Goal: Task Accomplishment & Management: Manage account settings

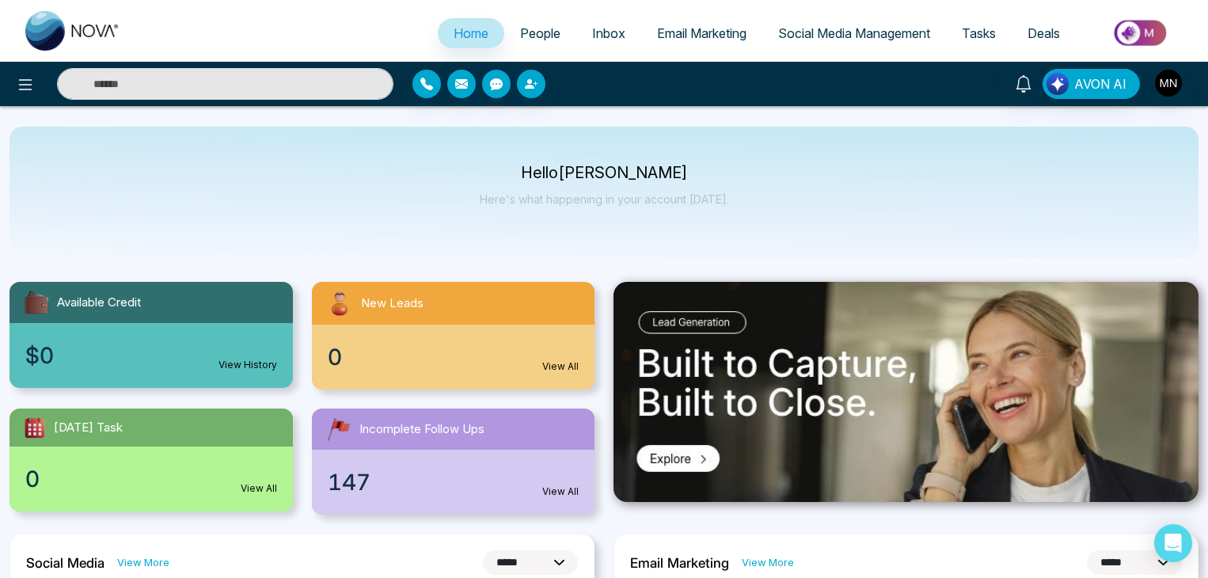
select select "*"
click at [63, 32] on img at bounding box center [72, 31] width 95 height 40
click at [538, 25] on link "People" at bounding box center [540, 33] width 72 height 30
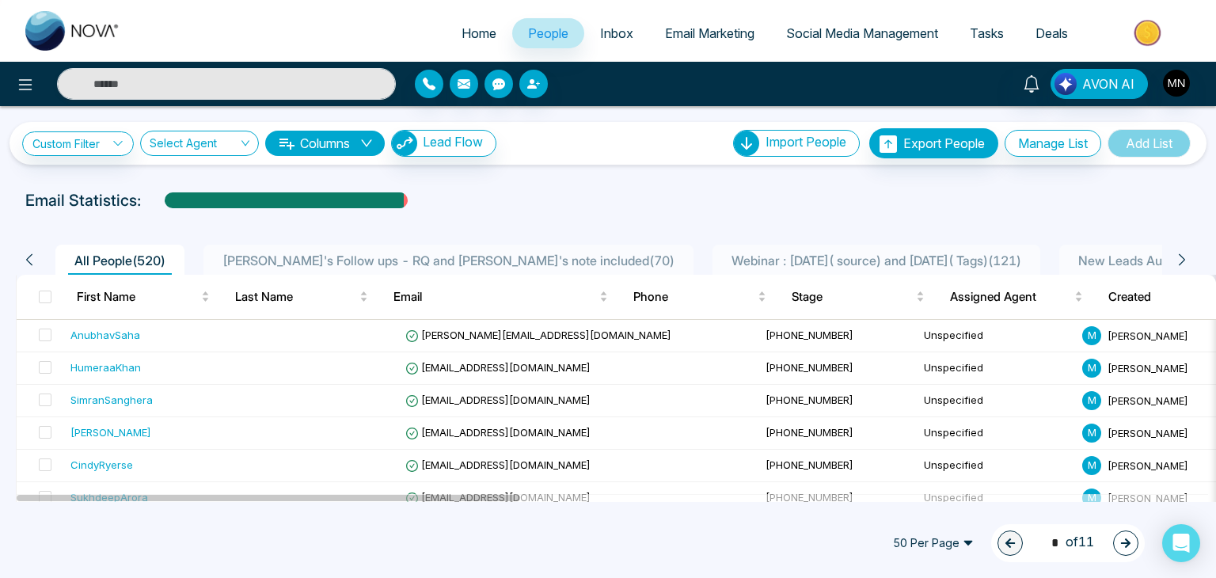
click at [713, 249] on li "Webinar : 17 July( source) and 6 August( Tags) ( 121 )" at bounding box center [877, 260] width 328 height 30
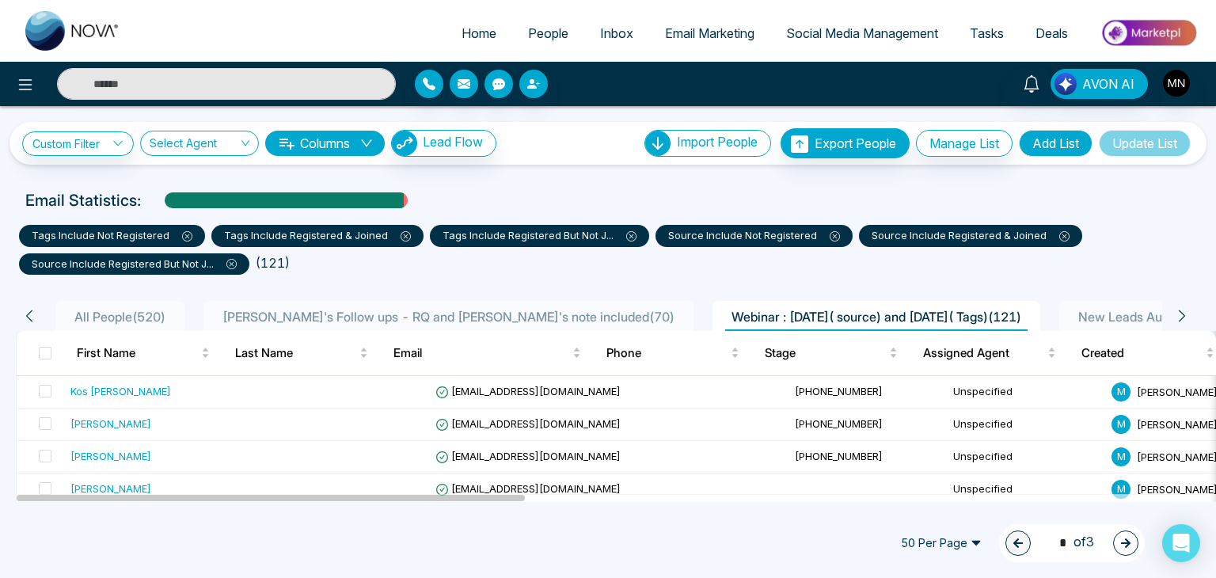
click at [413, 312] on span "Sam's Follow ups - RQ and Magi's note included ( 70 )" at bounding box center [448, 317] width 465 height 16
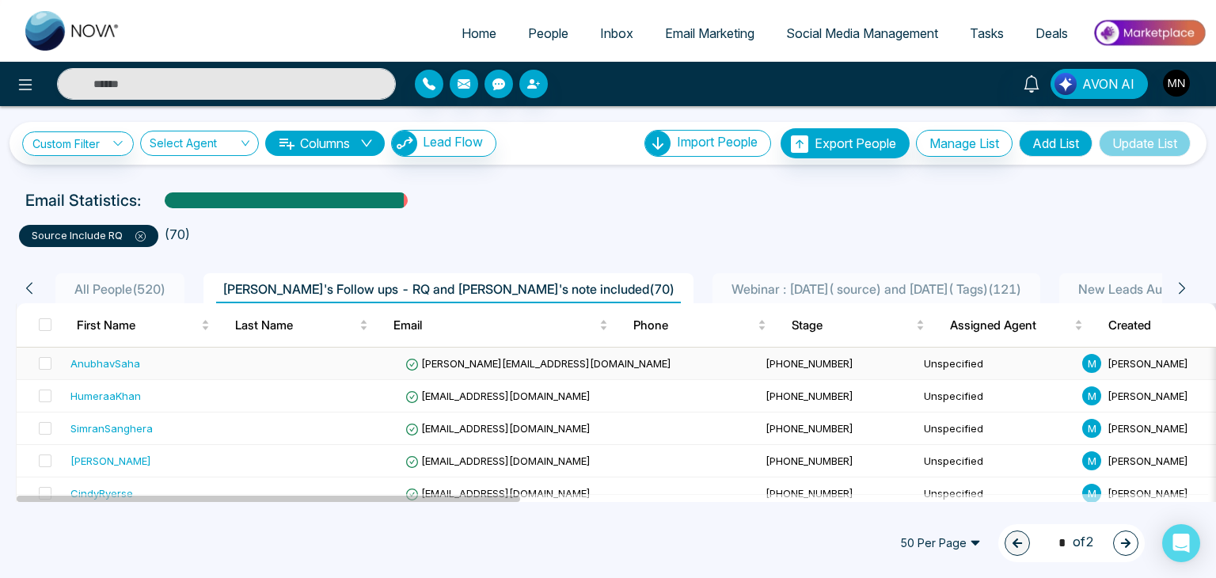
click at [114, 362] on div "AnubhavSaha" at bounding box center [105, 363] width 70 height 16
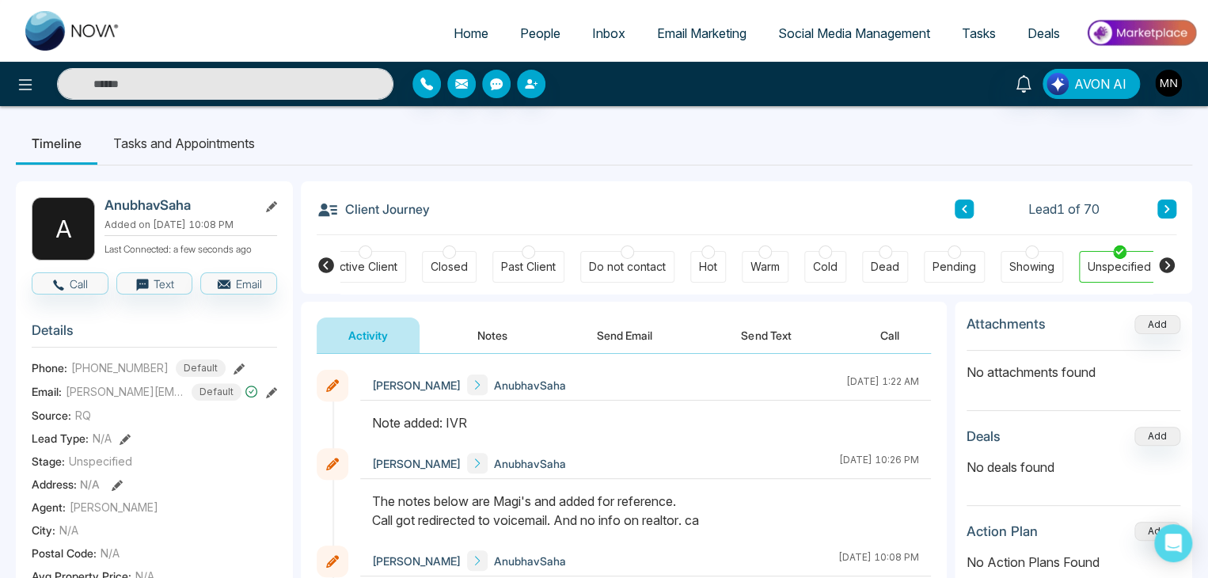
scroll to position [0, 352]
click at [1027, 25] on link "Deals" at bounding box center [1044, 33] width 64 height 30
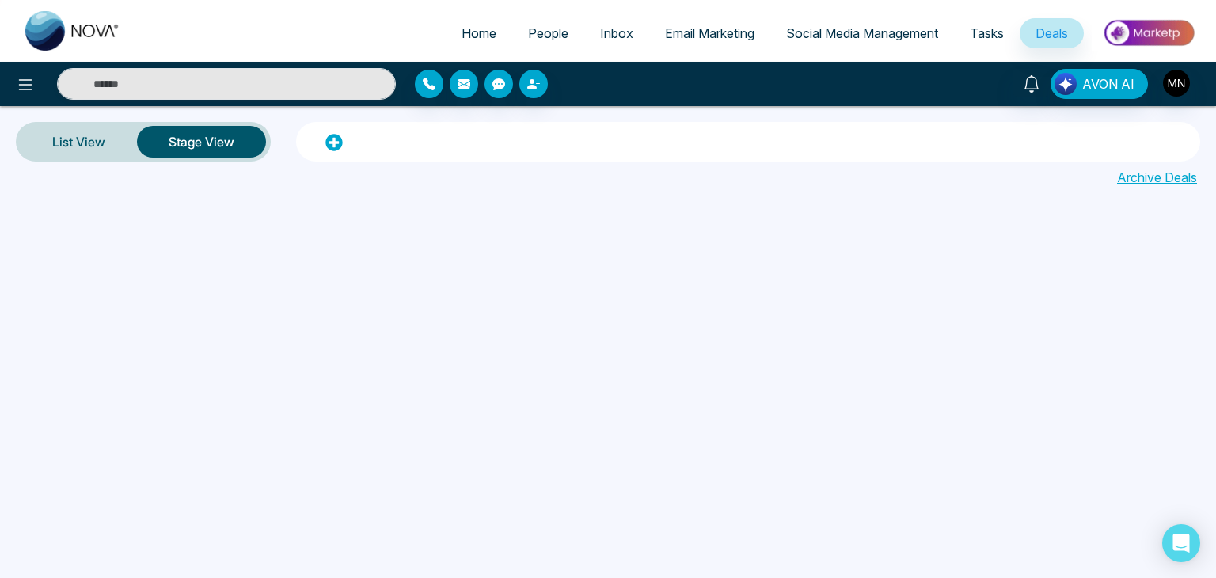
click at [482, 27] on span "Home" at bounding box center [479, 33] width 35 height 16
select select "*"
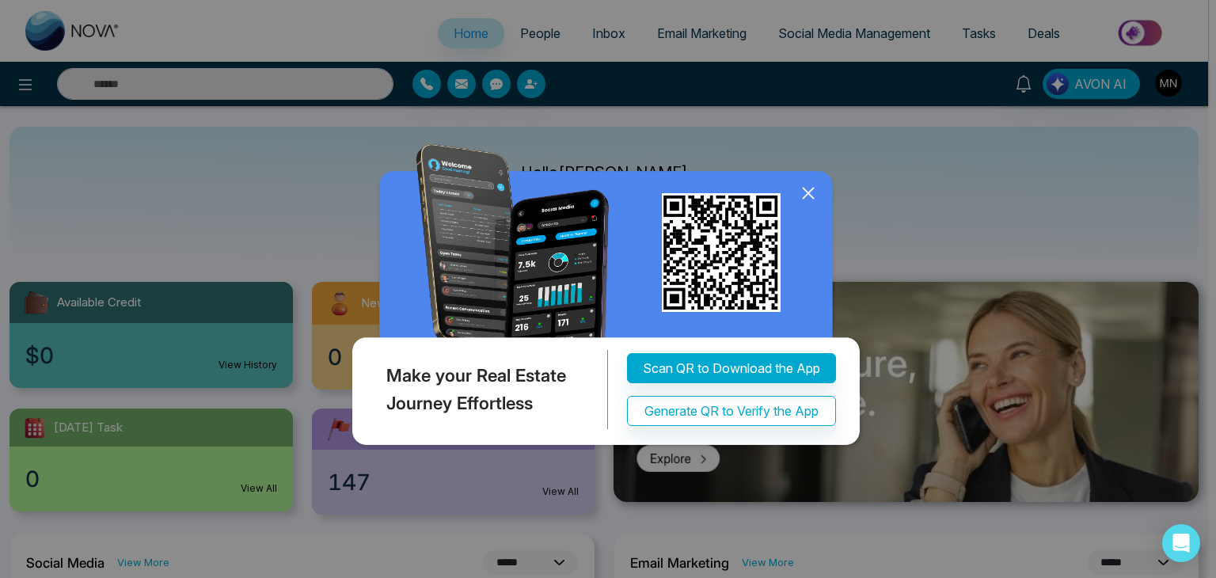
click at [0, 229] on div "Make your Real Estate Journey Effortless Scan QR to Download the App Generate Q…" at bounding box center [608, 289] width 1216 height 578
click at [804, 200] on icon at bounding box center [808, 193] width 24 height 24
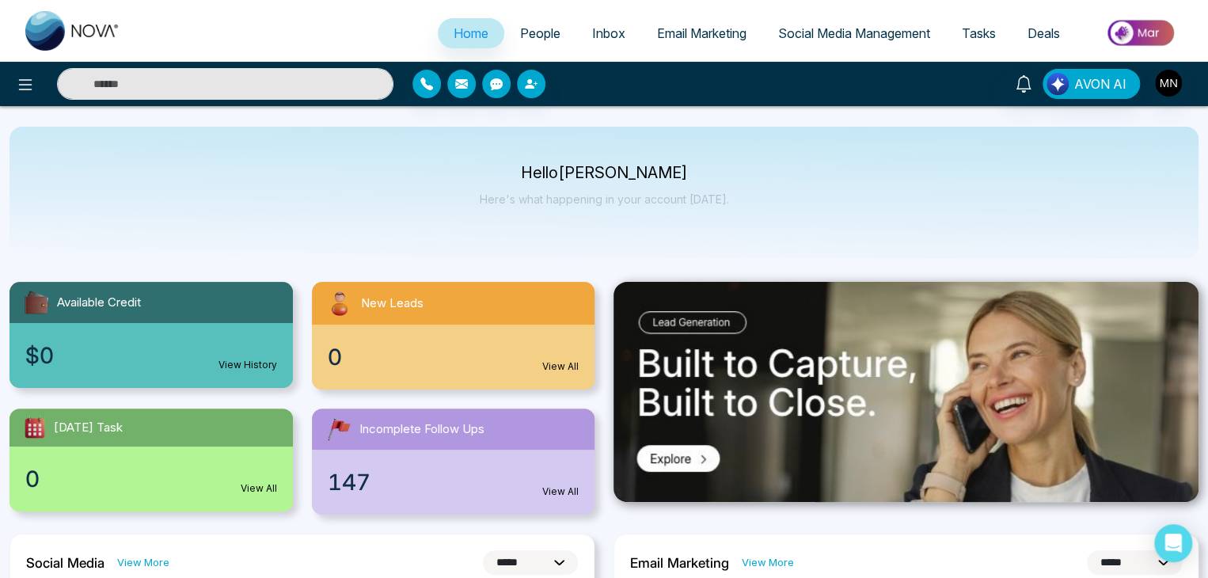
click at [524, 39] on span "People" at bounding box center [540, 33] width 40 height 16
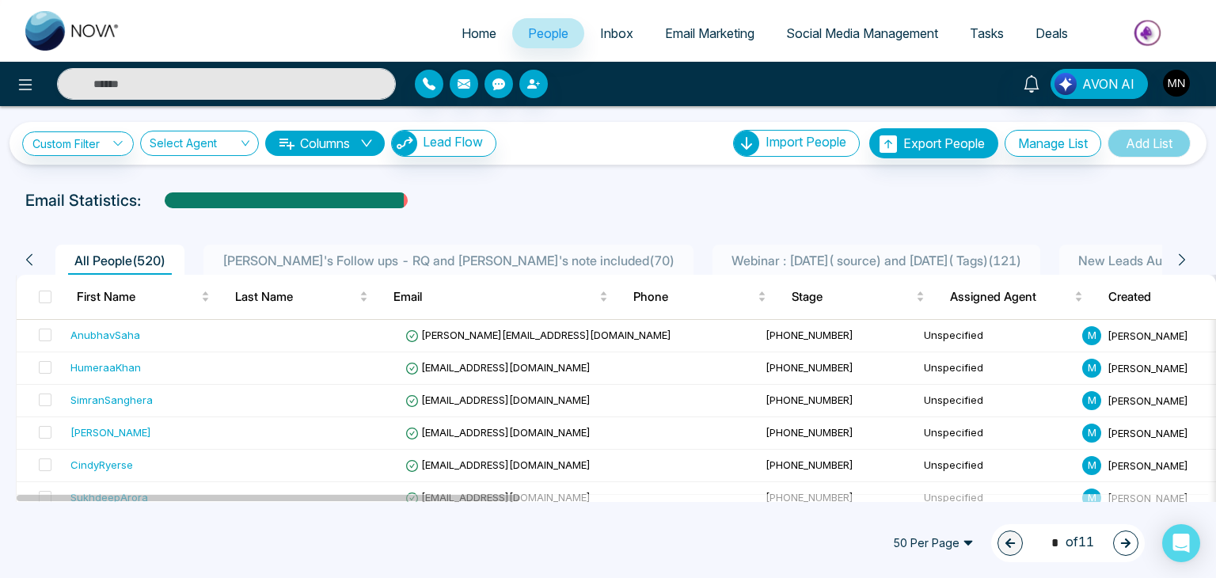
click at [416, 257] on span "Sam's Follow ups - RQ and Magi's note included ( 70 )" at bounding box center [448, 261] width 465 height 16
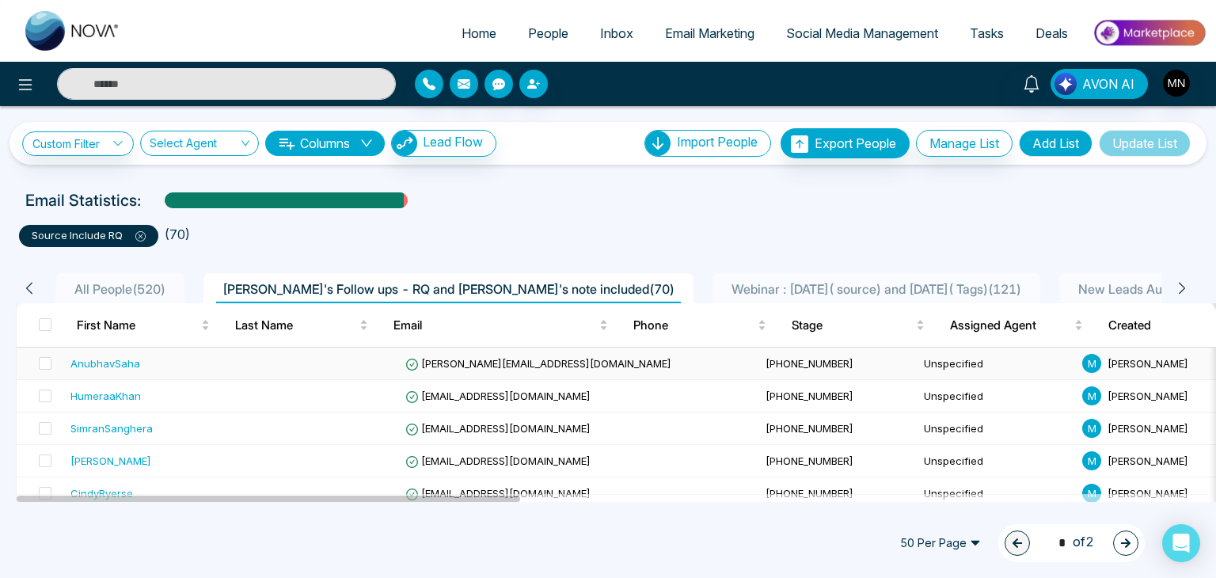
click at [143, 353] on td "AnubhavSaha" at bounding box center [152, 364] width 177 height 32
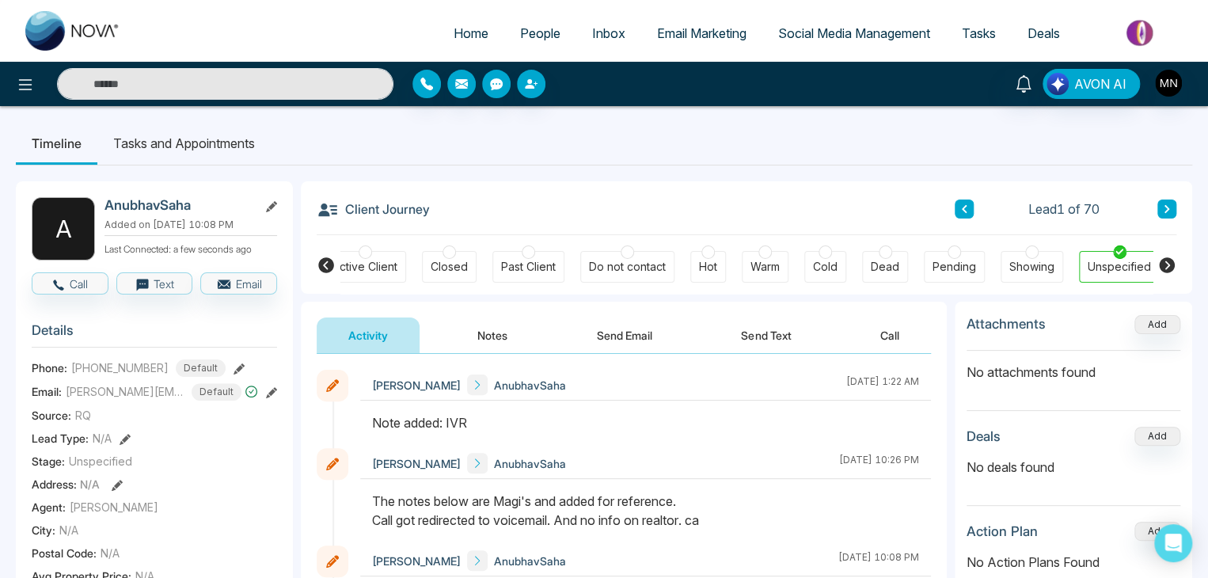
scroll to position [0, 352]
click at [234, 363] on icon at bounding box center [239, 368] width 11 height 11
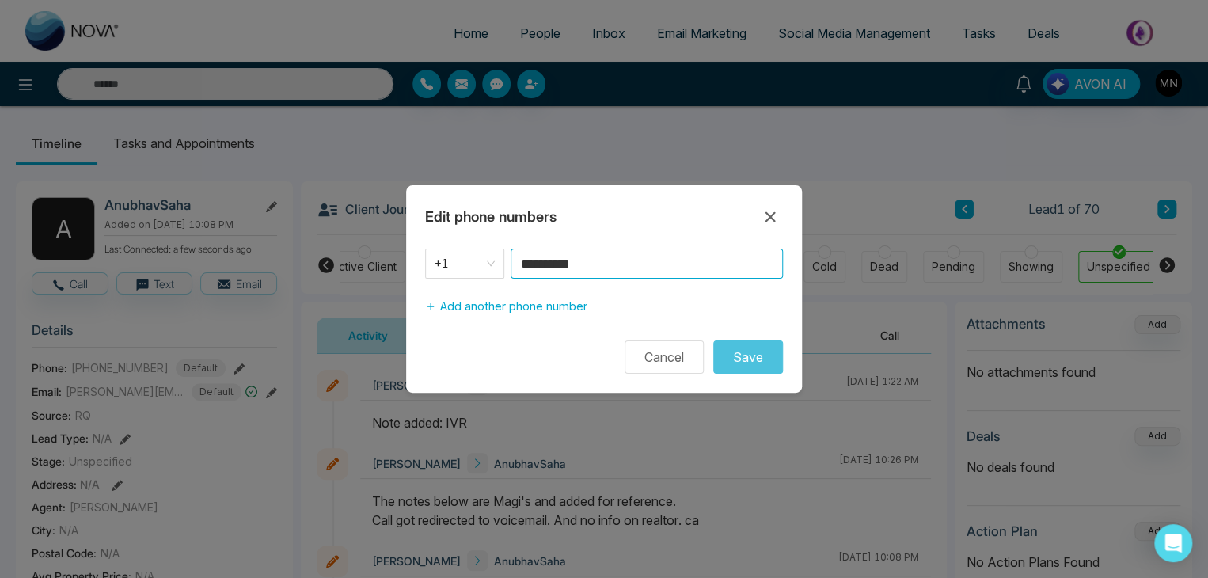
click at [627, 272] on input "**********" at bounding box center [647, 264] width 272 height 30
click at [775, 222] on icon at bounding box center [770, 216] width 19 height 19
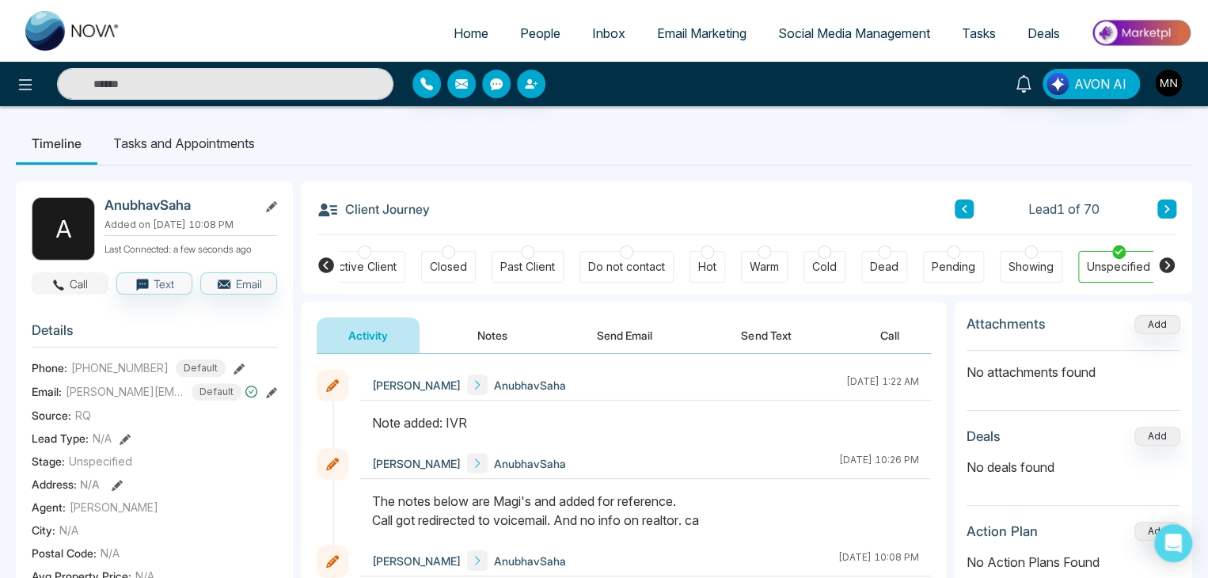
click at [79, 283] on button "Call" at bounding box center [70, 283] width 77 height 22
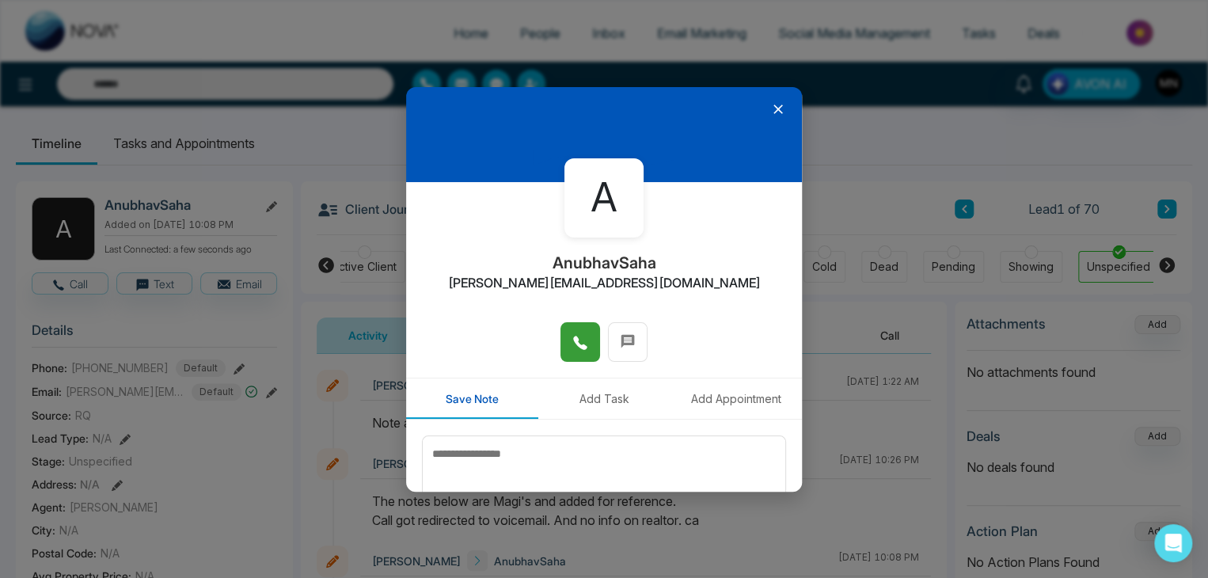
click at [574, 337] on icon at bounding box center [580, 343] width 16 height 16
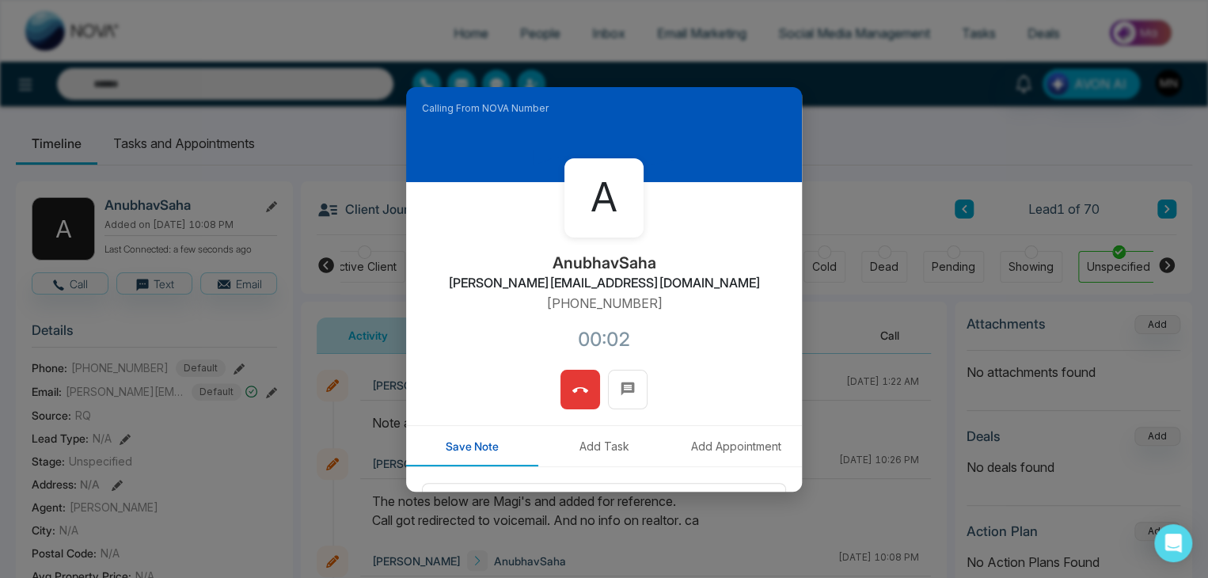
click at [576, 379] on span at bounding box center [580, 390] width 16 height 24
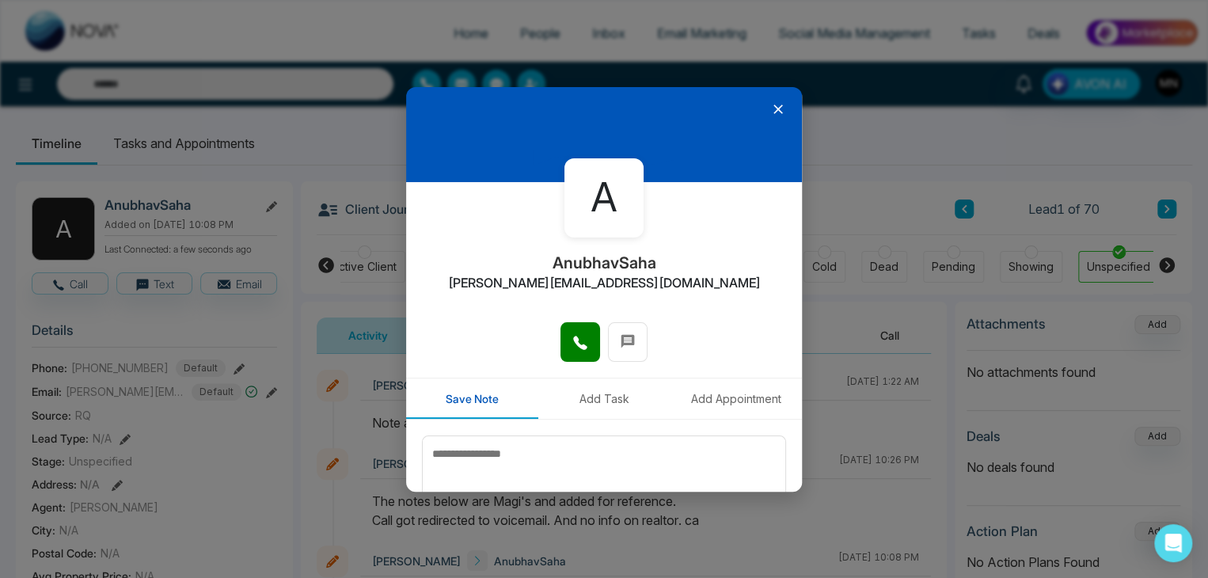
click at [770, 112] on icon at bounding box center [778, 109] width 16 height 16
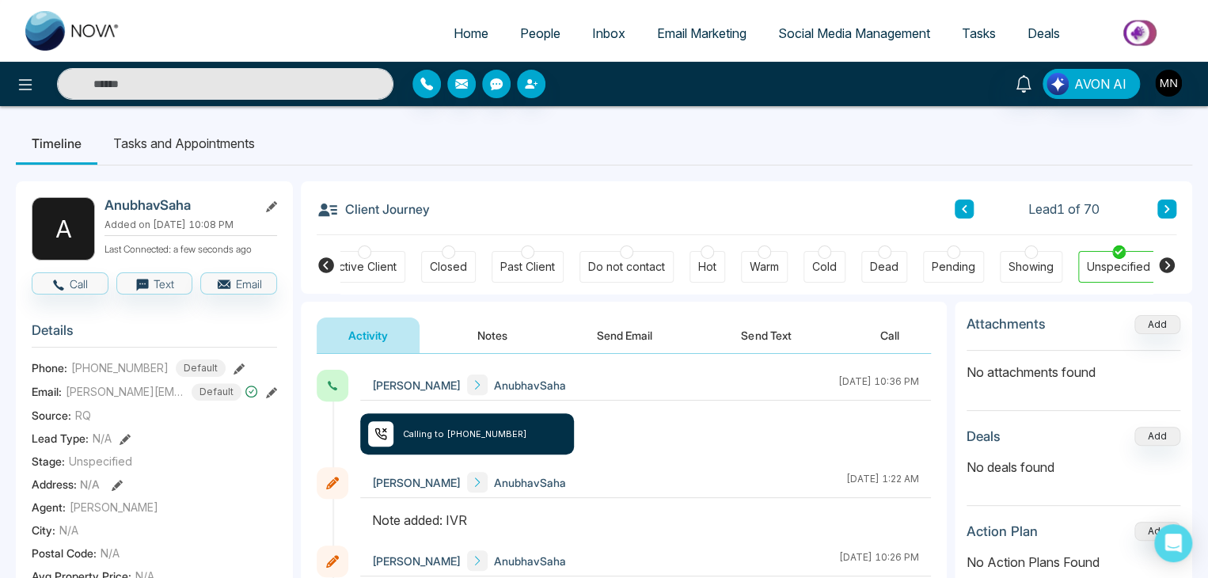
click at [1165, 203] on button at bounding box center [1167, 209] width 19 height 19
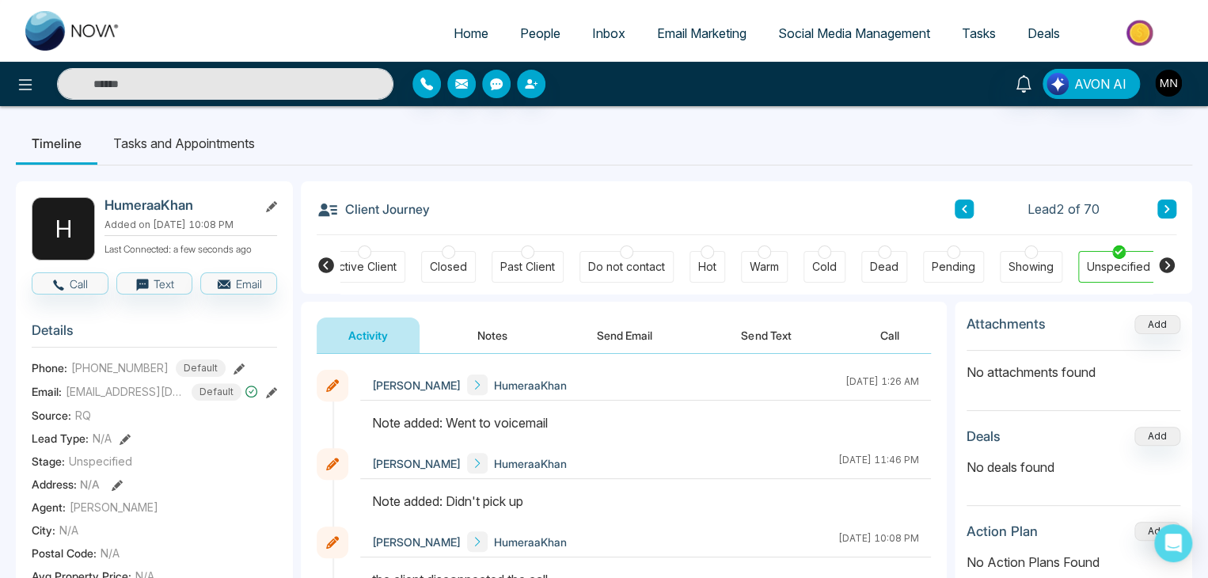
click at [234, 368] on icon at bounding box center [239, 368] width 11 height 11
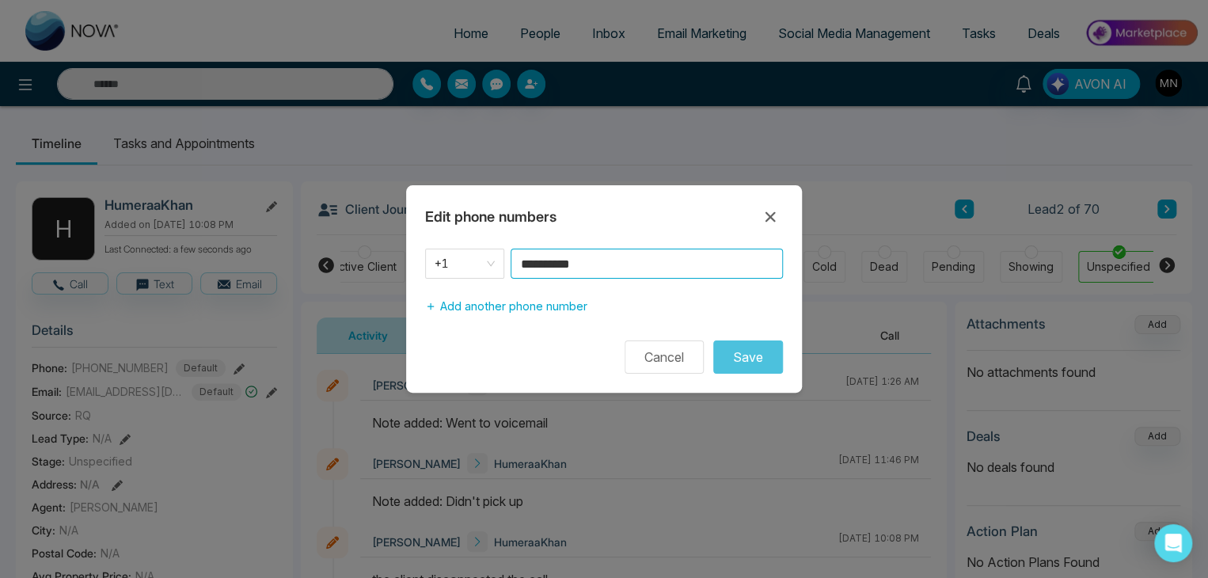
click at [628, 263] on input "**********" at bounding box center [647, 264] width 272 height 30
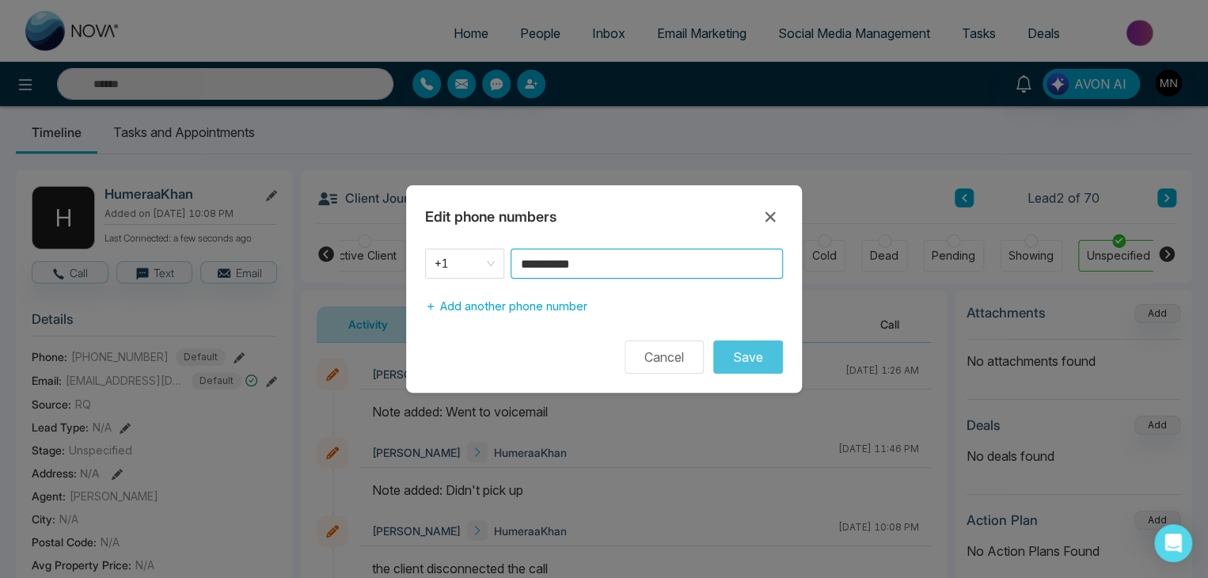
scroll to position [2, 0]
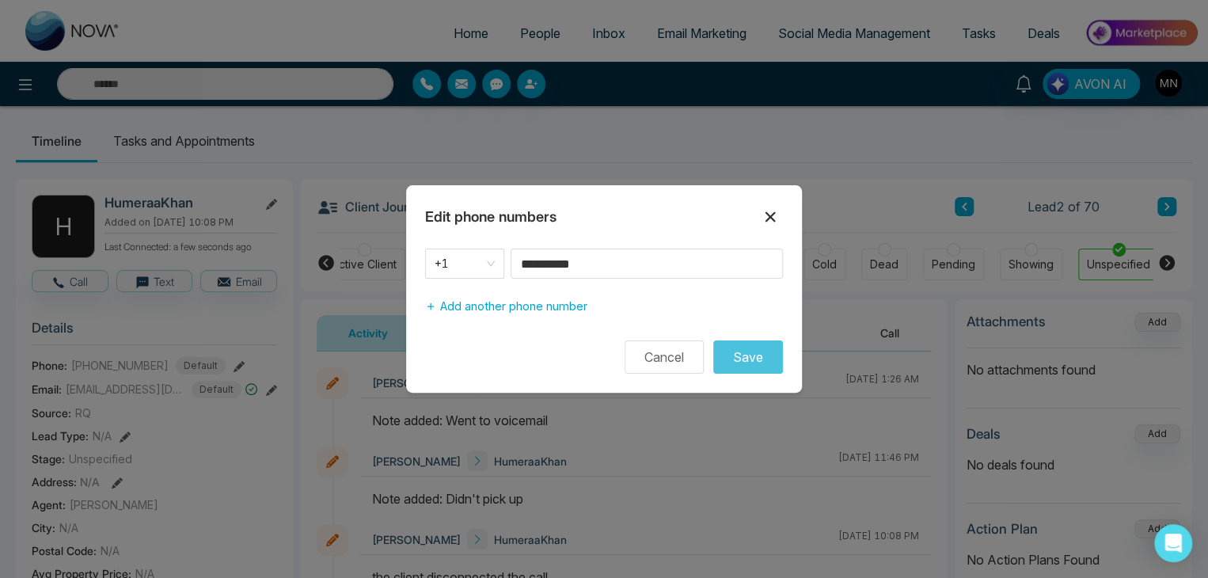
click at [768, 209] on icon at bounding box center [770, 216] width 19 height 19
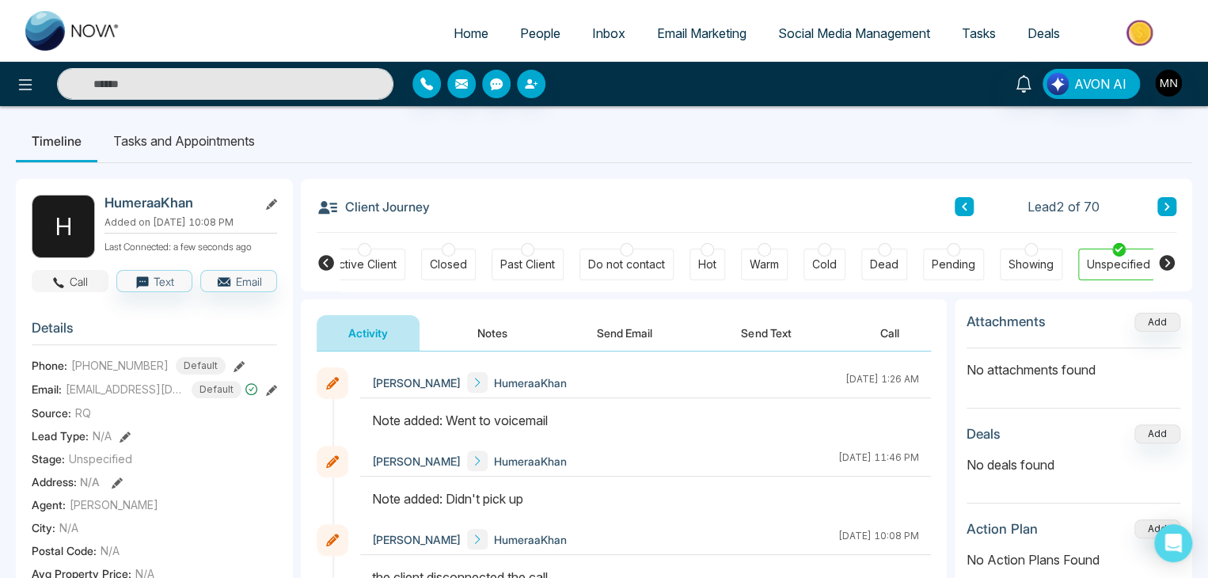
click at [78, 283] on button "Call" at bounding box center [70, 281] width 77 height 22
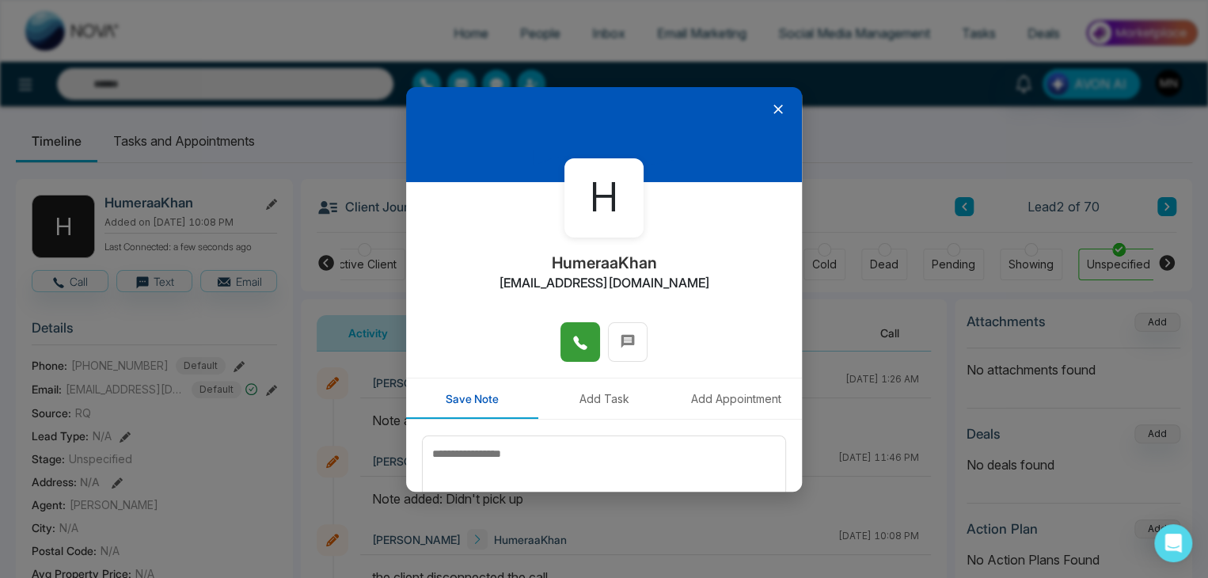
click at [577, 355] on button at bounding box center [581, 342] width 40 height 40
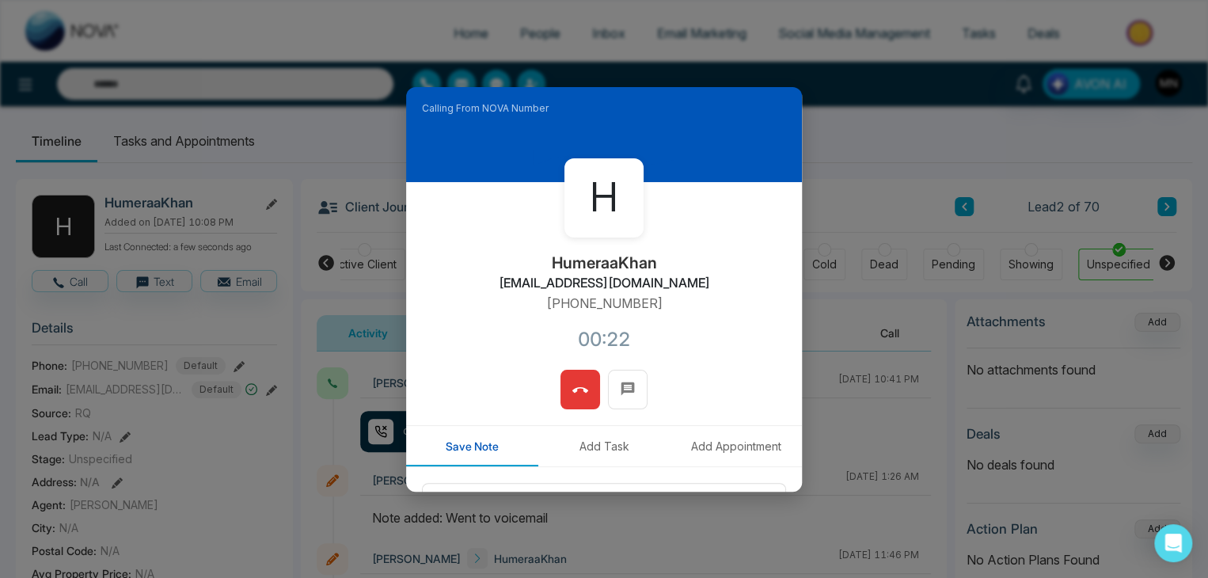
click at [577, 378] on span at bounding box center [580, 390] width 16 height 24
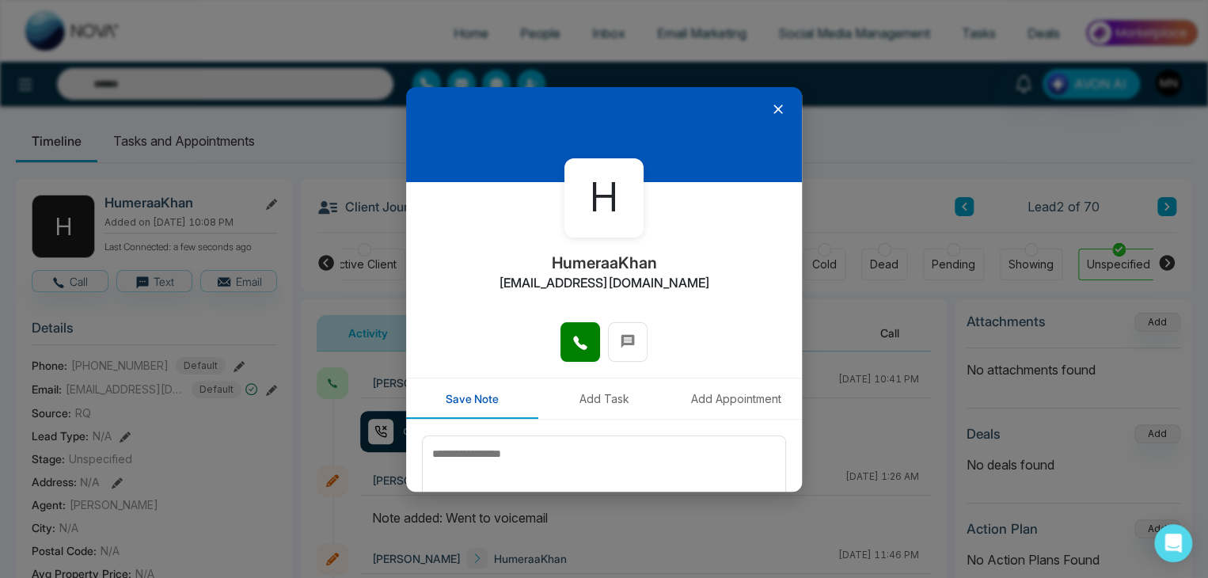
click at [770, 111] on icon at bounding box center [778, 109] width 16 height 16
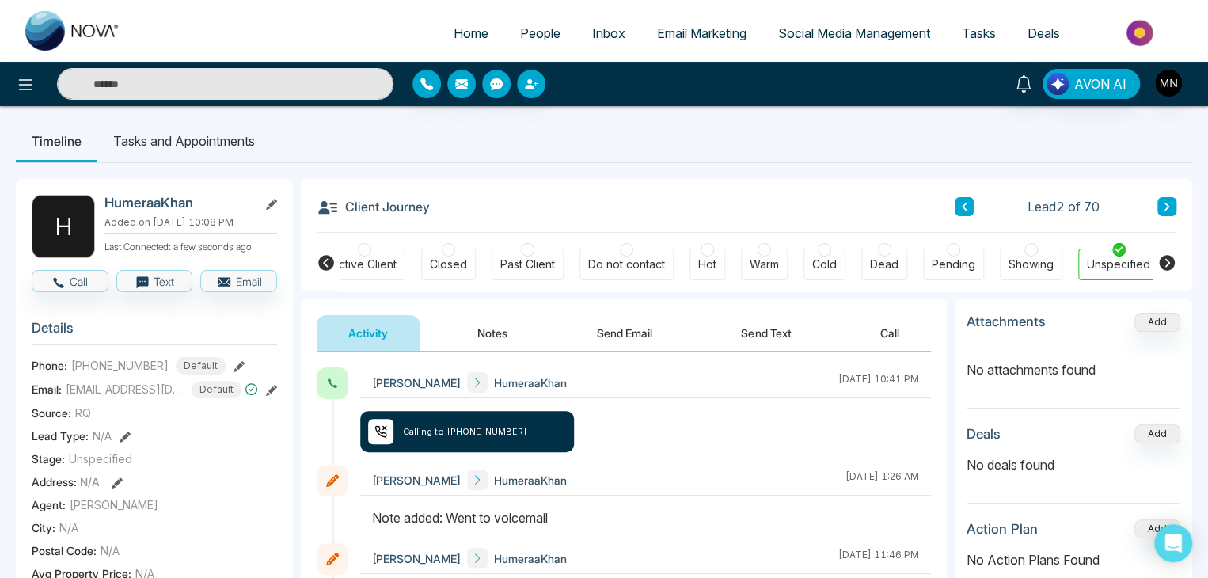
click at [1169, 205] on icon at bounding box center [1167, 207] width 8 height 10
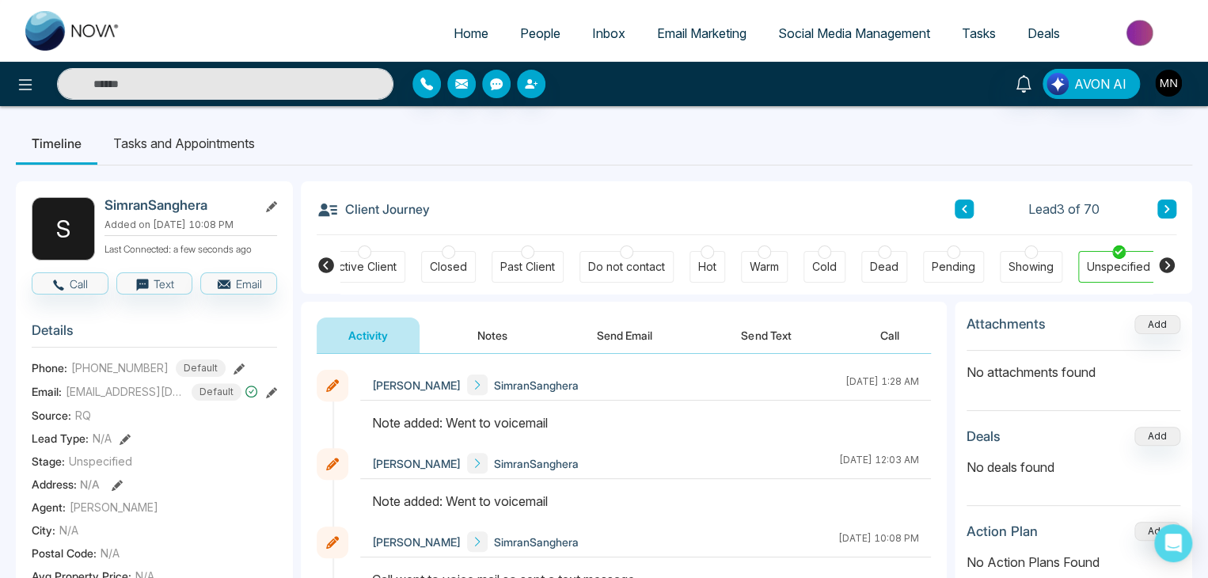
click at [234, 367] on icon at bounding box center [239, 368] width 11 height 11
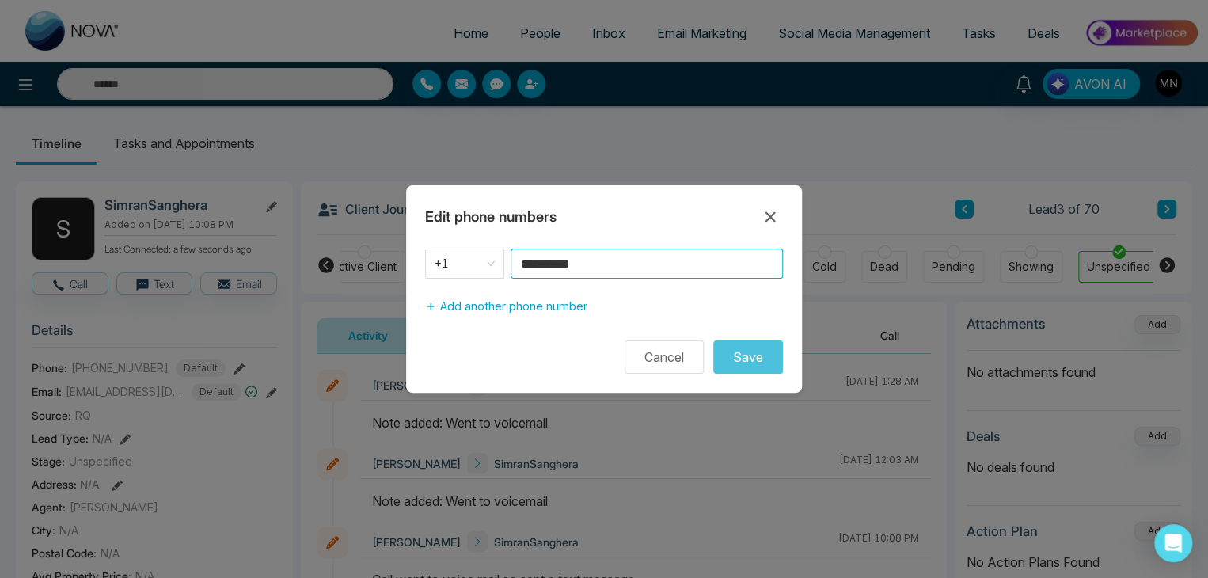
click at [620, 264] on input "**********" at bounding box center [647, 264] width 272 height 30
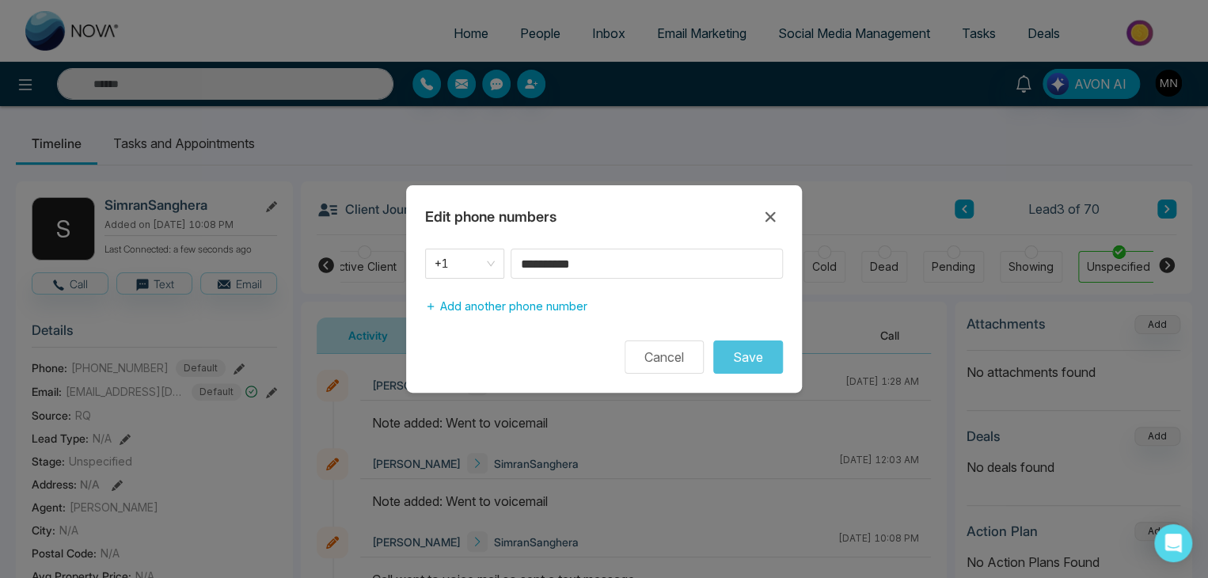
click at [798, 142] on div "**********" at bounding box center [604, 289] width 1208 height 578
click at [763, 208] on icon at bounding box center [770, 216] width 19 height 19
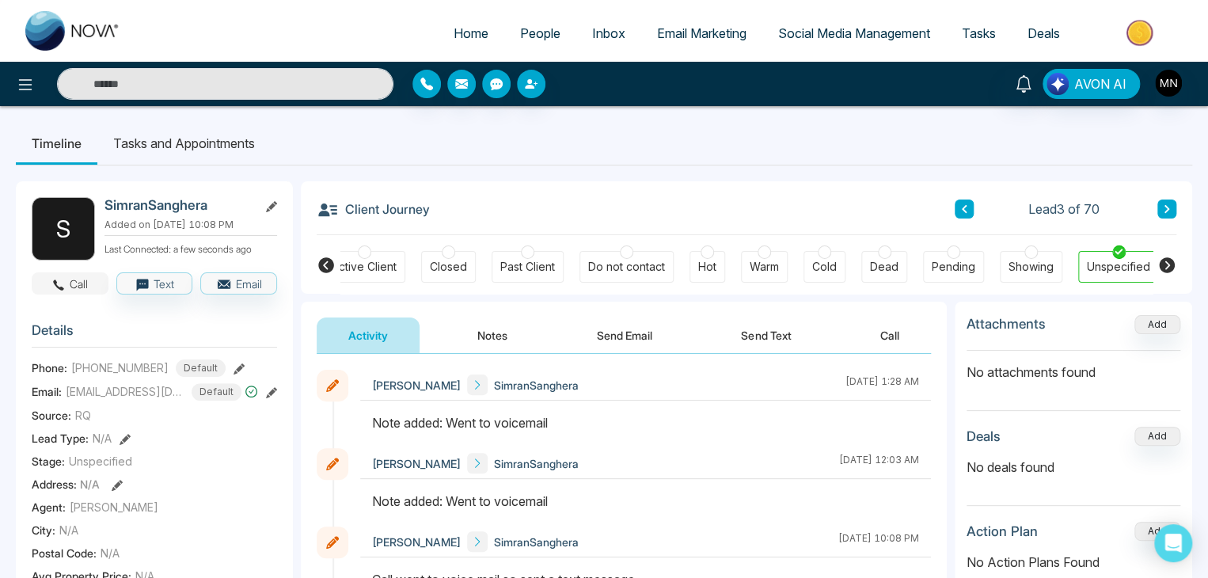
click at [74, 286] on button "Call" at bounding box center [70, 283] width 77 height 22
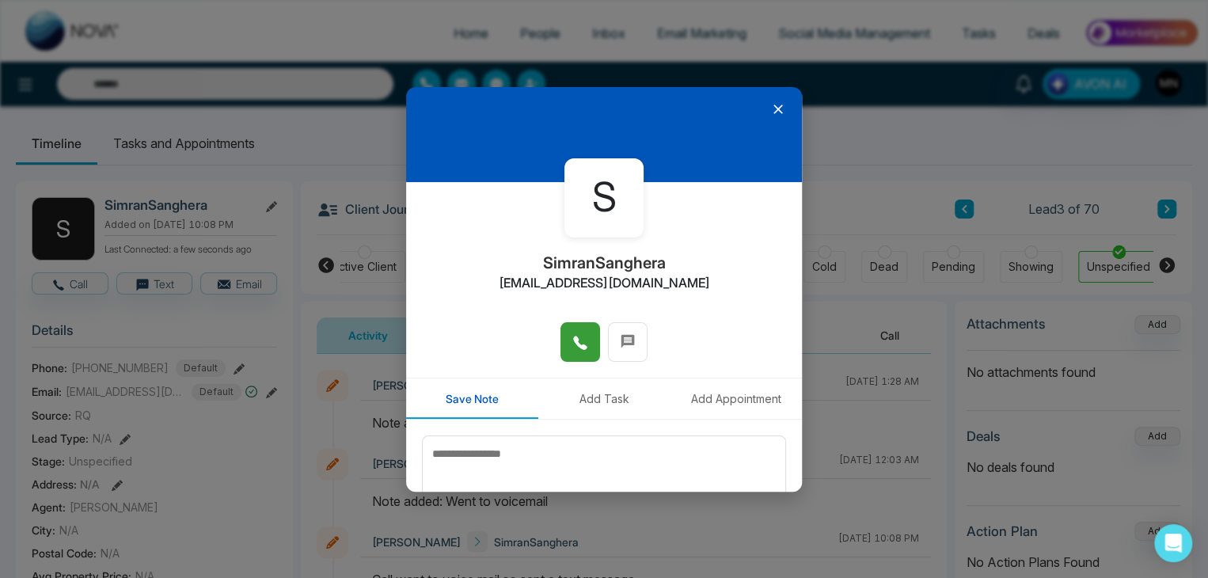
click at [566, 347] on button at bounding box center [581, 342] width 40 height 40
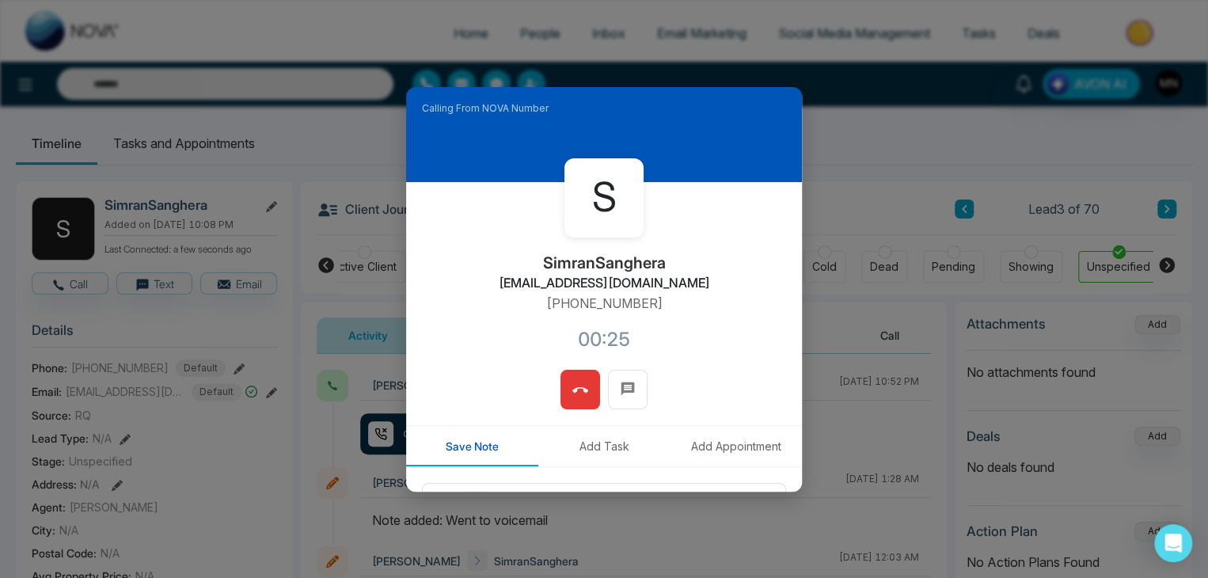
click at [580, 388] on icon at bounding box center [580, 390] width 16 height 6
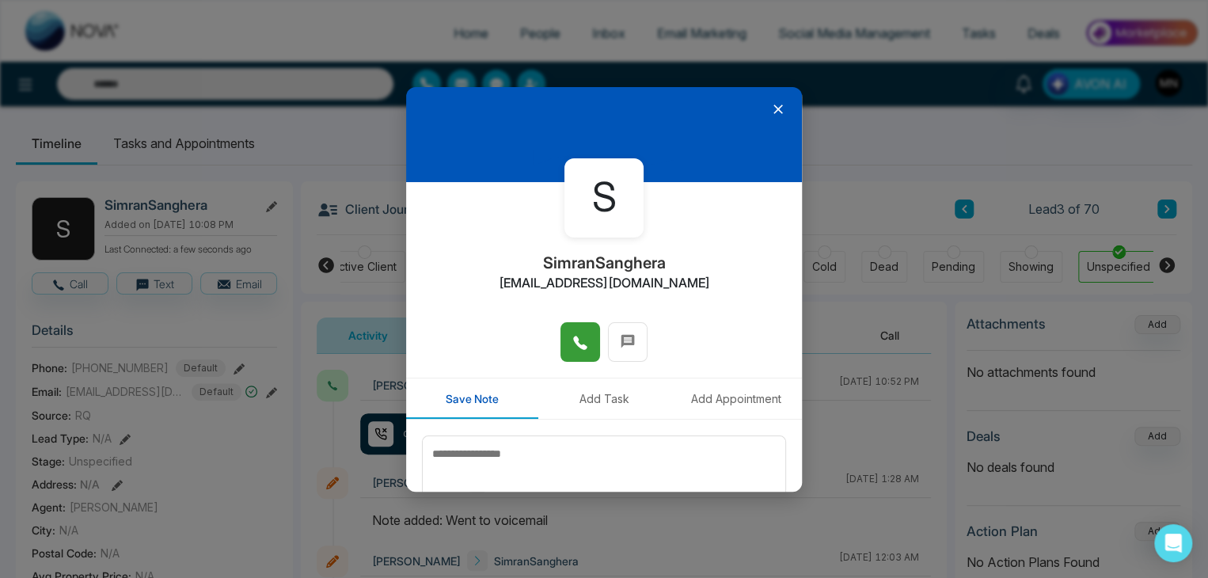
click at [877, 135] on div "S SimranSanghera simsanghera@royallepage.ca Save Note Add Task Add Appointment …" at bounding box center [604, 289] width 1208 height 578
click at [770, 112] on icon at bounding box center [778, 109] width 16 height 16
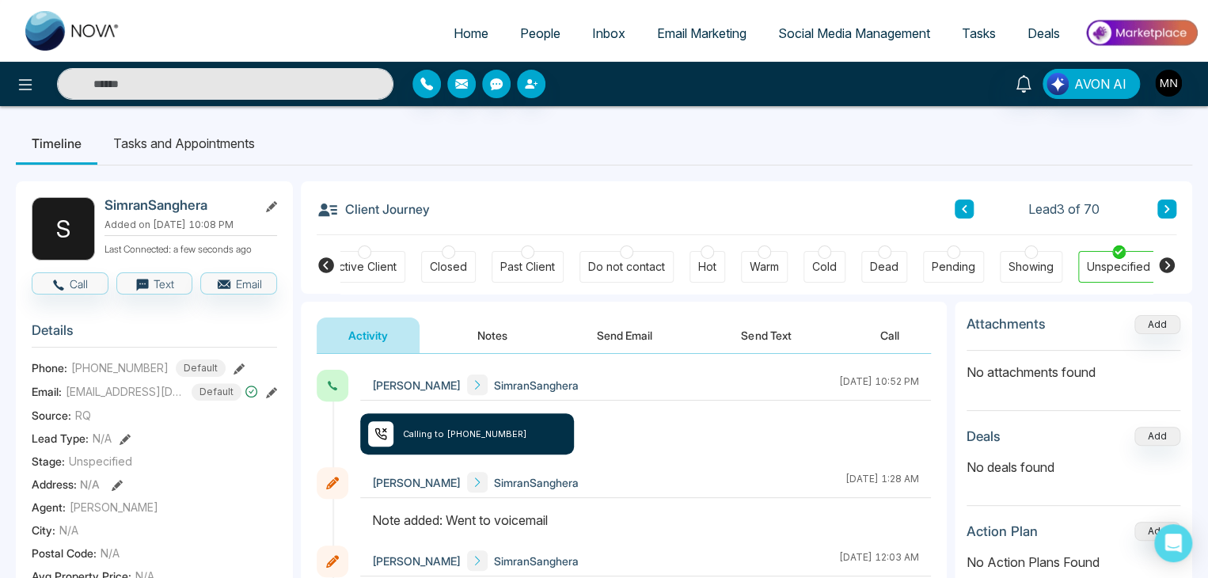
click at [1166, 210] on icon at bounding box center [1167, 209] width 5 height 8
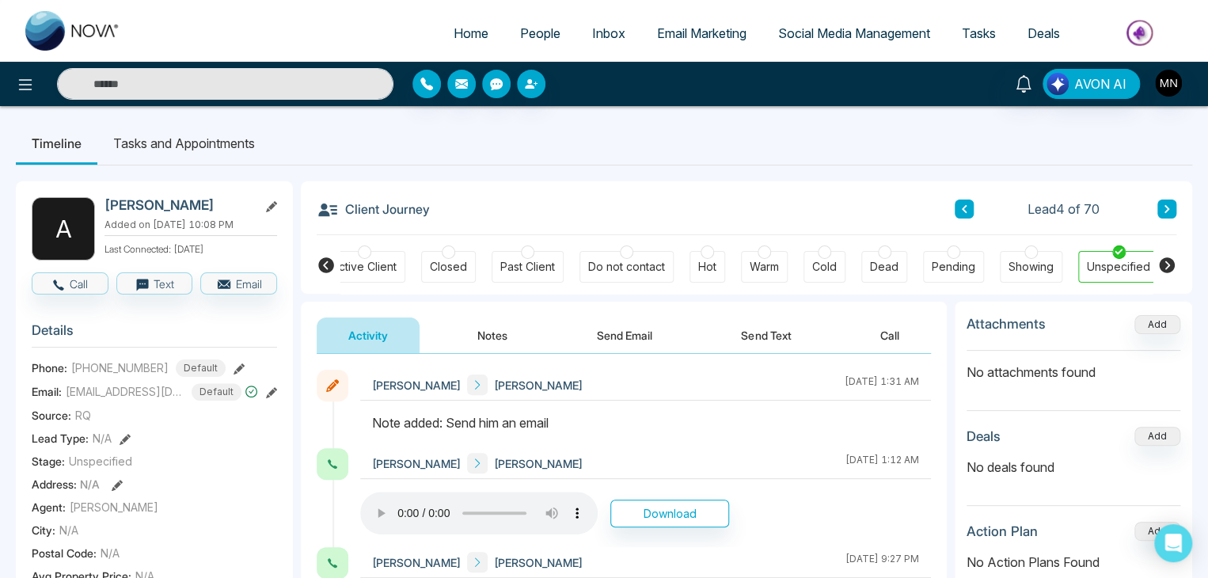
click at [1166, 210] on icon at bounding box center [1167, 209] width 5 height 8
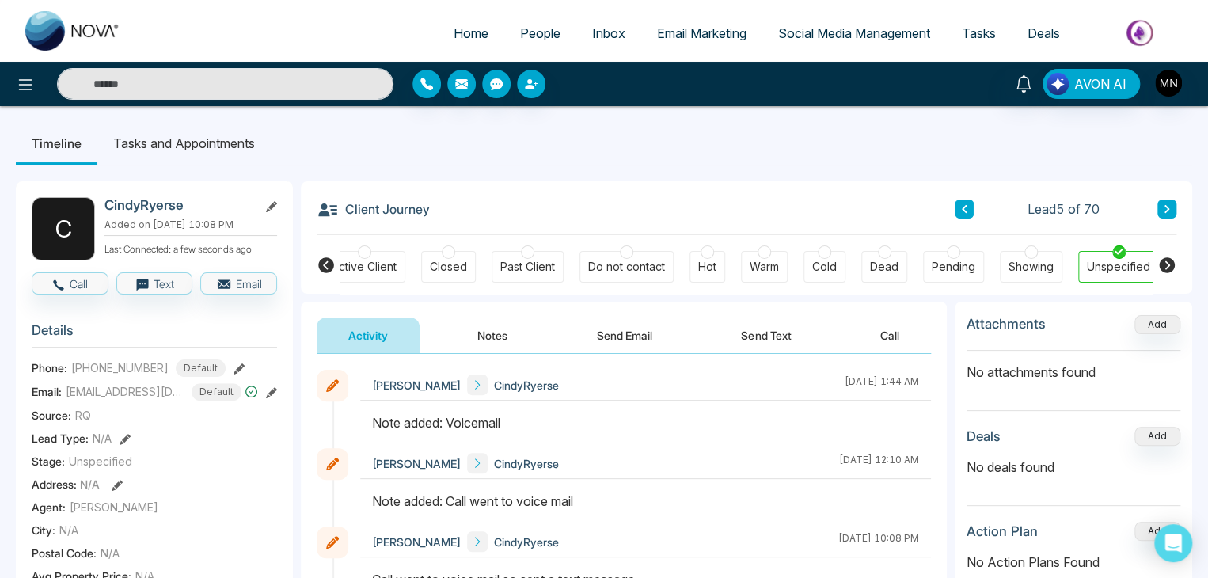
click at [234, 359] on button at bounding box center [239, 367] width 11 height 17
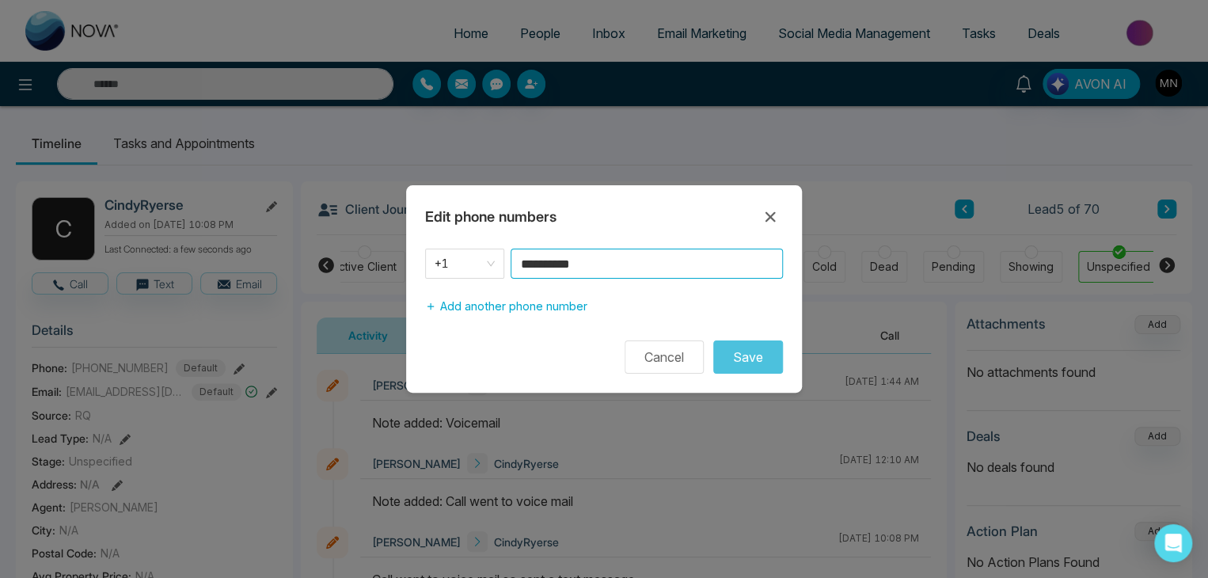
click at [608, 267] on input "**********" at bounding box center [647, 264] width 272 height 30
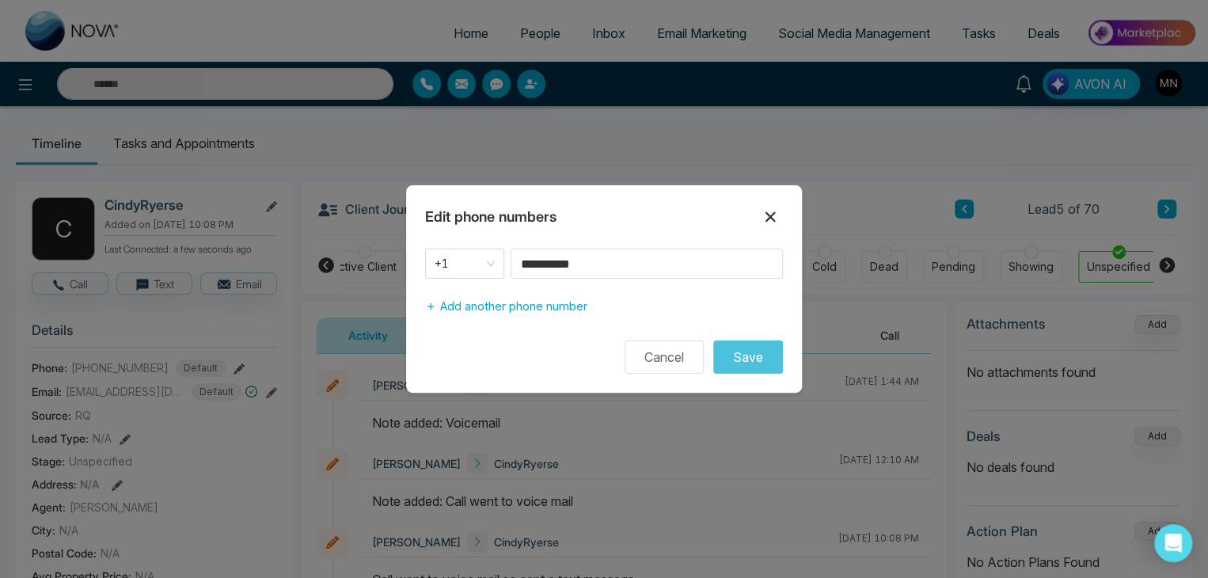
drag, startPoint x: 823, startPoint y: 173, endPoint x: 766, endPoint y: 222, distance: 74.7
click at [766, 222] on div "**********" at bounding box center [604, 289] width 1208 height 578
click at [766, 222] on icon at bounding box center [771, 217] width 10 height 10
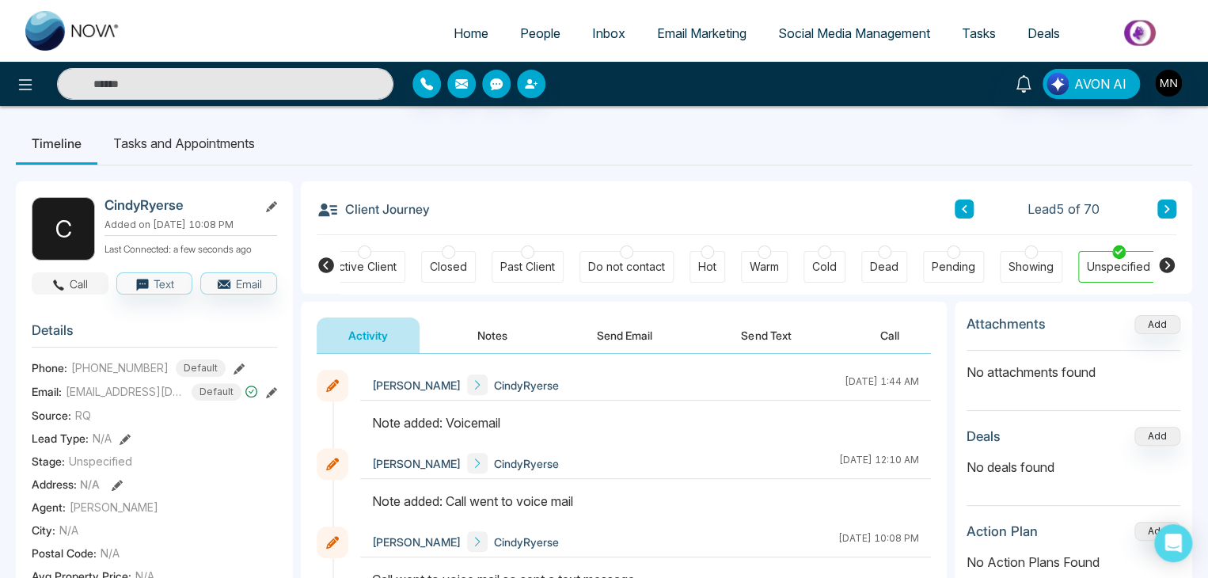
click at [73, 286] on button "Call" at bounding box center [70, 283] width 77 height 22
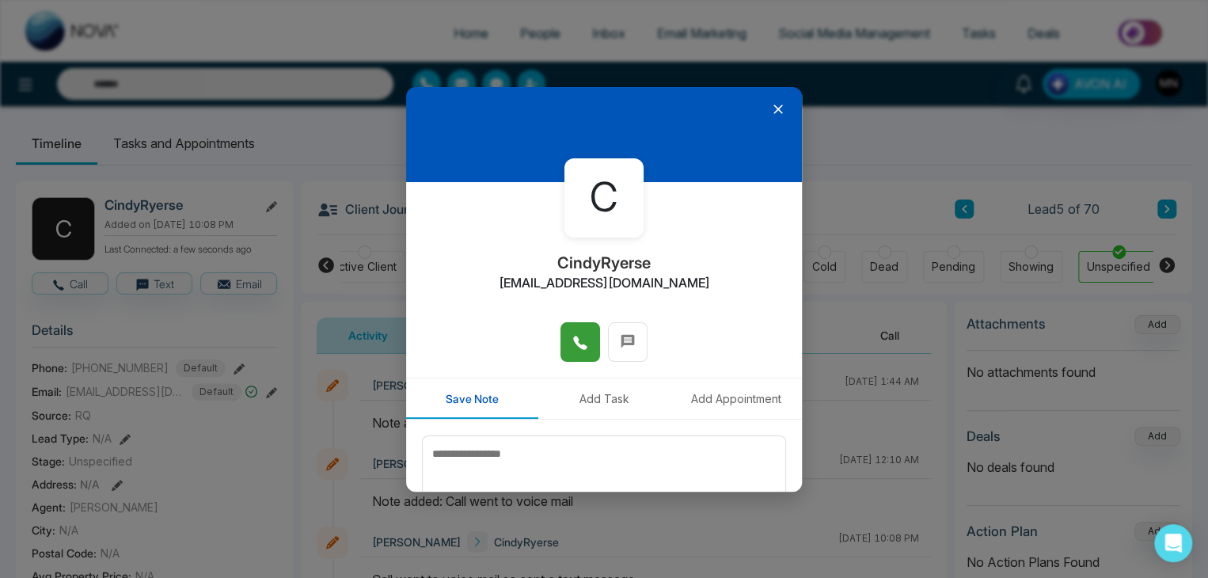
click at [561, 348] on button at bounding box center [581, 342] width 40 height 40
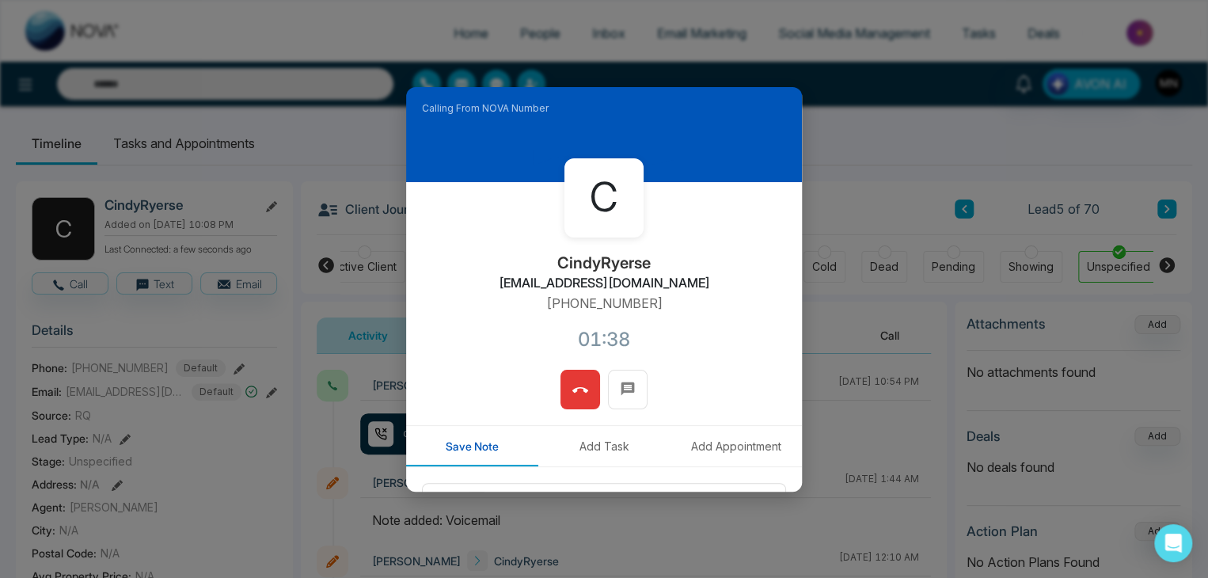
click at [572, 400] on span at bounding box center [580, 390] width 16 height 24
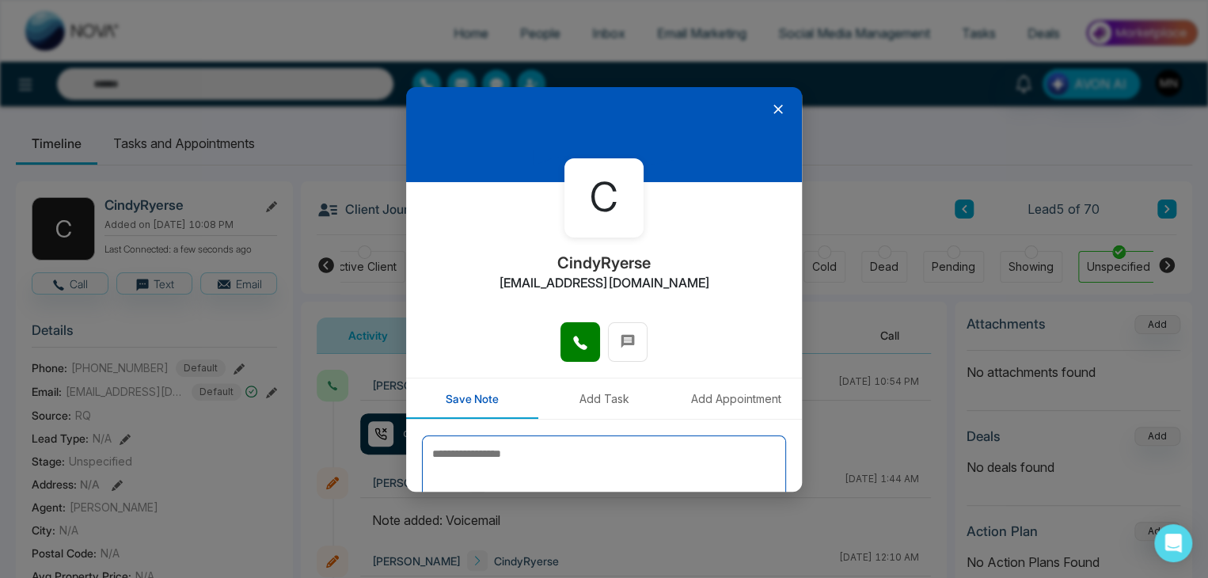
click at [524, 446] on textarea at bounding box center [604, 474] width 364 height 79
type textarea "*"
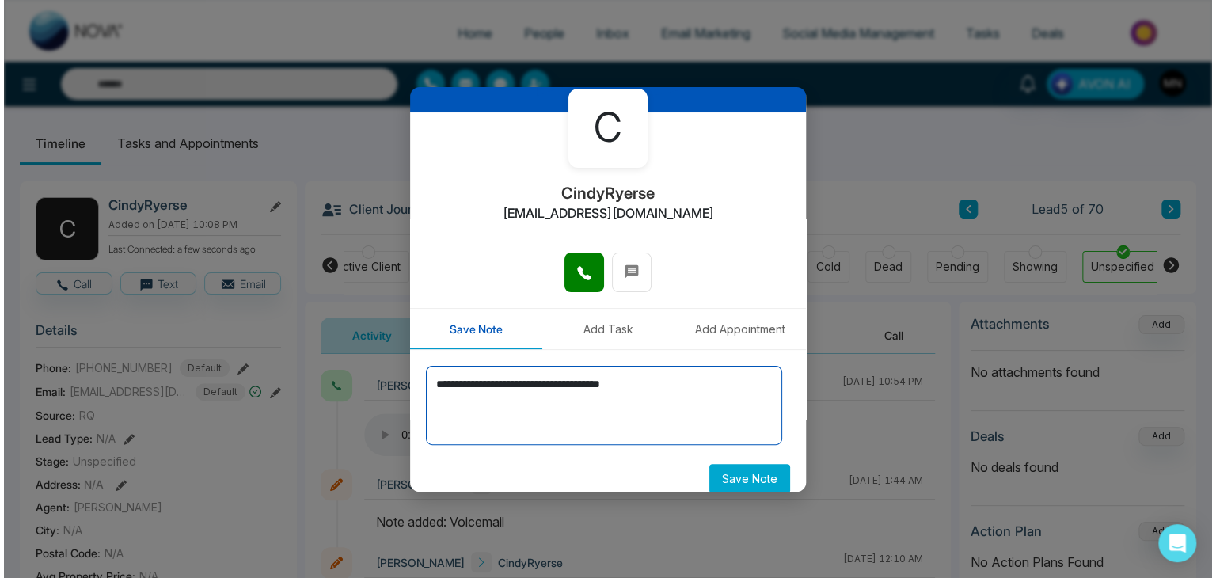
scroll to position [87, 0]
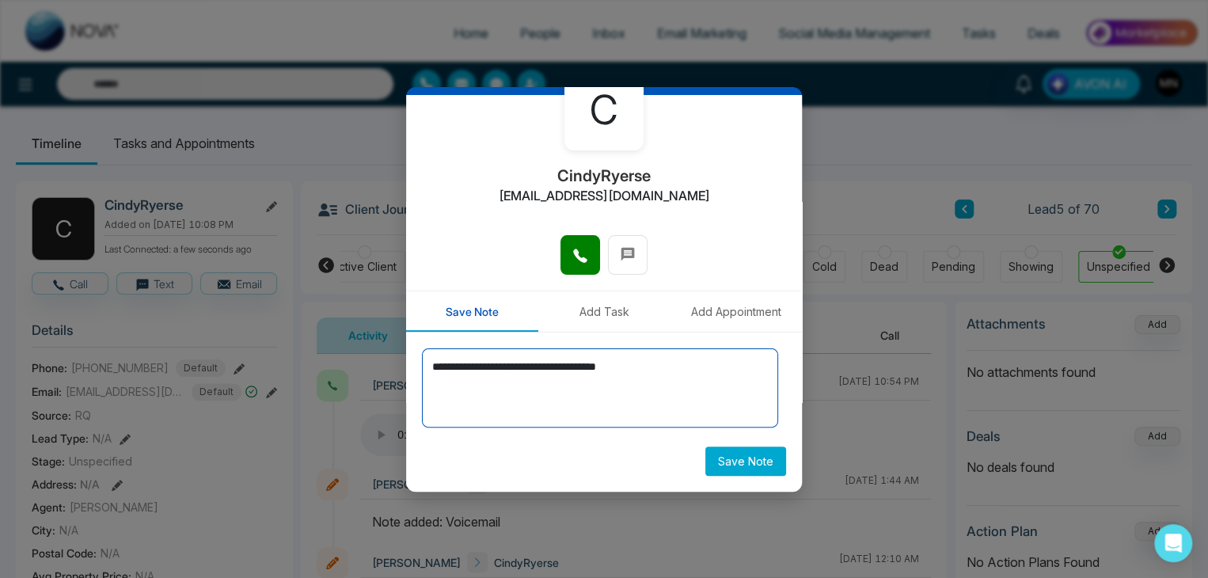
type textarea "**********"
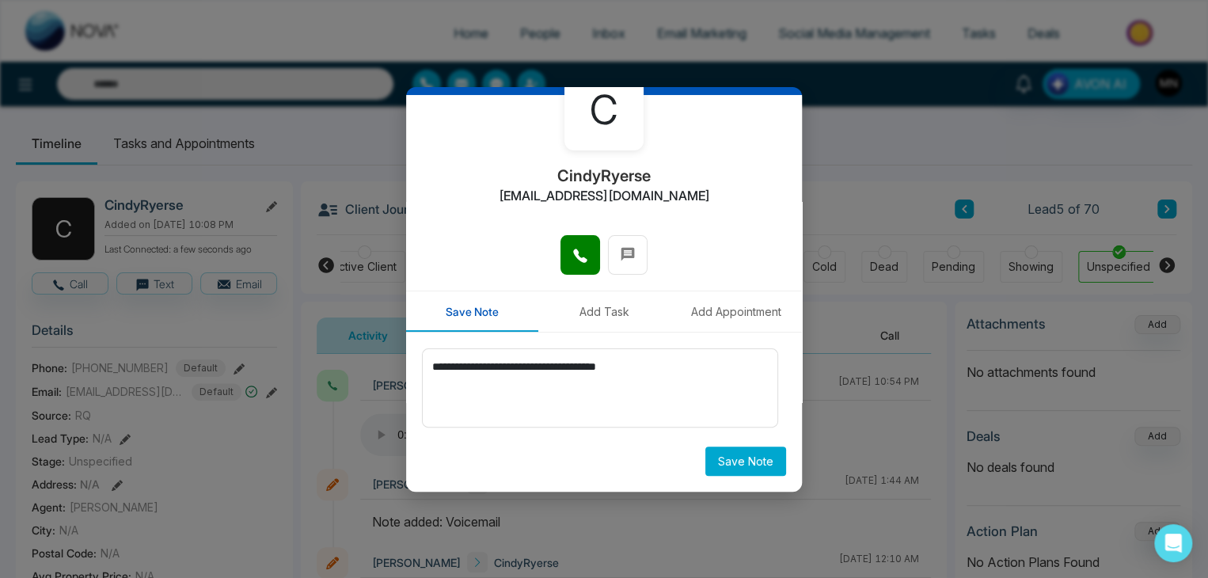
click at [730, 460] on button "Save Note" at bounding box center [745, 461] width 81 height 29
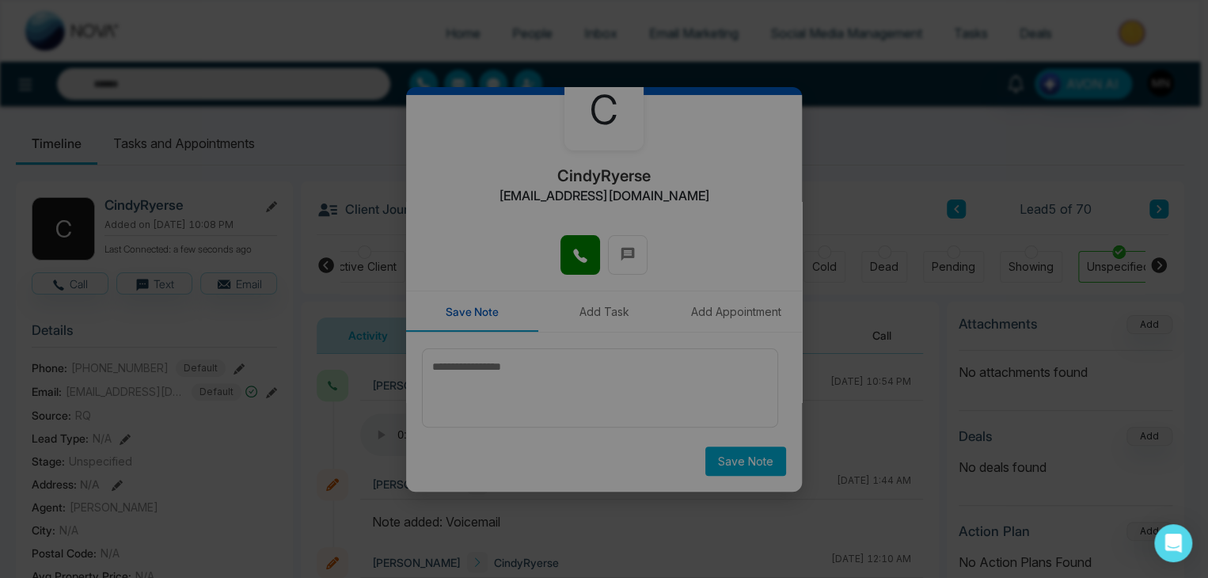
scroll to position [0, 352]
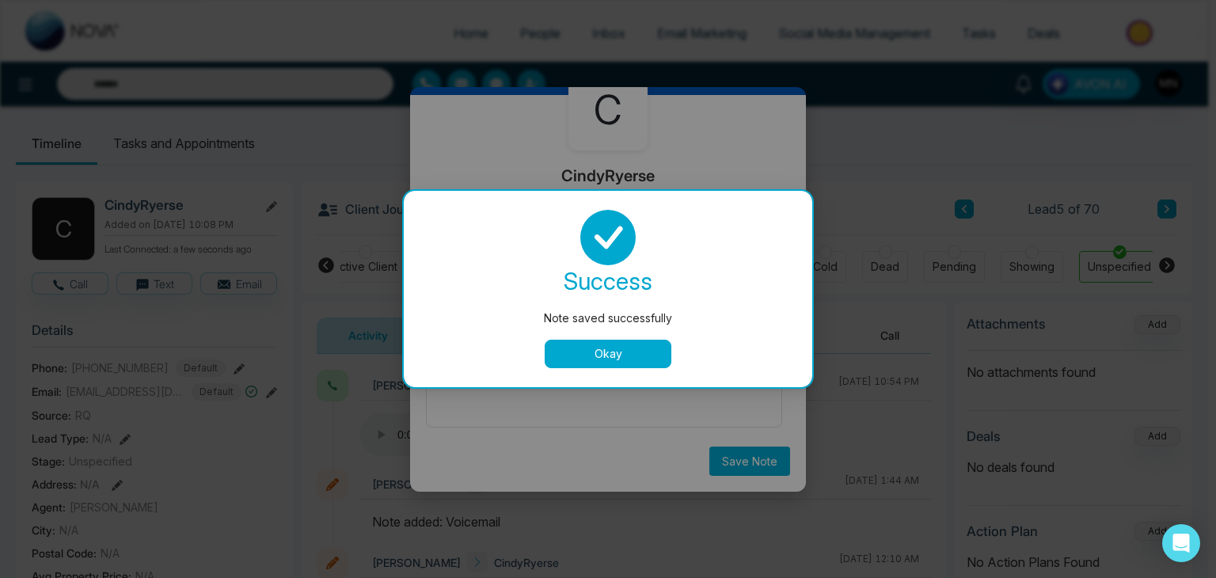
click at [649, 349] on button "Okay" at bounding box center [608, 354] width 127 height 29
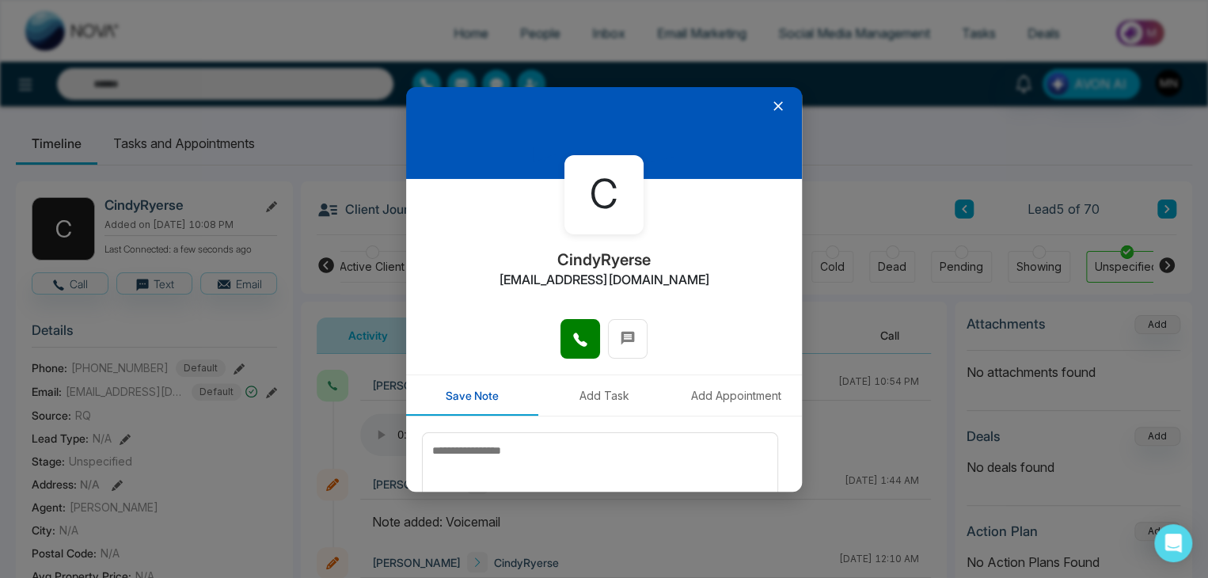
scroll to position [0, 0]
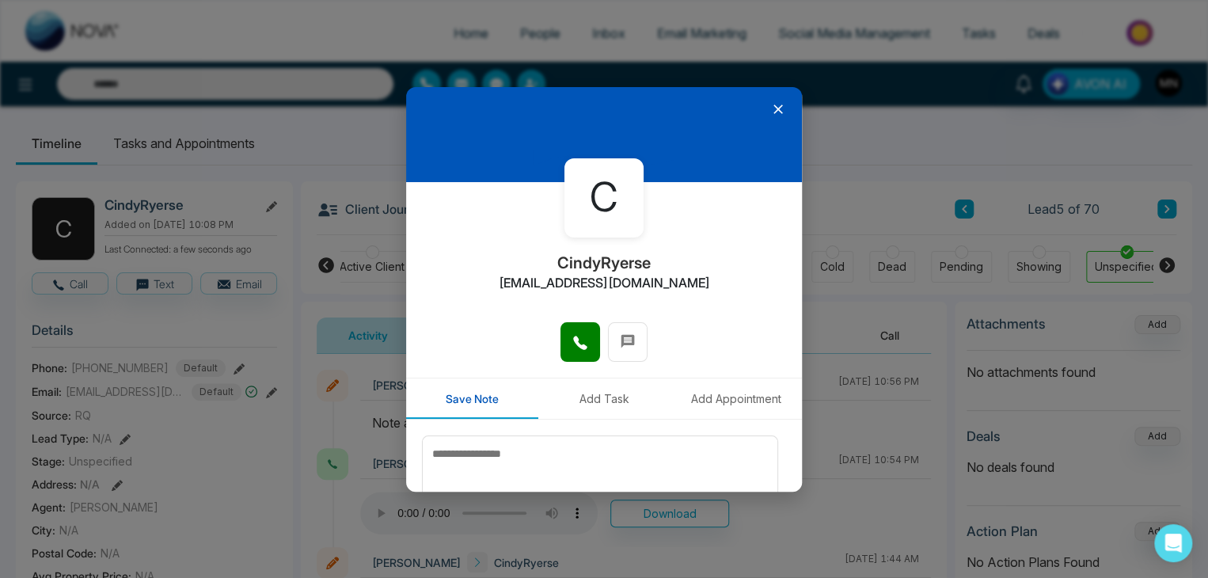
click at [770, 109] on icon at bounding box center [778, 109] width 16 height 16
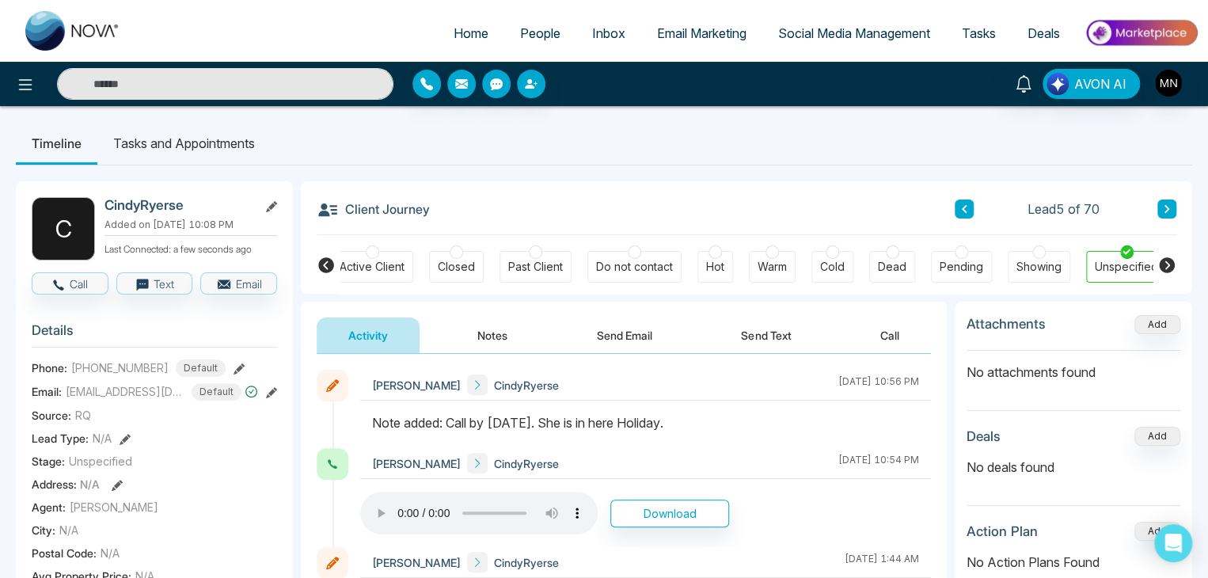
click at [1173, 213] on button at bounding box center [1167, 209] width 19 height 19
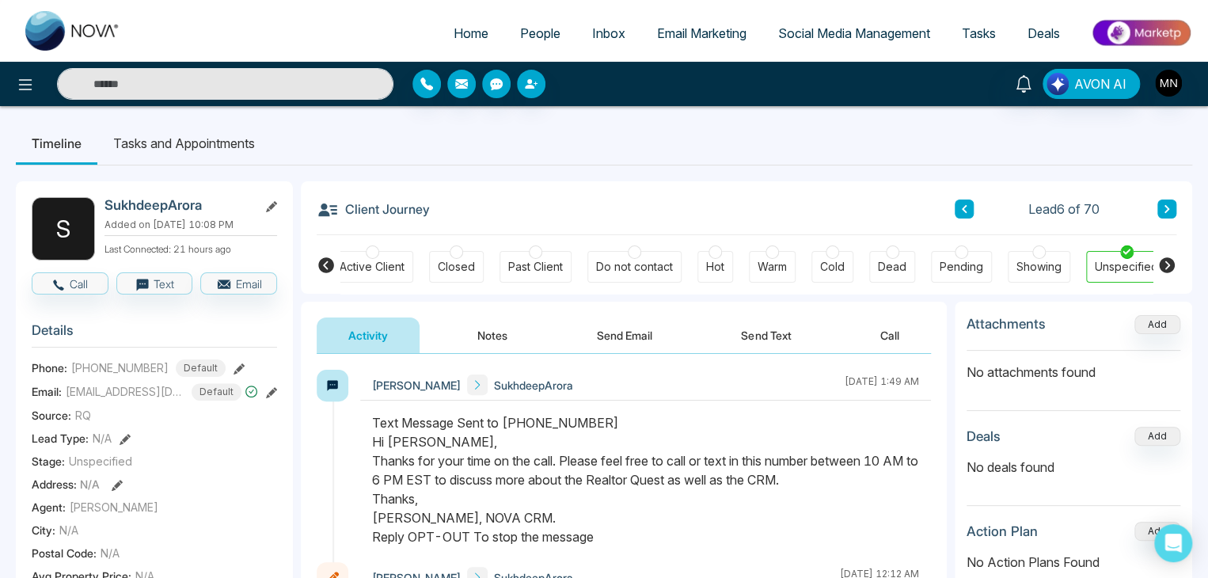
scroll to position [2, 0]
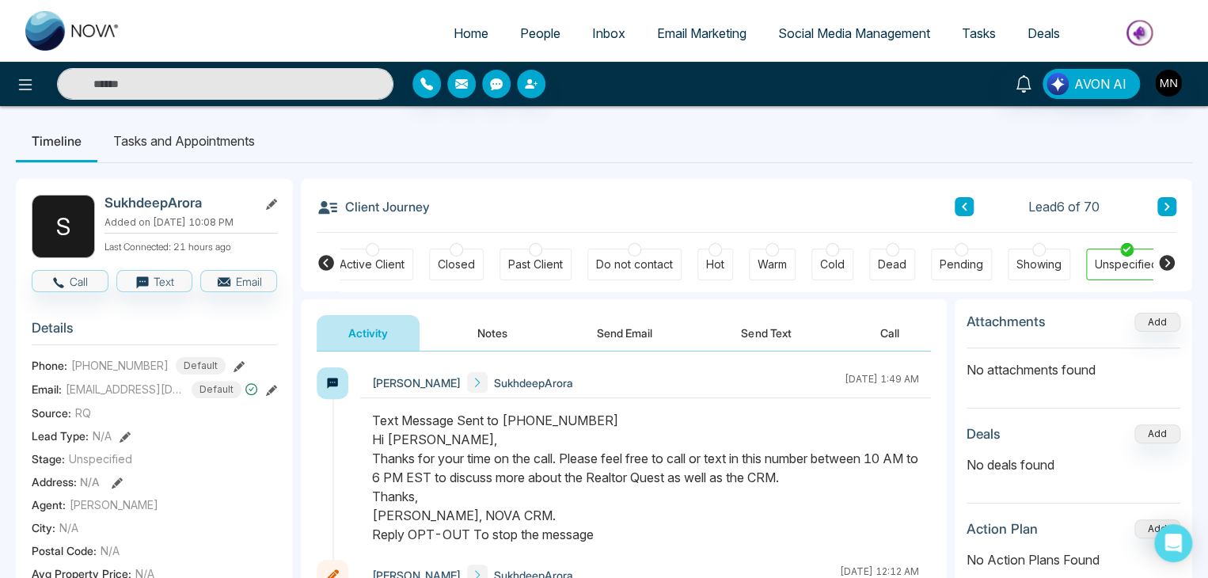
click at [1164, 207] on icon at bounding box center [1167, 207] width 8 height 10
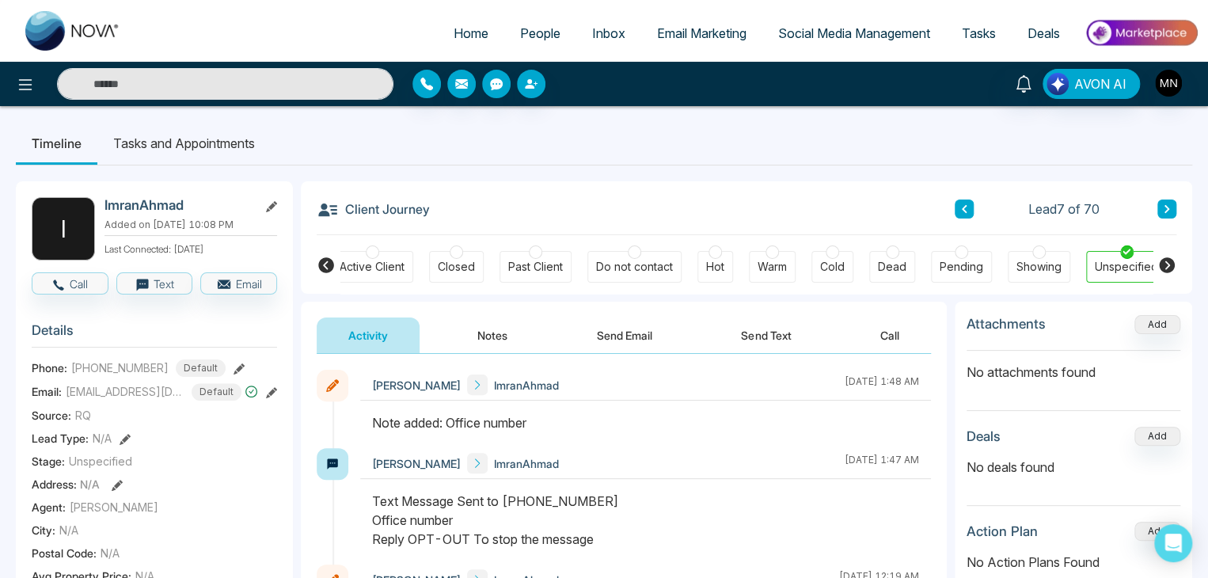
click at [234, 367] on icon at bounding box center [239, 368] width 11 height 11
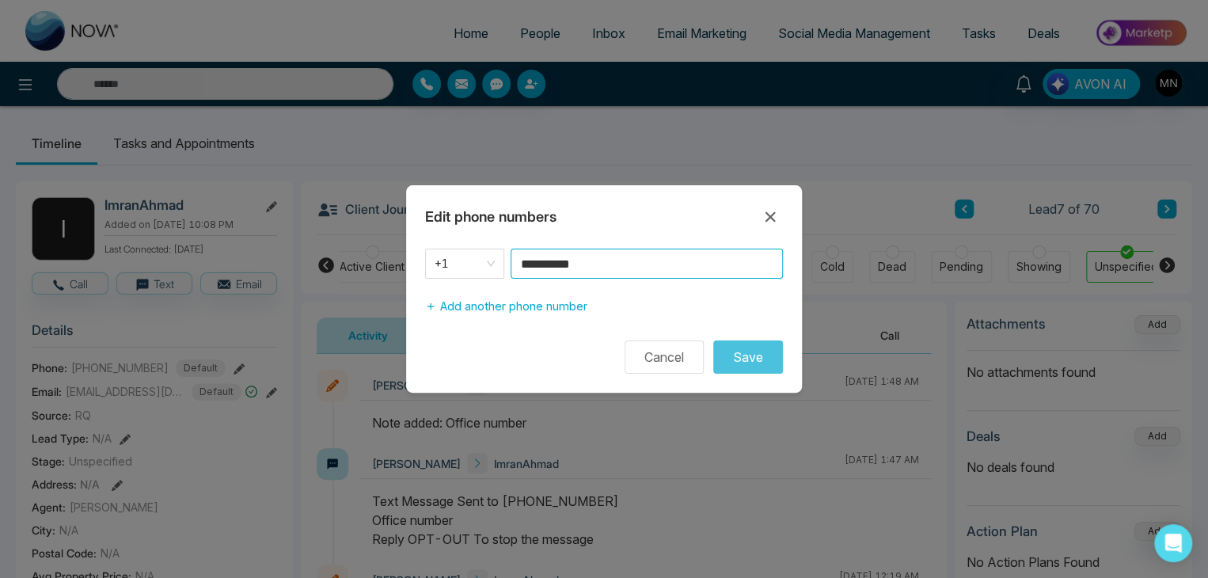
click at [631, 273] on input "**********" at bounding box center [647, 264] width 272 height 30
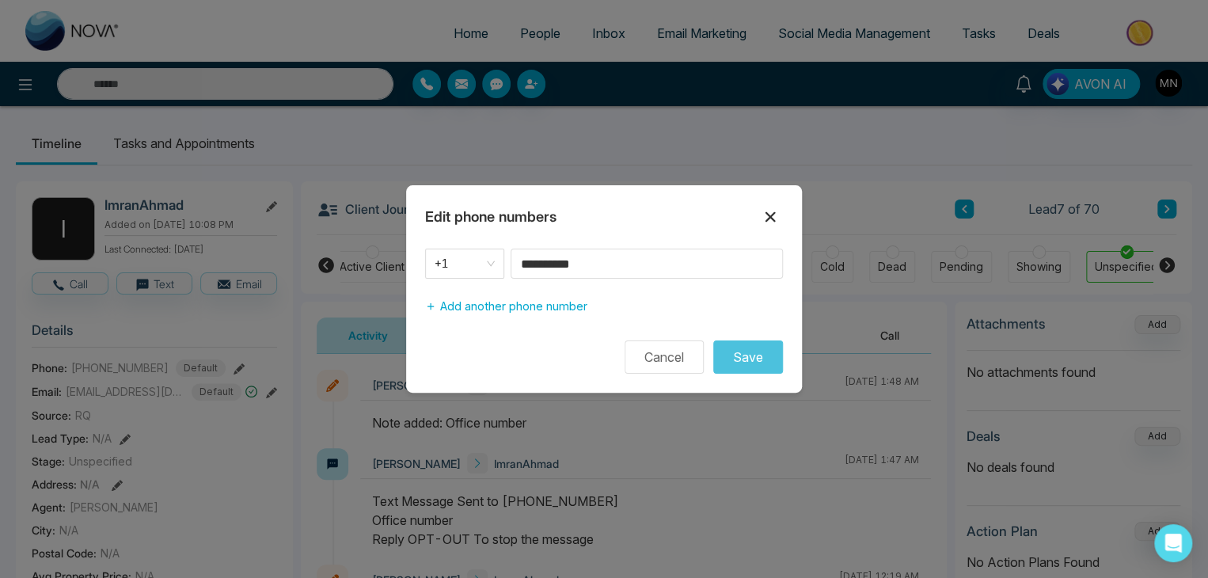
click at [770, 216] on icon at bounding box center [771, 217] width 10 height 10
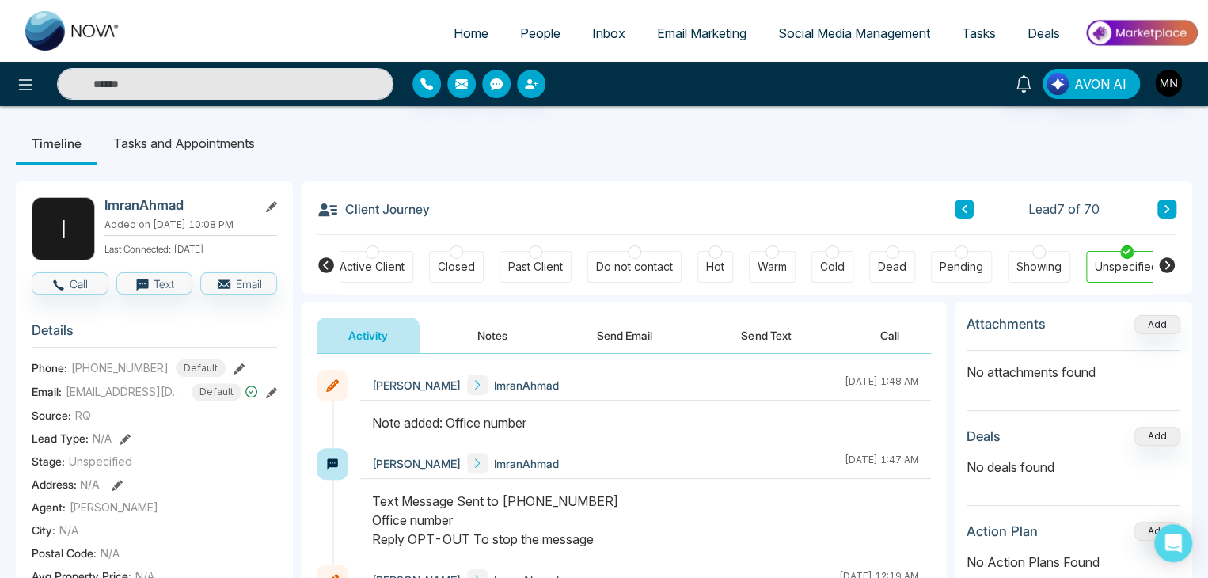
click at [1163, 213] on icon at bounding box center [1167, 209] width 8 height 10
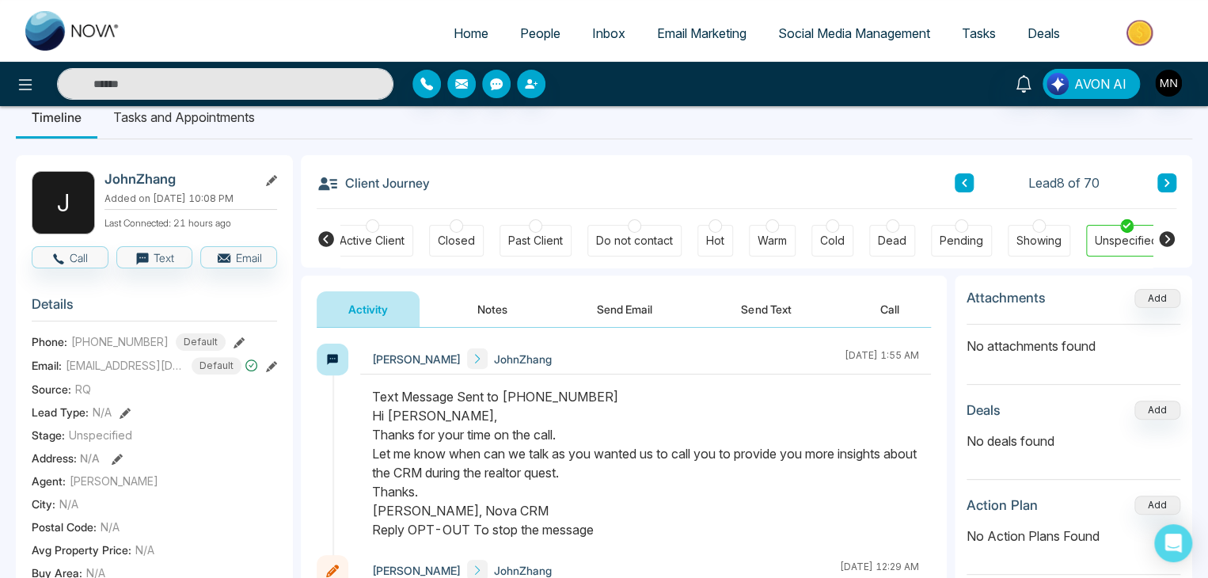
scroll to position [1, 0]
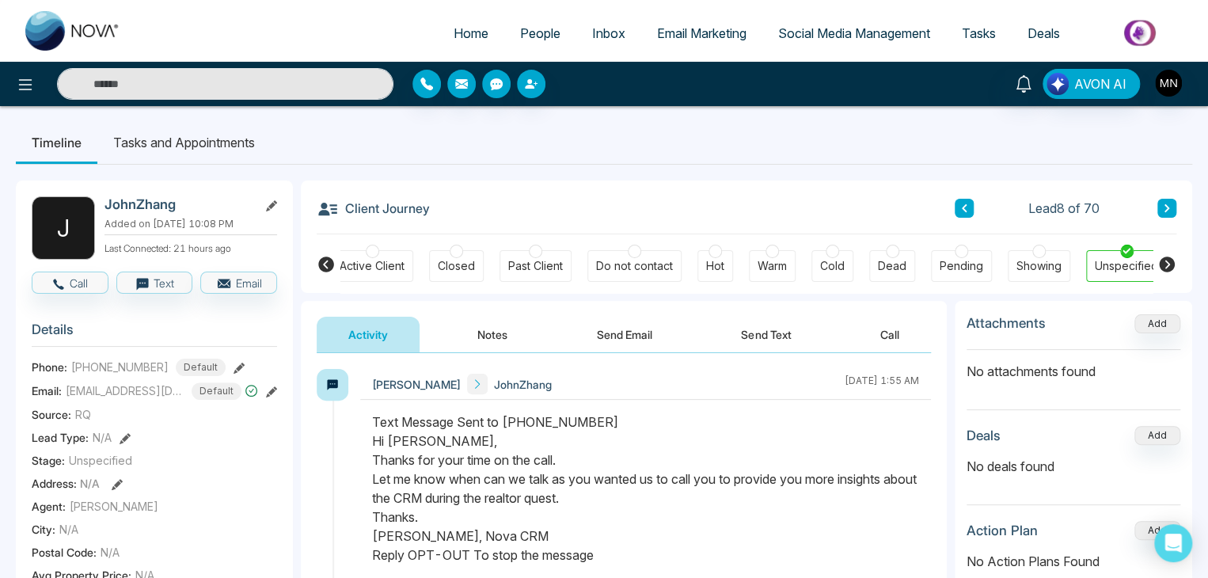
click at [1167, 209] on icon at bounding box center [1167, 208] width 5 height 8
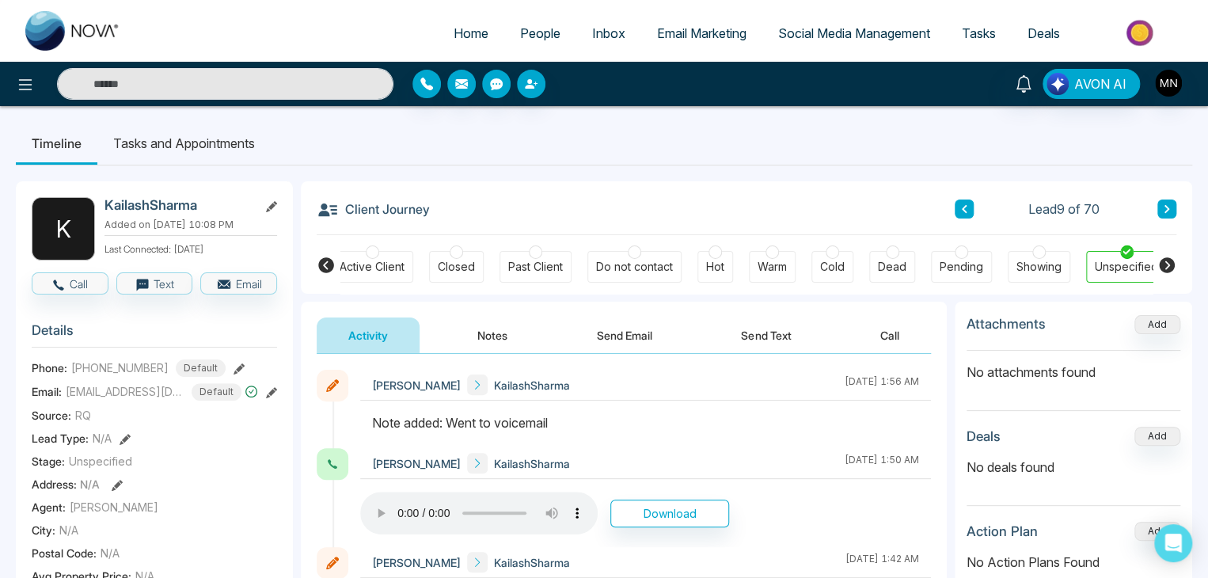
click at [656, 381] on div "Mike Nova KailashSharma August 29 2025 | 1:56 AM" at bounding box center [645, 385] width 571 height 31
click at [234, 359] on button at bounding box center [239, 367] width 11 height 17
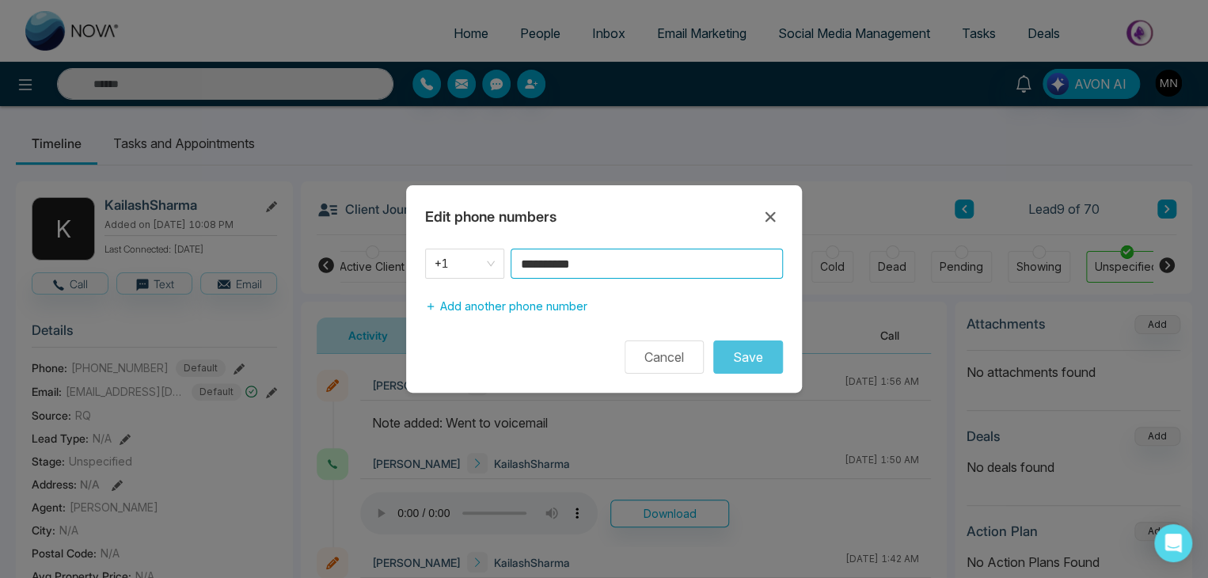
click at [596, 265] on input "**********" at bounding box center [647, 264] width 272 height 30
click at [674, 355] on button "Cancel" at bounding box center [664, 356] width 79 height 33
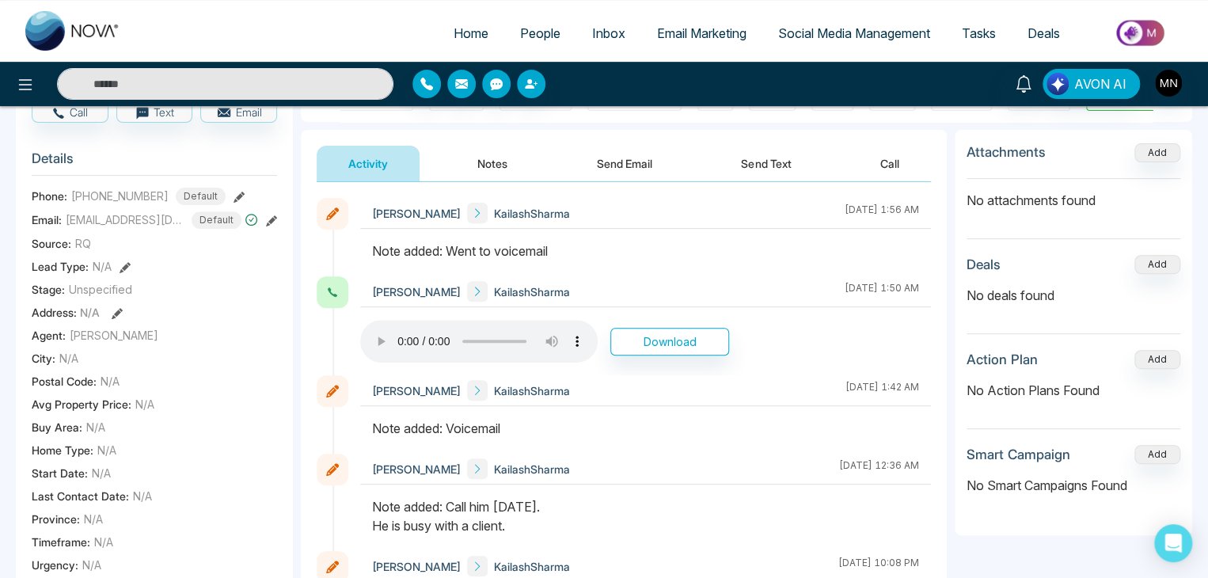
scroll to position [181, 0]
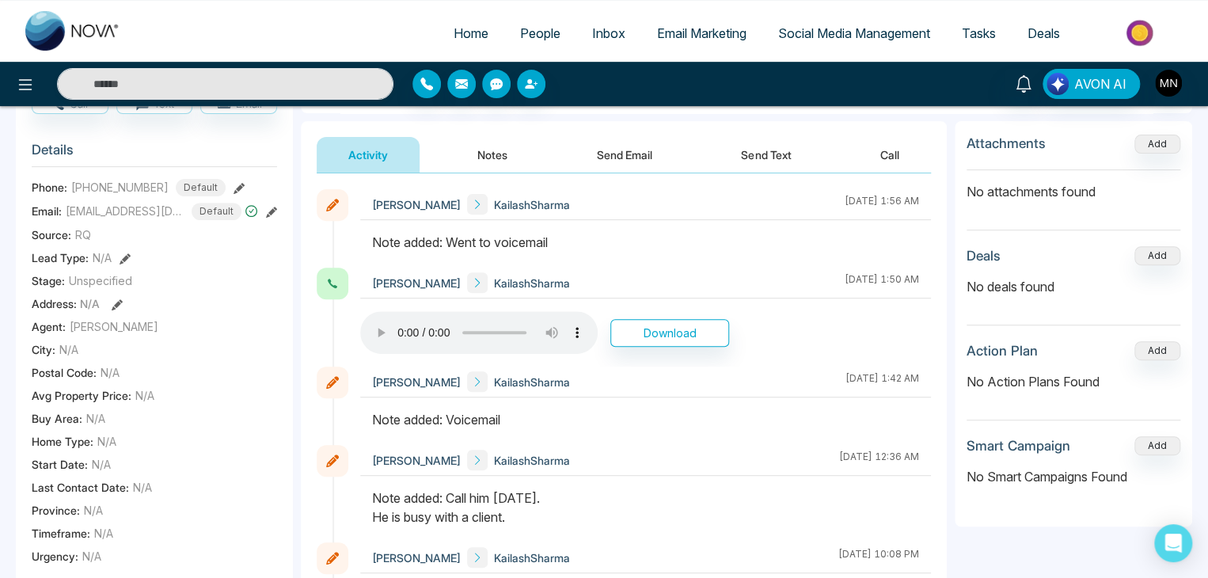
click at [295, 257] on div "K KailashSharma Added on August 20 2025 | 10:08 PM Last Connected: 4 days ago C…" at bounding box center [604, 551] width 1177 height 1133
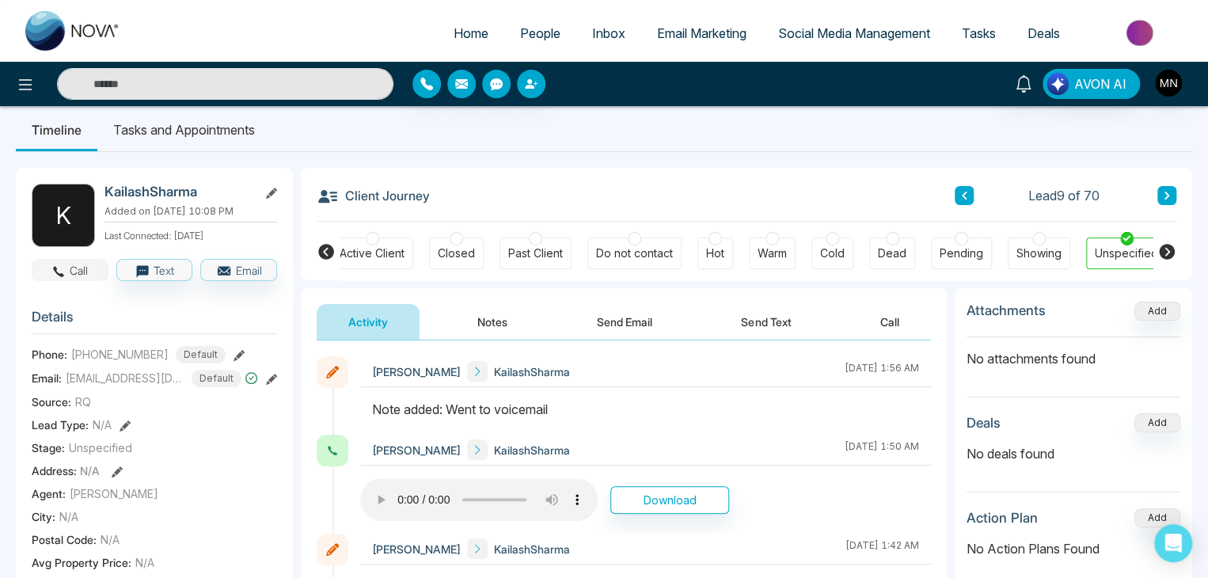
click at [70, 272] on button "Call" at bounding box center [70, 270] width 77 height 22
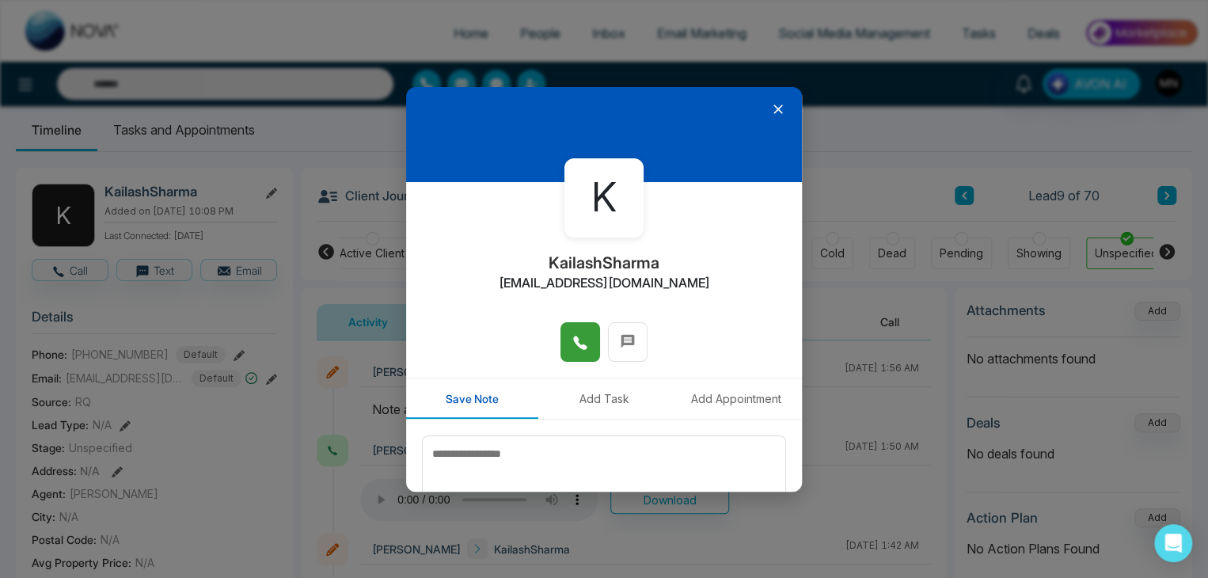
click at [572, 335] on icon at bounding box center [580, 343] width 16 height 16
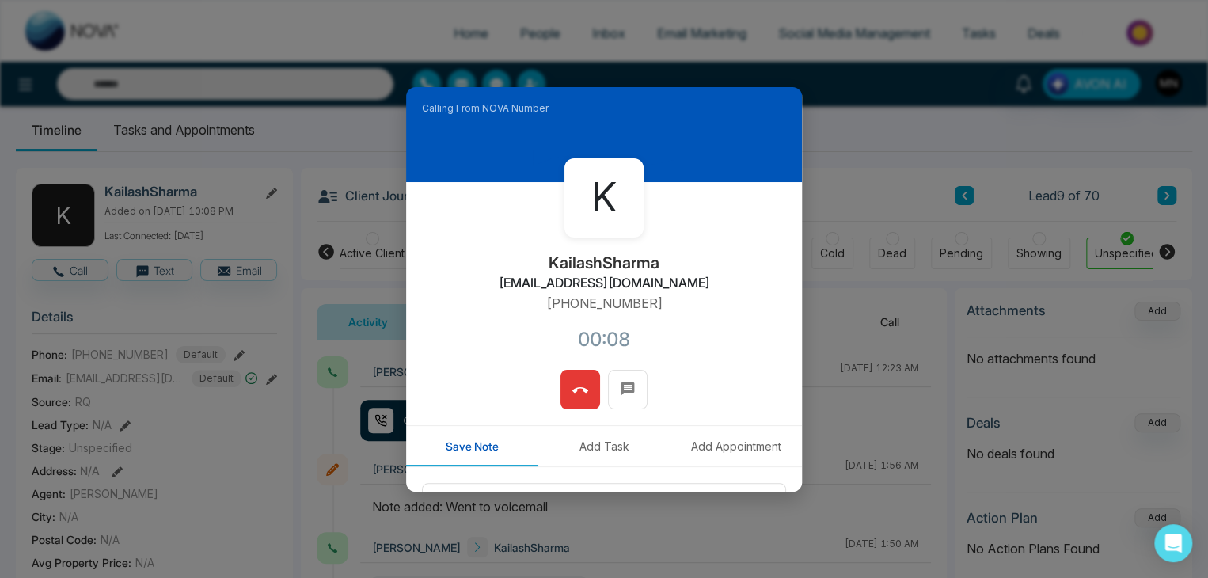
click at [564, 400] on button at bounding box center [581, 390] width 40 height 40
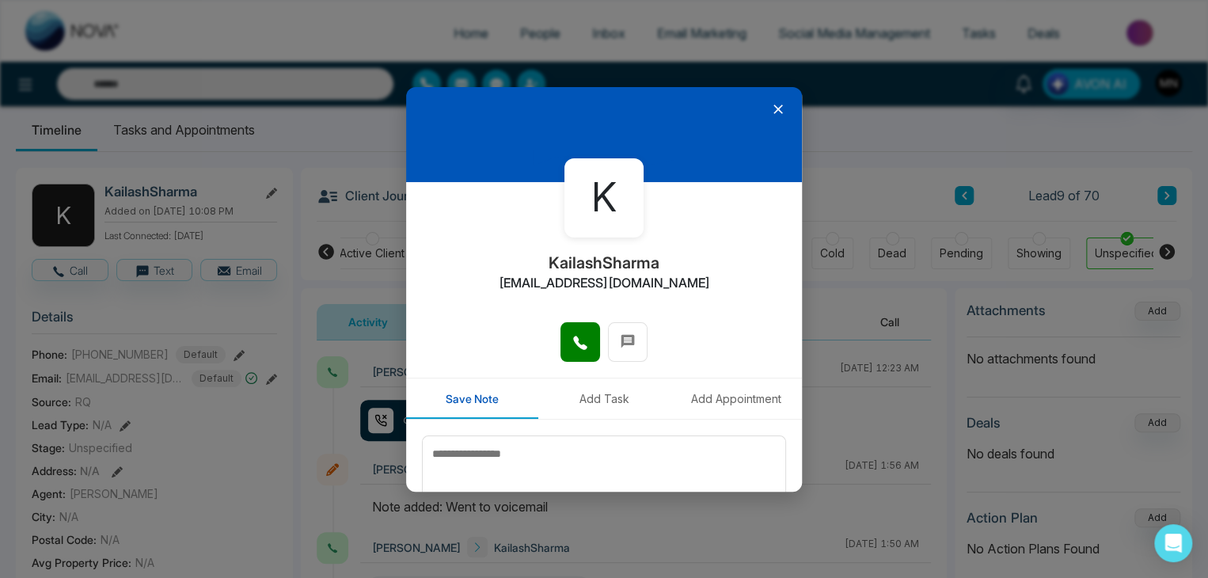
drag, startPoint x: 849, startPoint y: 196, endPoint x: 765, endPoint y: 107, distance: 122.7
click at [765, 107] on div "K KailashSharma kailashsharmarealtor@gmail.com Save Note Add Task Add Appointme…" at bounding box center [604, 289] width 1208 height 578
click at [770, 107] on icon at bounding box center [778, 109] width 16 height 16
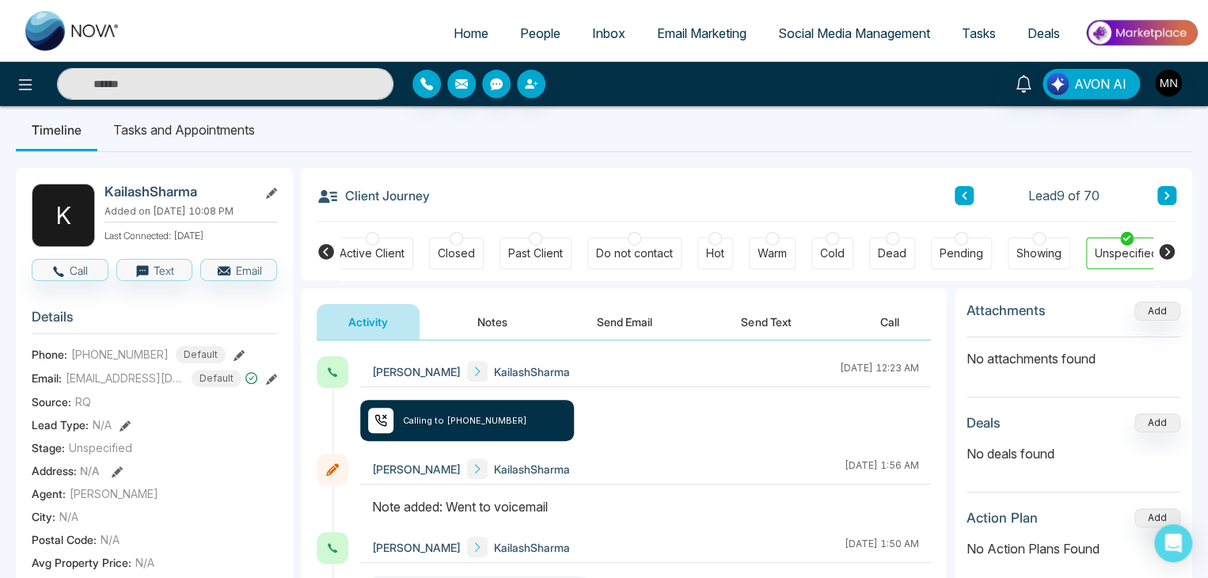
click at [1167, 191] on icon at bounding box center [1167, 196] width 8 height 10
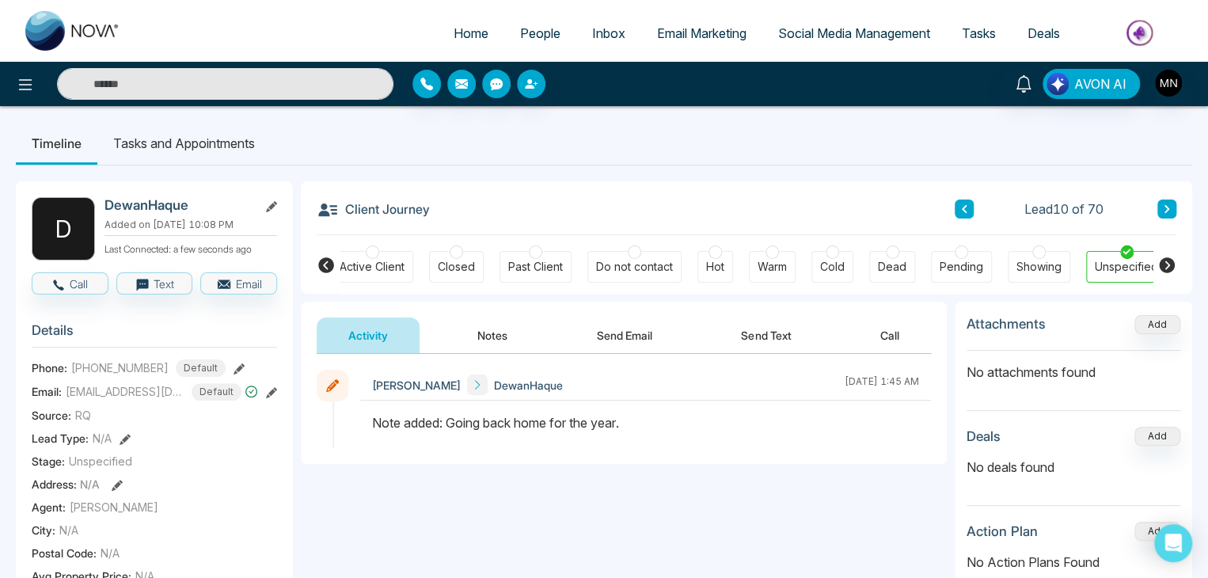
click at [1167, 191] on div "Client Journey Lead 10 of 70" at bounding box center [747, 208] width 860 height 54
click at [1167, 214] on button at bounding box center [1167, 209] width 19 height 19
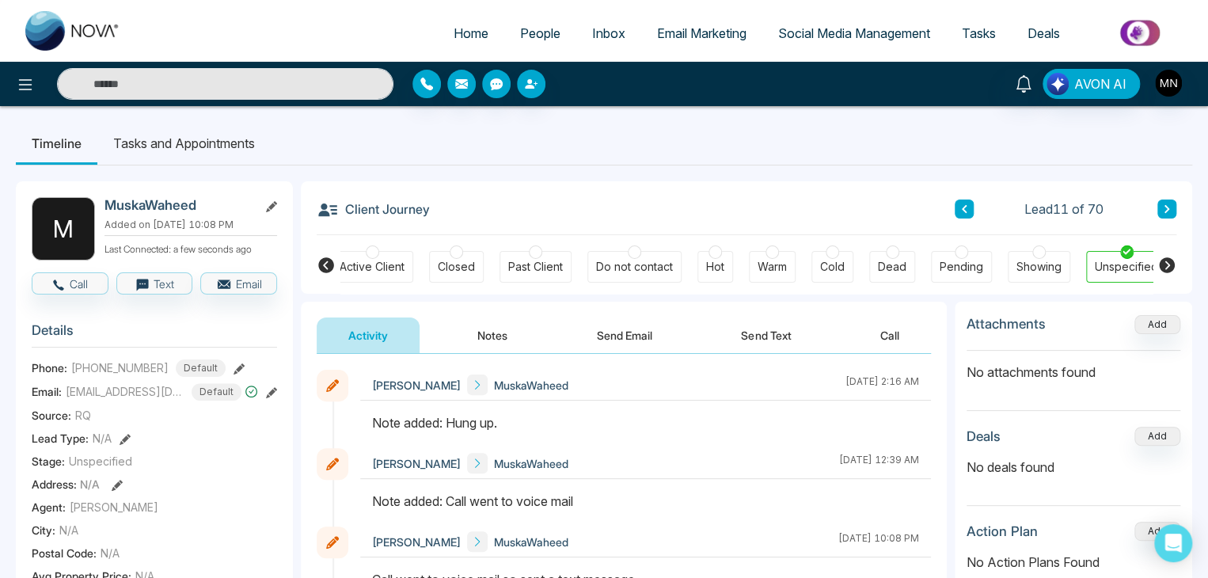
click at [1167, 214] on button at bounding box center [1167, 209] width 19 height 19
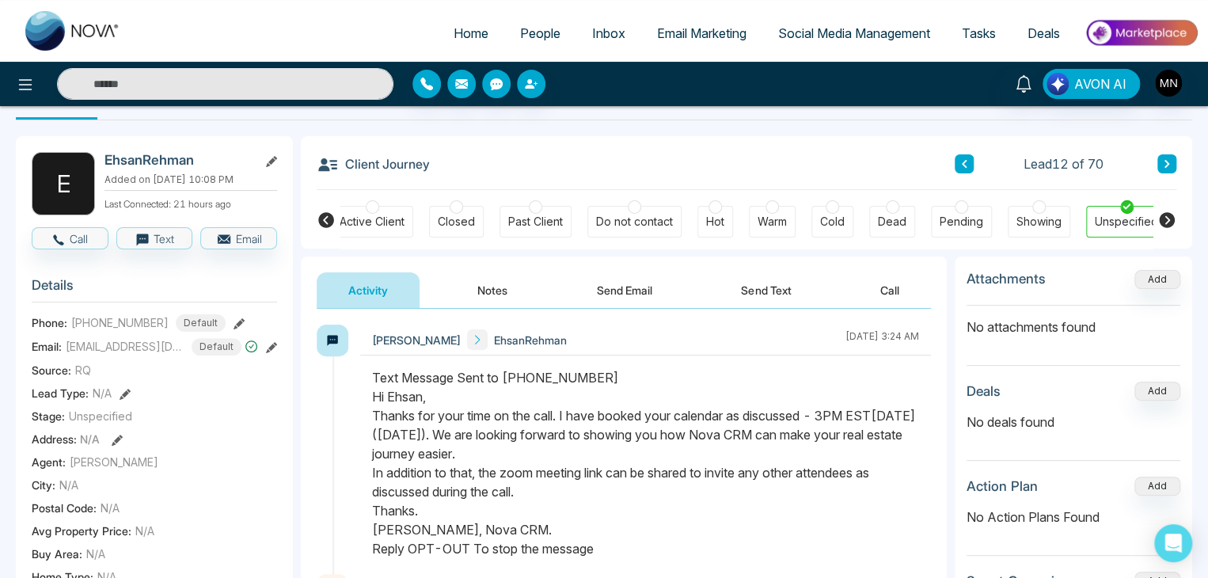
scroll to position [28, 0]
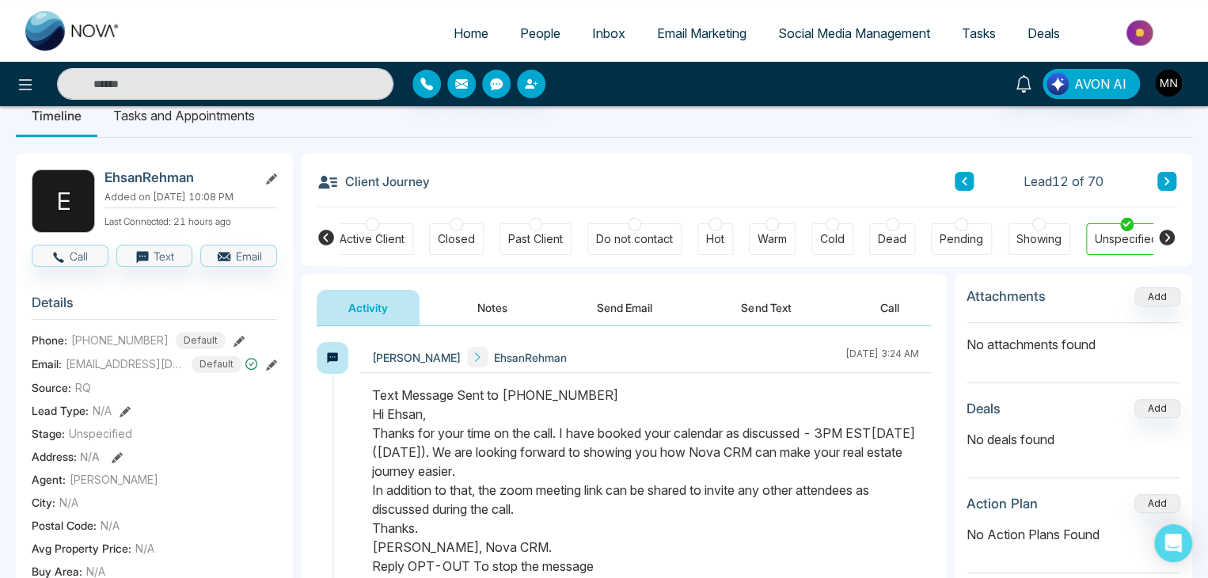
click at [1161, 185] on button at bounding box center [1167, 181] width 19 height 19
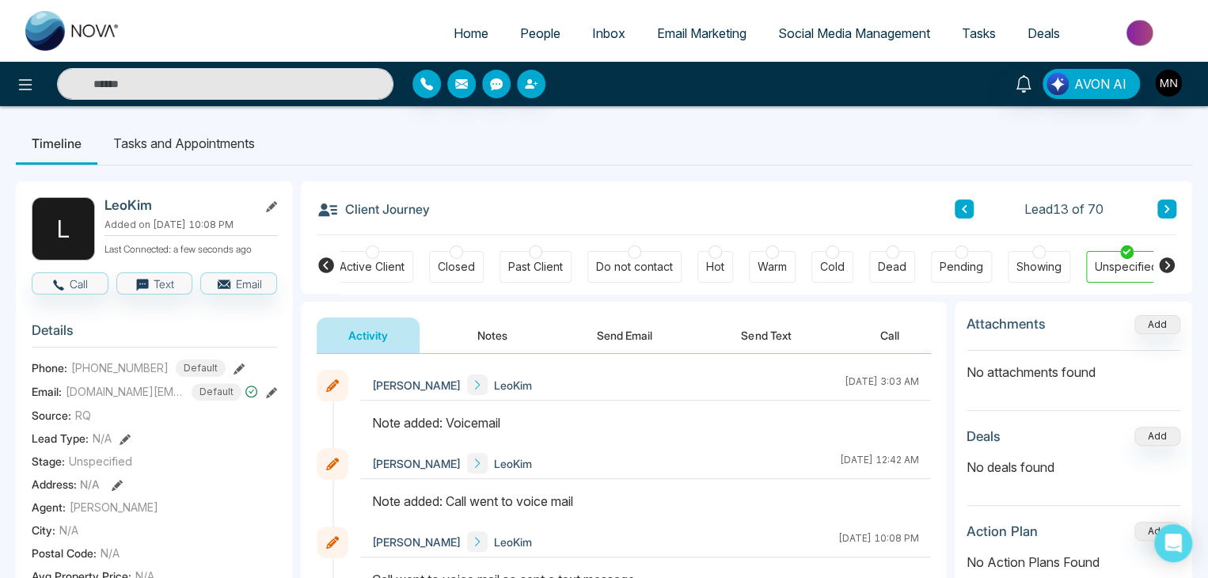
click at [234, 368] on icon at bounding box center [239, 368] width 11 height 11
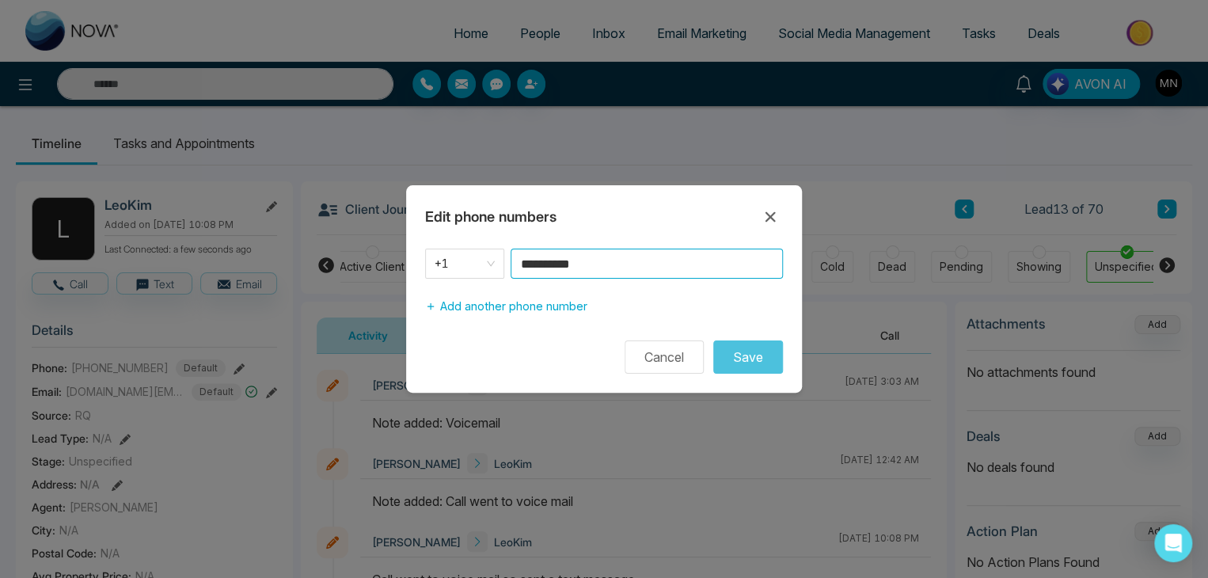
click at [615, 273] on input "**********" at bounding box center [647, 264] width 272 height 30
click at [768, 222] on icon at bounding box center [770, 216] width 19 height 19
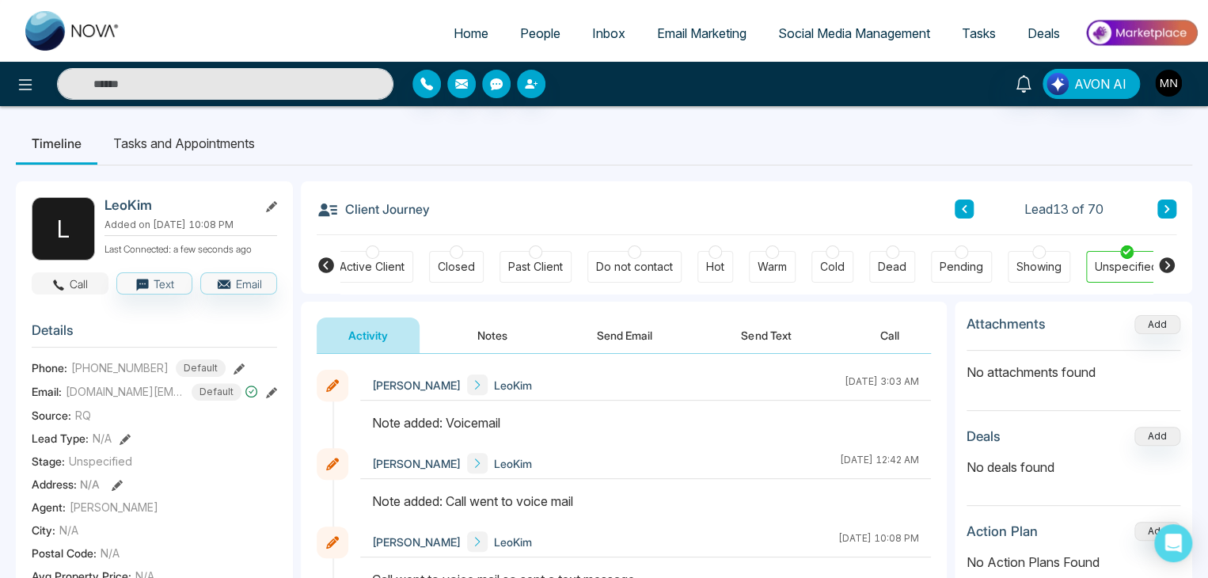
click at [66, 283] on icon "button" at bounding box center [58, 285] width 14 height 14
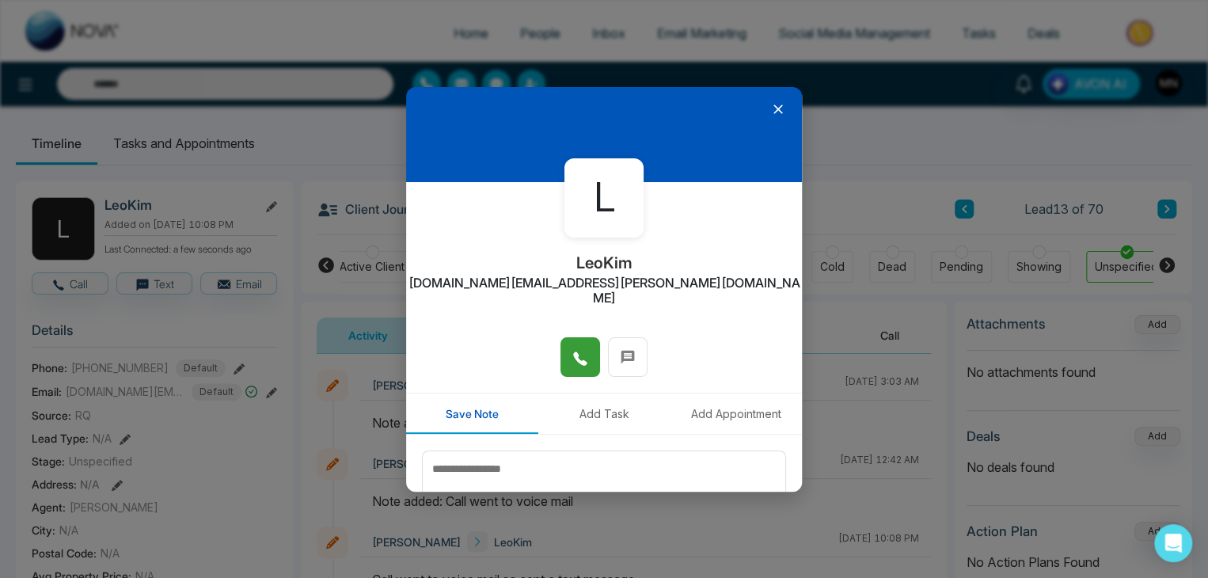
click at [561, 341] on button at bounding box center [581, 357] width 40 height 40
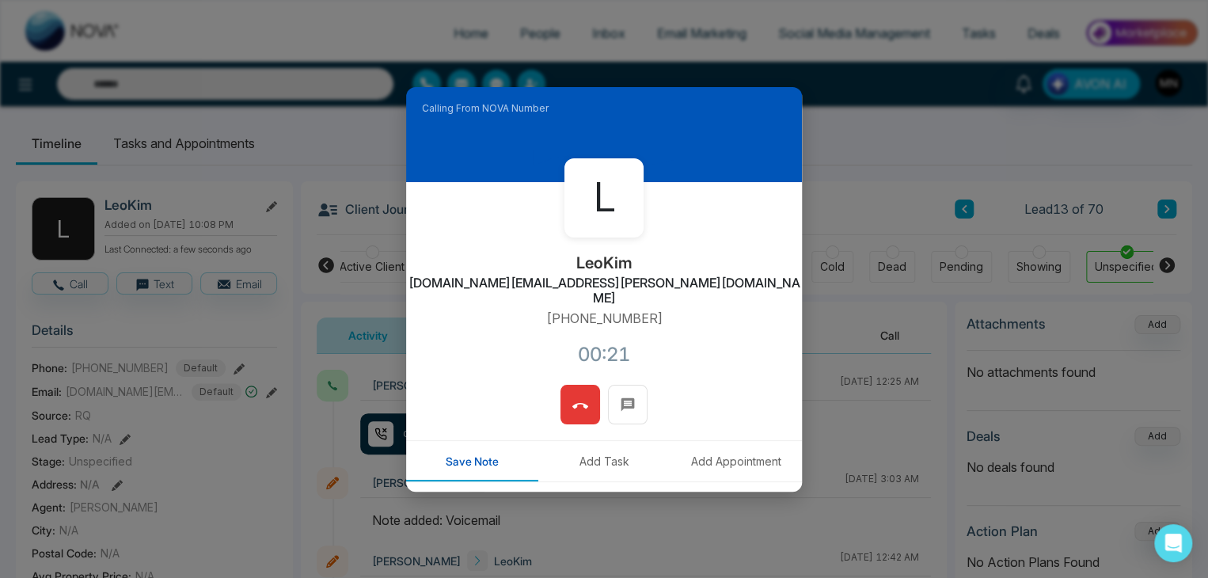
click at [573, 393] on span at bounding box center [580, 405] width 16 height 24
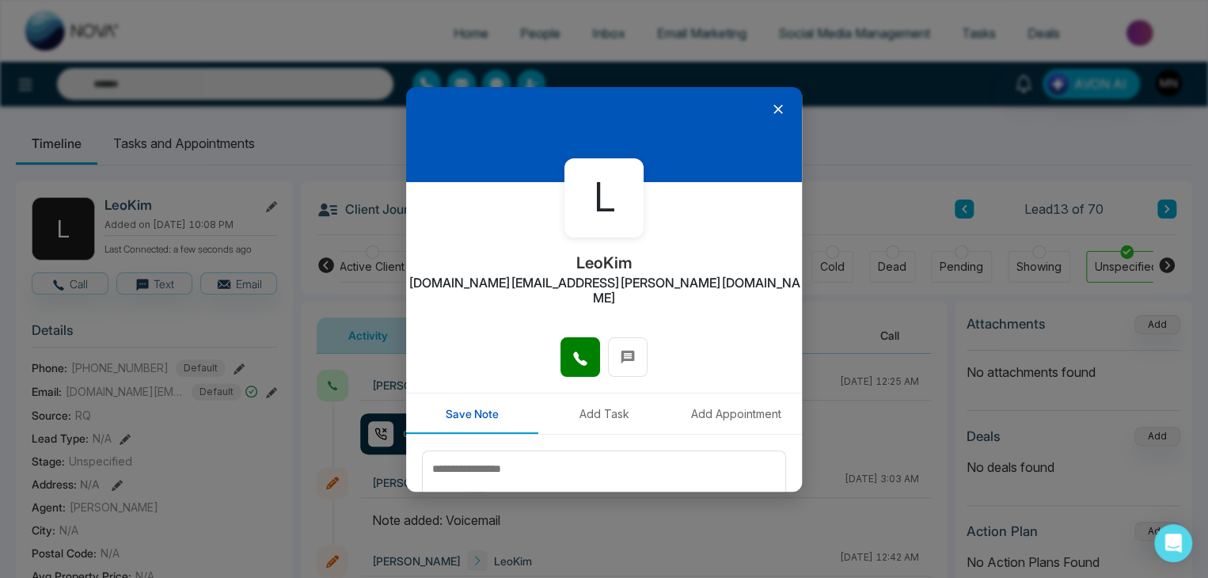
click at [1168, 202] on div "L LeoKim leo25.kim@gmail.com Save Note Add Task Add Appointment Save Note" at bounding box center [604, 289] width 1208 height 578
click at [775, 111] on icon at bounding box center [778, 109] width 16 height 16
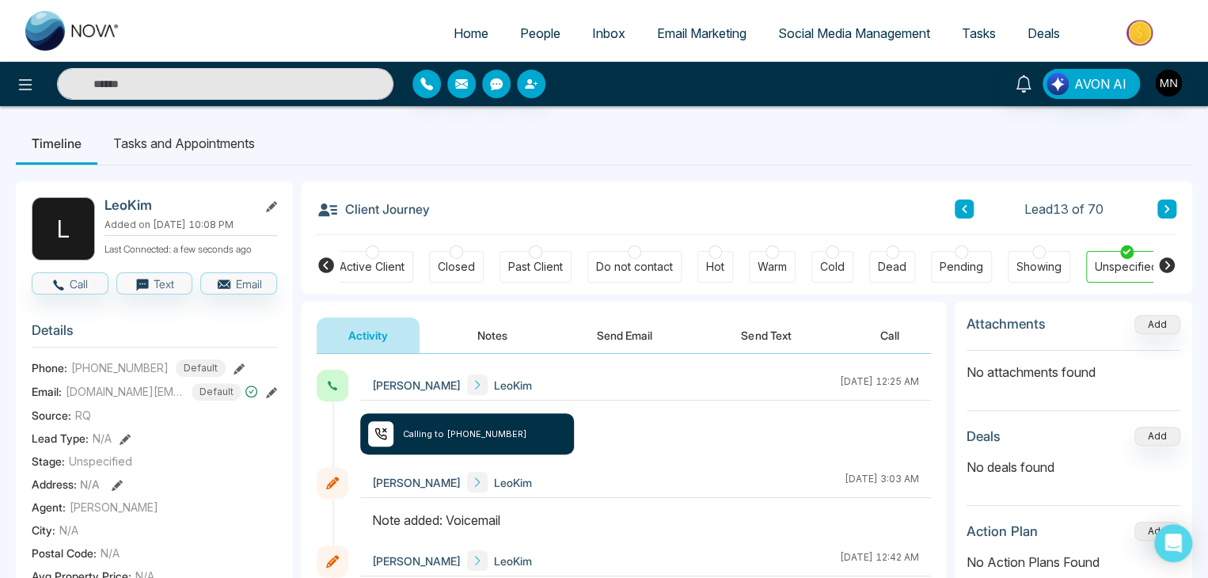
click at [1163, 209] on icon at bounding box center [1167, 209] width 8 height 10
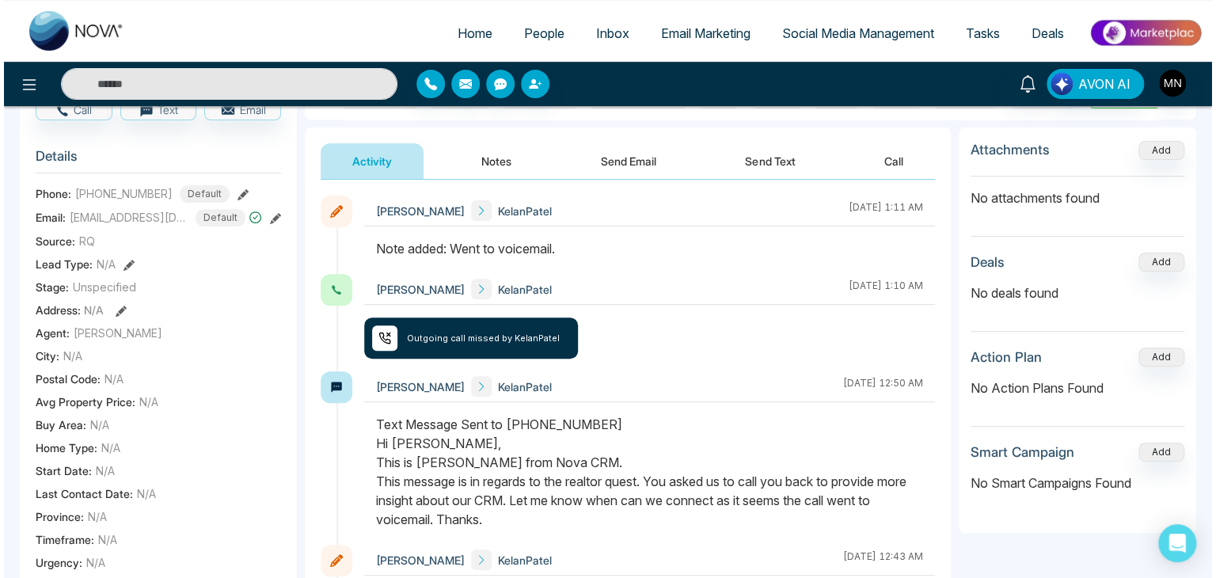
scroll to position [162, 0]
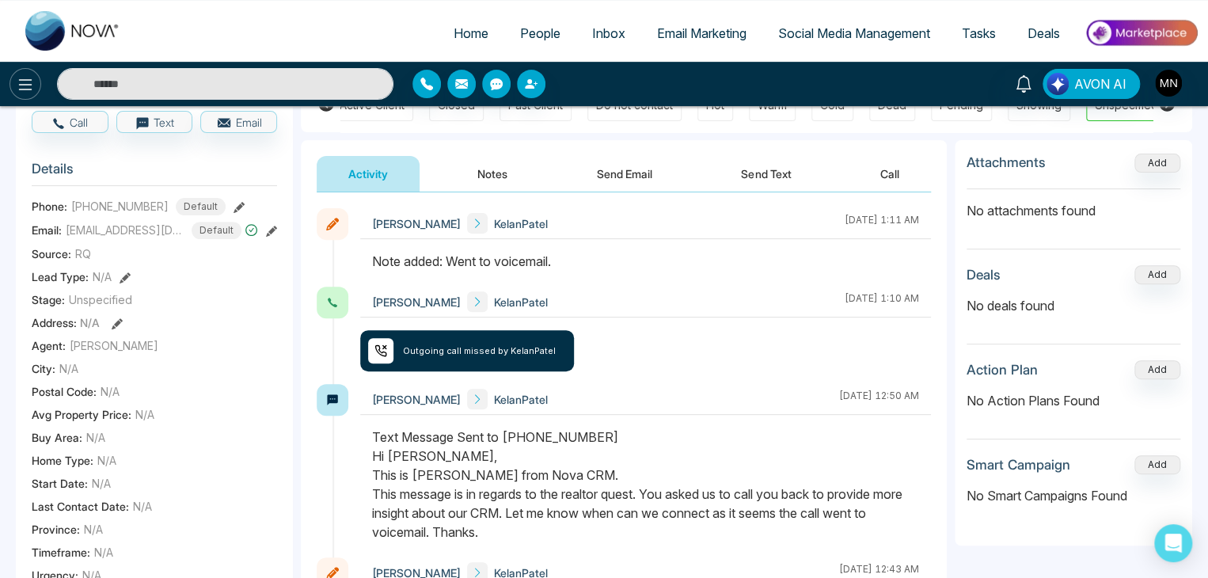
click at [19, 80] on icon at bounding box center [25, 84] width 13 height 11
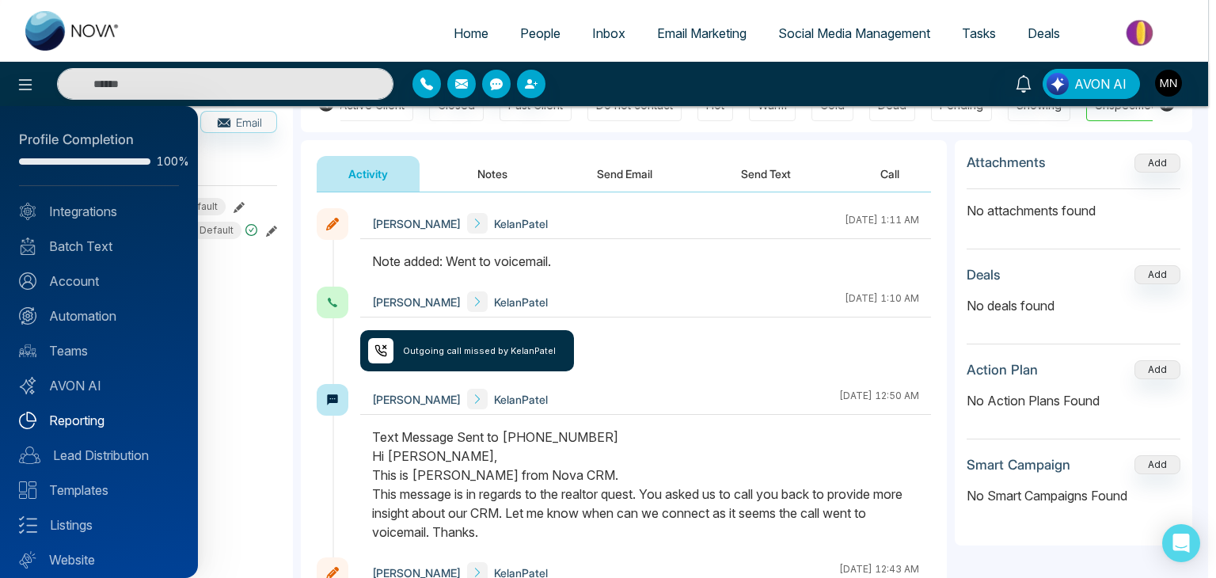
click at [94, 413] on link "Reporting" at bounding box center [99, 420] width 160 height 19
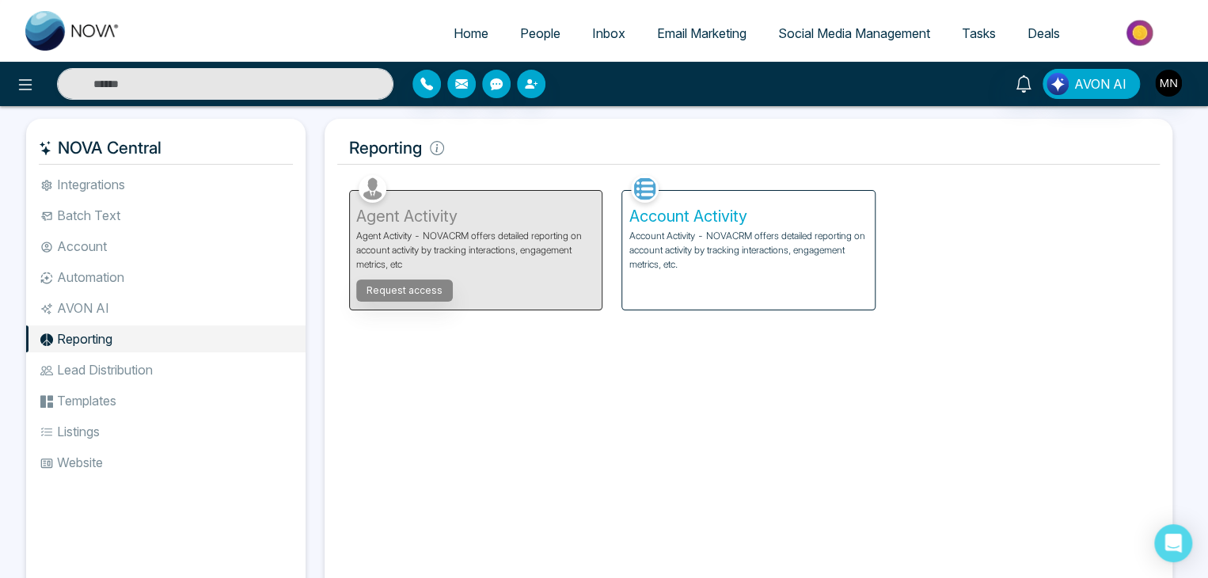
click at [681, 281] on div "Account Activity Account Activity - NOVACRM offers detailed reporting on accoun…" at bounding box center [748, 250] width 252 height 119
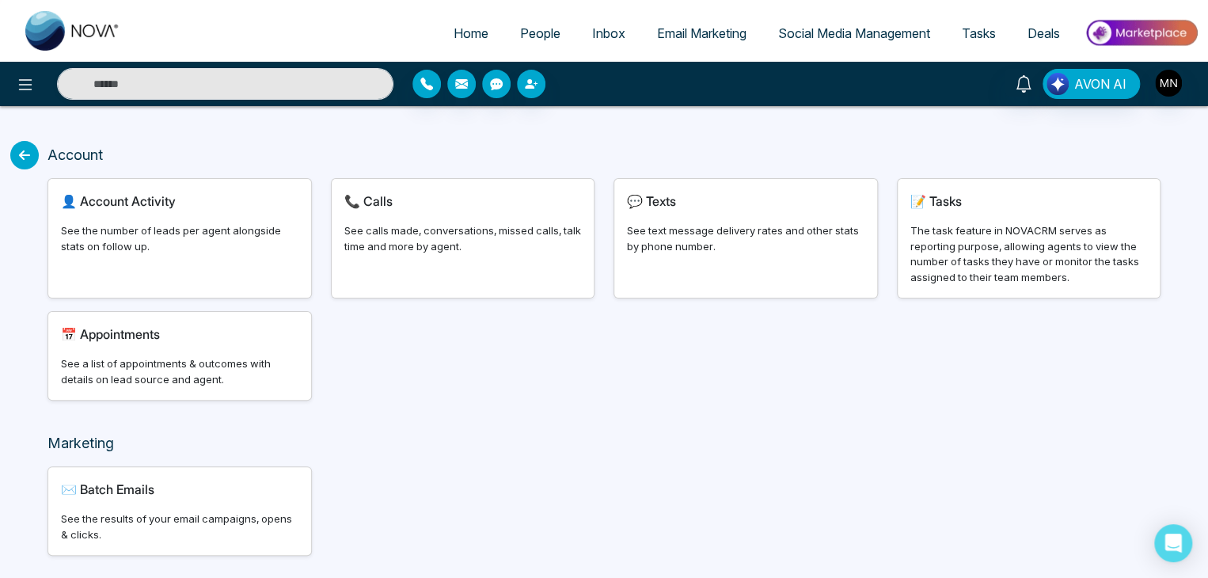
click at [462, 273] on div "📞 Calls See calls made, conversations, missed calls, talk time and more by agen…" at bounding box center [463, 238] width 263 height 119
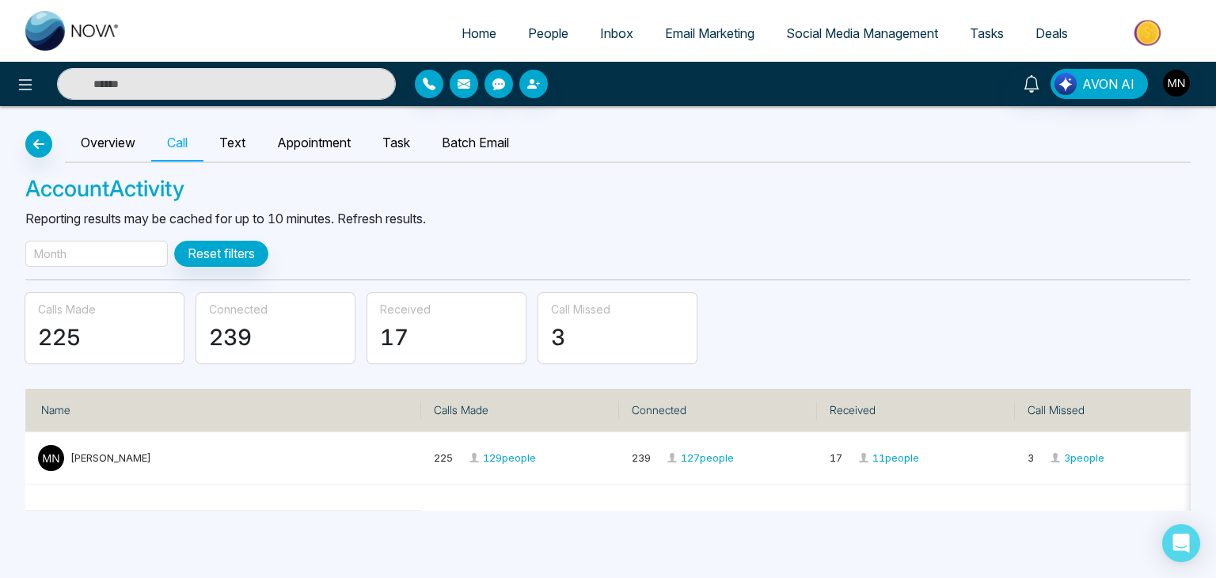
click at [46, 257] on div "Month" at bounding box center [50, 253] width 32 height 17
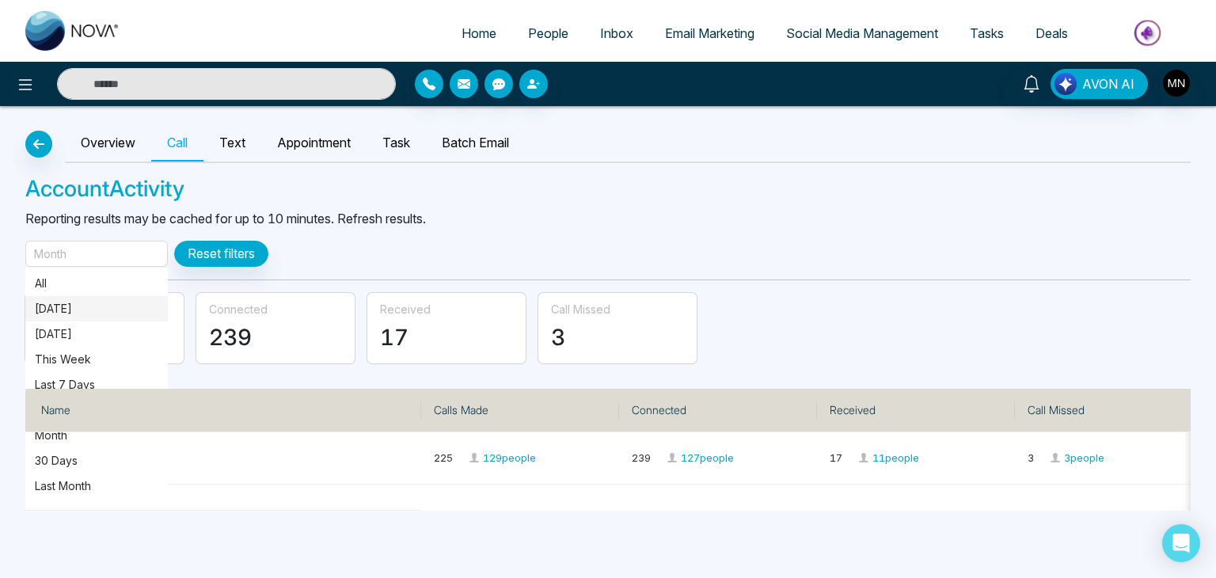
click at [59, 305] on p "[DATE]" at bounding box center [97, 308] width 124 height 17
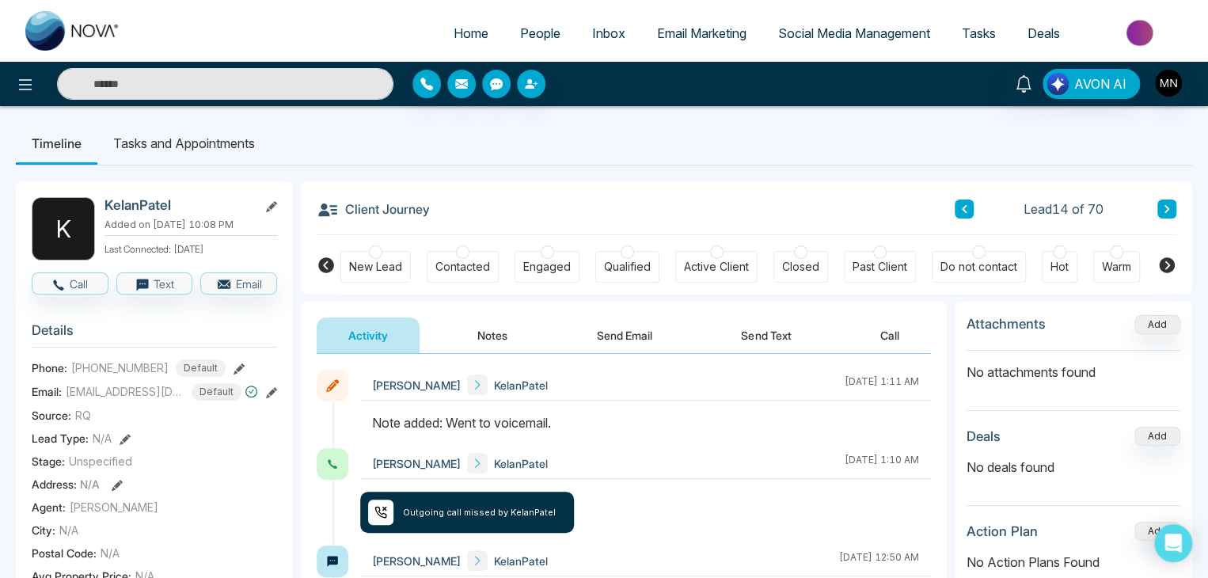
click at [234, 371] on icon at bounding box center [239, 368] width 11 height 11
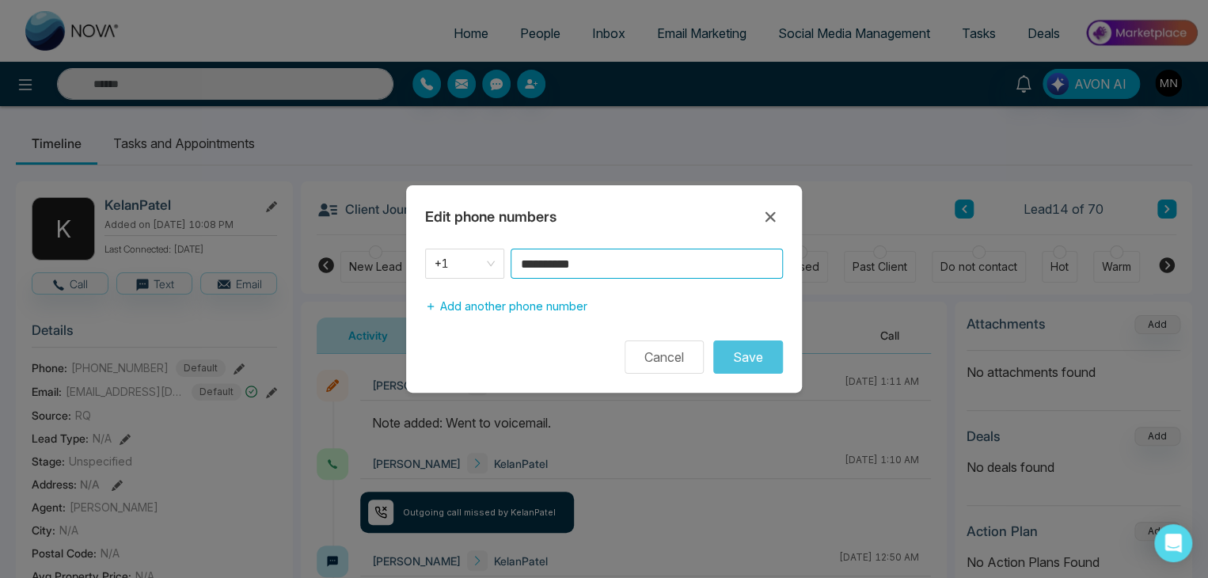
click at [616, 263] on input "**********" at bounding box center [647, 264] width 272 height 30
click at [771, 218] on icon at bounding box center [771, 217] width 10 height 10
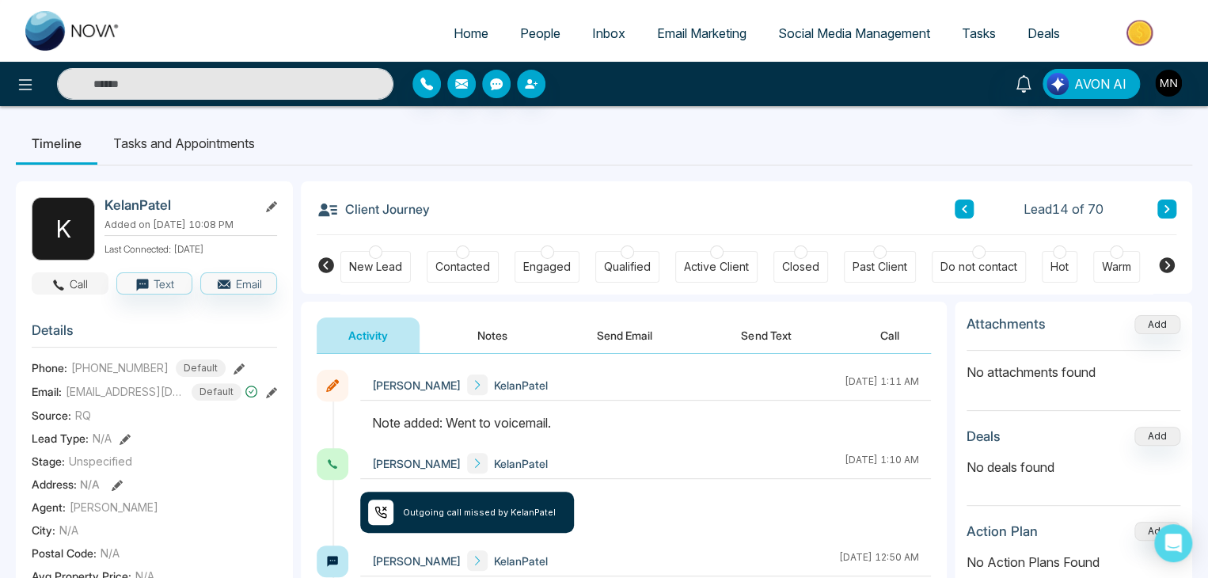
click at [62, 278] on icon "button" at bounding box center [58, 285] width 14 height 14
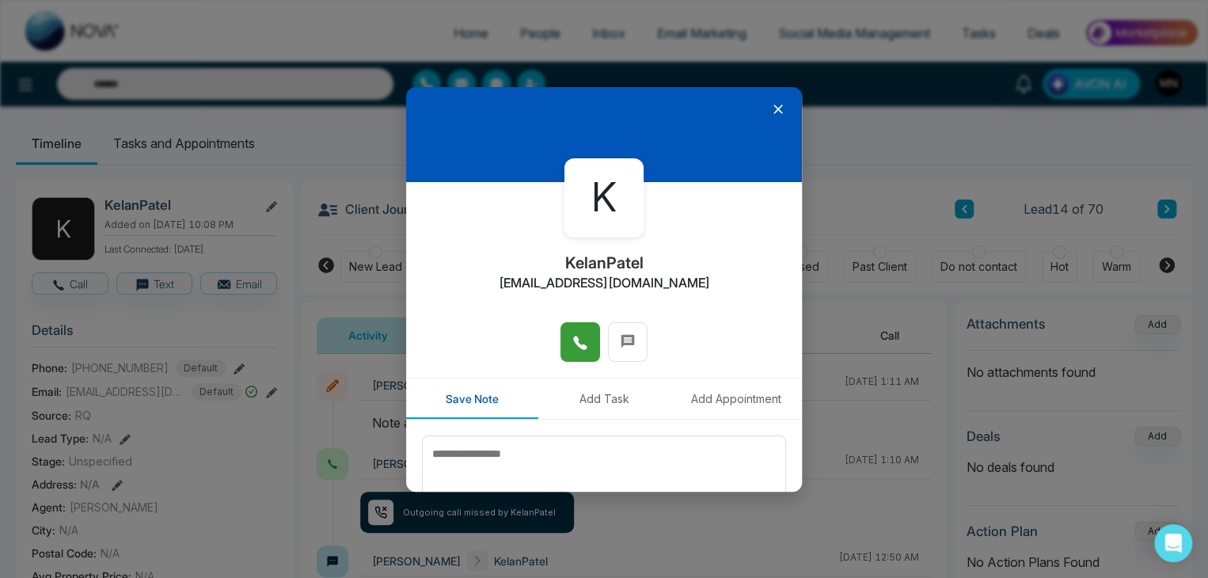
click at [561, 345] on button at bounding box center [581, 342] width 40 height 40
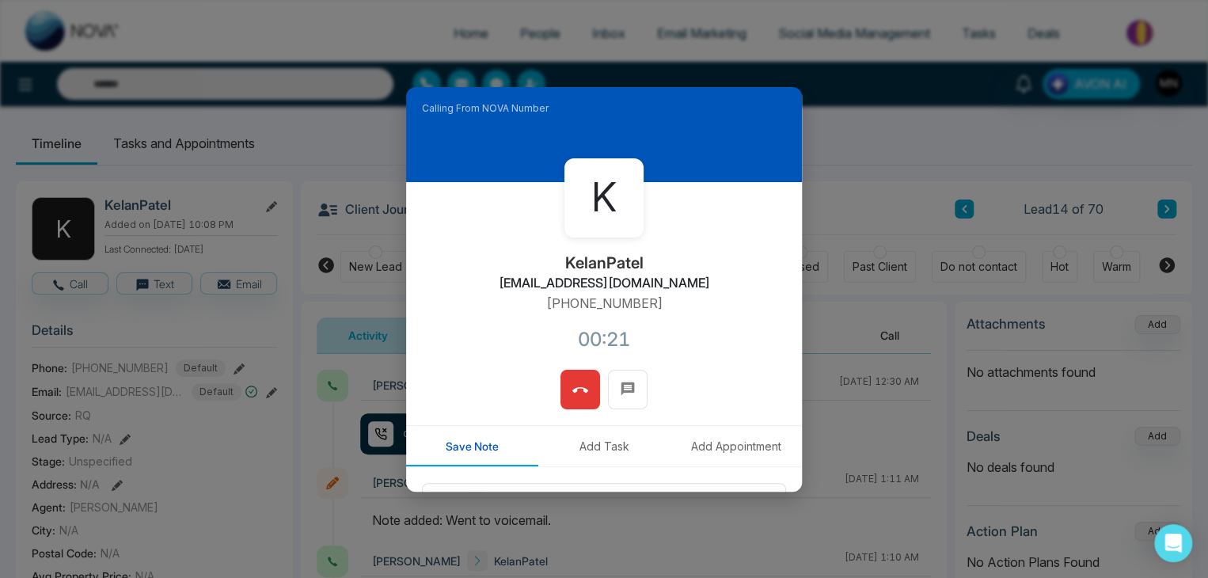
click at [576, 387] on icon at bounding box center [580, 390] width 16 height 6
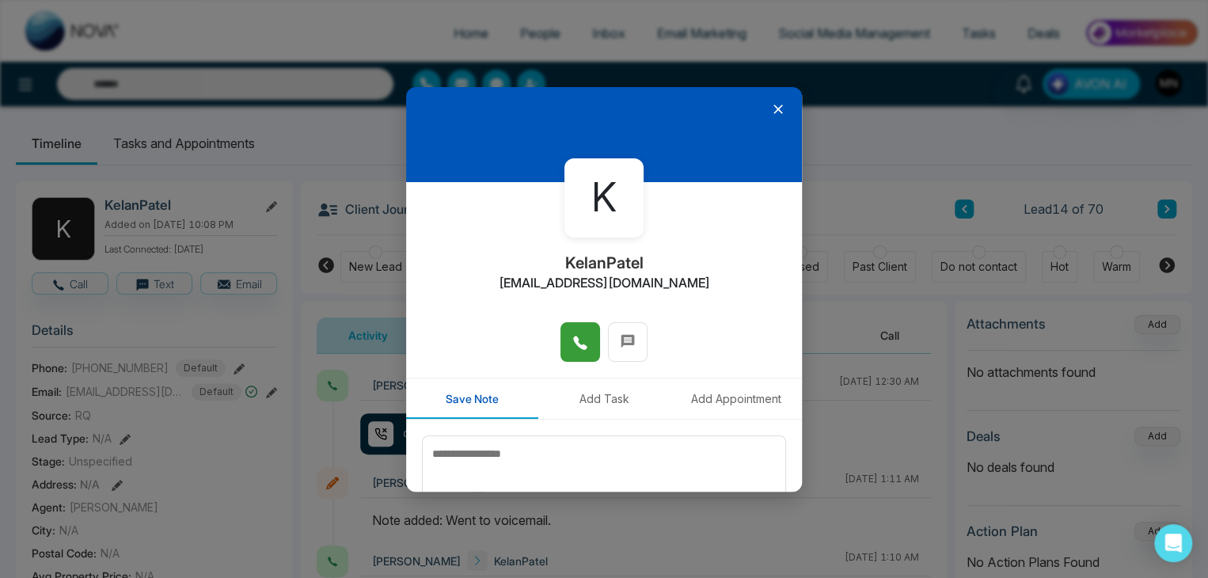
click at [933, 170] on div "K KelanPatel na@na.com Save Note Add Task Add Appointment Save Note" at bounding box center [604, 289] width 1208 height 578
click at [770, 111] on icon at bounding box center [778, 109] width 16 height 16
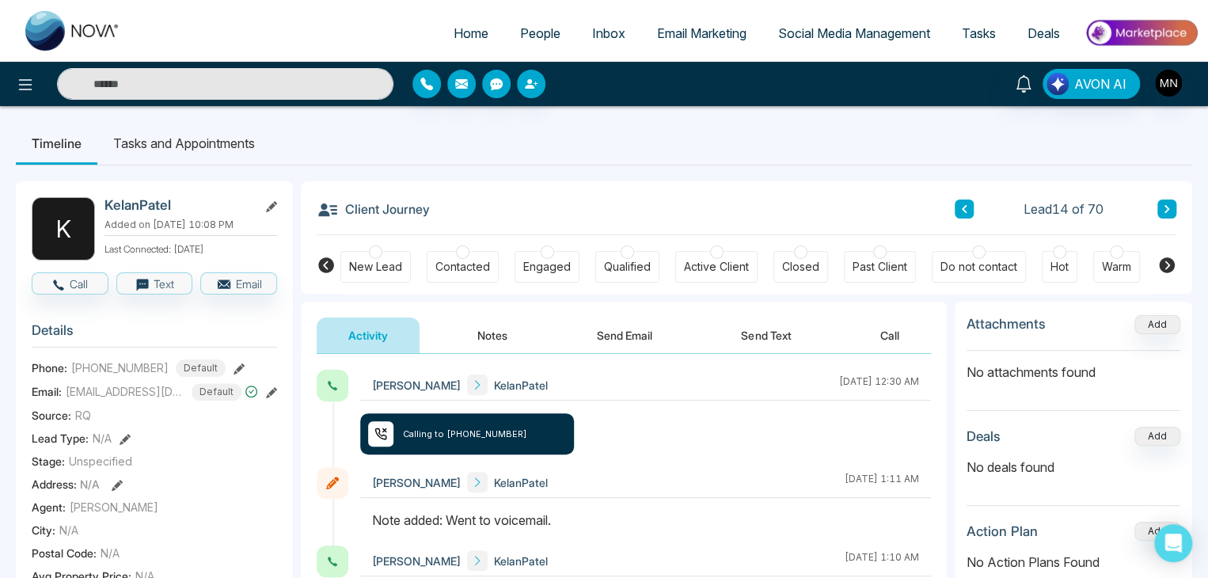
click at [1165, 217] on button at bounding box center [1167, 209] width 19 height 19
click at [234, 364] on icon at bounding box center [239, 368] width 11 height 11
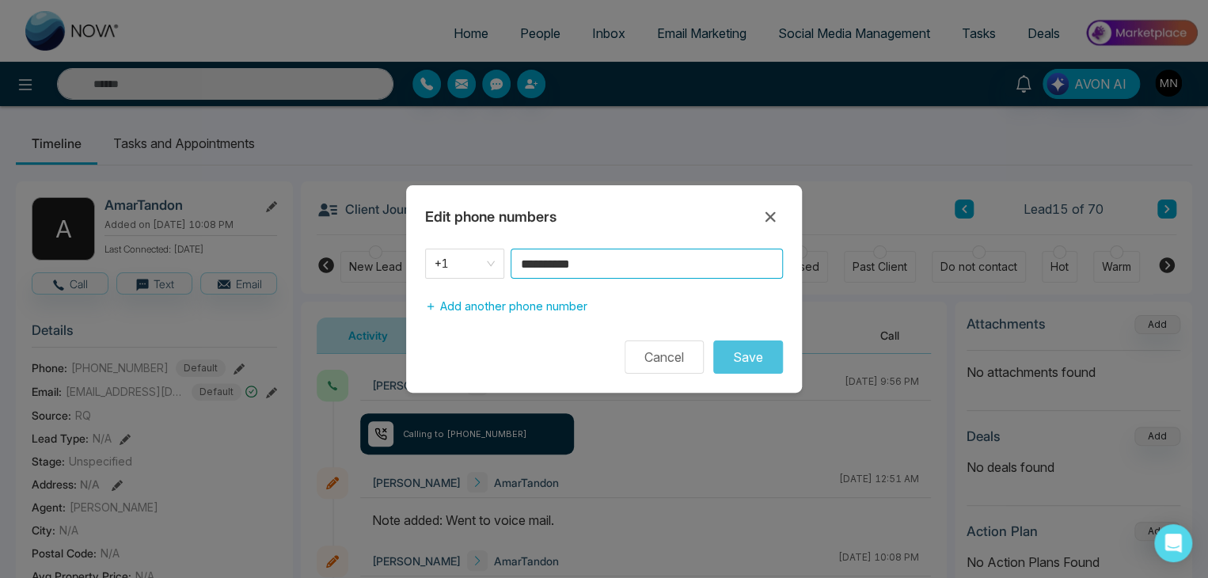
click at [623, 266] on input "**********" at bounding box center [647, 264] width 272 height 30
click at [646, 267] on input "**********" at bounding box center [647, 264] width 272 height 30
click at [649, 354] on button "Cancel" at bounding box center [664, 356] width 79 height 33
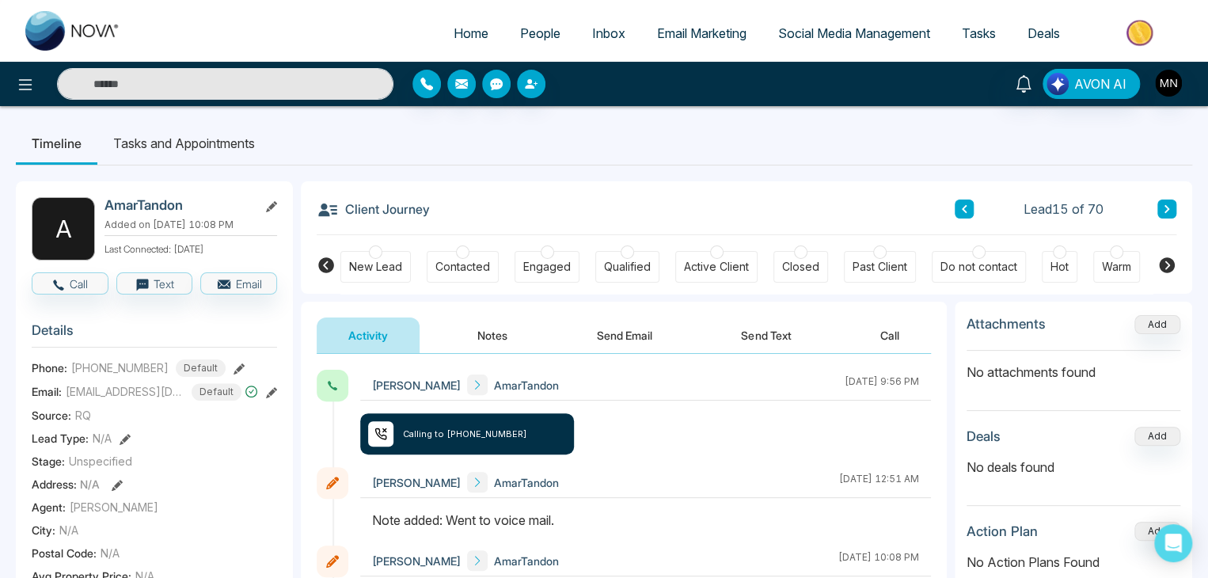
click at [86, 286] on button "Call" at bounding box center [70, 283] width 77 height 22
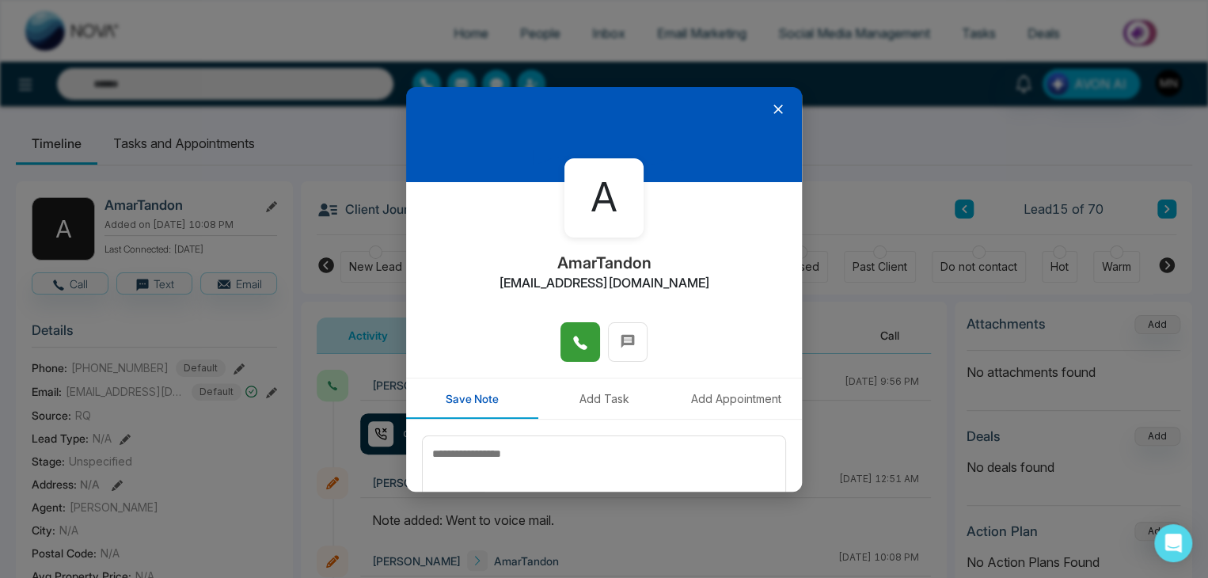
click at [572, 345] on icon at bounding box center [580, 343] width 16 height 16
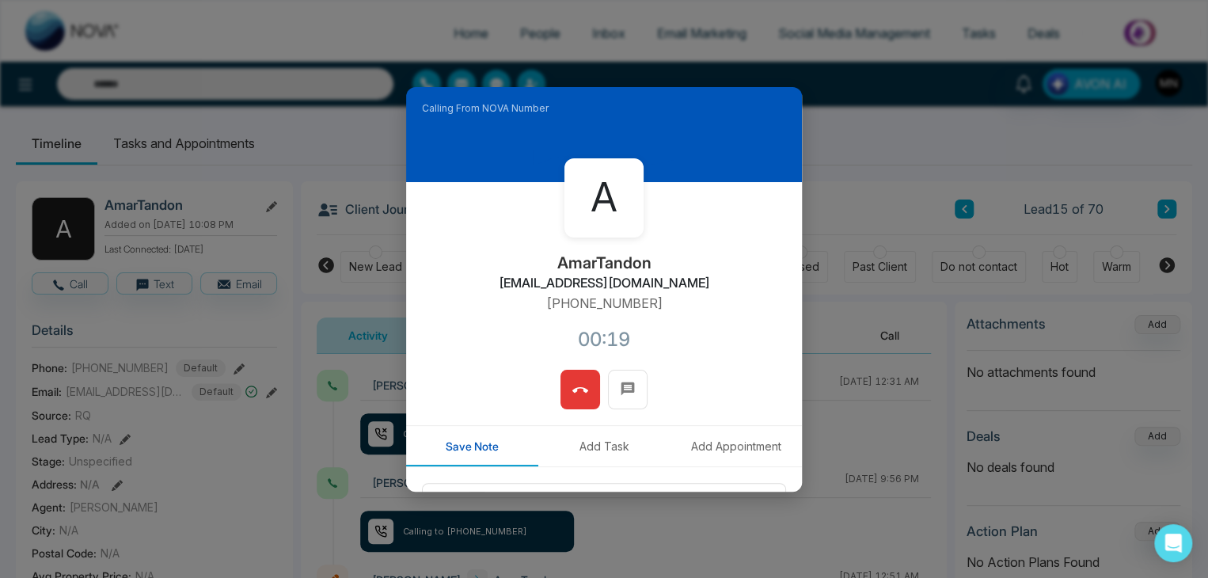
click at [572, 387] on icon at bounding box center [580, 390] width 16 height 16
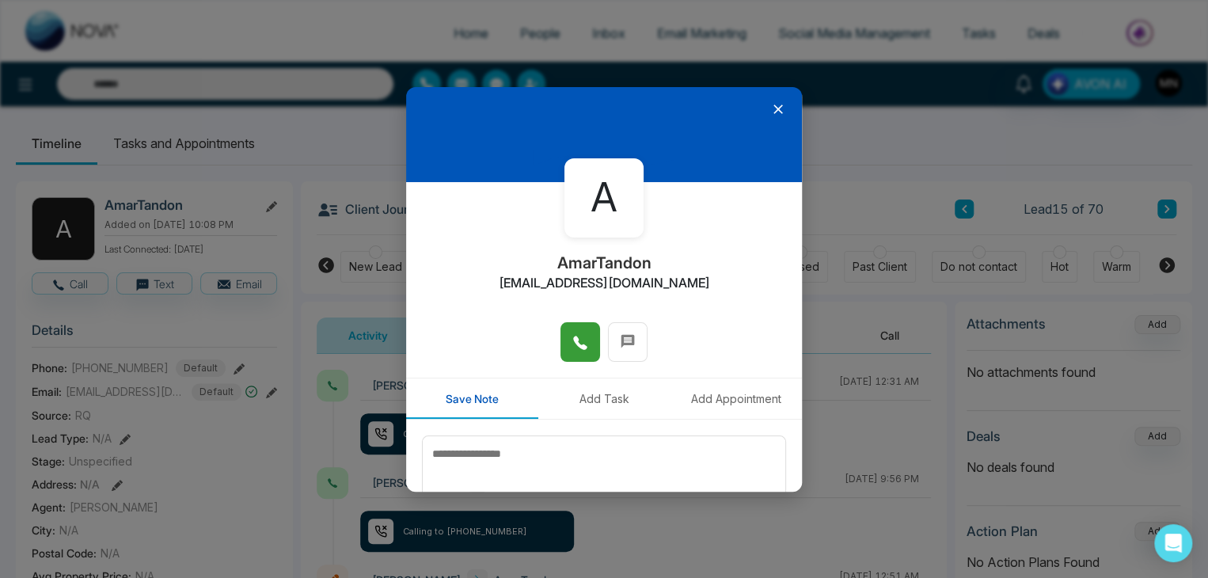
click at [888, 219] on div "A AmarTandon amar.t@realonegroup.ca Save Note Add Task Add Appointment Save Note" at bounding box center [604, 289] width 1208 height 578
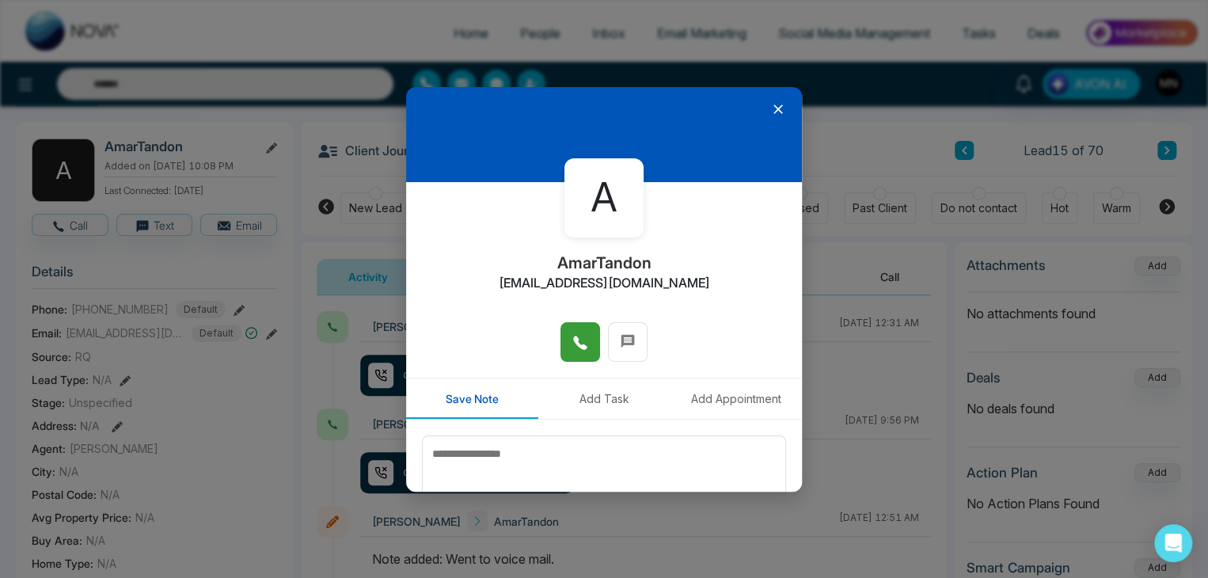
scroll to position [54, 0]
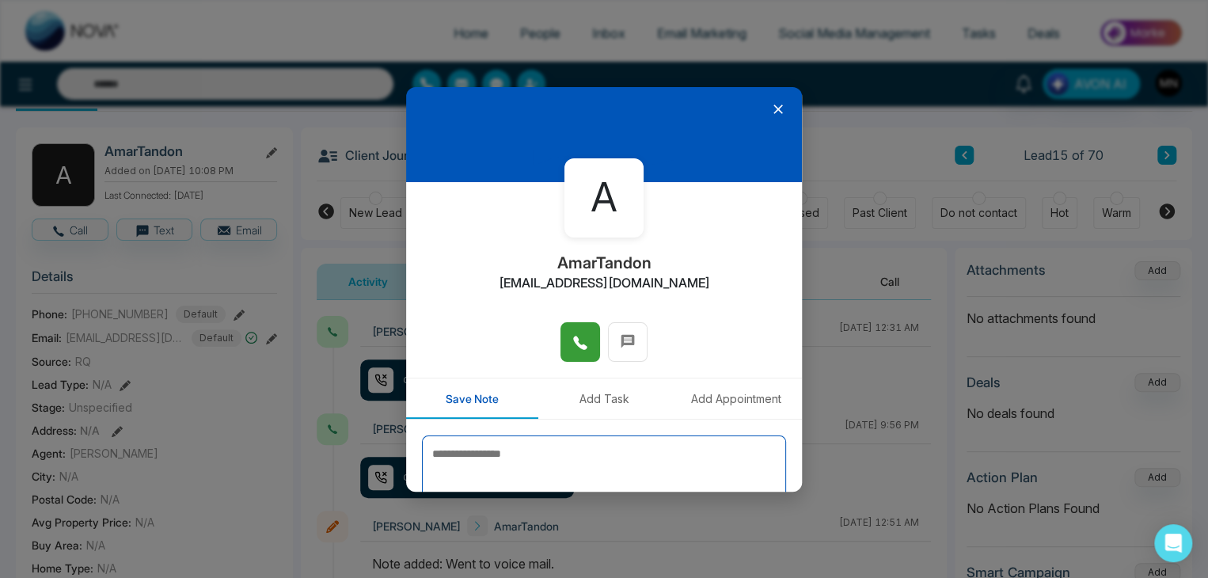
click at [609, 470] on textarea at bounding box center [604, 474] width 364 height 79
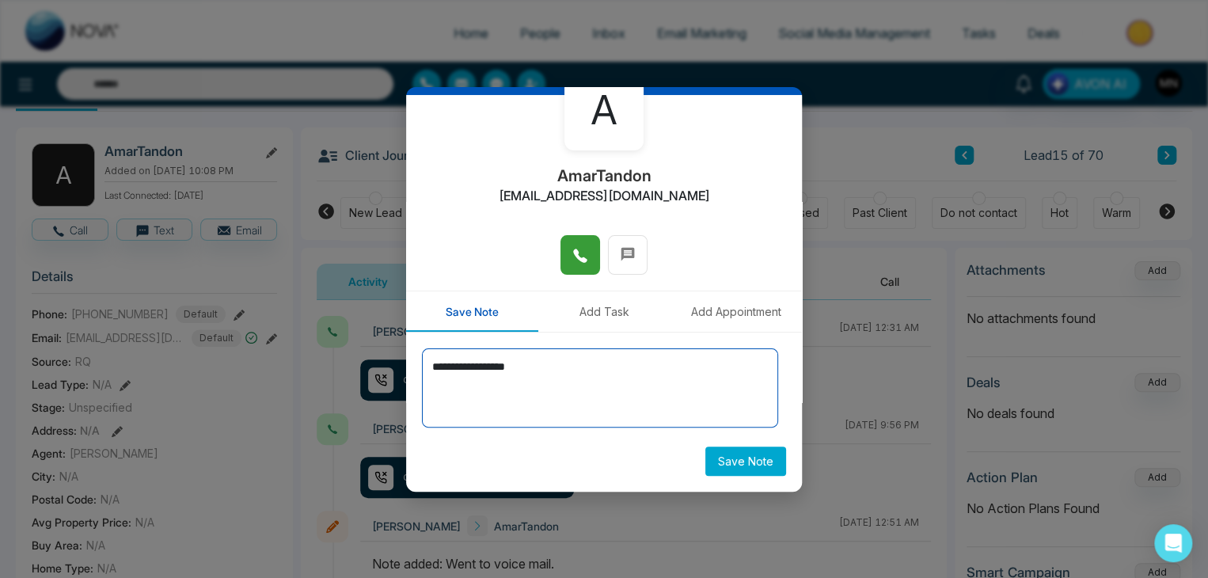
type textarea "**********"
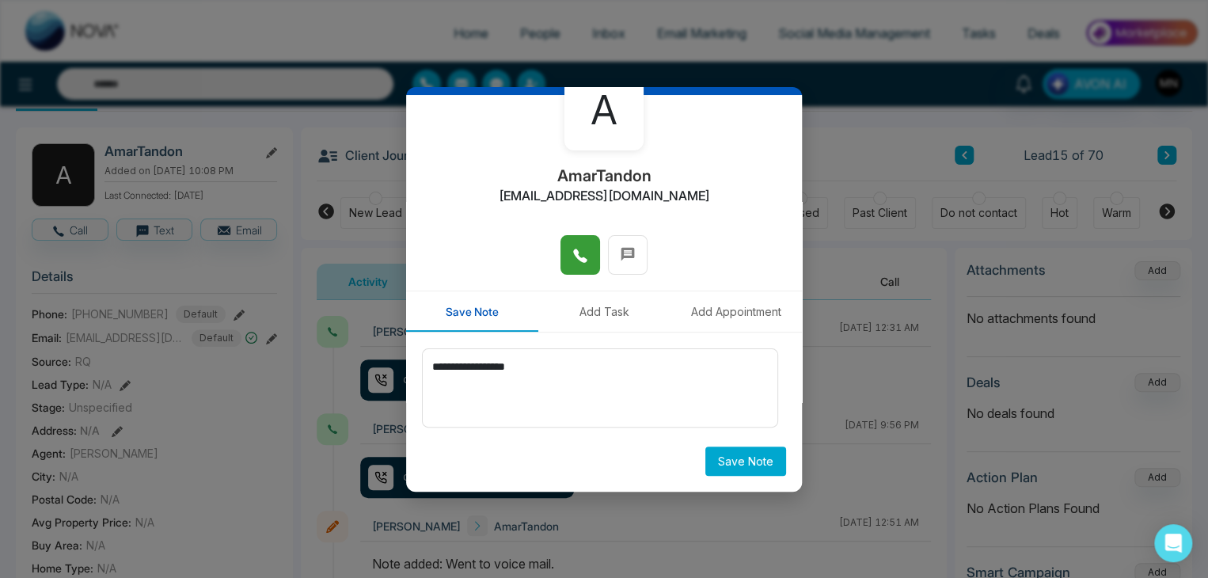
click at [760, 457] on button "Save Note" at bounding box center [745, 461] width 81 height 29
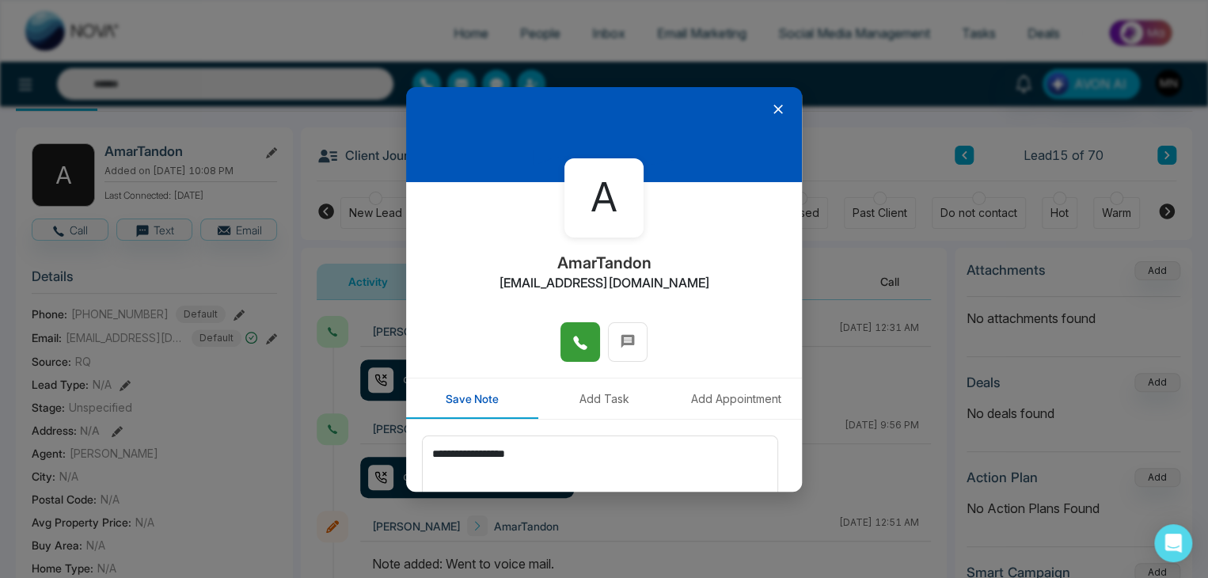
click at [770, 116] on icon at bounding box center [778, 109] width 16 height 16
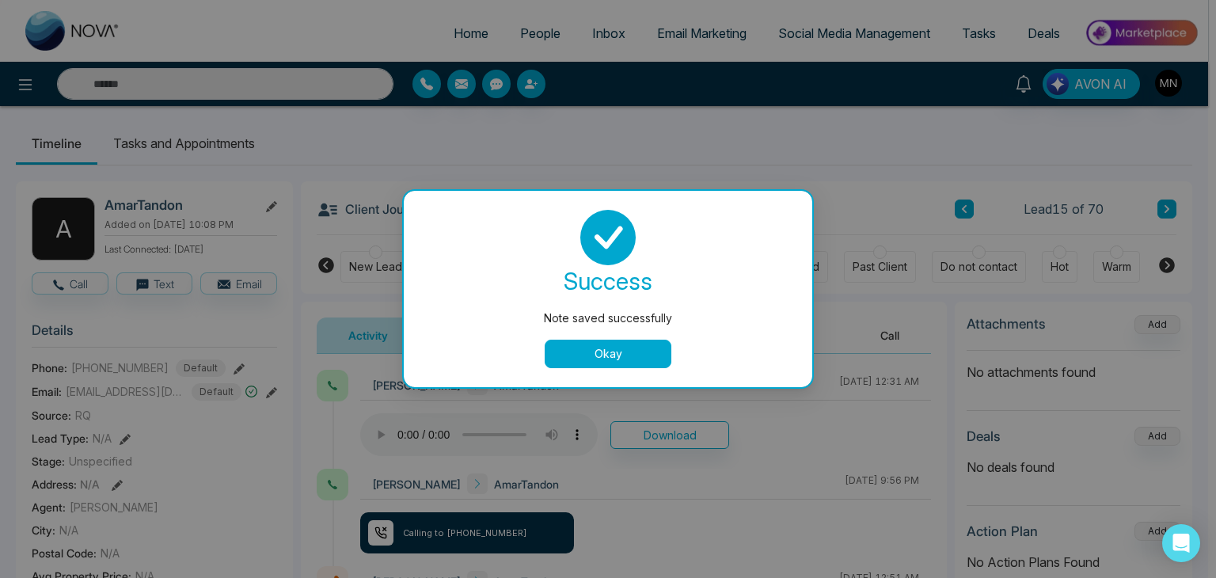
click at [601, 352] on button "Okay" at bounding box center [608, 354] width 127 height 29
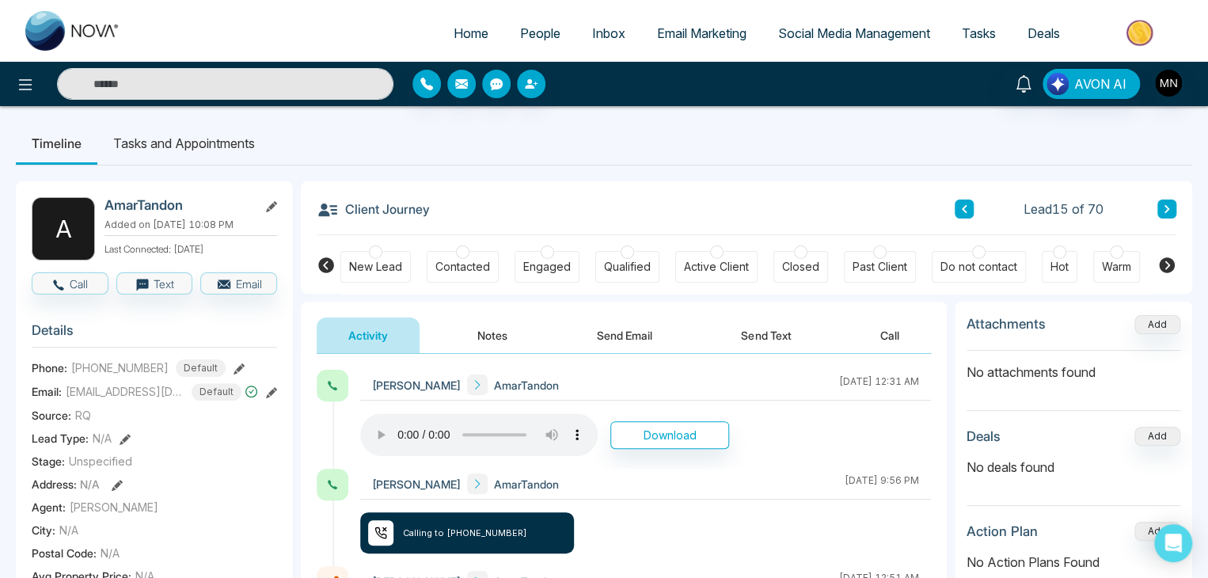
click at [485, 330] on button "Notes" at bounding box center [492, 335] width 93 height 36
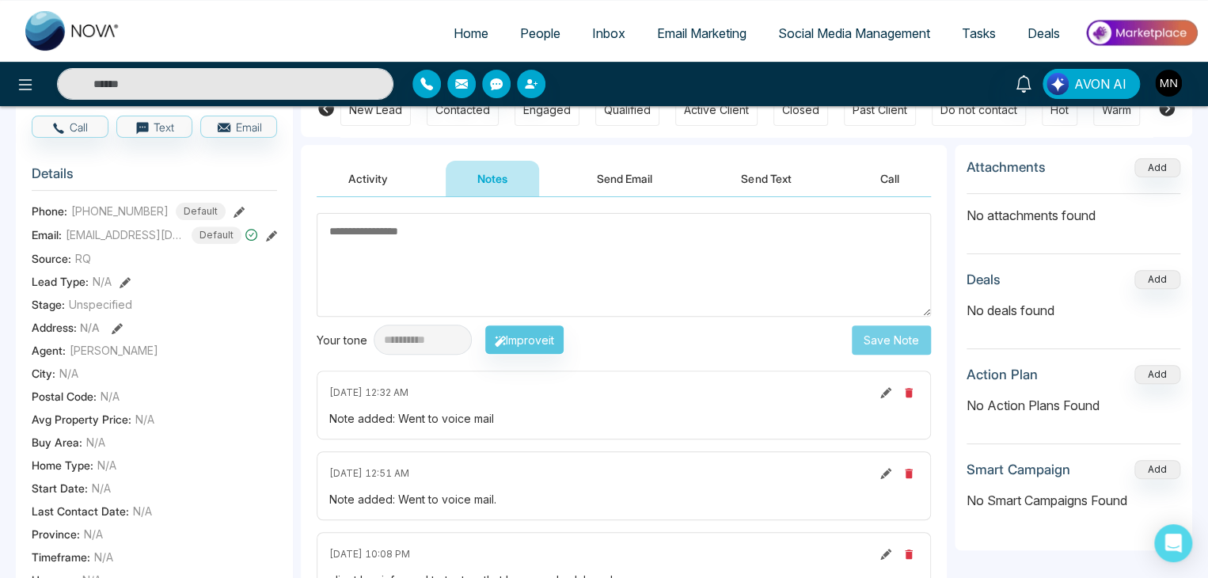
scroll to position [155, 0]
click at [348, 177] on button "Activity" at bounding box center [368, 180] width 103 height 36
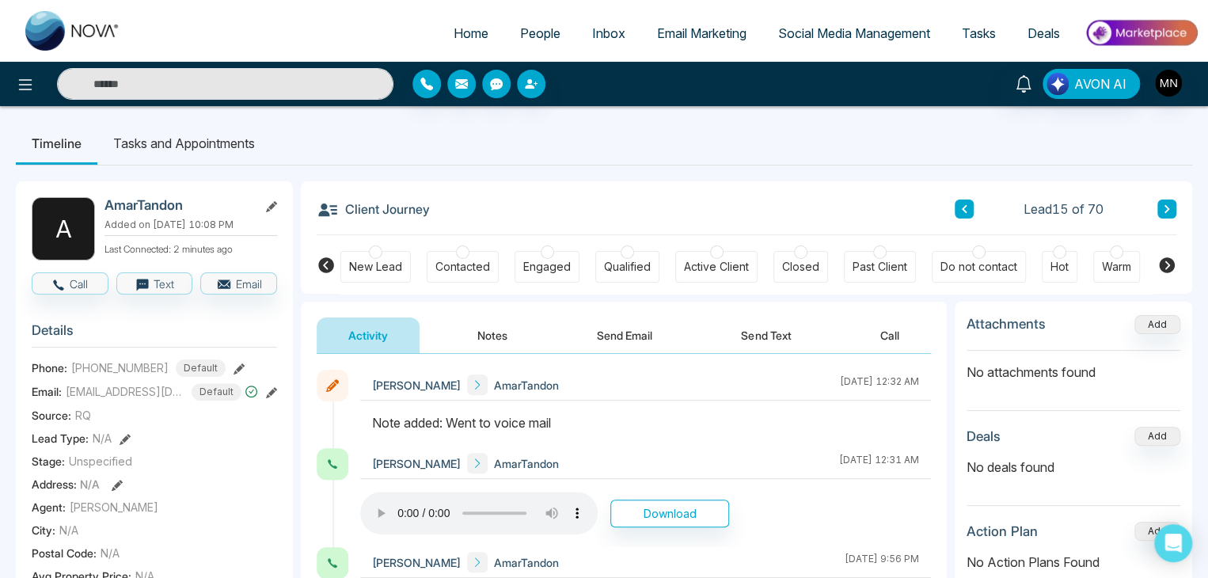
click at [1171, 215] on button at bounding box center [1167, 209] width 19 height 19
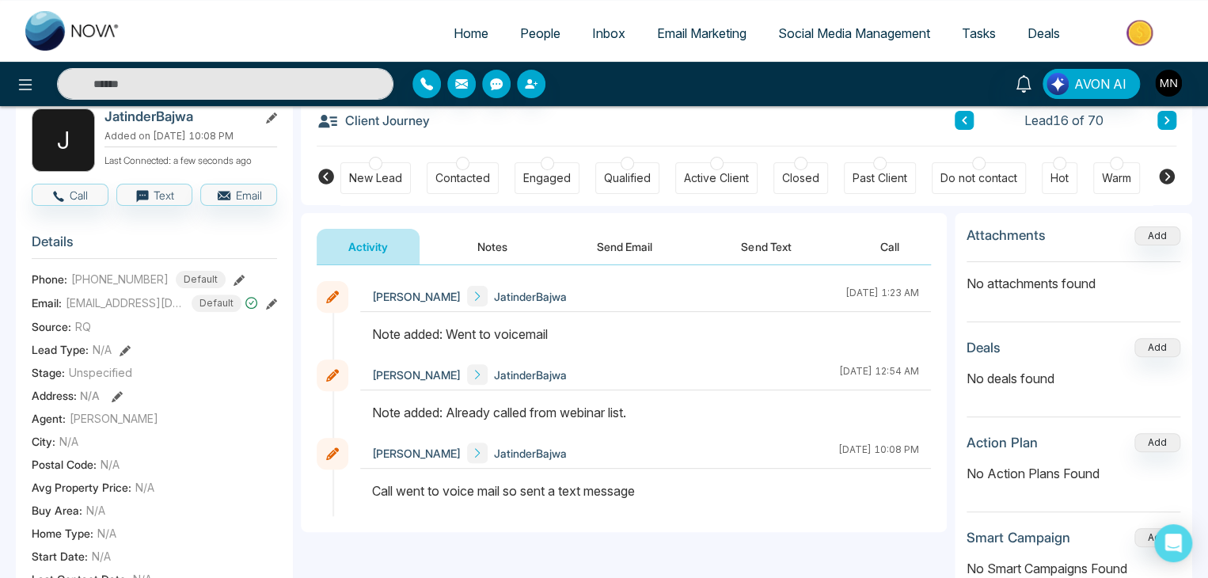
scroll to position [87, 0]
click at [234, 276] on icon at bounding box center [239, 281] width 11 height 11
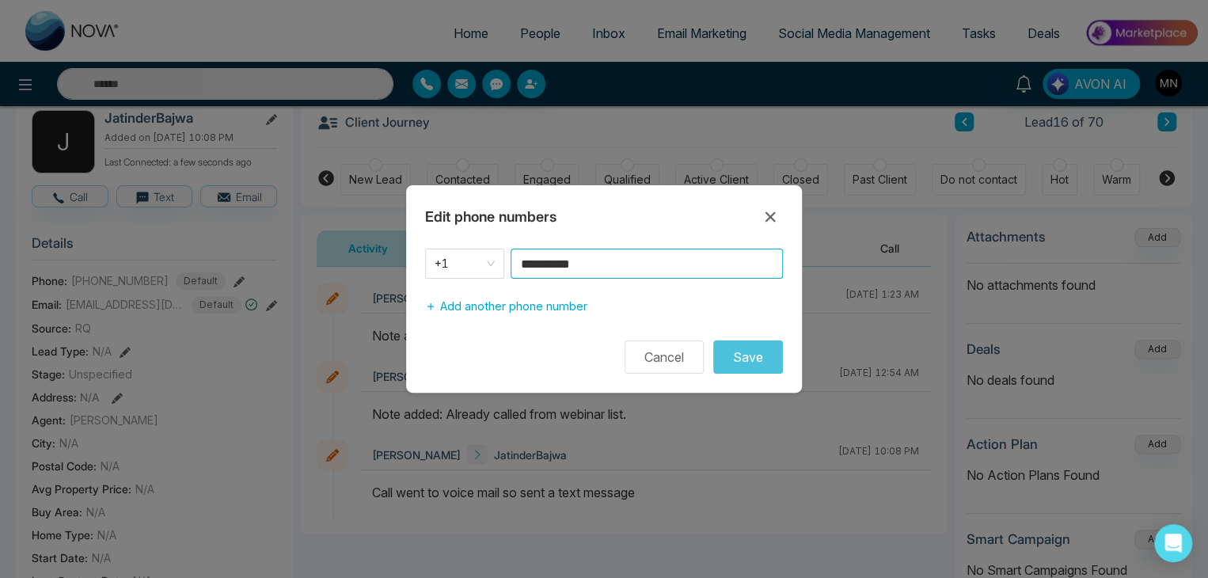
click at [633, 262] on input "**********" at bounding box center [647, 264] width 272 height 30
click at [768, 219] on icon at bounding box center [771, 217] width 10 height 10
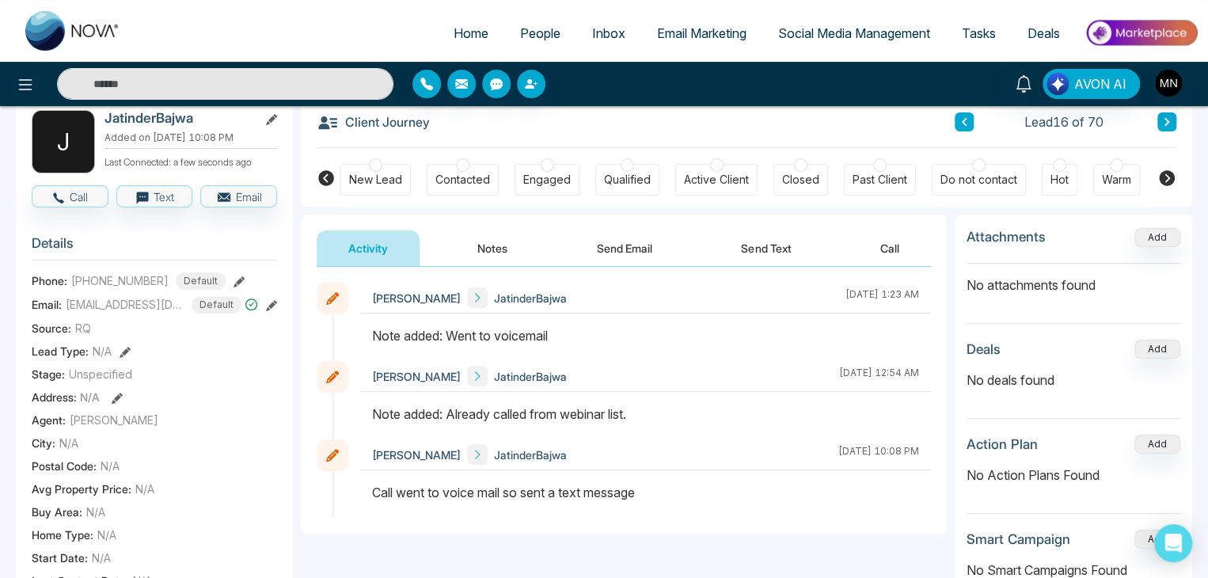
click at [184, 86] on input "text" at bounding box center [225, 84] width 336 height 32
type input "*"
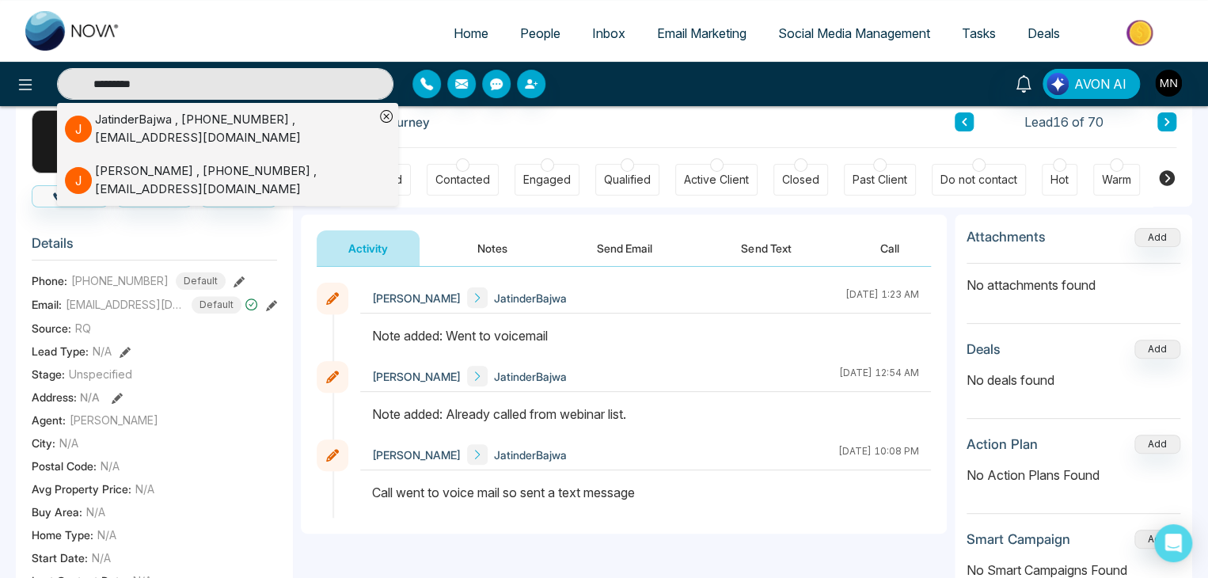
type input "********"
click at [186, 181] on div "JATINDERbir Bajwa , +16479284990 , Jbajwa212@gmail.com" at bounding box center [234, 180] width 279 height 36
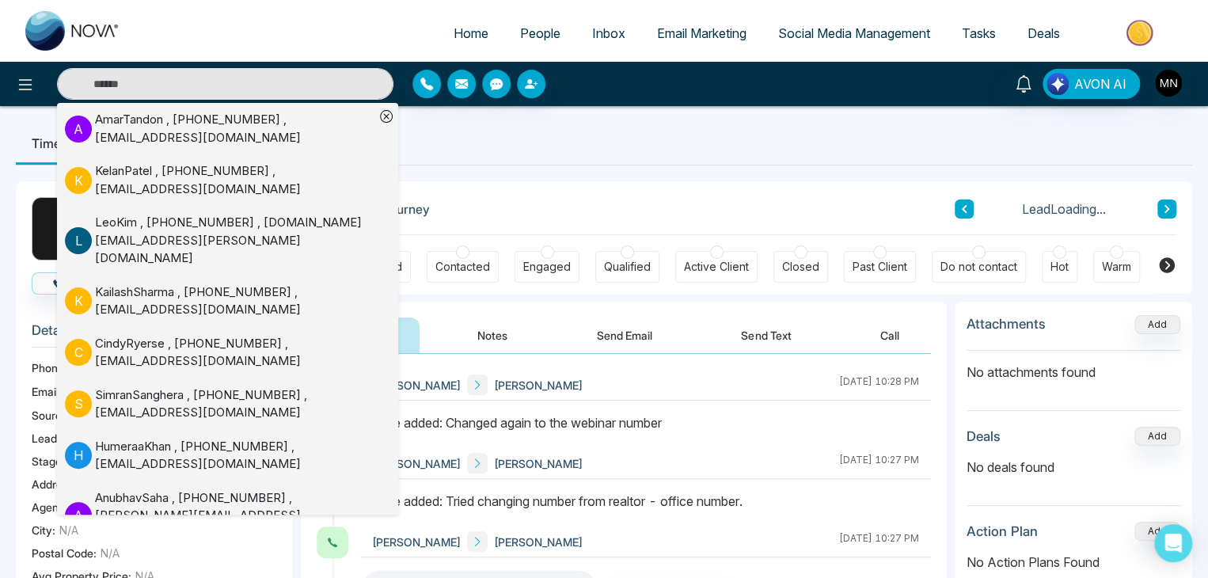
click at [789, 433] on div at bounding box center [645, 430] width 571 height 35
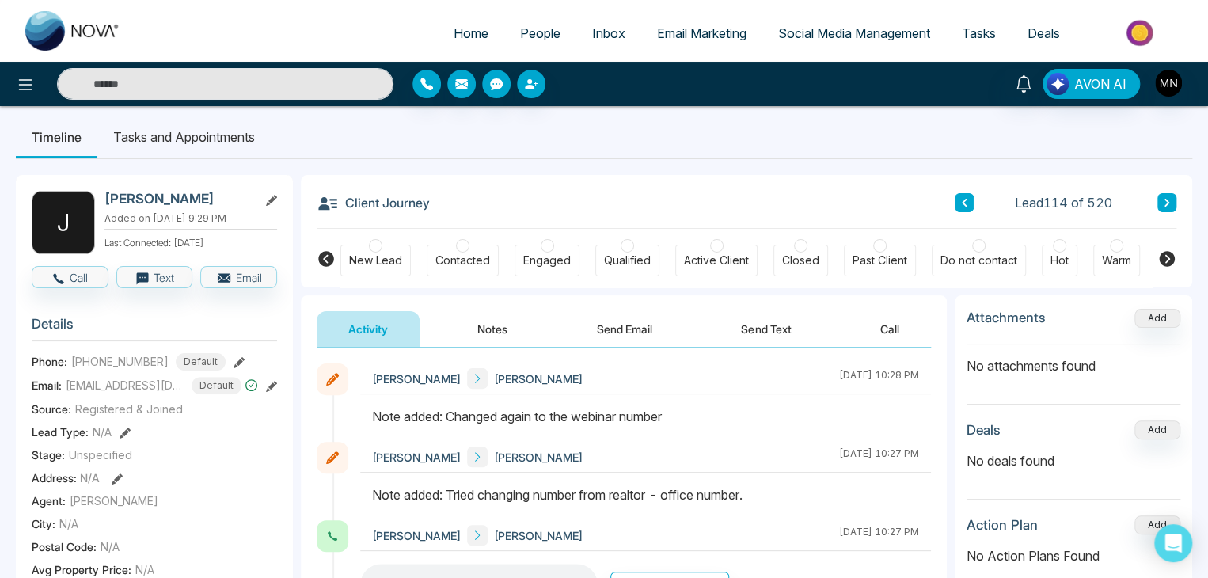
scroll to position [1, 0]
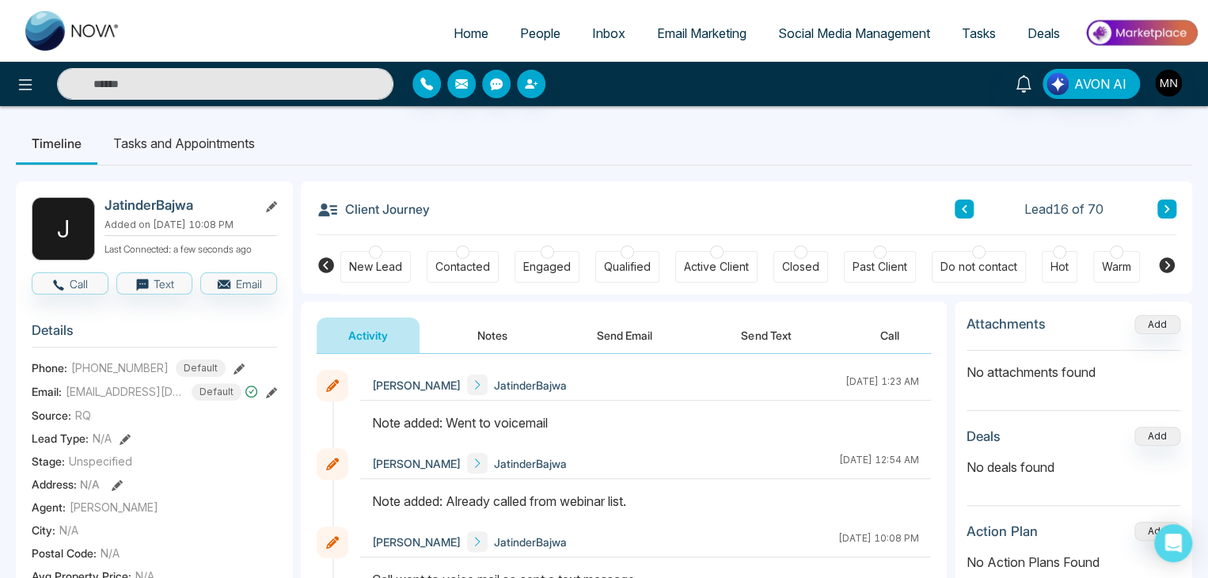
click at [234, 372] on button at bounding box center [239, 367] width 11 height 17
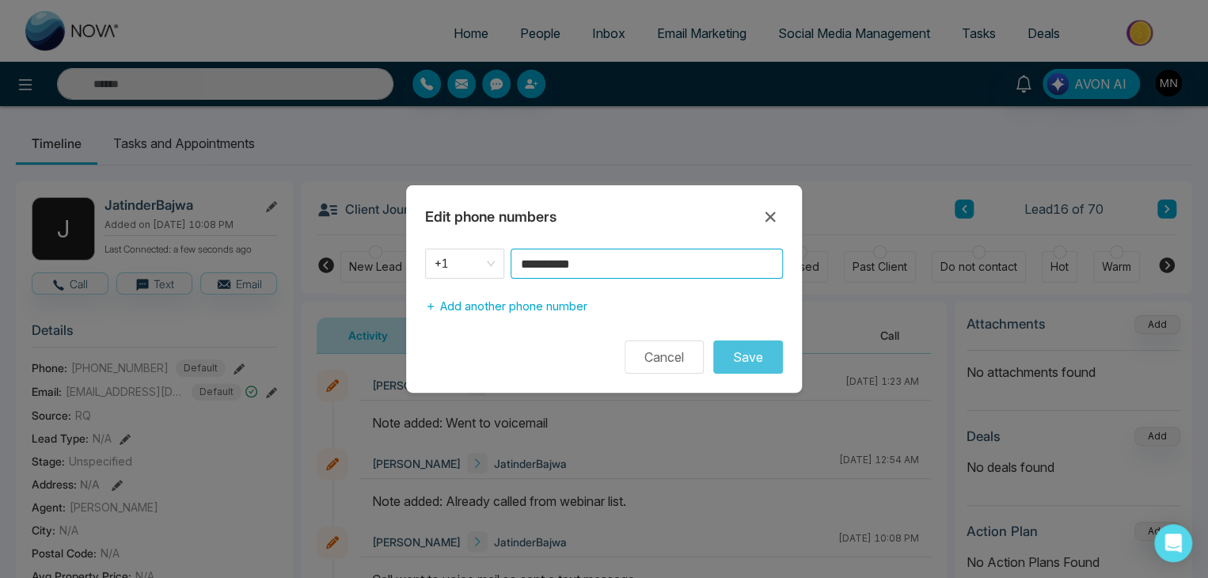
click at [613, 264] on input "**********" at bounding box center [647, 264] width 272 height 30
click at [766, 220] on icon at bounding box center [771, 217] width 10 height 10
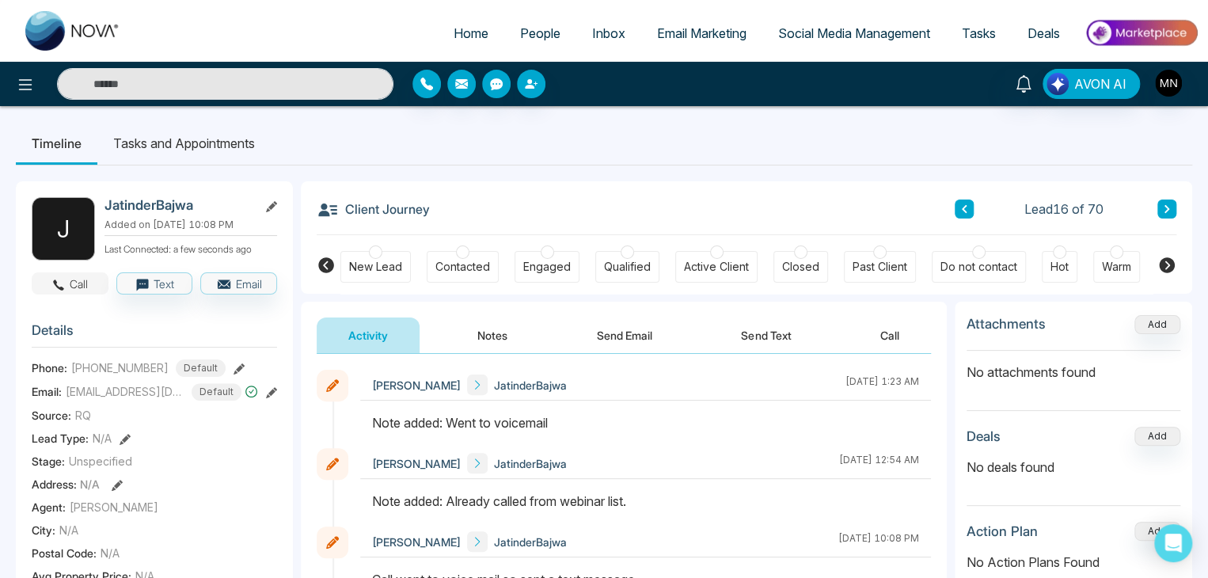
click at [88, 276] on button "Call" at bounding box center [70, 283] width 77 height 22
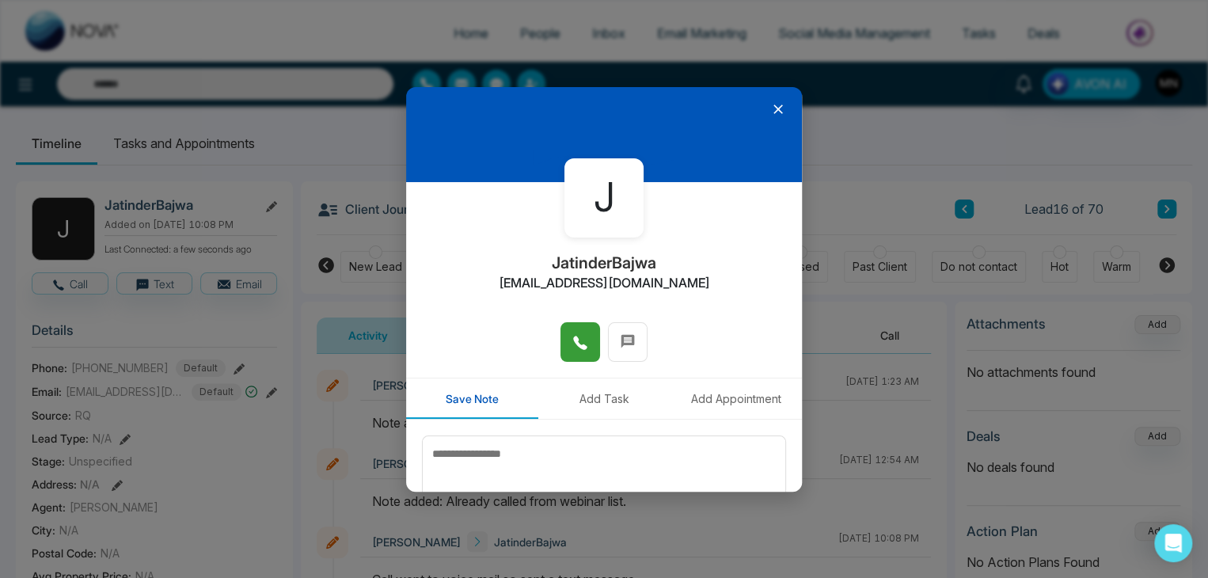
click at [573, 340] on icon at bounding box center [579, 342] width 13 height 13
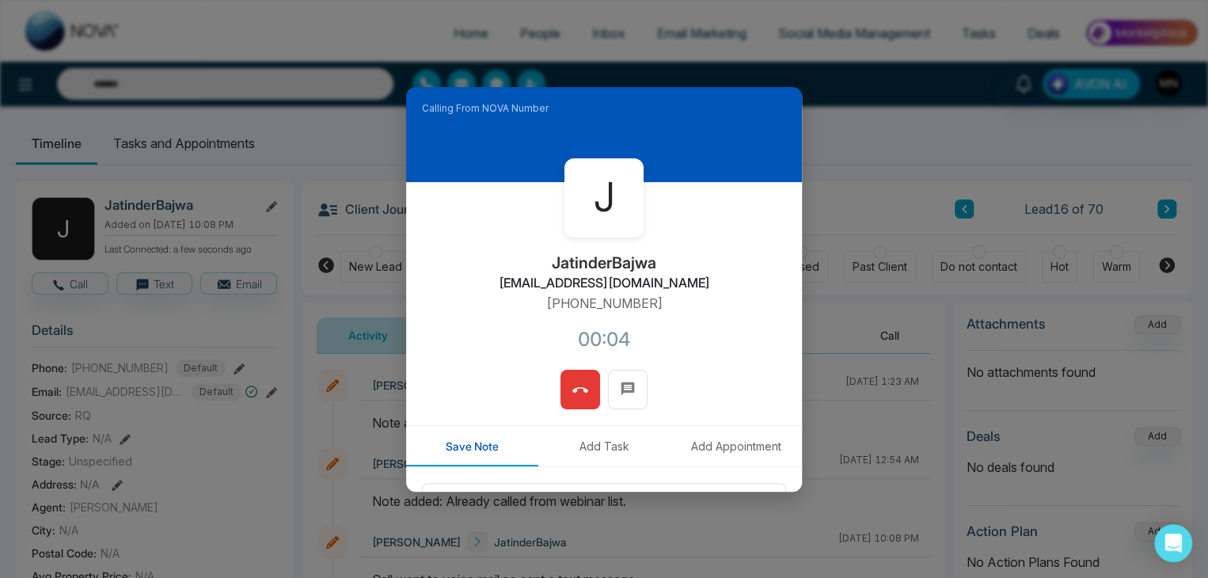
click at [572, 392] on icon at bounding box center [580, 390] width 16 height 6
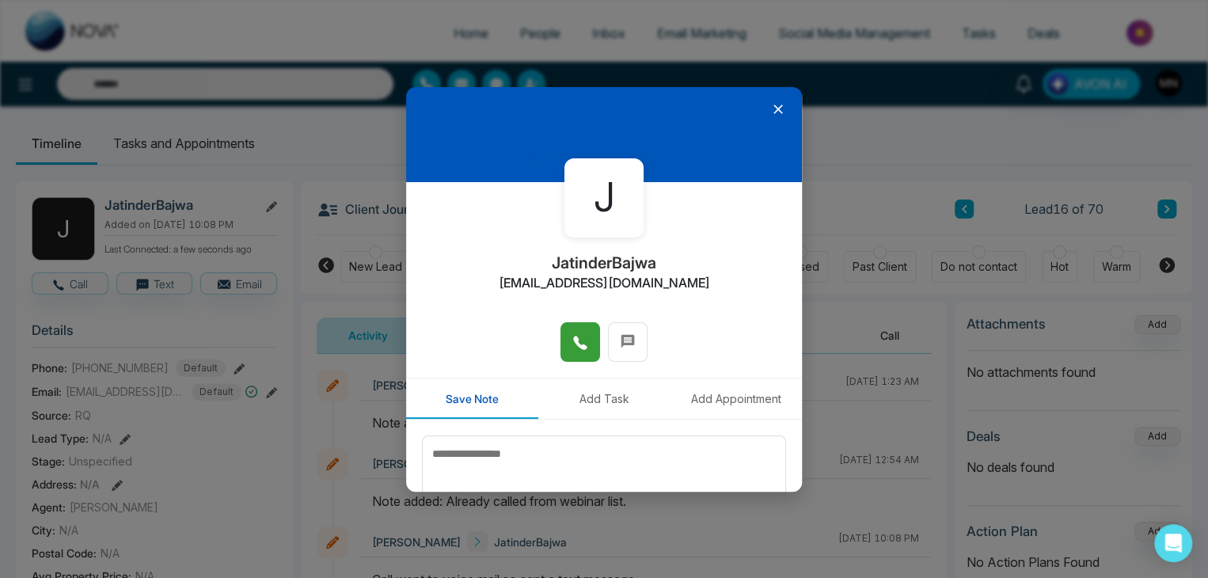
drag, startPoint x: 774, startPoint y: 97, endPoint x: 768, endPoint y: 107, distance: 11.0
click at [768, 107] on div at bounding box center [604, 134] width 396 height 95
click at [774, 107] on icon at bounding box center [779, 110] width 10 height 10
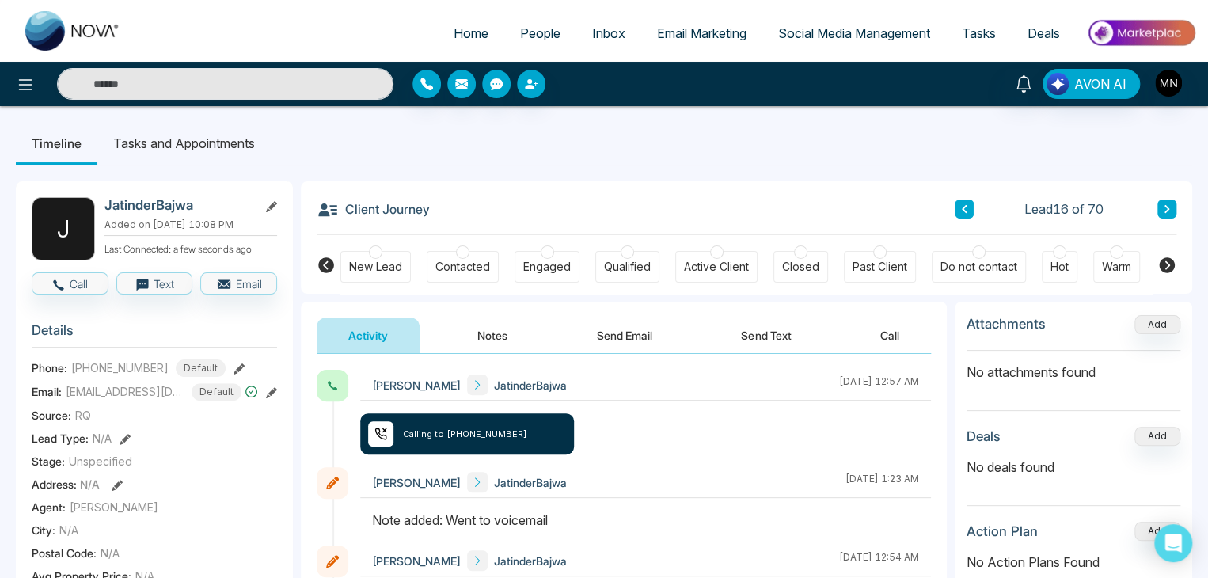
click at [1161, 207] on button at bounding box center [1167, 209] width 19 height 19
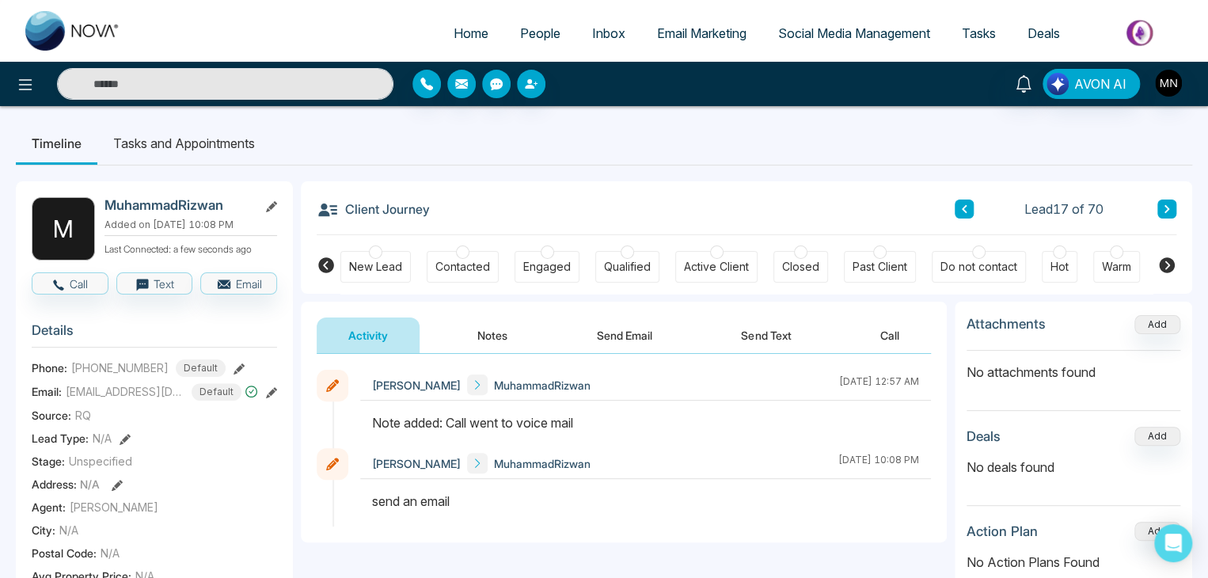
click at [234, 371] on icon at bounding box center [239, 368] width 11 height 11
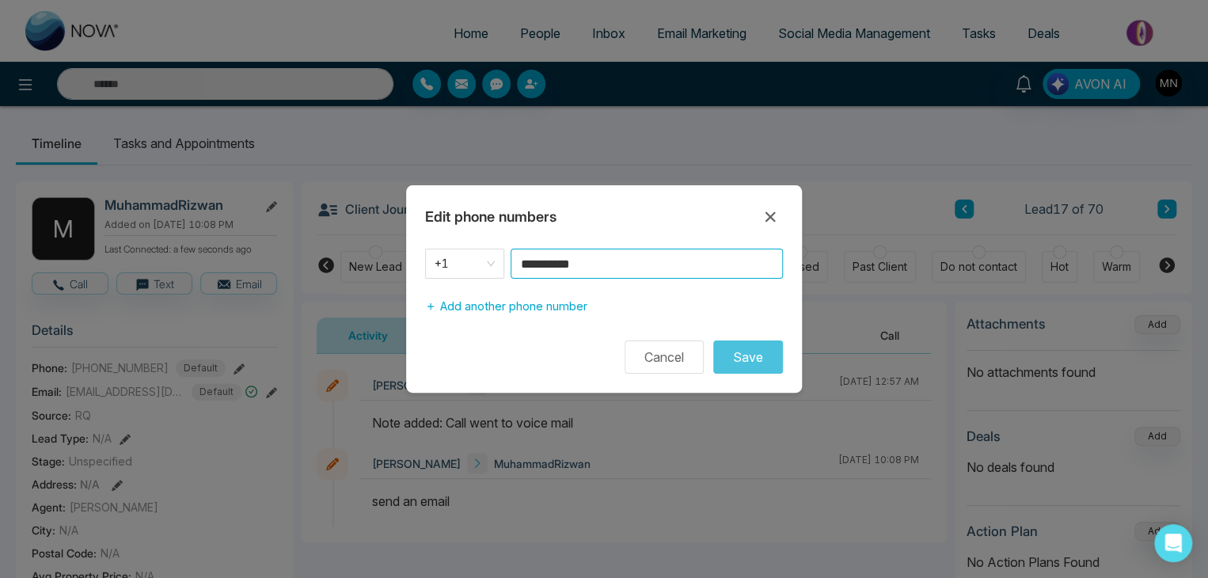
click at [614, 264] on input "**********" at bounding box center [647, 264] width 272 height 30
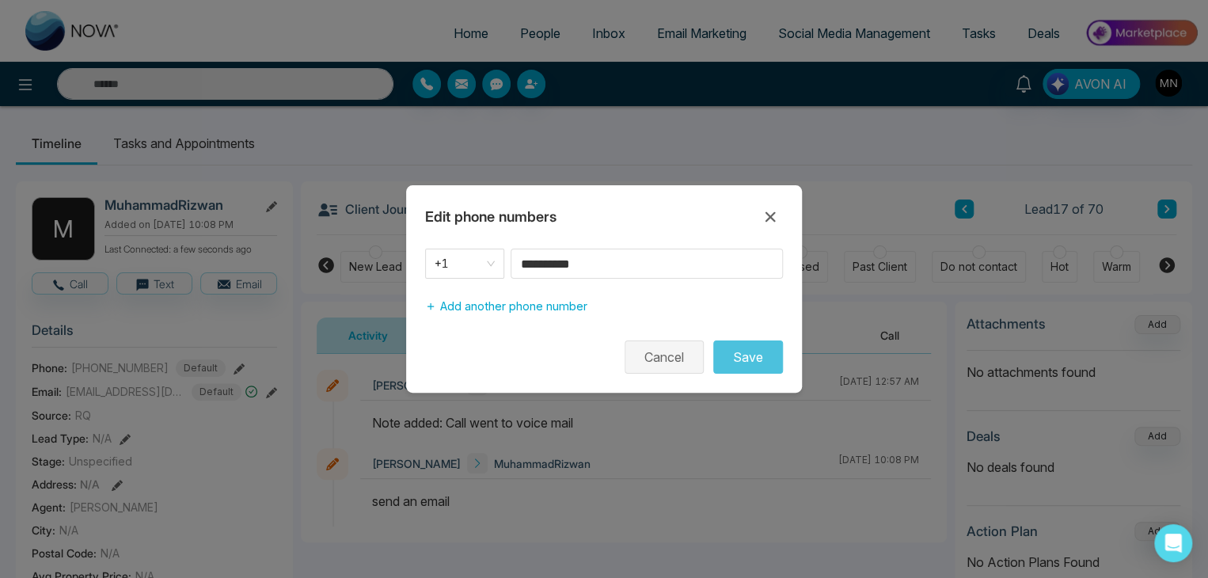
click at [664, 369] on button "Cancel" at bounding box center [664, 356] width 79 height 33
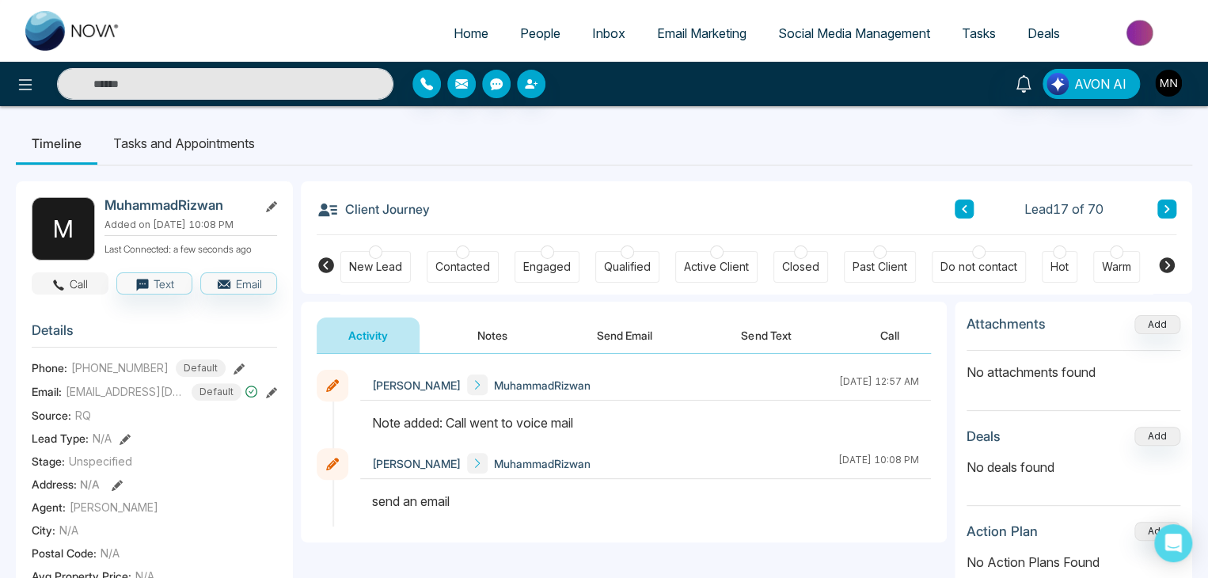
click at [70, 284] on button "Call" at bounding box center [70, 283] width 77 height 22
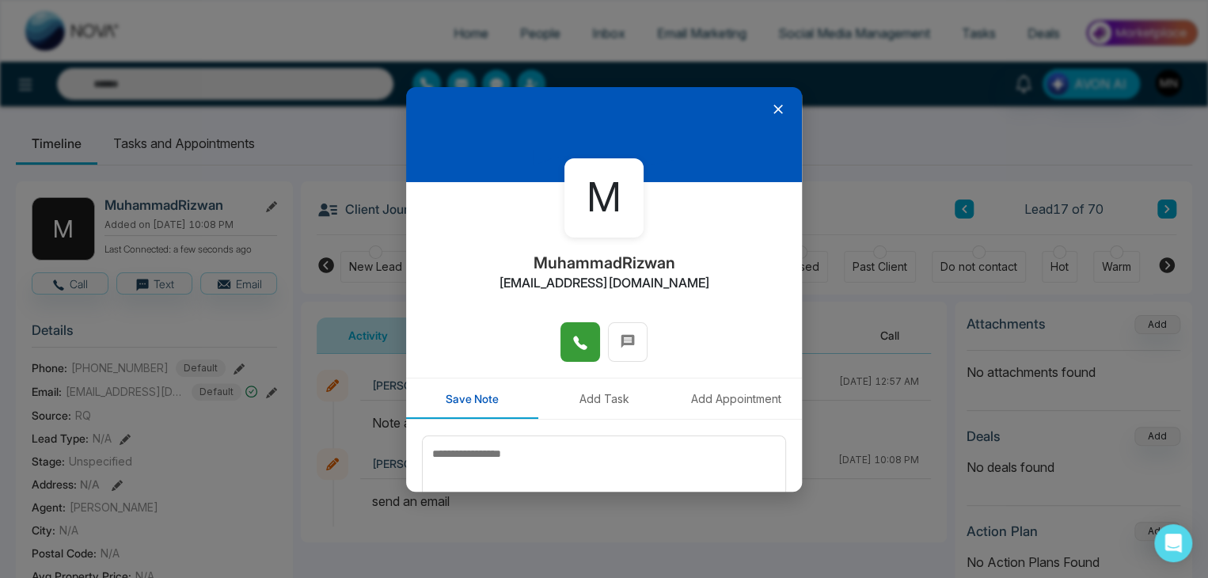
click at [578, 341] on icon at bounding box center [580, 343] width 16 height 16
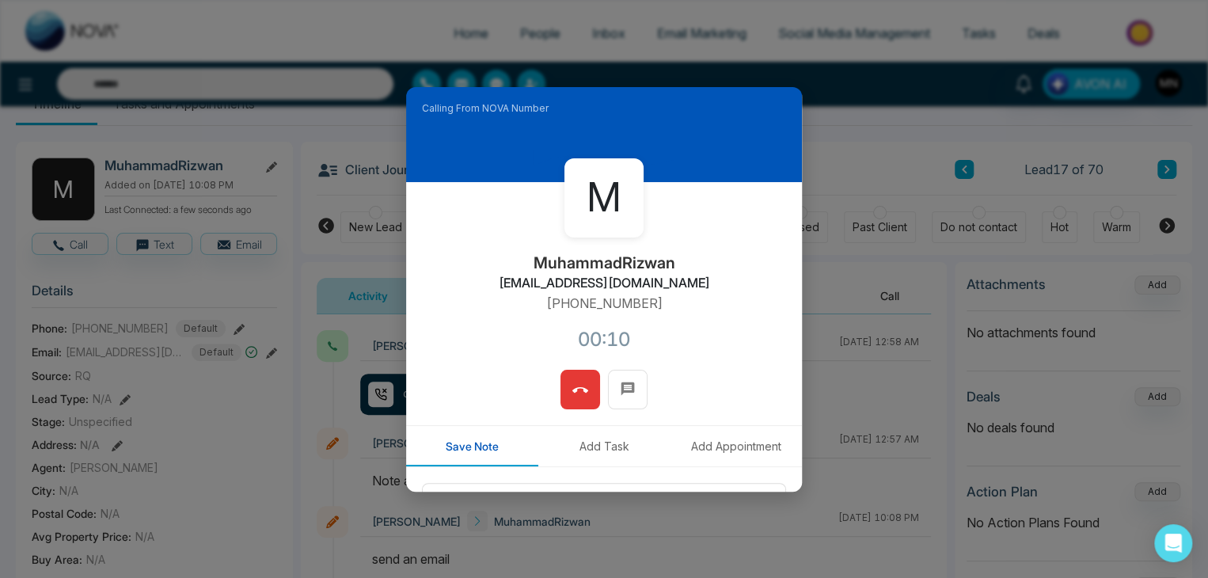
scroll to position [44, 0]
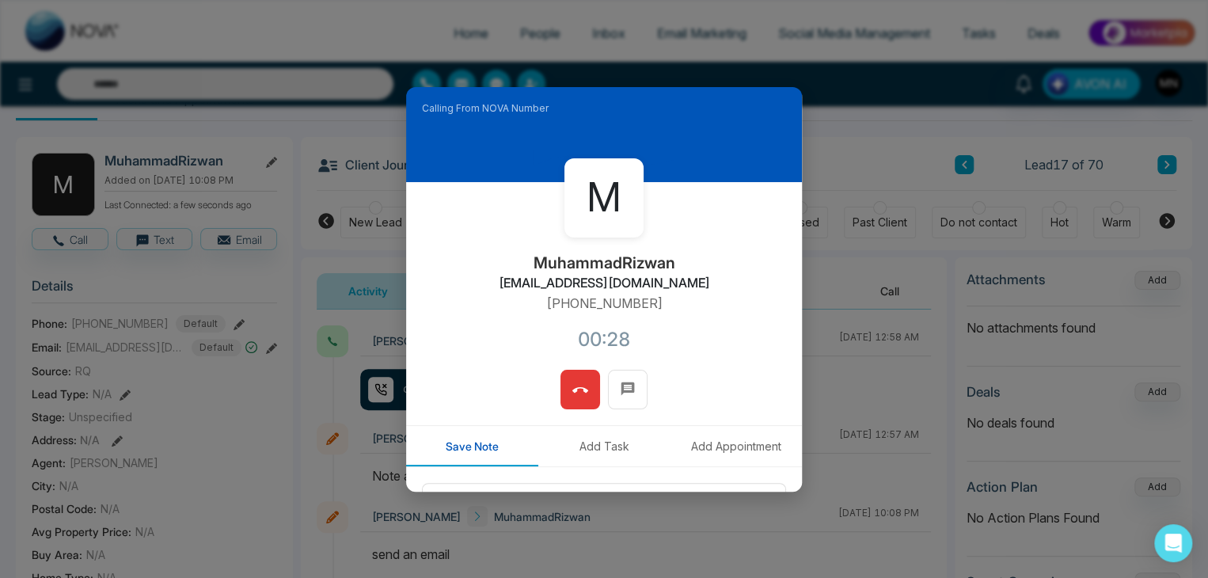
click at [575, 390] on icon at bounding box center [580, 390] width 16 height 16
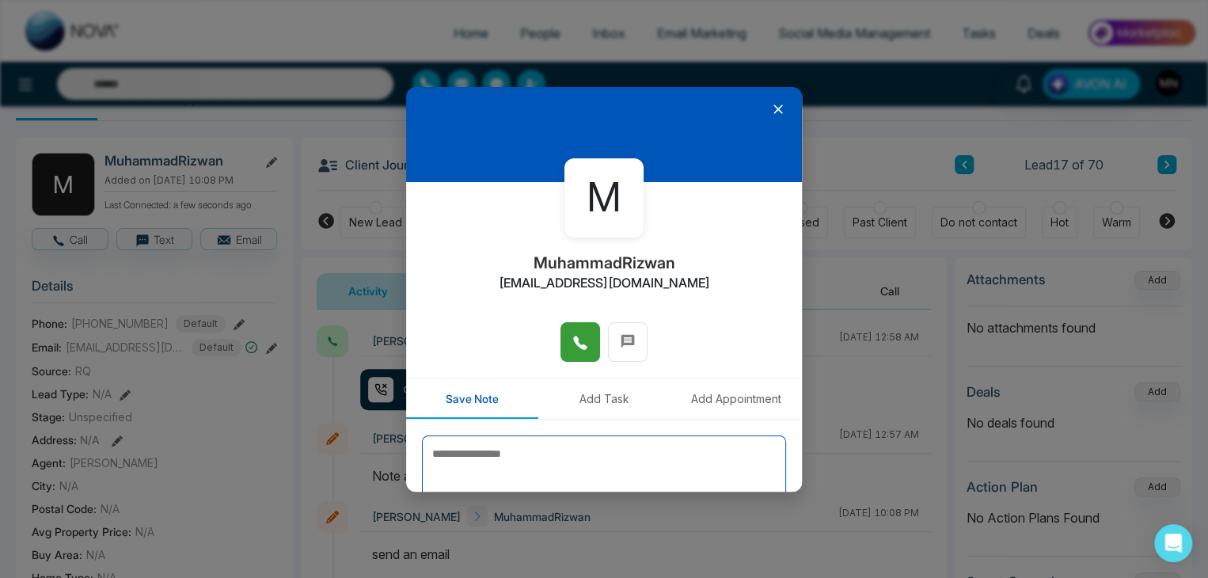
click at [655, 439] on textarea at bounding box center [604, 474] width 364 height 79
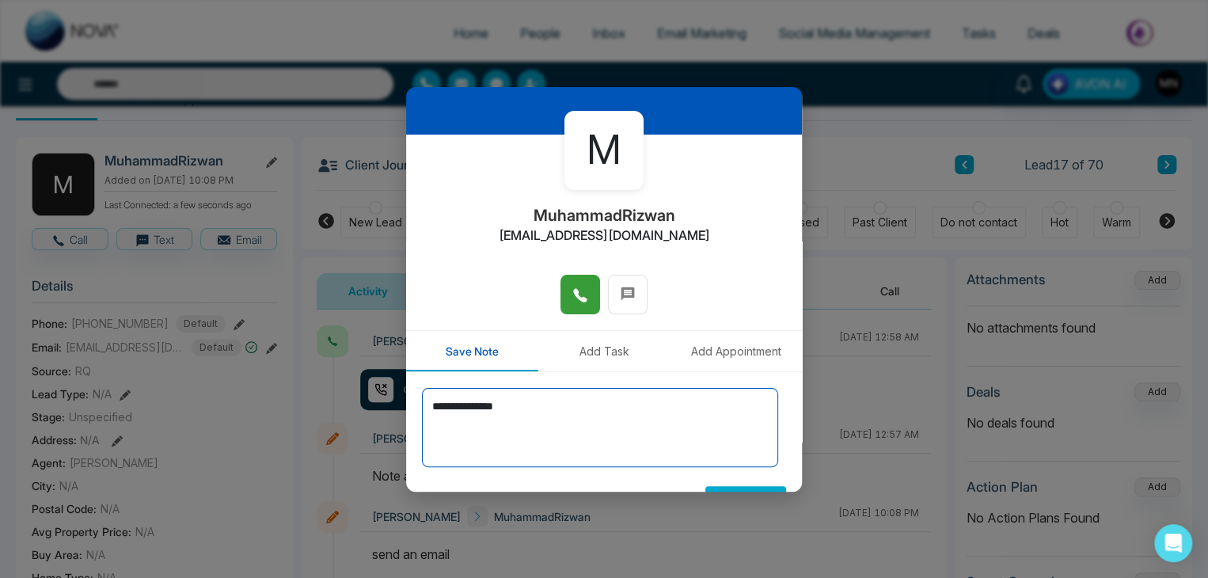
scroll to position [87, 0]
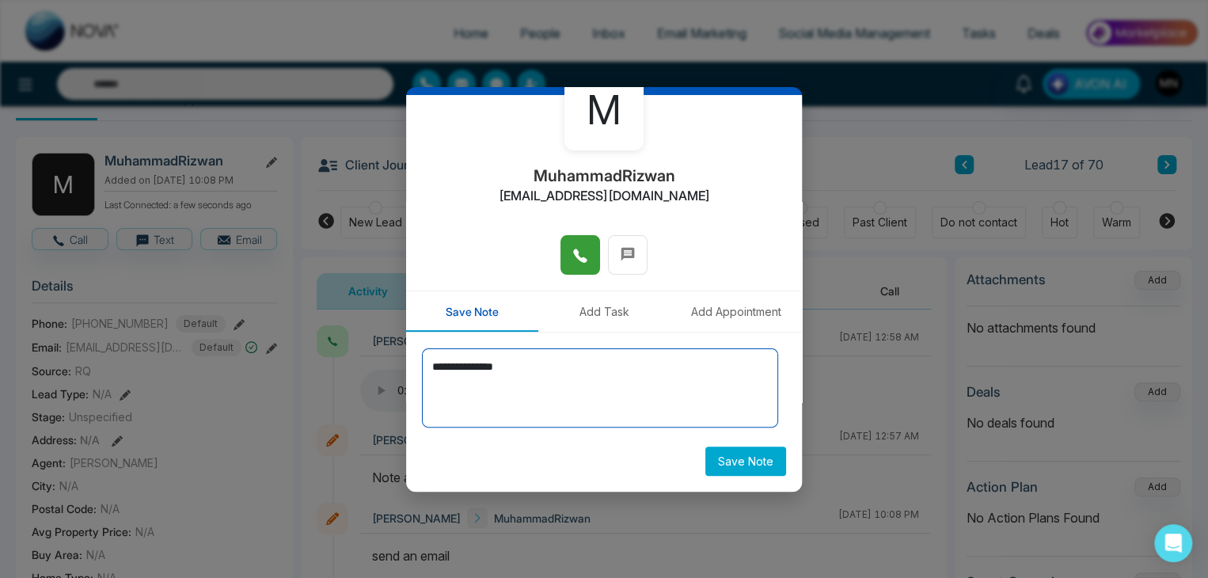
type textarea "**********"
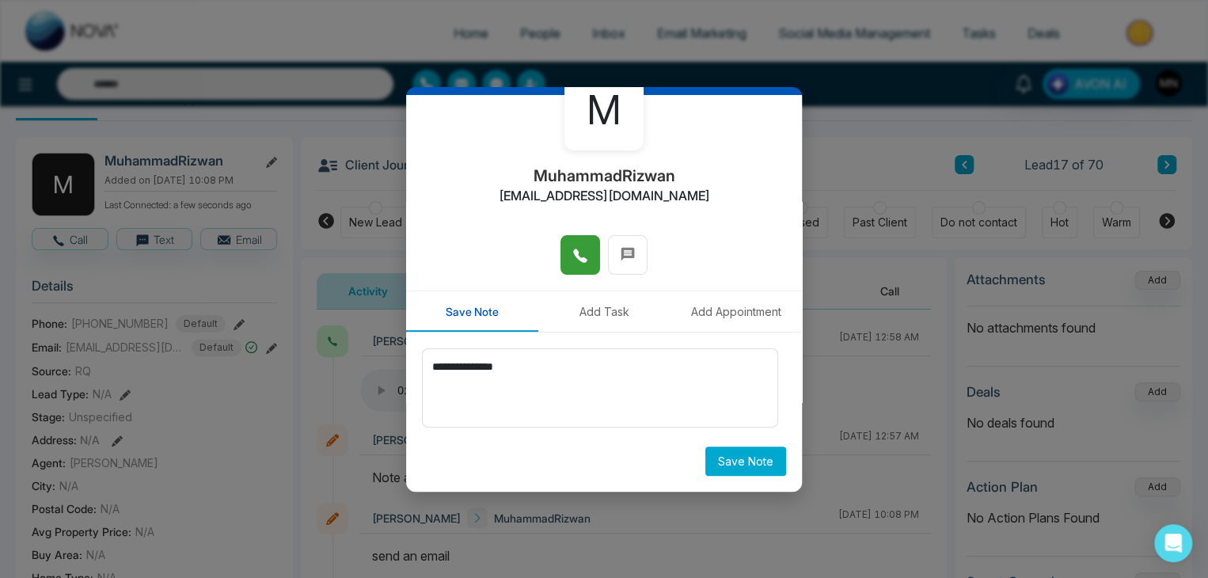
click at [740, 454] on button "Save Note" at bounding box center [745, 461] width 81 height 29
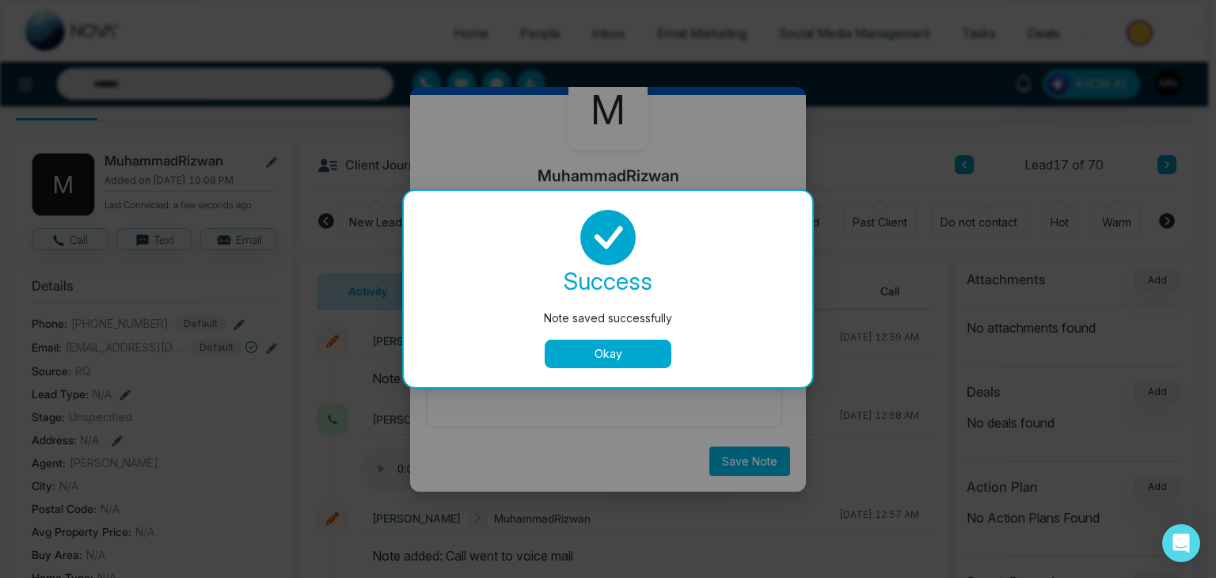
click at [631, 344] on button "Okay" at bounding box center [608, 354] width 127 height 29
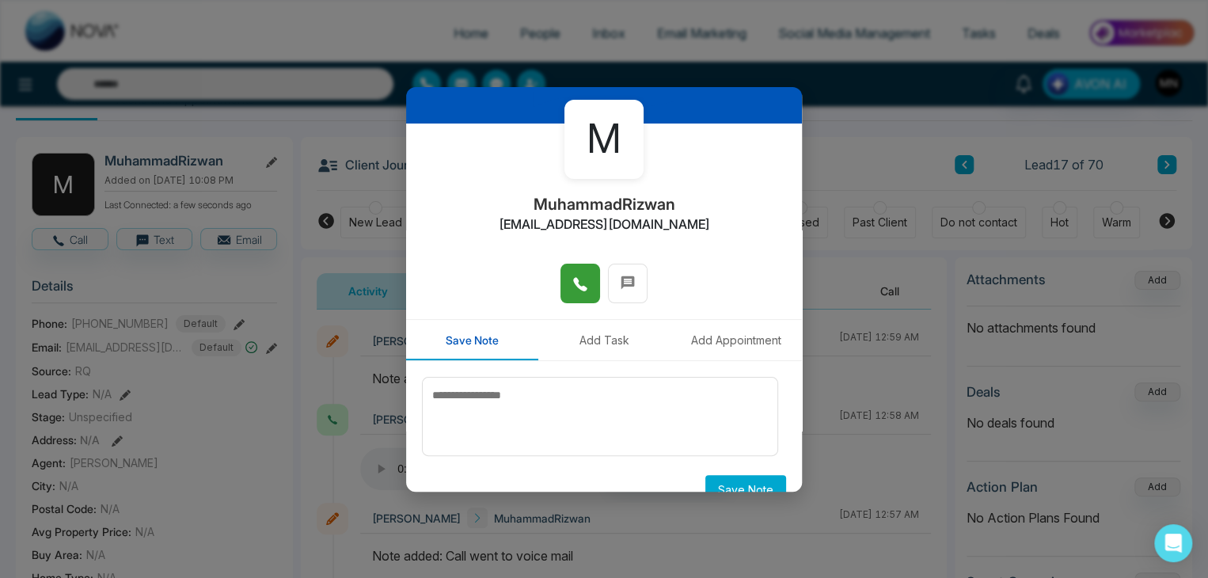
scroll to position [0, 0]
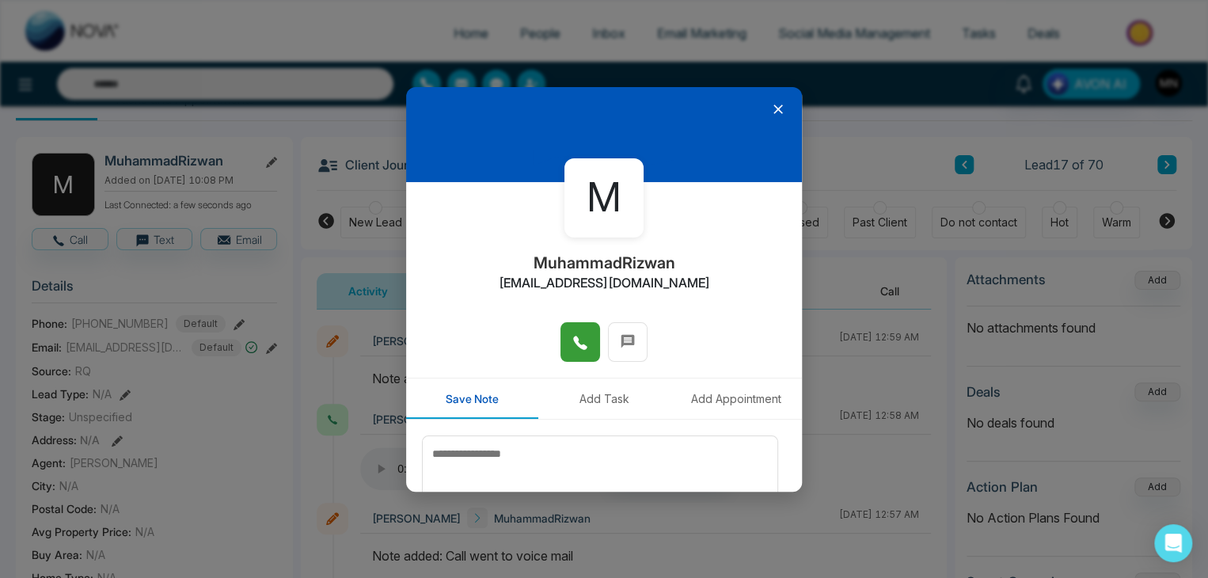
click at [770, 110] on icon at bounding box center [778, 109] width 16 height 16
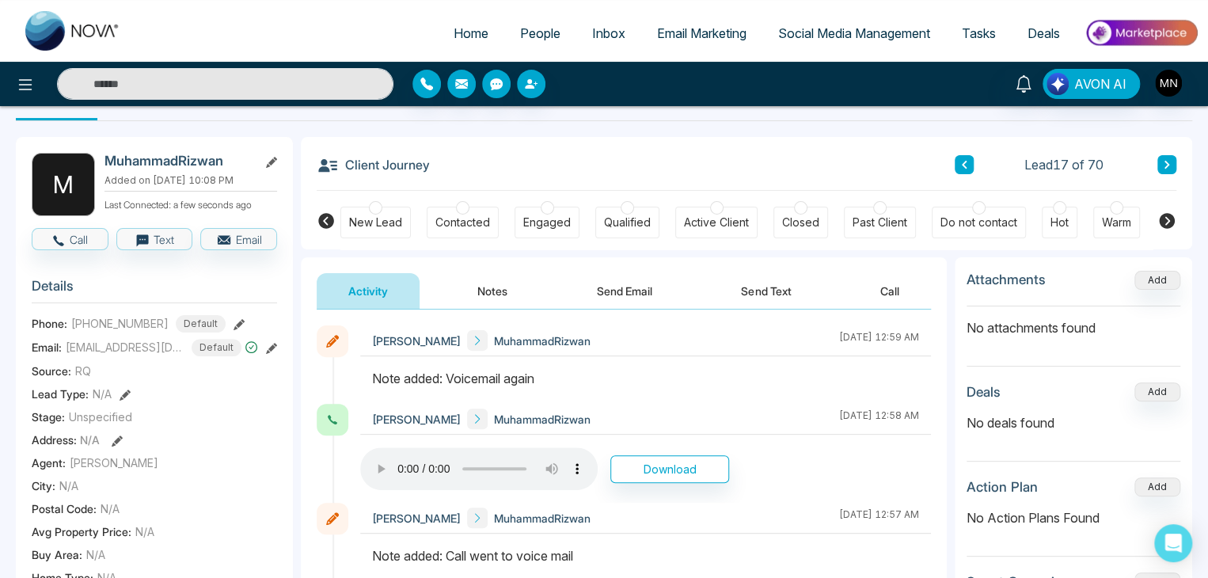
click at [1165, 161] on icon at bounding box center [1167, 165] width 8 height 10
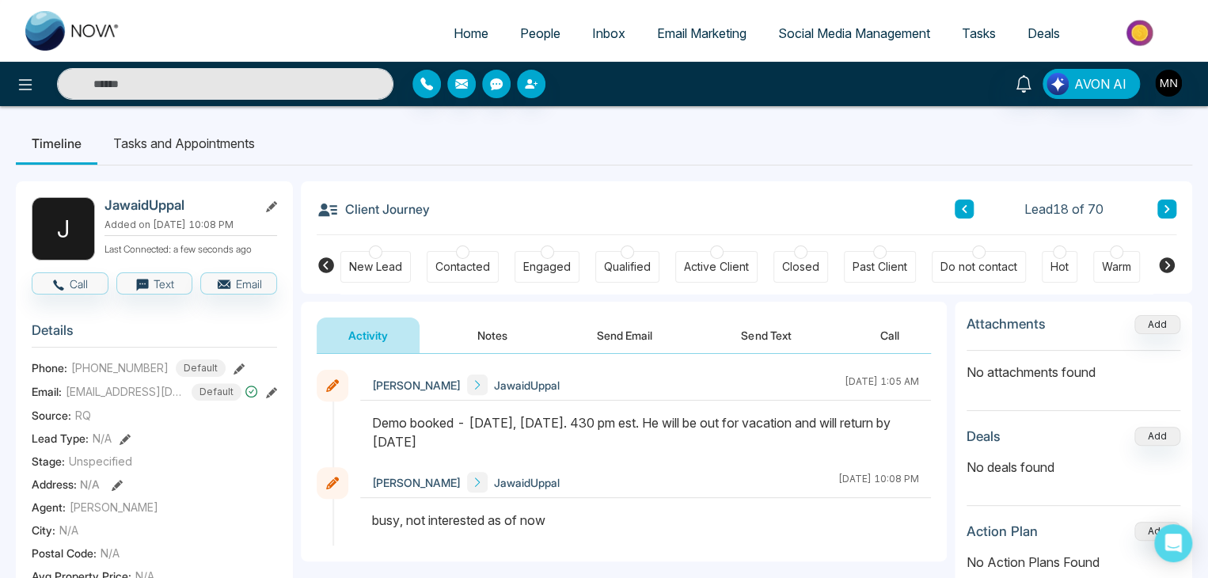
click at [1165, 209] on icon at bounding box center [1167, 209] width 8 height 10
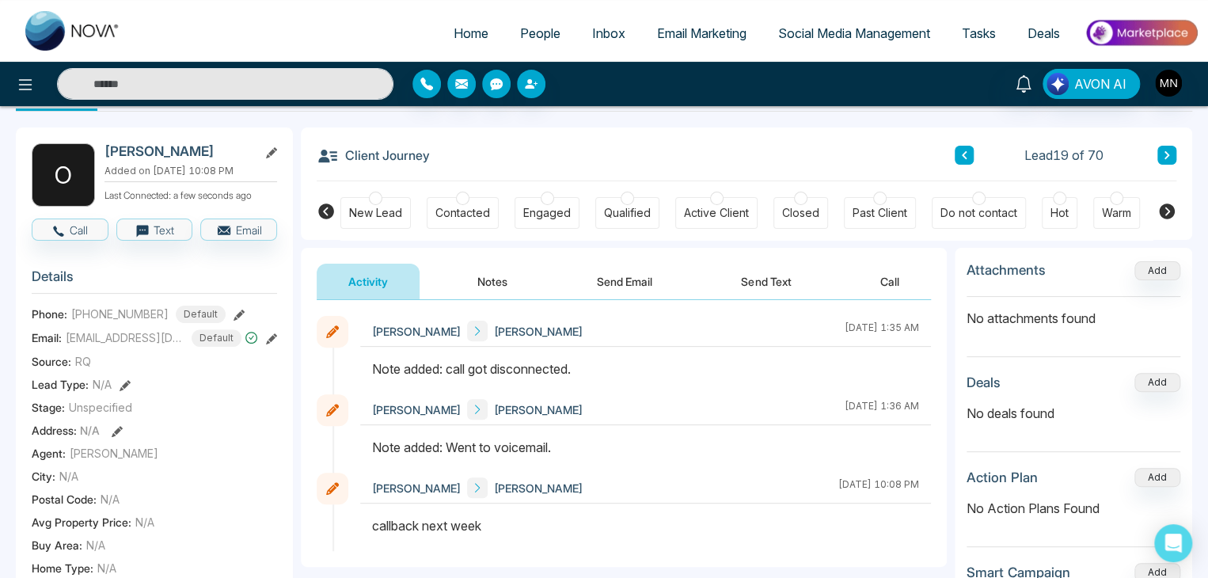
scroll to position [56, 0]
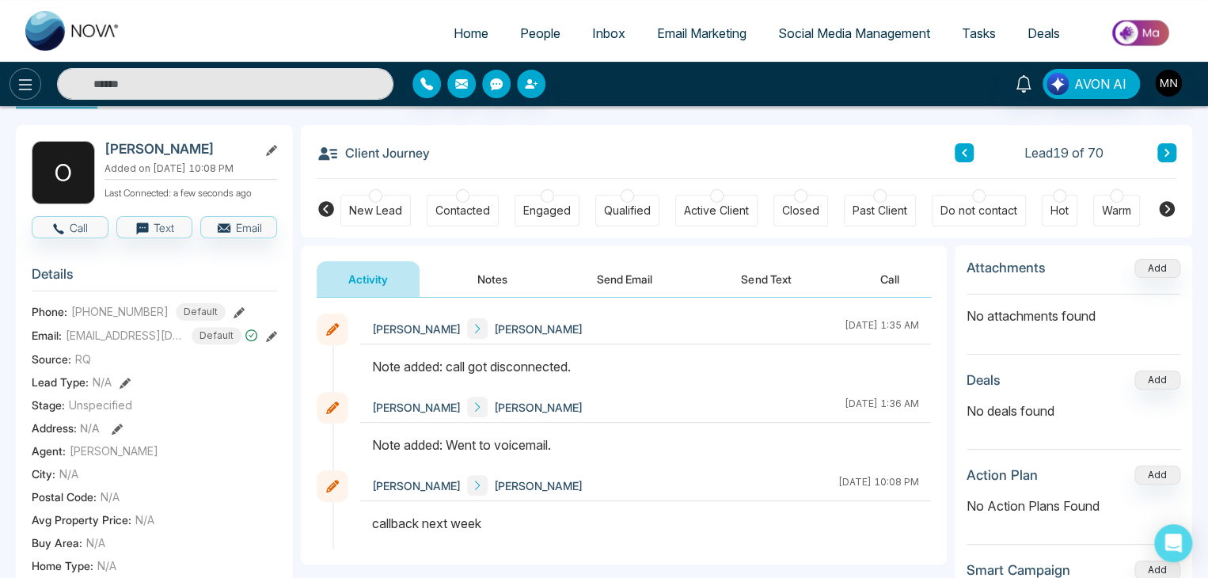
click at [23, 78] on icon at bounding box center [25, 84] width 19 height 19
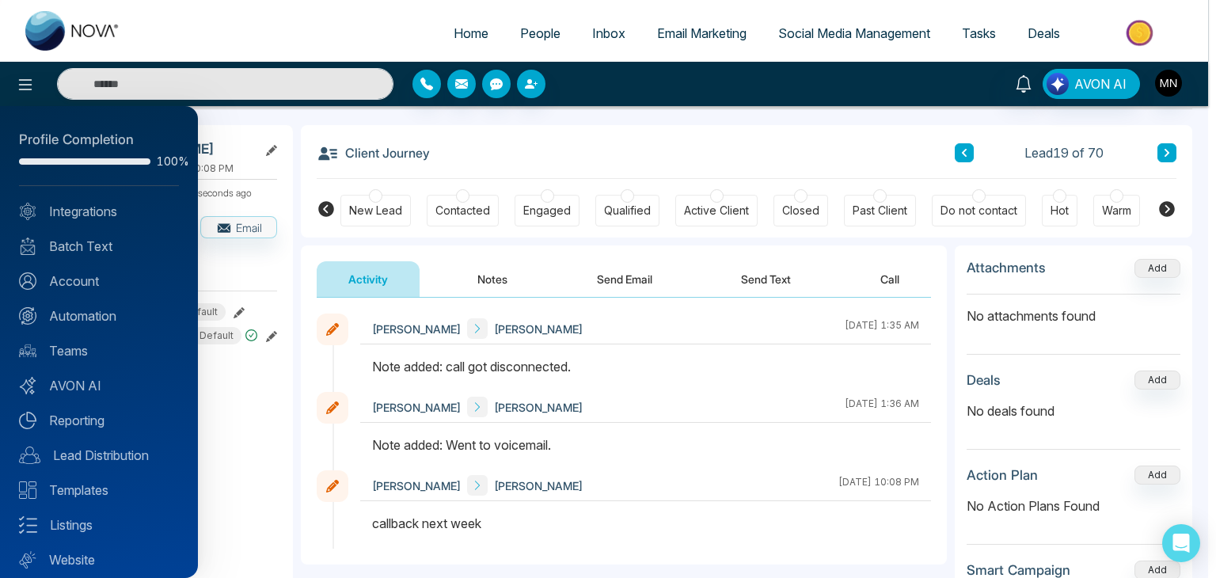
click at [532, 295] on div at bounding box center [608, 289] width 1216 height 578
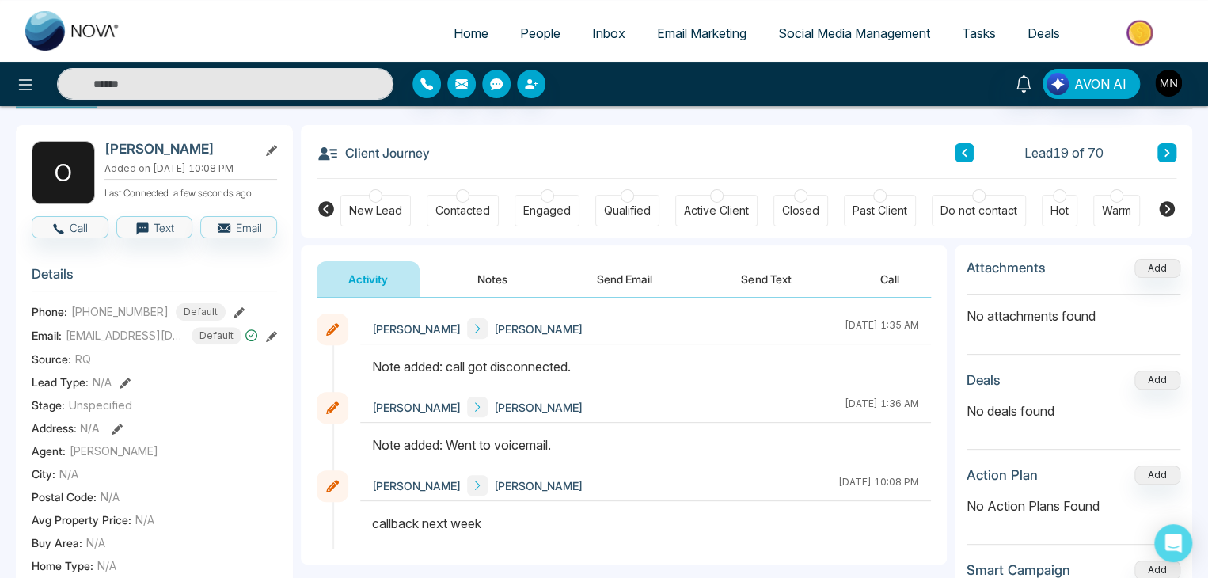
click at [234, 307] on icon at bounding box center [239, 312] width 11 height 11
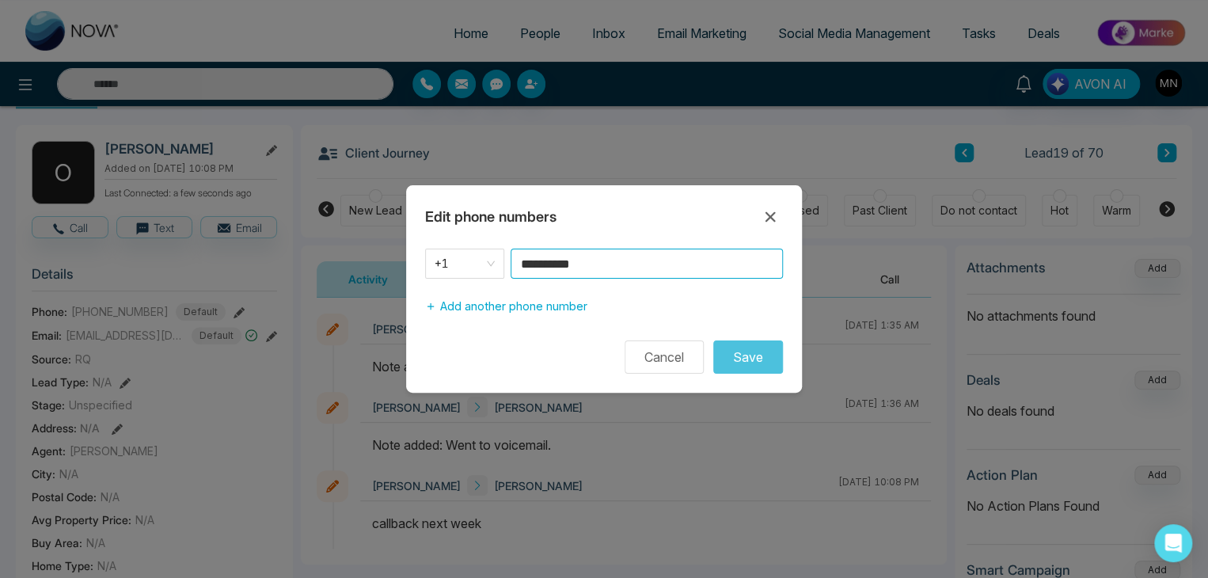
click at [603, 267] on input "**********" at bounding box center [647, 264] width 272 height 30
click at [677, 361] on button "Cancel" at bounding box center [664, 356] width 79 height 33
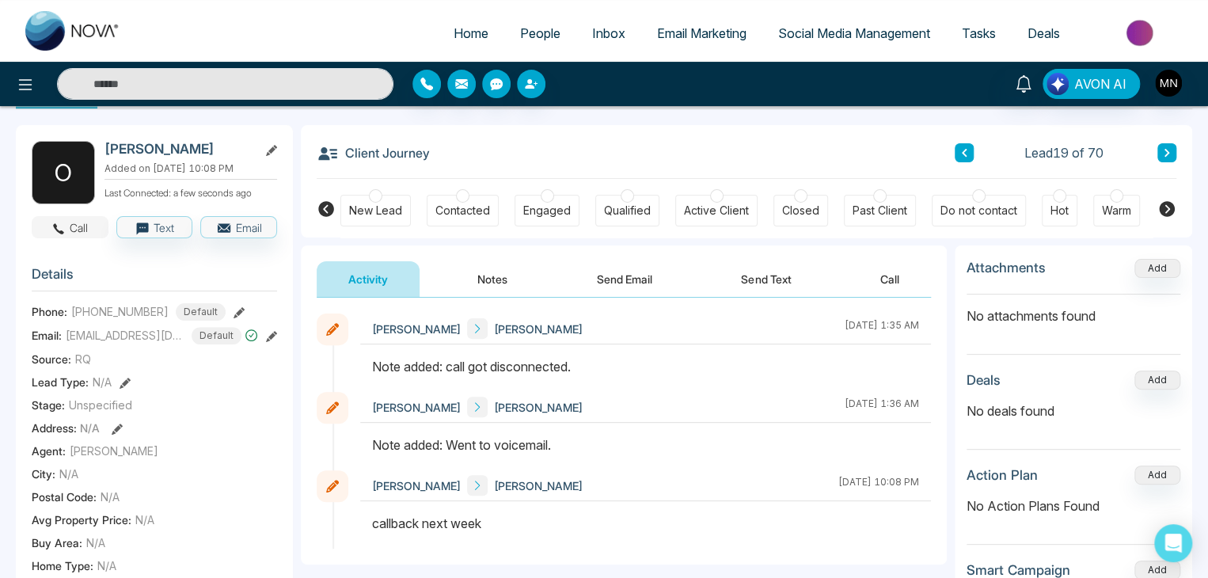
click at [85, 232] on button "Call" at bounding box center [70, 227] width 77 height 22
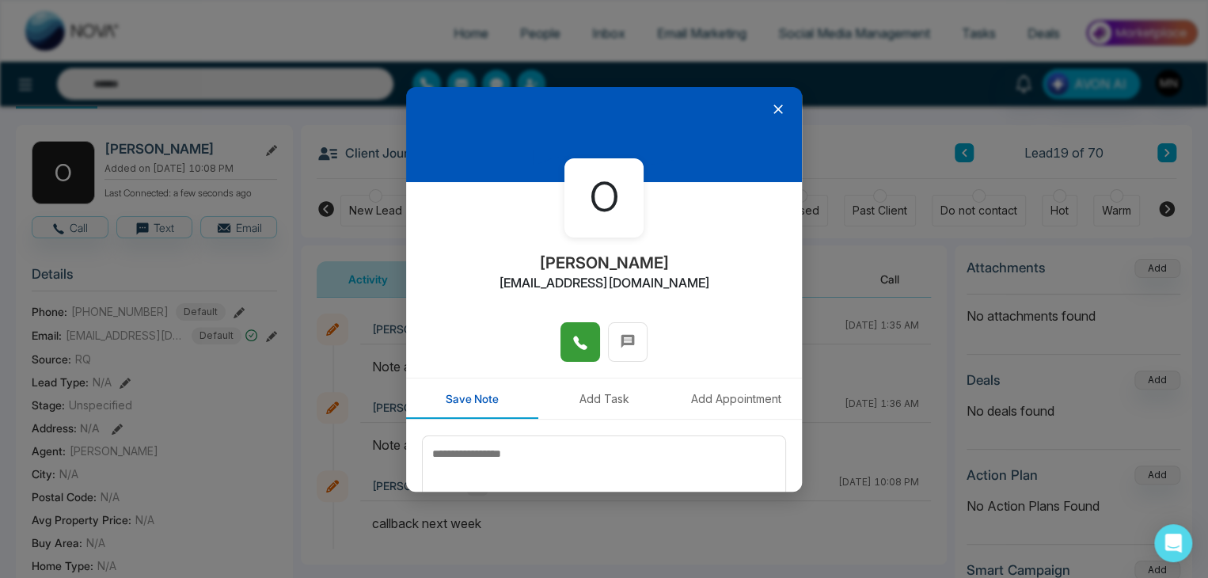
click at [572, 343] on icon at bounding box center [580, 343] width 16 height 16
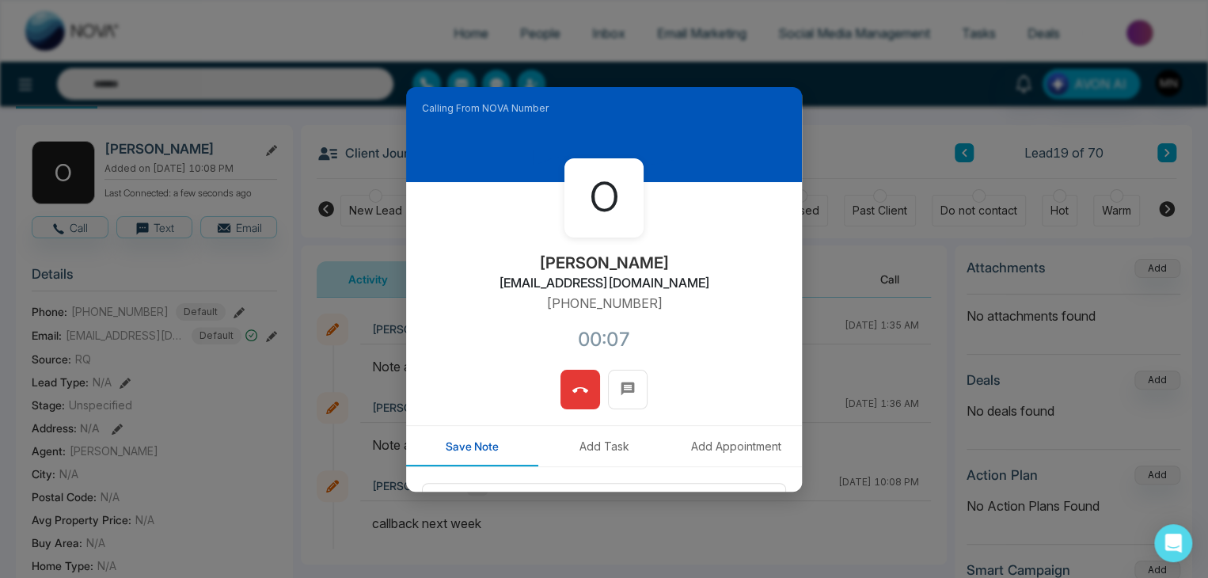
click at [576, 392] on icon at bounding box center [580, 390] width 16 height 16
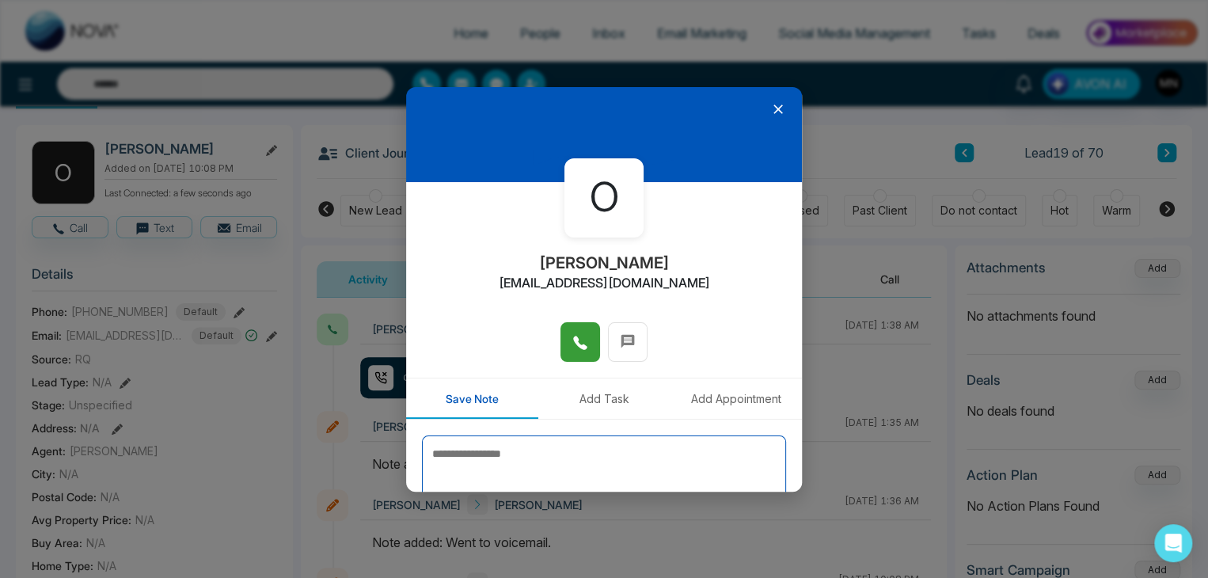
click at [630, 447] on textarea at bounding box center [604, 474] width 364 height 79
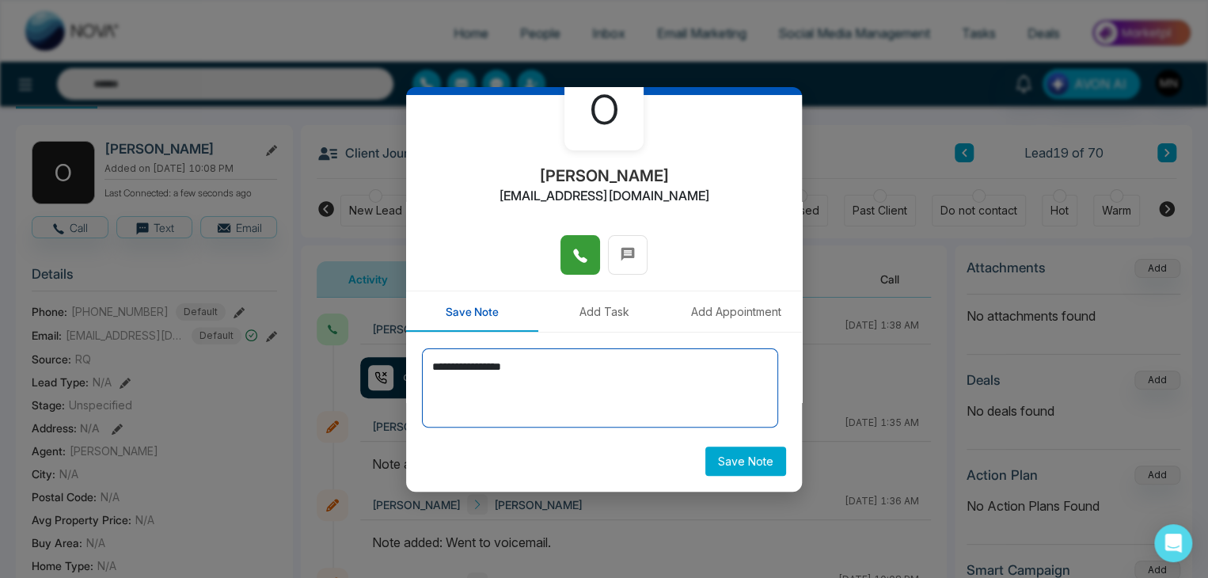
type textarea "**********"
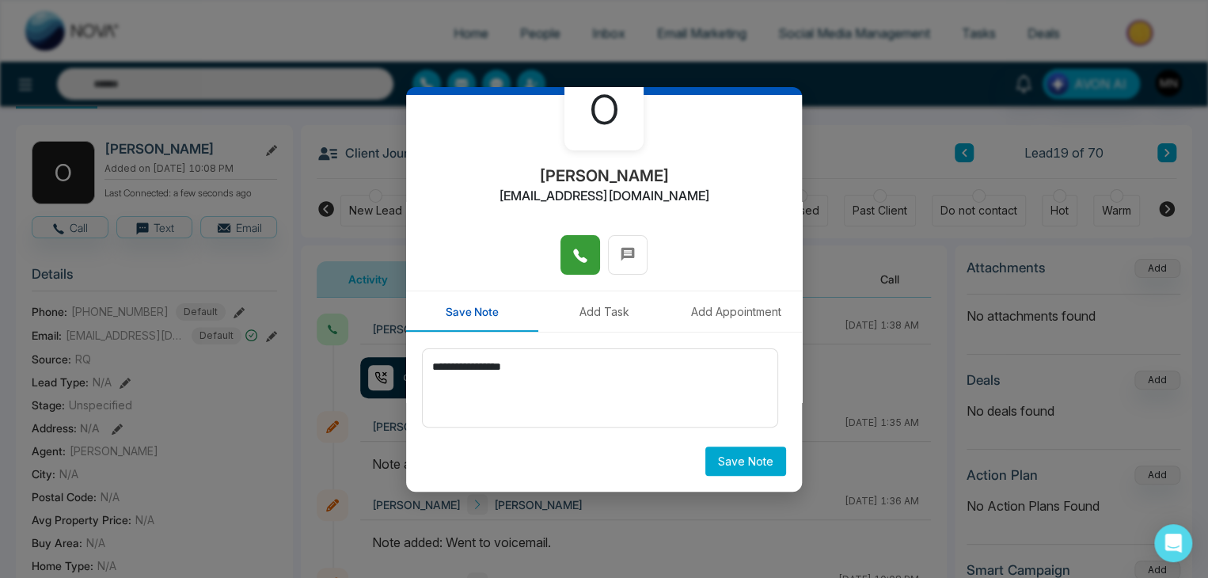
click at [763, 457] on button "Save Note" at bounding box center [745, 461] width 81 height 29
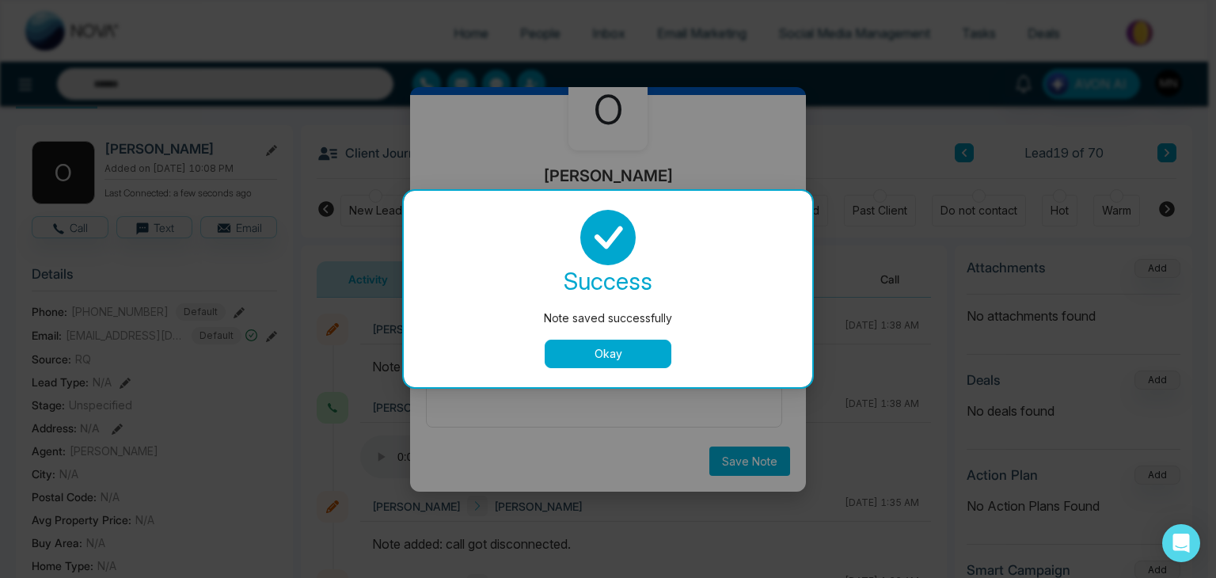
click at [623, 351] on button "Okay" at bounding box center [608, 354] width 127 height 29
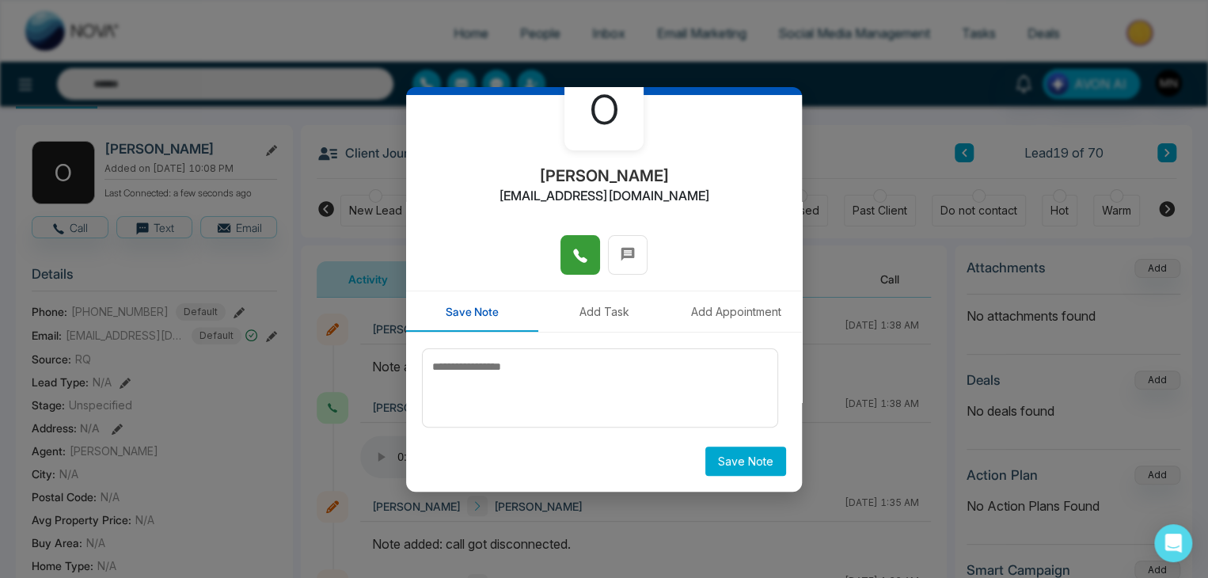
scroll to position [0, 0]
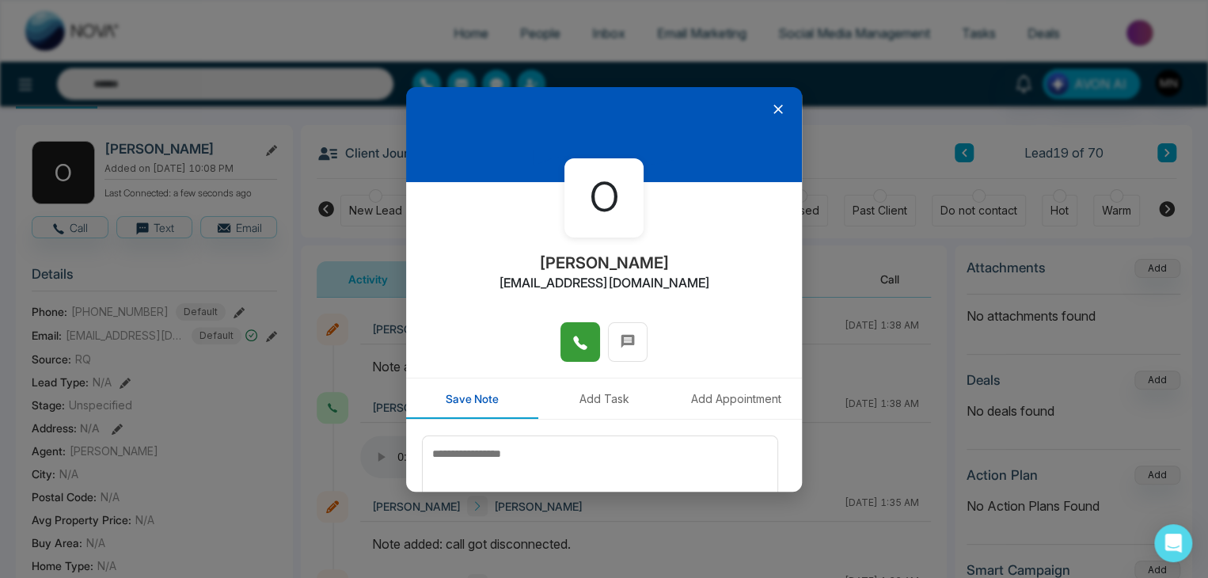
click at [770, 112] on icon at bounding box center [778, 109] width 16 height 16
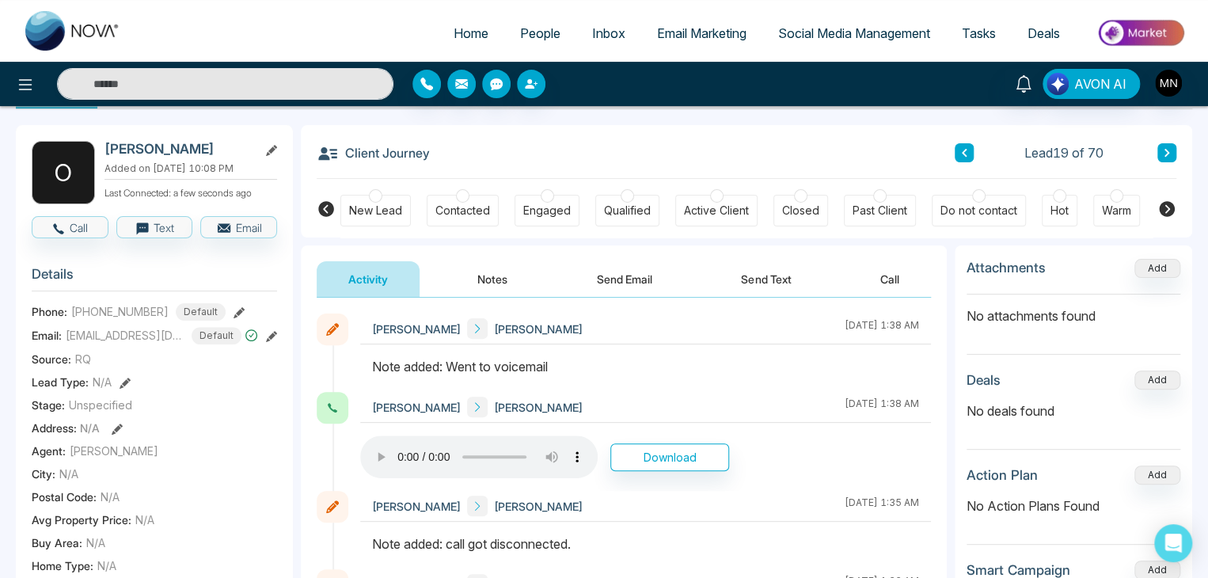
click at [1174, 153] on button at bounding box center [1167, 152] width 19 height 19
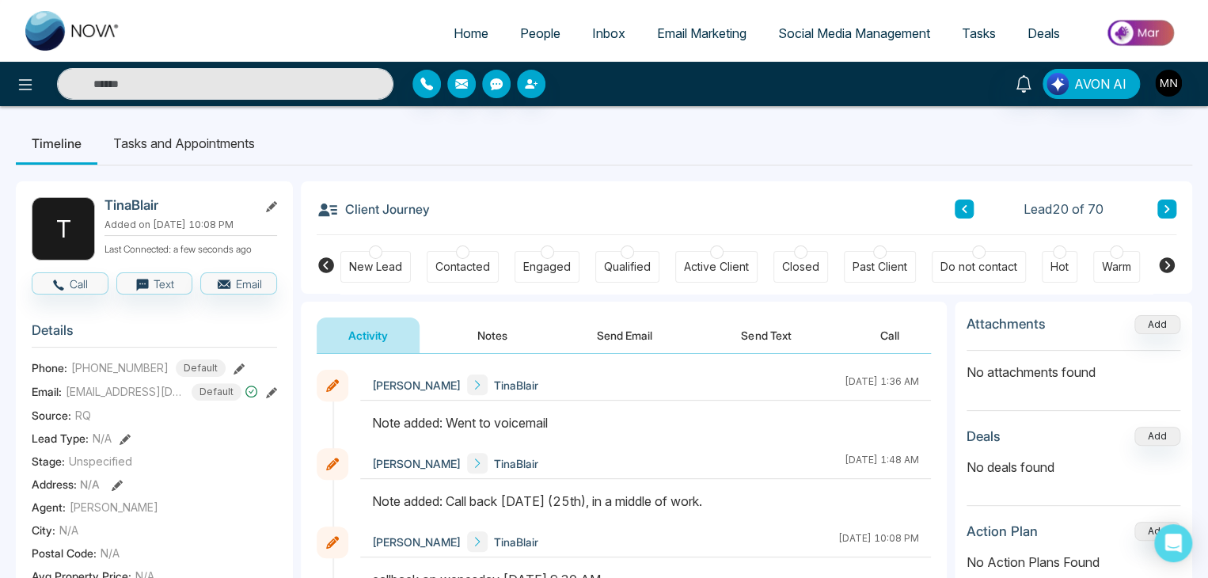
click at [234, 365] on icon at bounding box center [239, 368] width 11 height 11
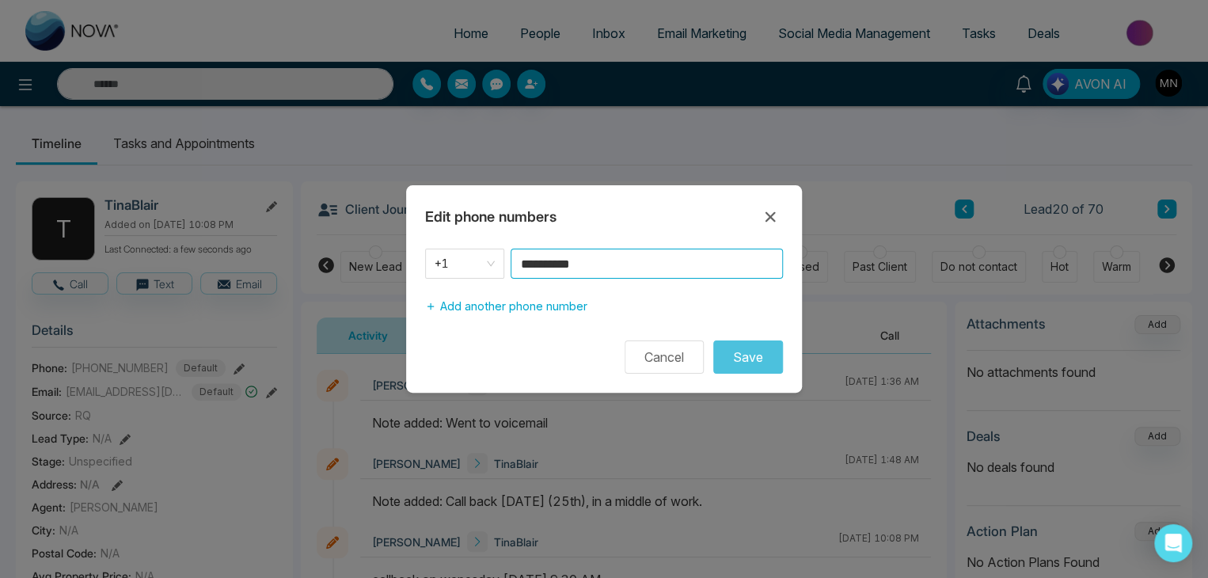
click at [605, 270] on input "**********" at bounding box center [647, 264] width 272 height 30
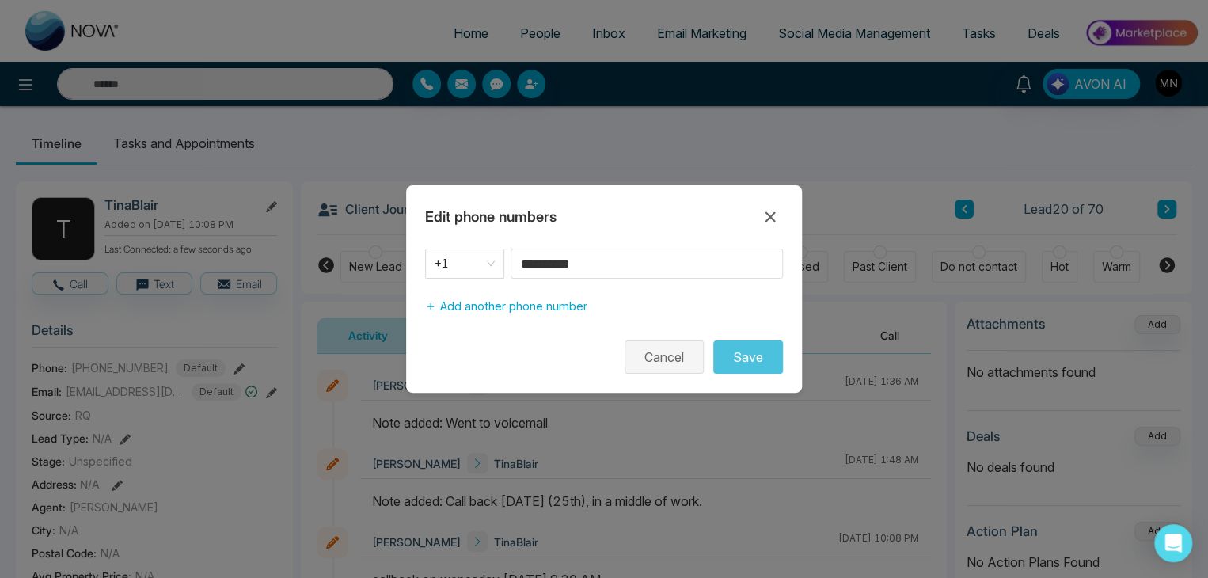
click at [656, 356] on button "Cancel" at bounding box center [664, 356] width 79 height 33
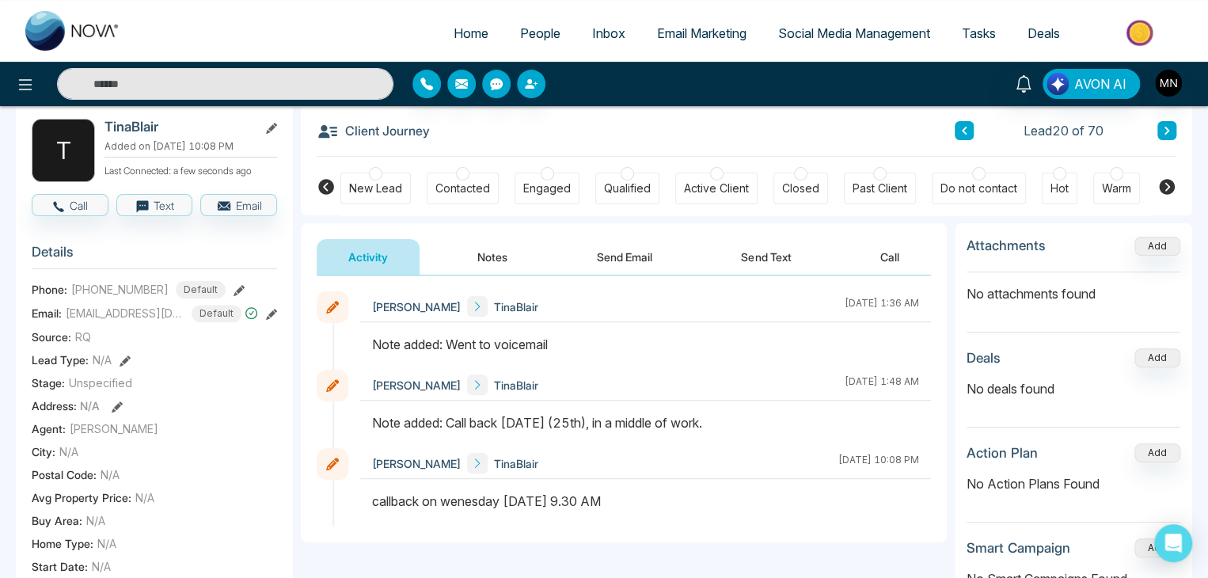
scroll to position [59, 0]
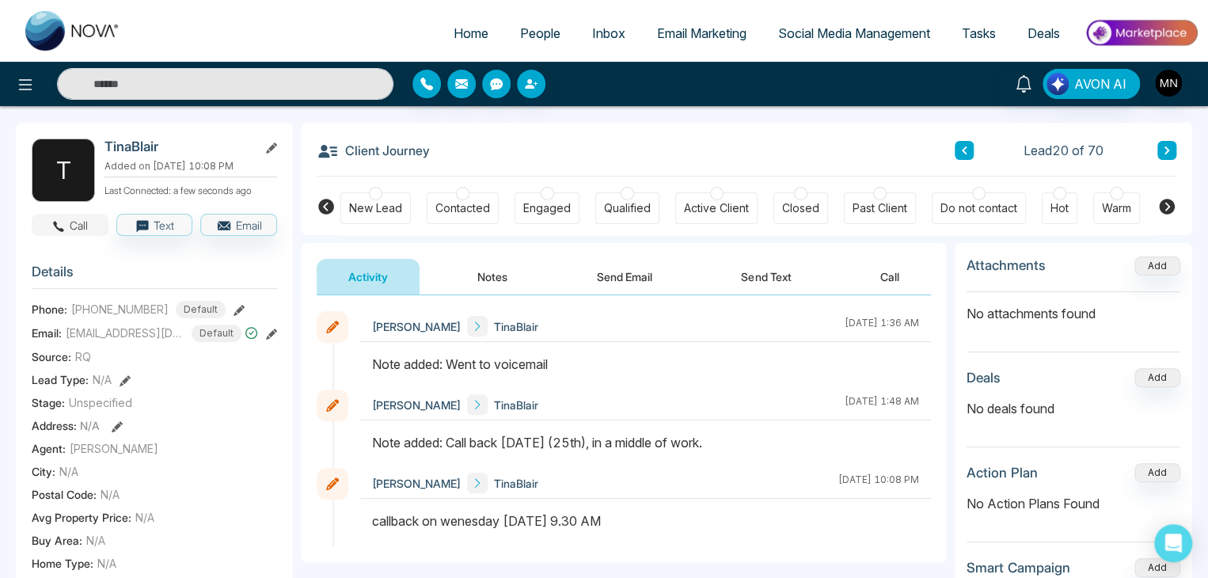
click at [36, 219] on button "Call" at bounding box center [70, 225] width 77 height 22
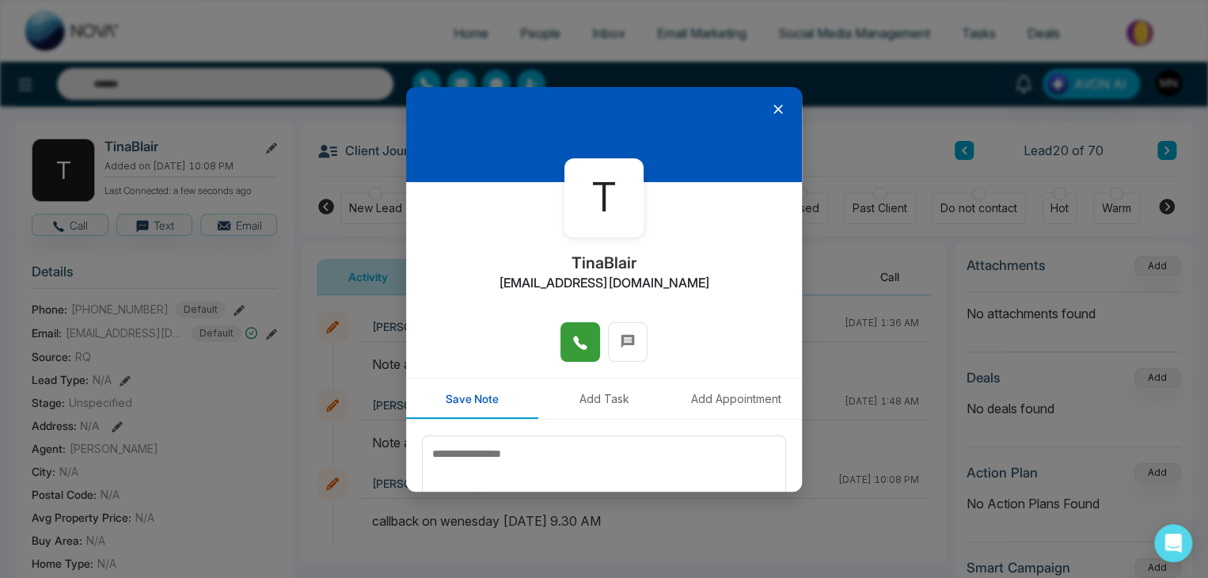
click at [584, 336] on button at bounding box center [581, 342] width 40 height 40
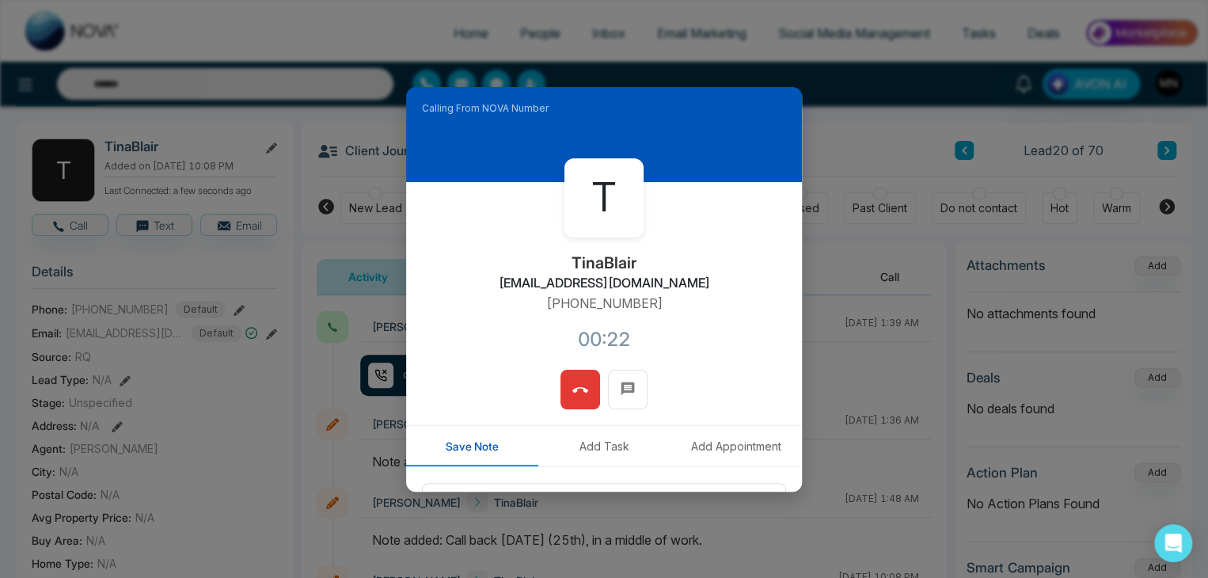
click at [576, 393] on icon at bounding box center [580, 390] width 16 height 16
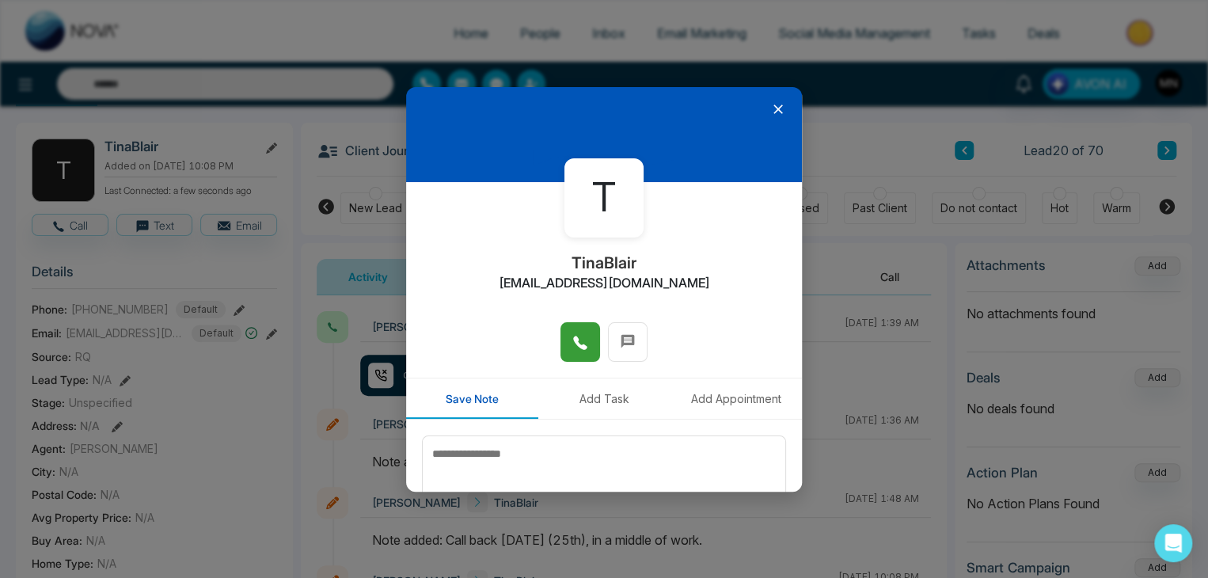
click at [770, 102] on icon at bounding box center [778, 109] width 16 height 16
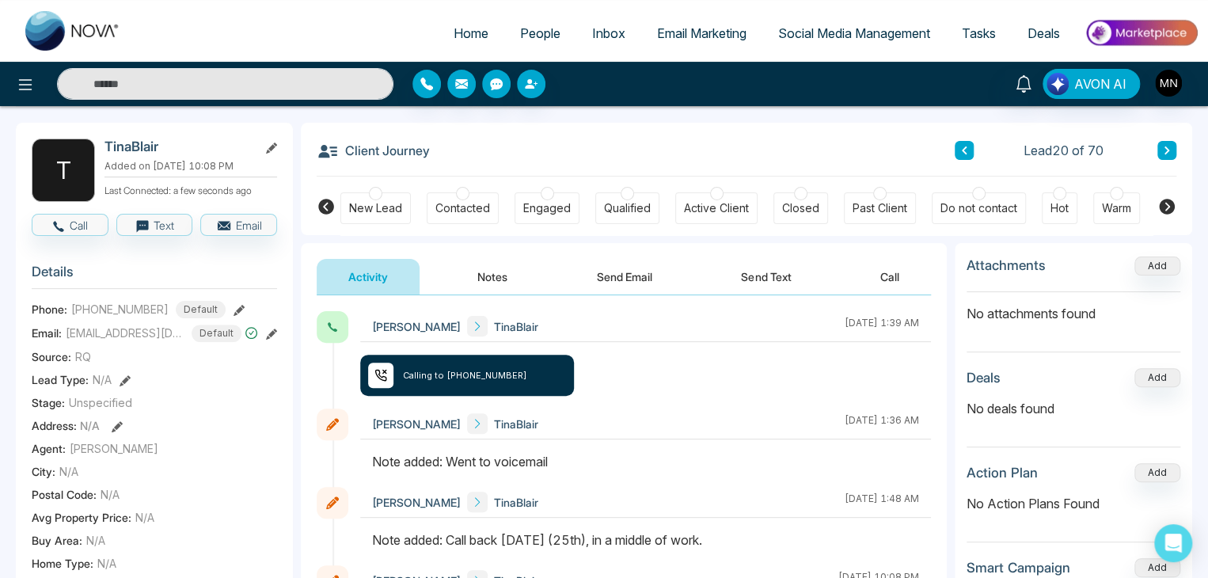
click at [1165, 151] on icon at bounding box center [1167, 150] width 5 height 8
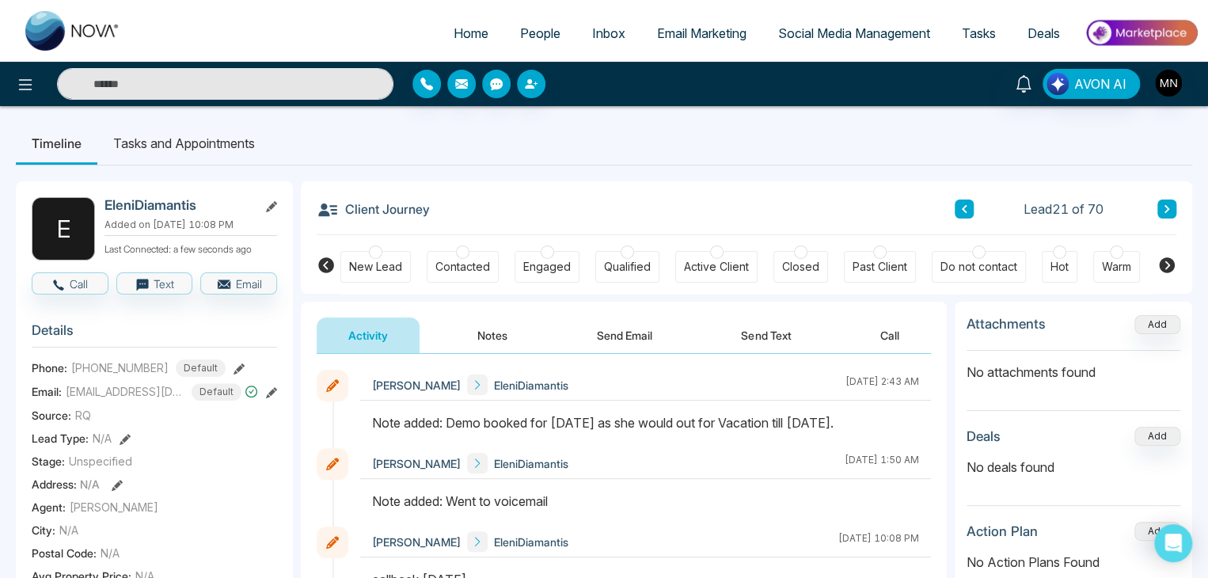
click at [1169, 204] on icon at bounding box center [1167, 209] width 8 height 10
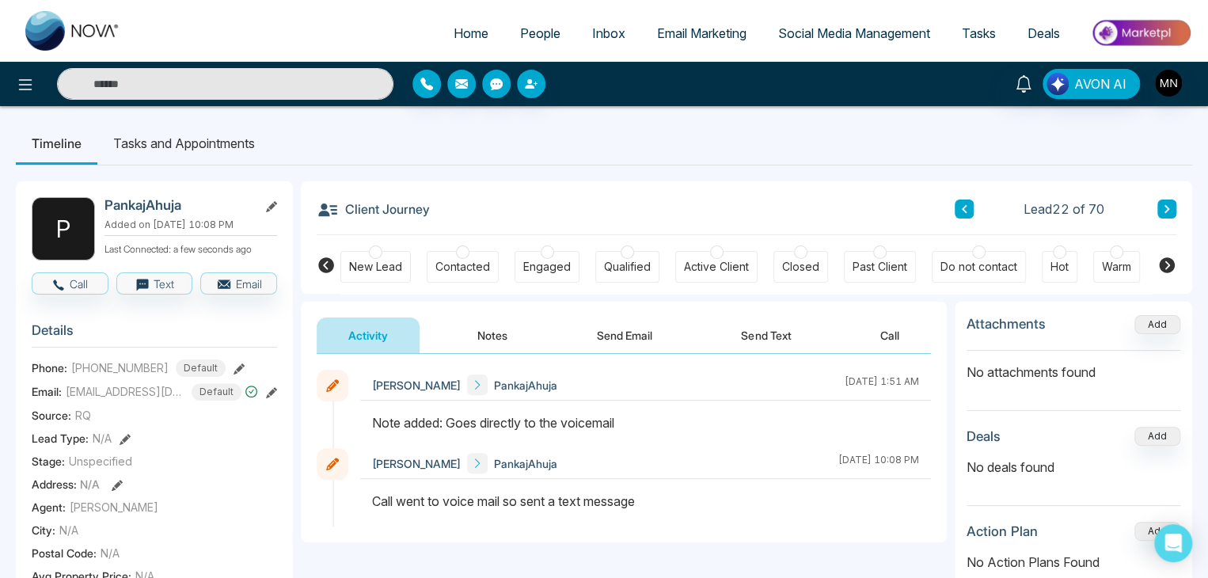
click at [233, 366] on div "Phone: +16474488099 Default" at bounding box center [154, 367] width 245 height 17
click at [234, 367] on icon at bounding box center [239, 368] width 11 height 11
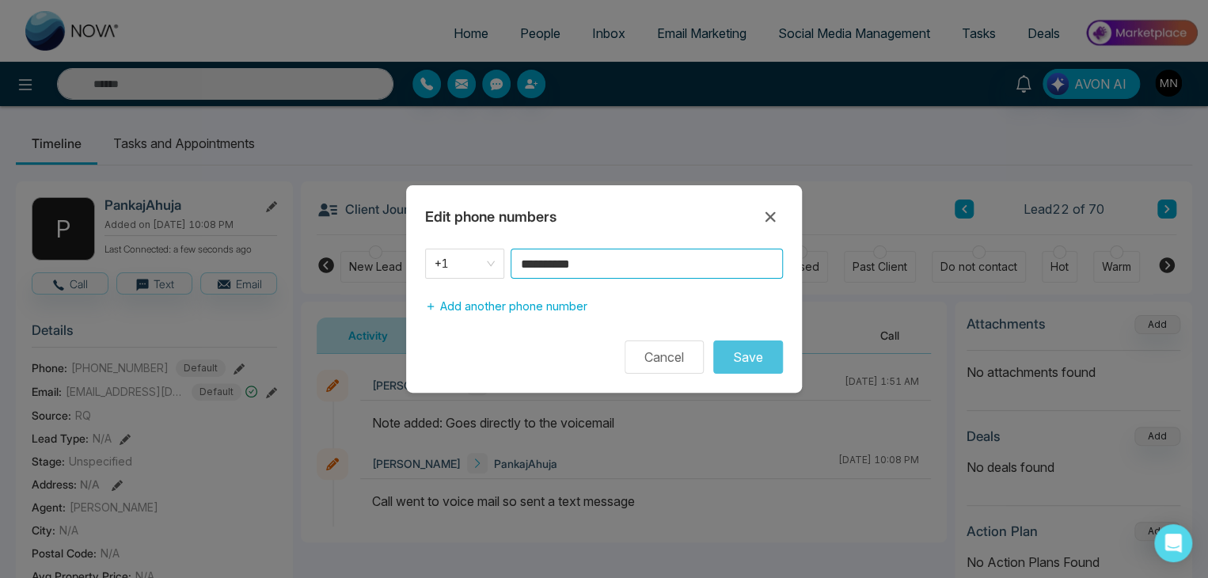
click at [662, 260] on input "**********" at bounding box center [647, 264] width 272 height 30
click at [646, 363] on button "Cancel" at bounding box center [664, 356] width 79 height 33
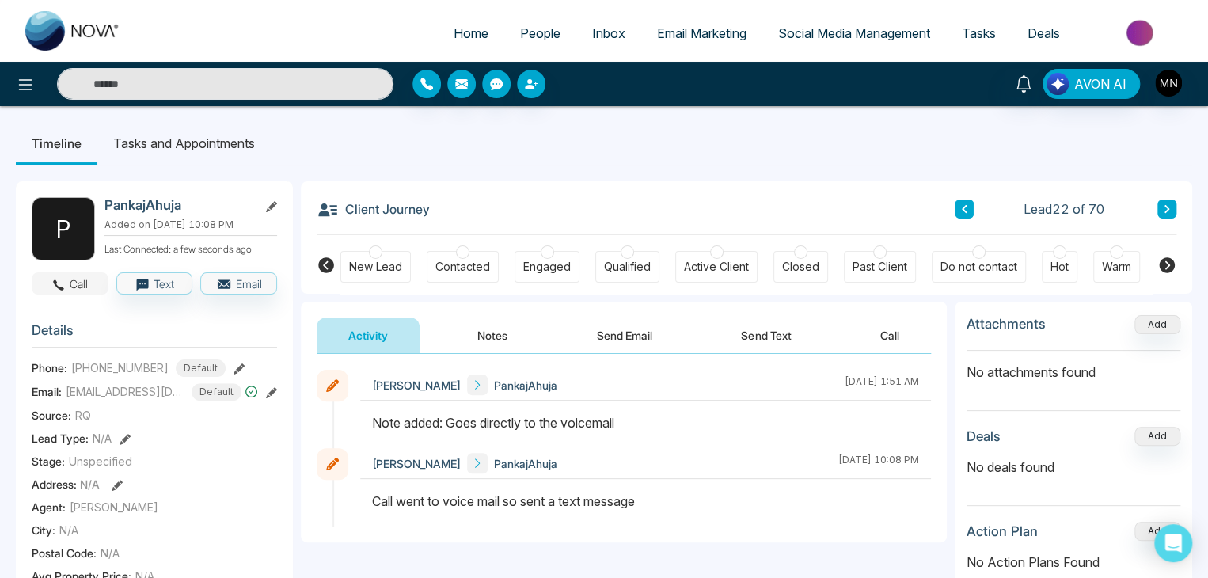
click at [86, 283] on button "Call" at bounding box center [70, 283] width 77 height 22
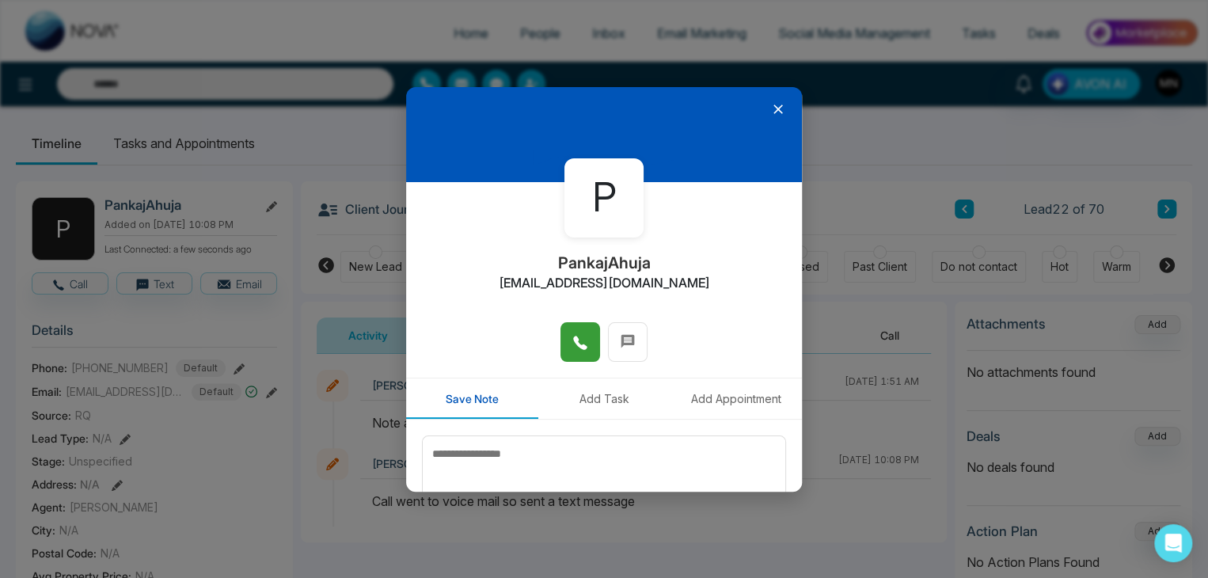
click at [573, 339] on icon at bounding box center [579, 342] width 13 height 13
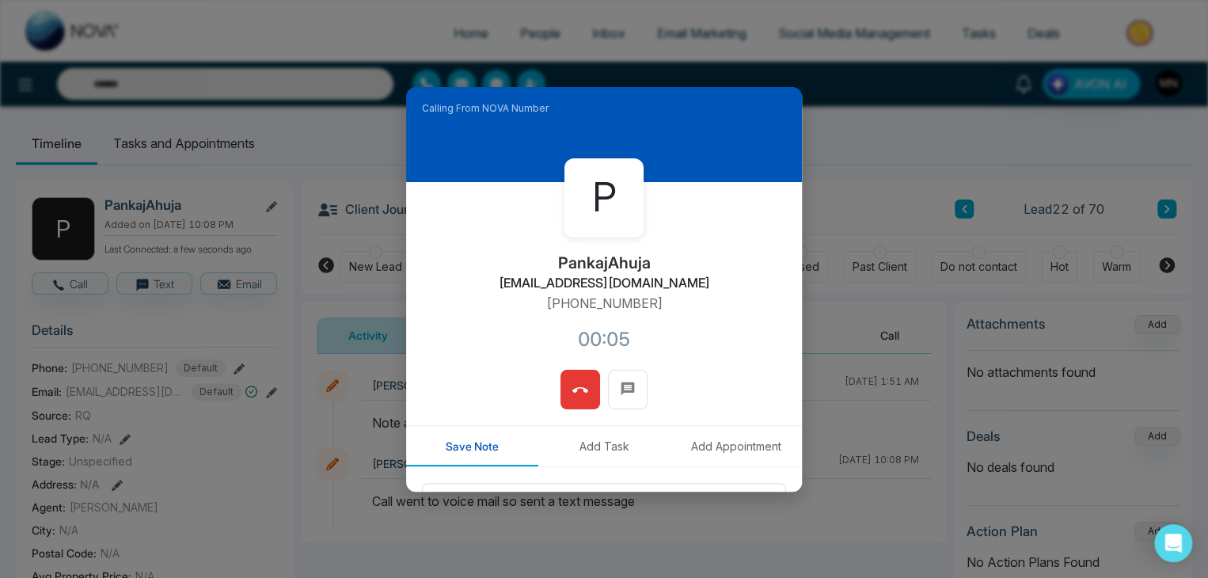
click at [574, 382] on icon at bounding box center [580, 390] width 16 height 16
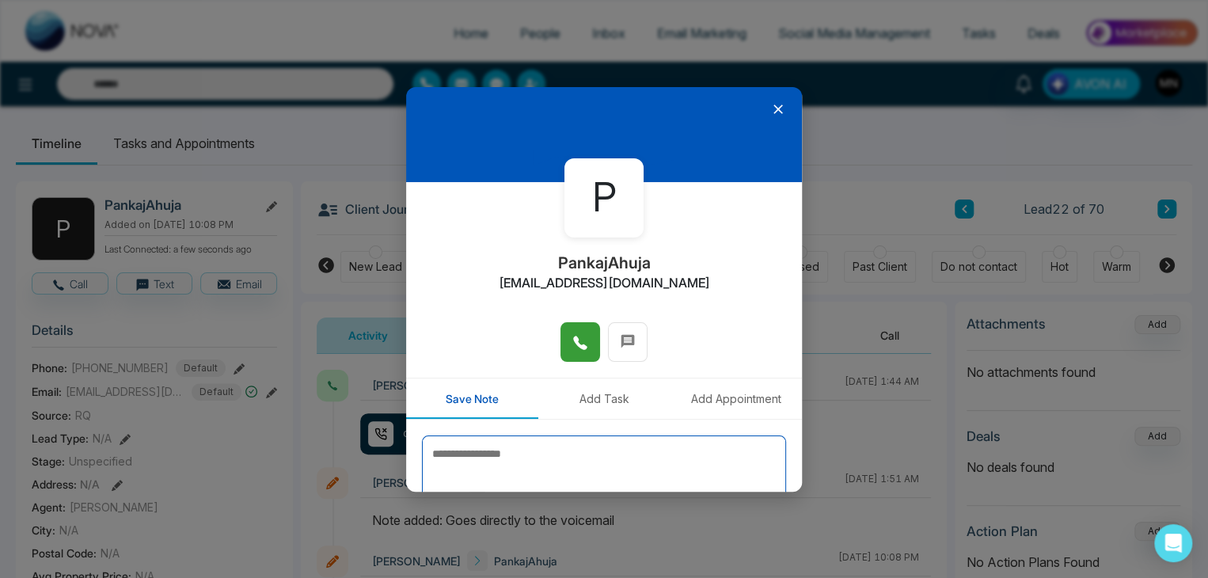
click at [529, 448] on textarea at bounding box center [604, 474] width 364 height 79
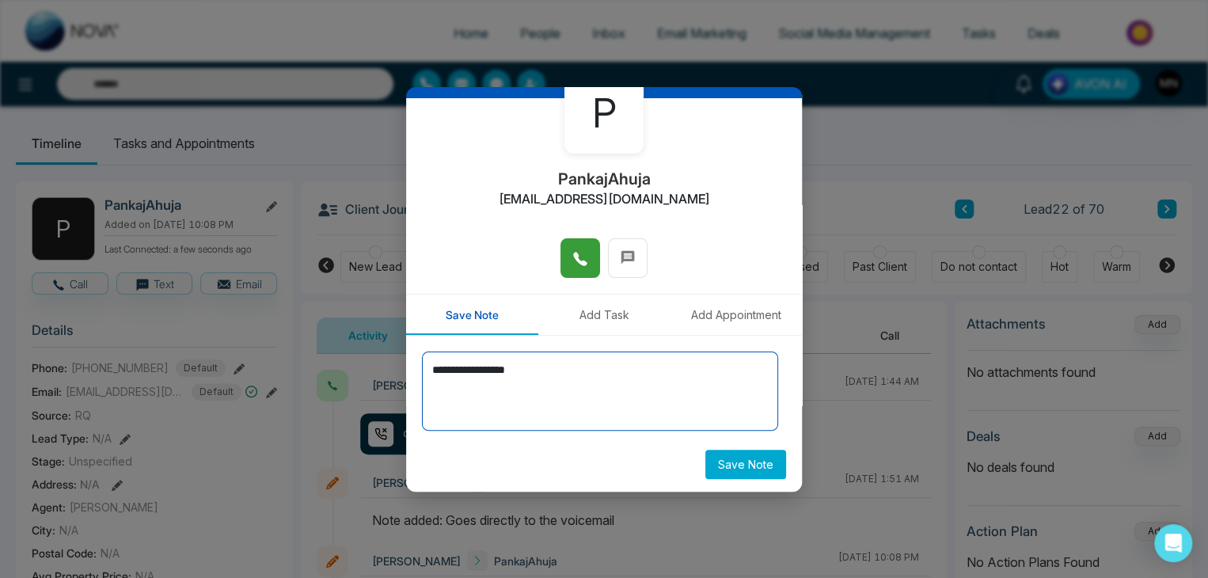
scroll to position [87, 0]
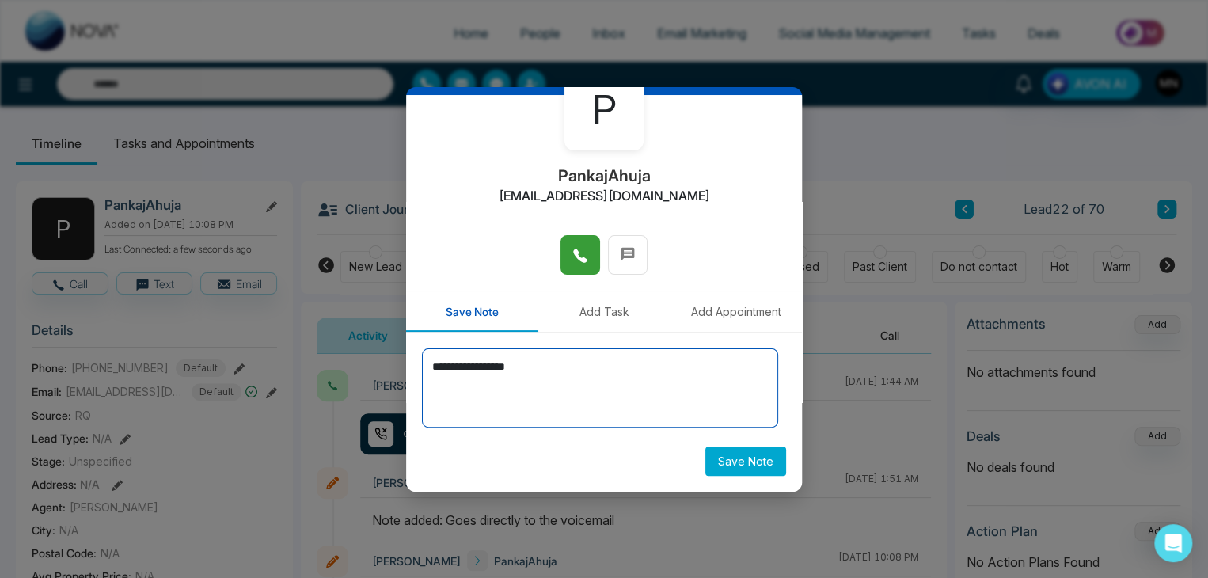
type textarea "**********"
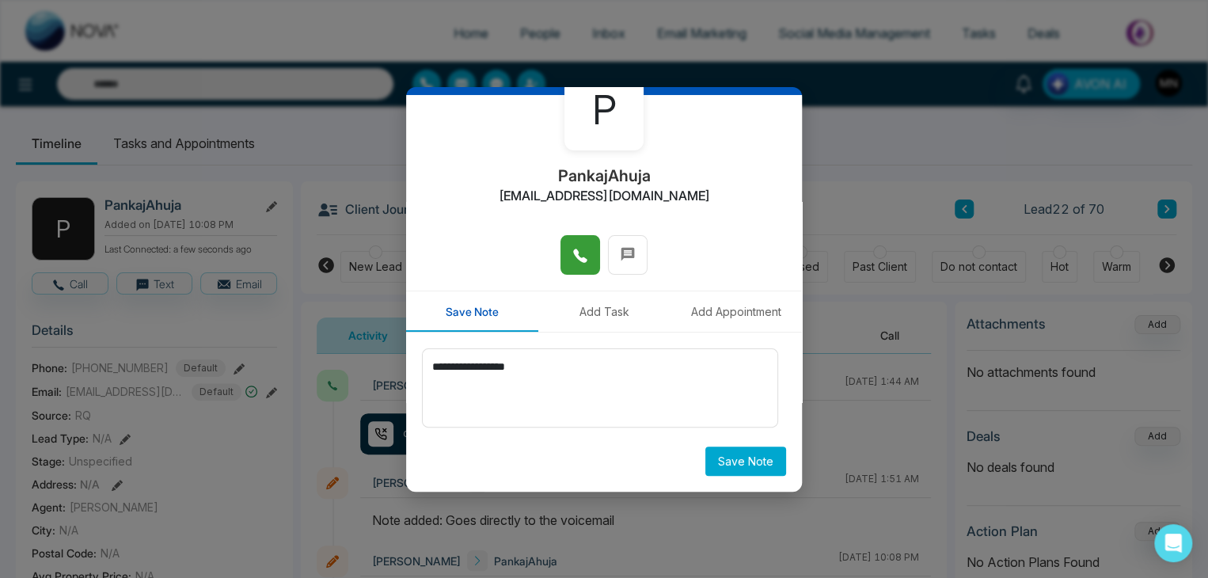
click at [705, 447] on button "Save Note" at bounding box center [745, 461] width 81 height 29
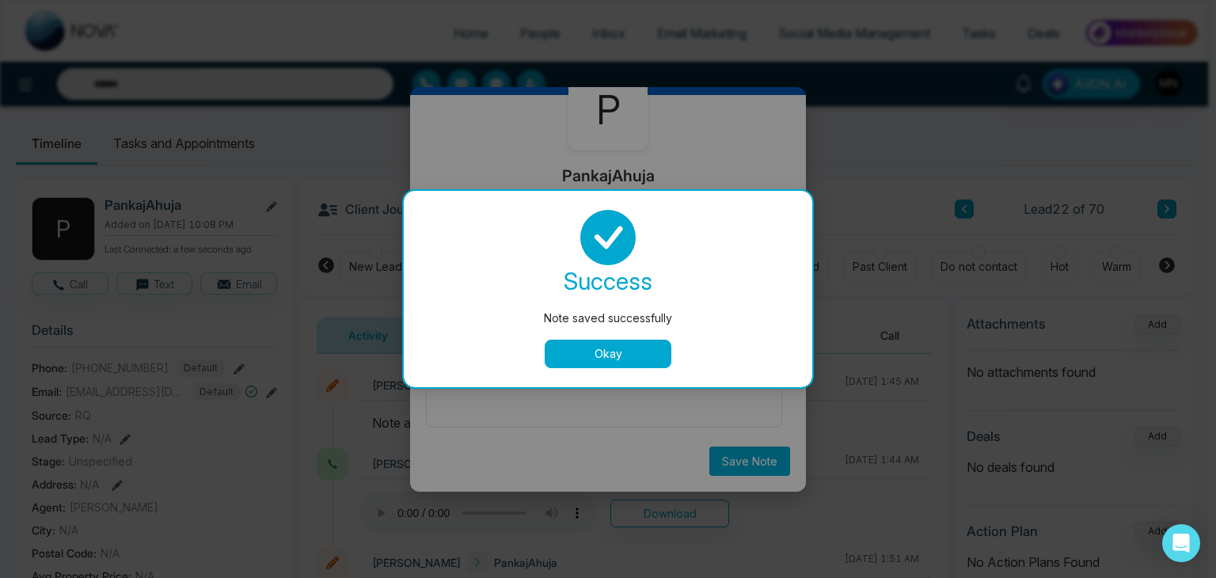
drag, startPoint x: 637, startPoint y: 352, endPoint x: 606, endPoint y: 363, distance: 32.1
click at [606, 363] on button "Okay" at bounding box center [608, 354] width 127 height 29
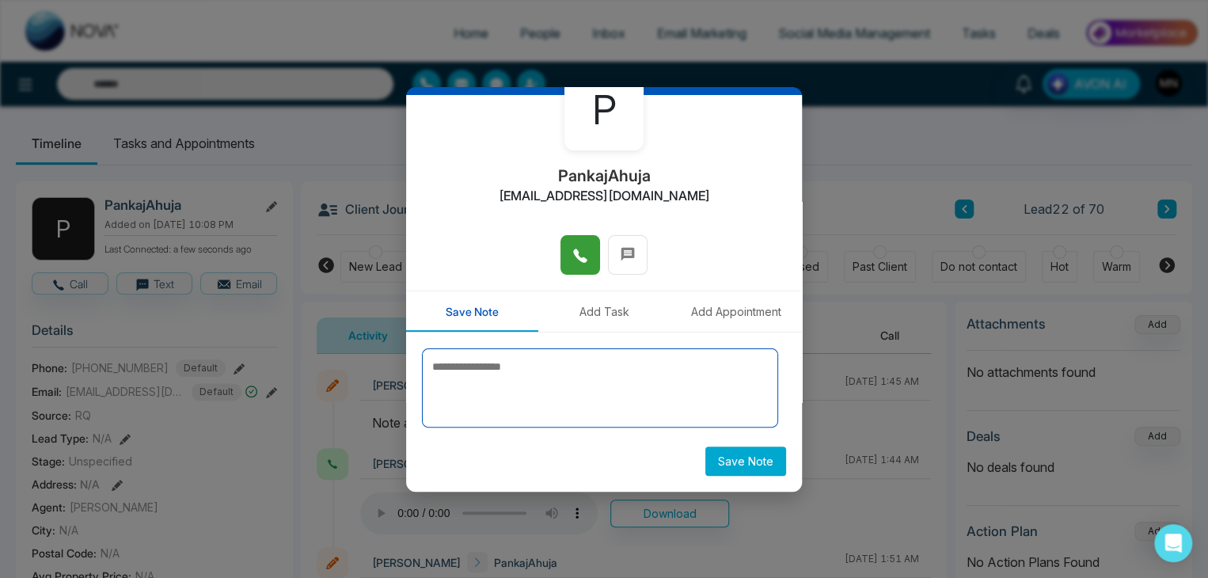
click at [606, 363] on textarea at bounding box center [600, 387] width 356 height 79
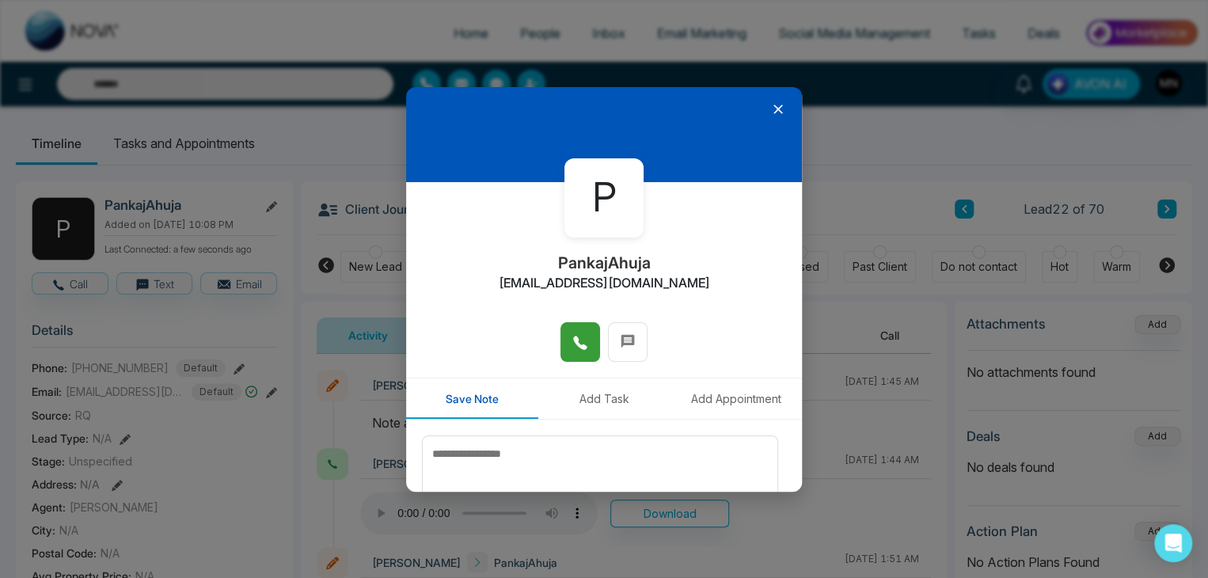
click at [774, 108] on icon at bounding box center [778, 109] width 16 height 16
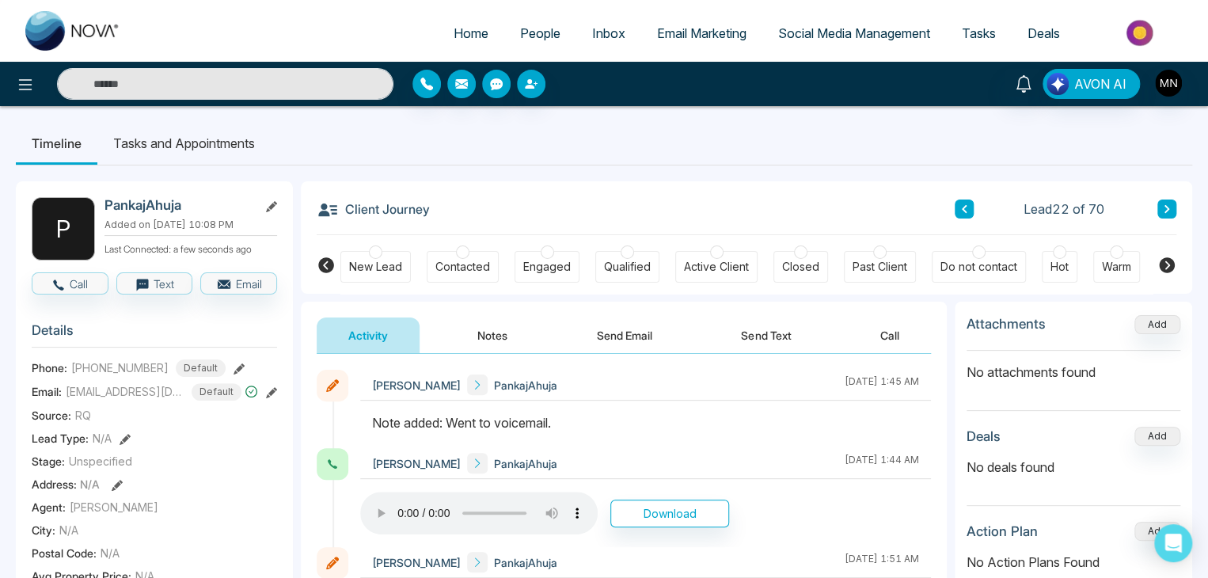
click at [1165, 203] on button at bounding box center [1167, 209] width 19 height 19
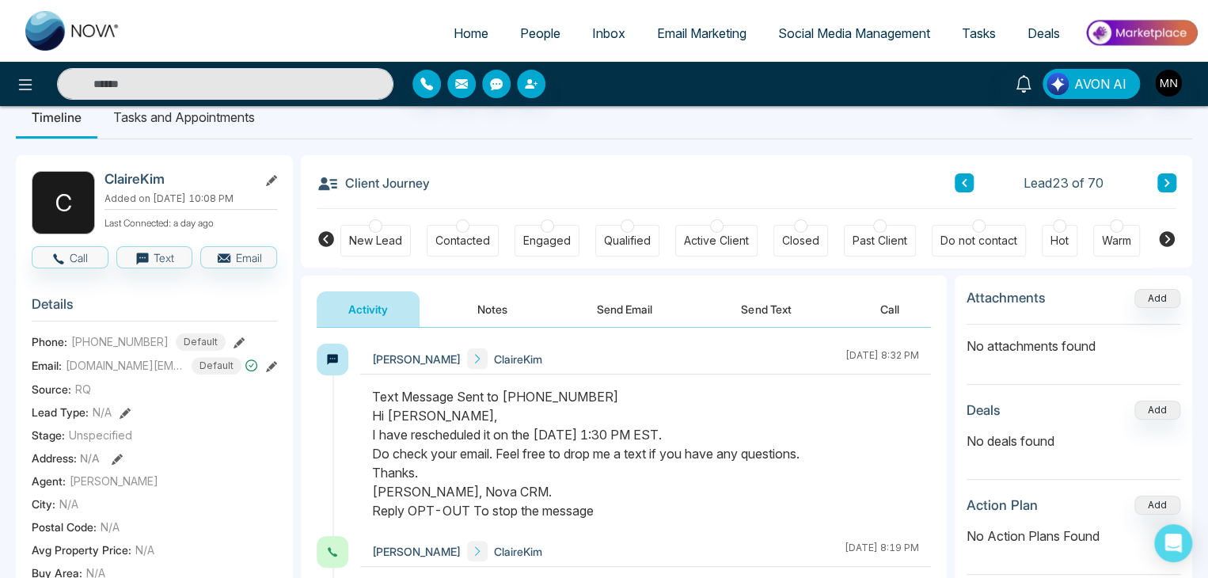
scroll to position [32, 0]
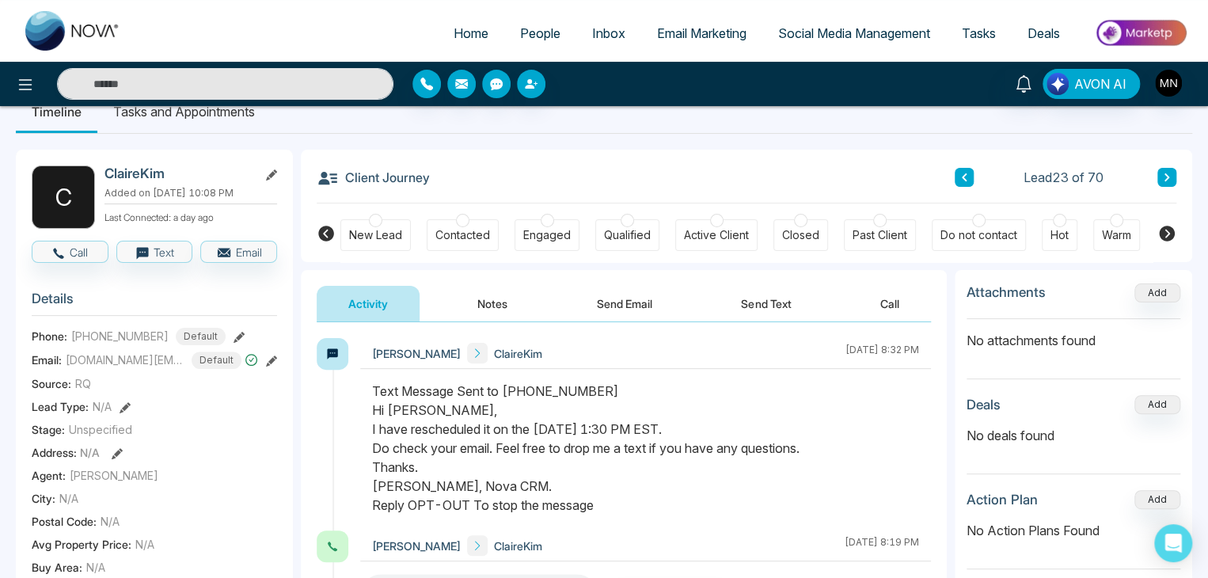
click at [1158, 174] on button at bounding box center [1167, 177] width 19 height 19
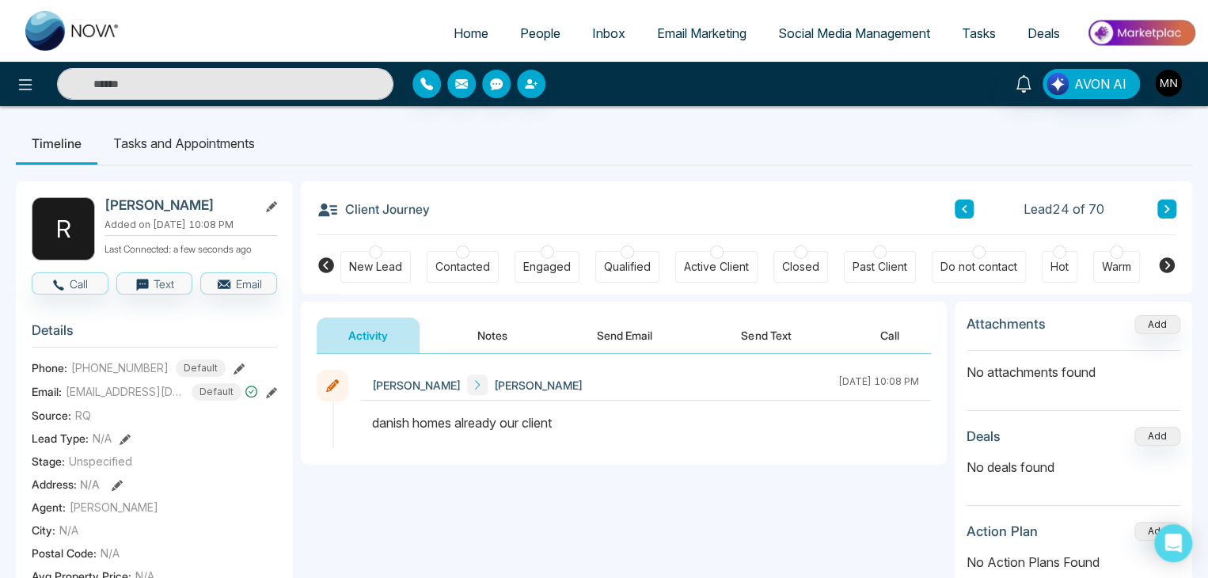
click at [1172, 211] on button at bounding box center [1167, 209] width 19 height 19
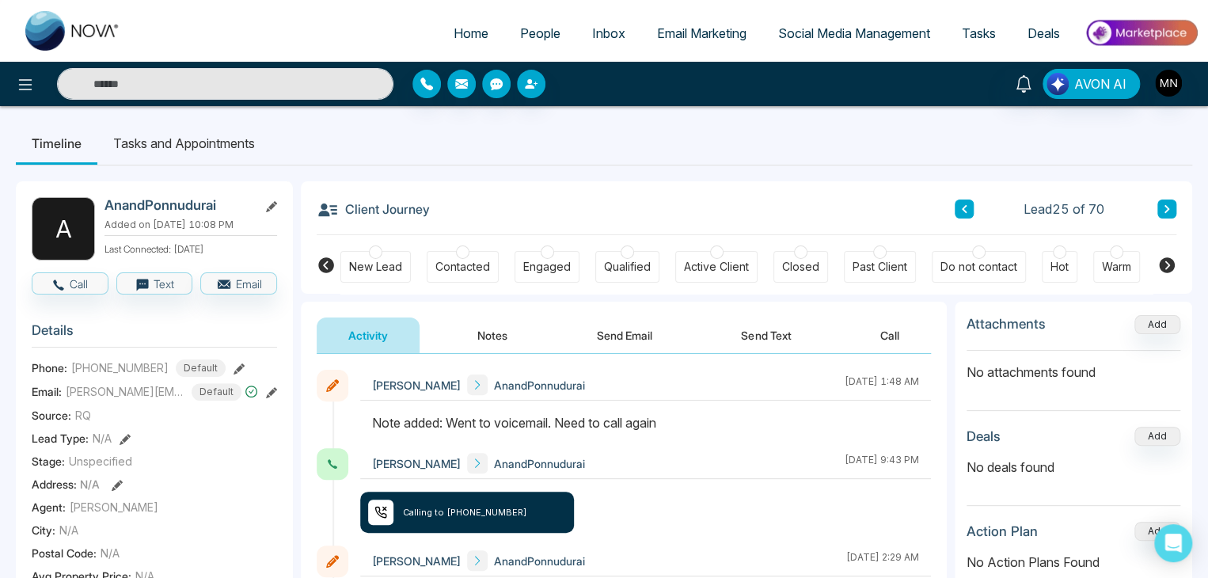
click at [234, 363] on icon at bounding box center [239, 368] width 11 height 11
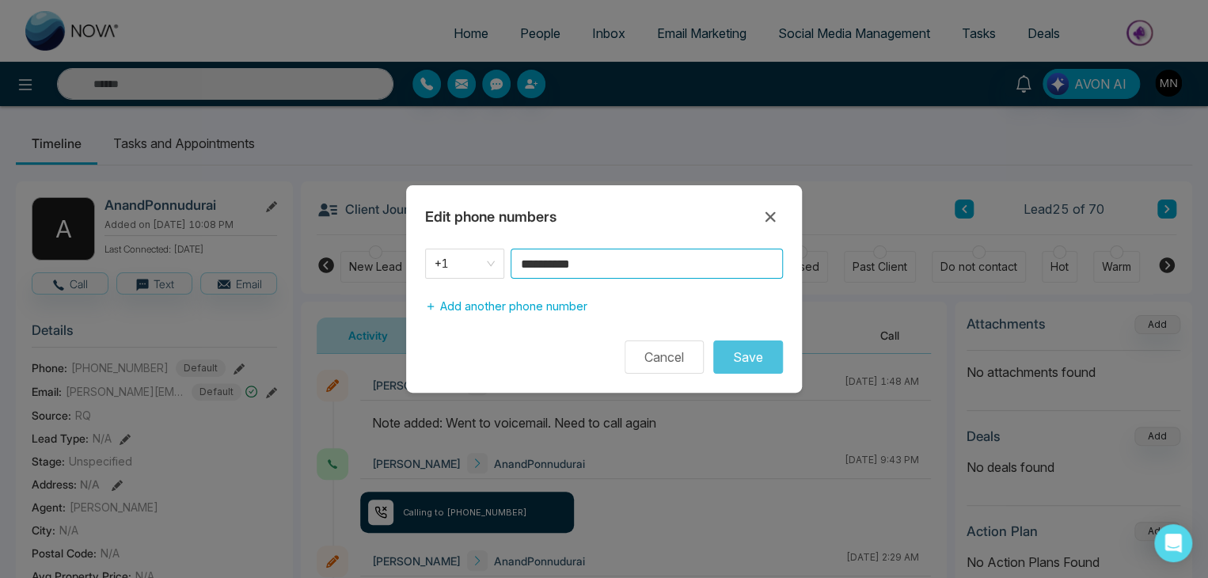
click at [610, 262] on input "**********" at bounding box center [647, 264] width 272 height 30
click at [649, 359] on button "Cancel" at bounding box center [664, 356] width 79 height 33
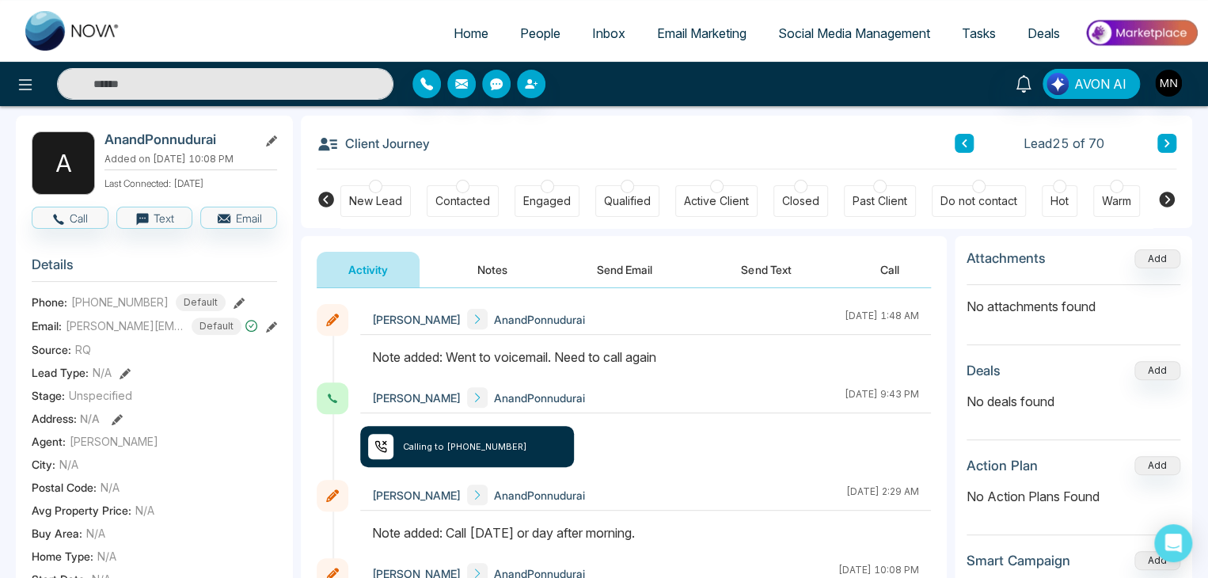
scroll to position [32, 0]
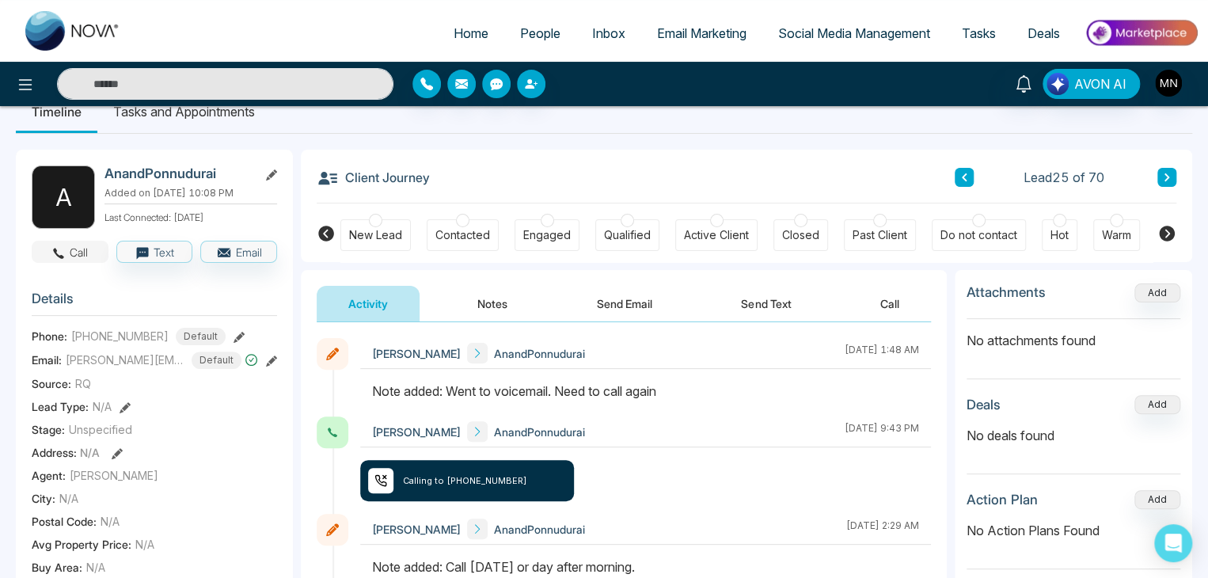
click at [53, 249] on icon "button" at bounding box center [58, 253] width 14 height 14
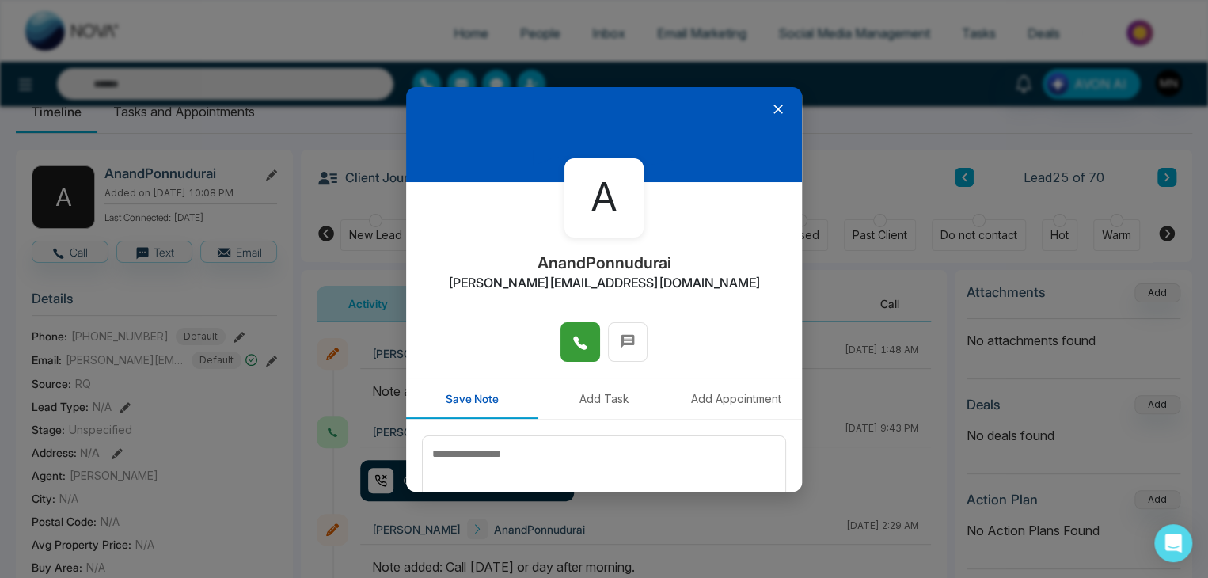
click at [561, 350] on button at bounding box center [581, 342] width 40 height 40
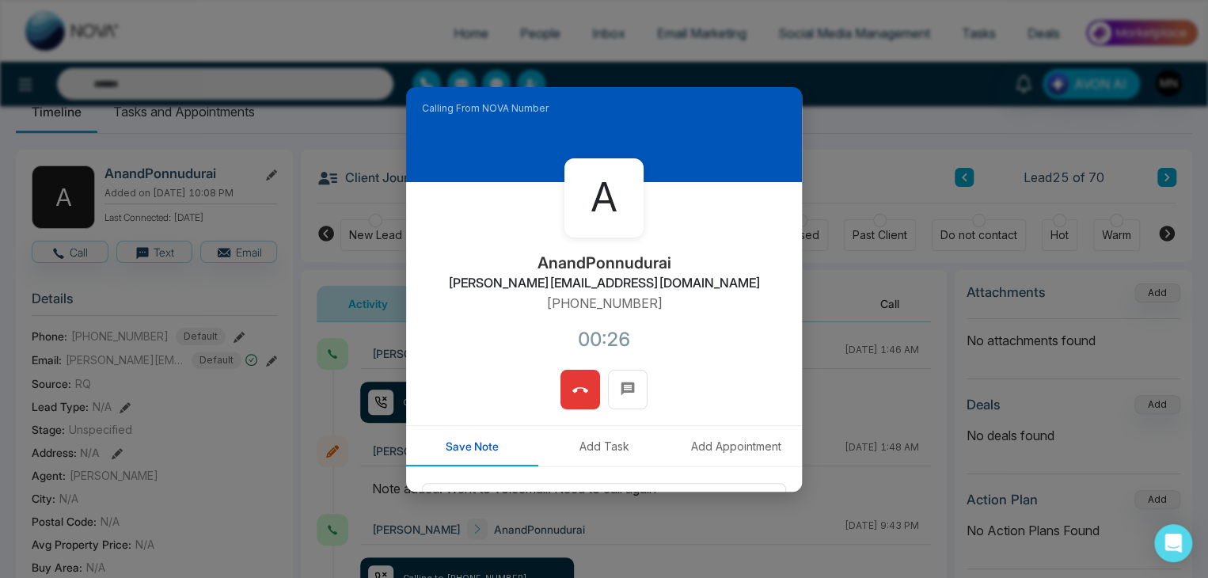
click at [578, 393] on icon at bounding box center [580, 390] width 16 height 16
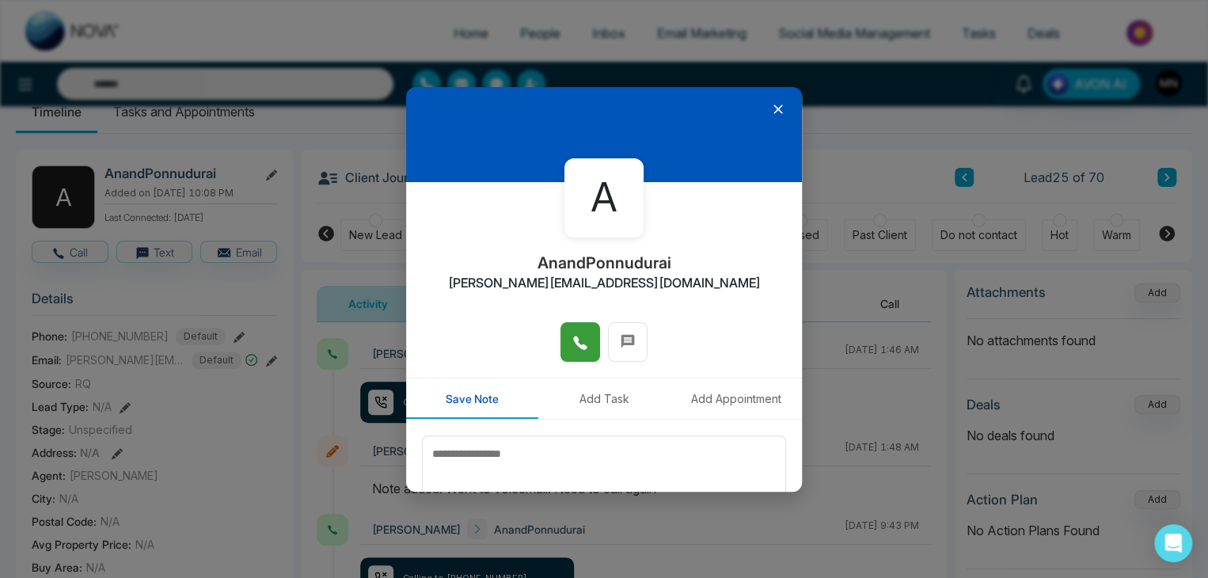
click at [770, 112] on icon at bounding box center [778, 109] width 16 height 16
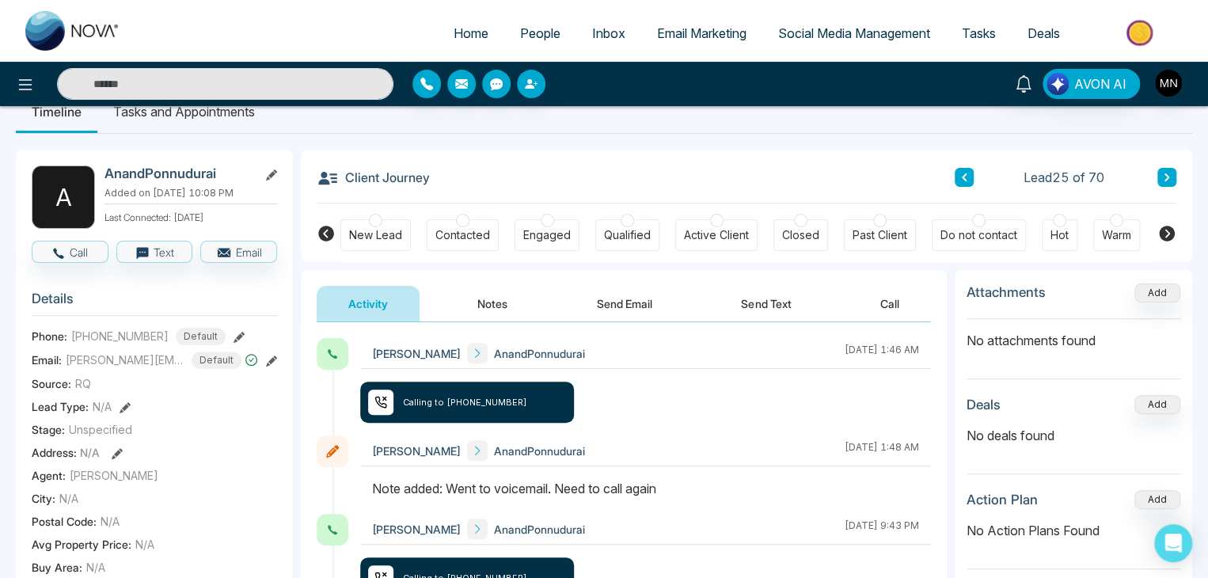
click at [1168, 181] on icon at bounding box center [1167, 178] width 8 height 10
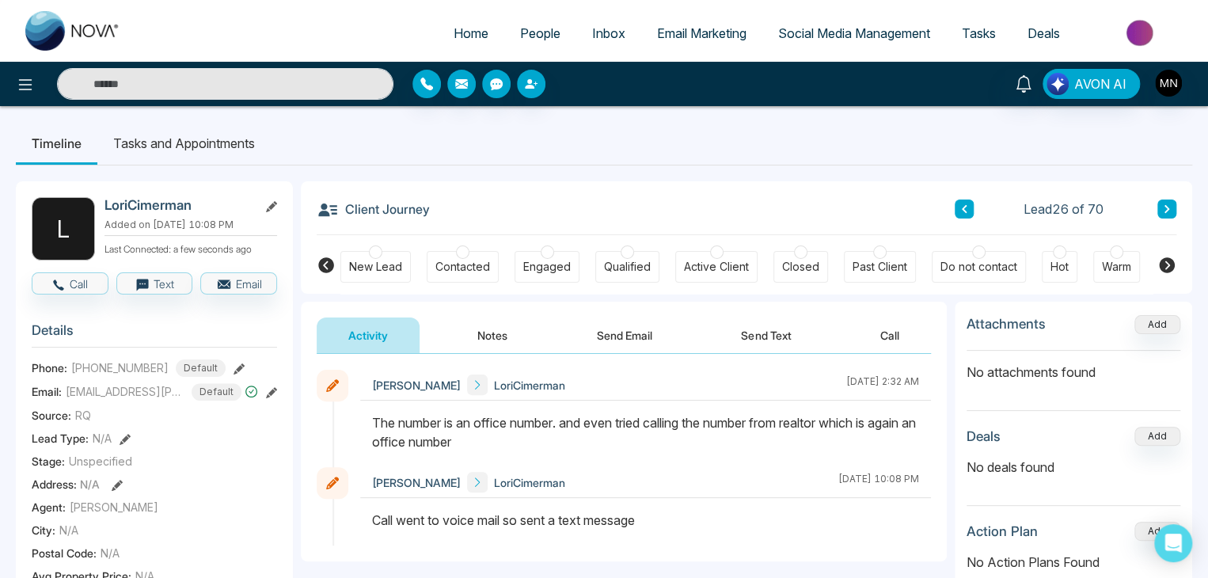
click at [234, 364] on icon at bounding box center [239, 368] width 11 height 11
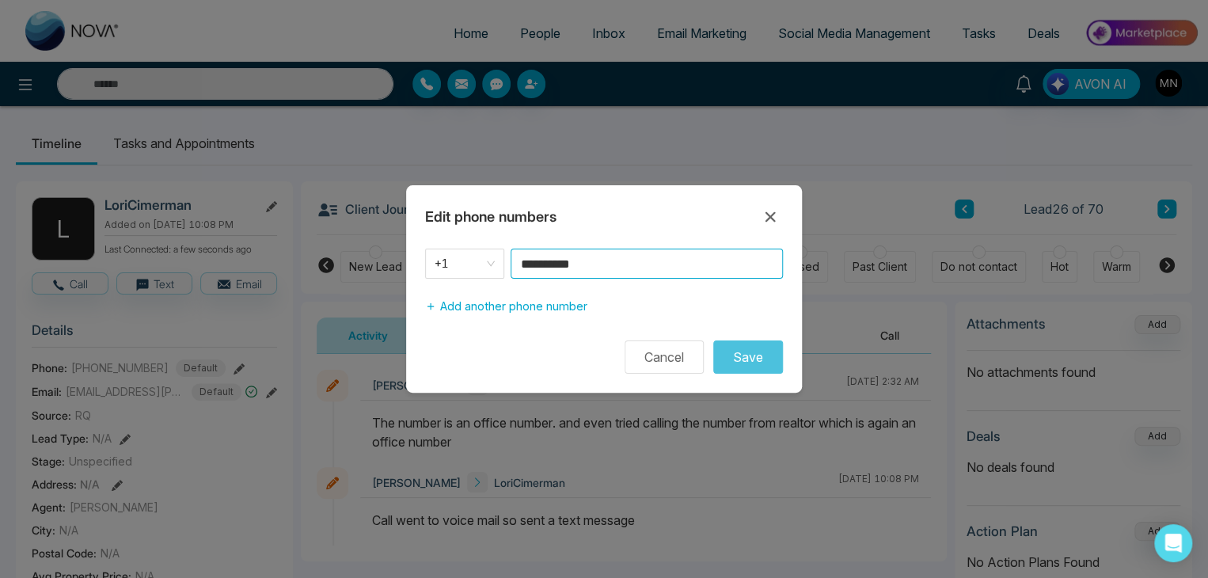
click at [637, 270] on input "**********" at bounding box center [647, 264] width 272 height 30
click at [641, 359] on button "Cancel" at bounding box center [664, 356] width 79 height 33
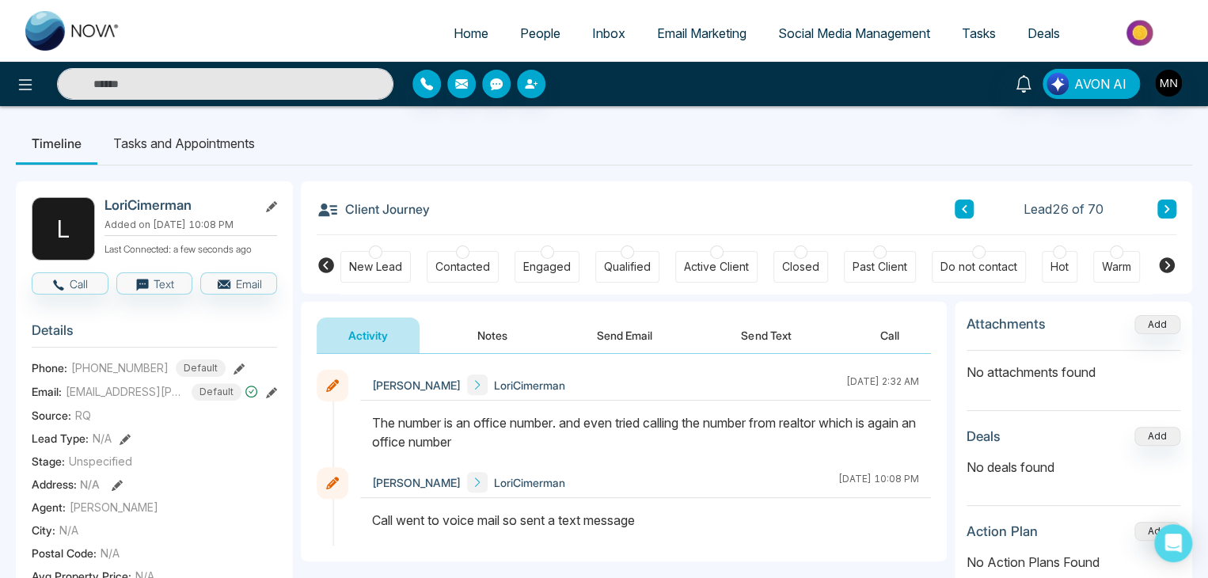
click at [1168, 215] on button at bounding box center [1167, 209] width 19 height 19
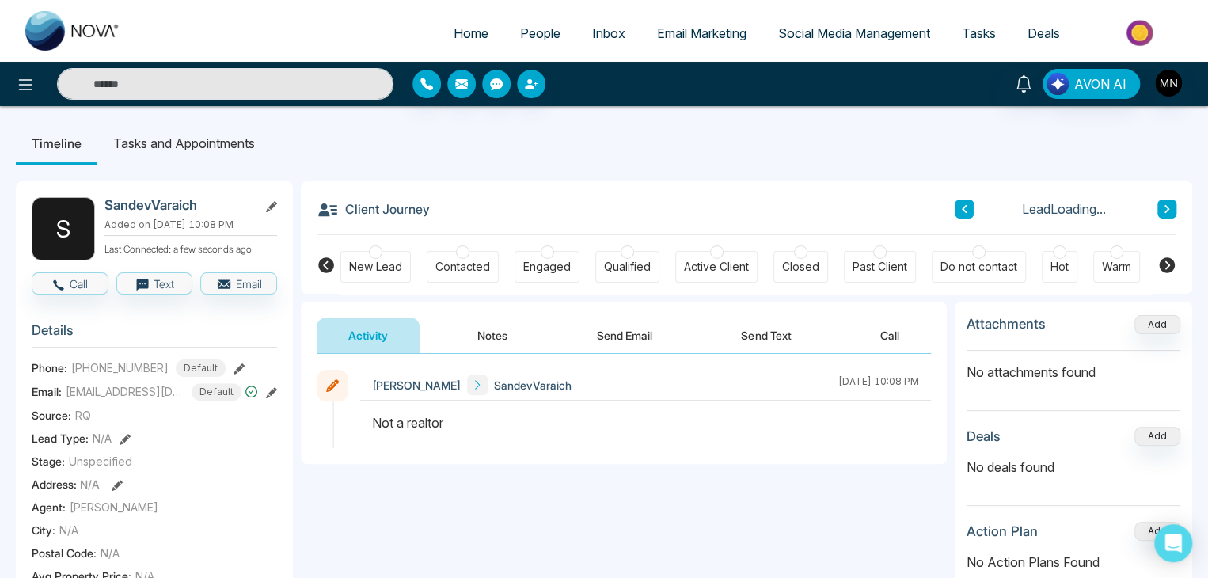
click at [1168, 215] on button at bounding box center [1167, 209] width 19 height 19
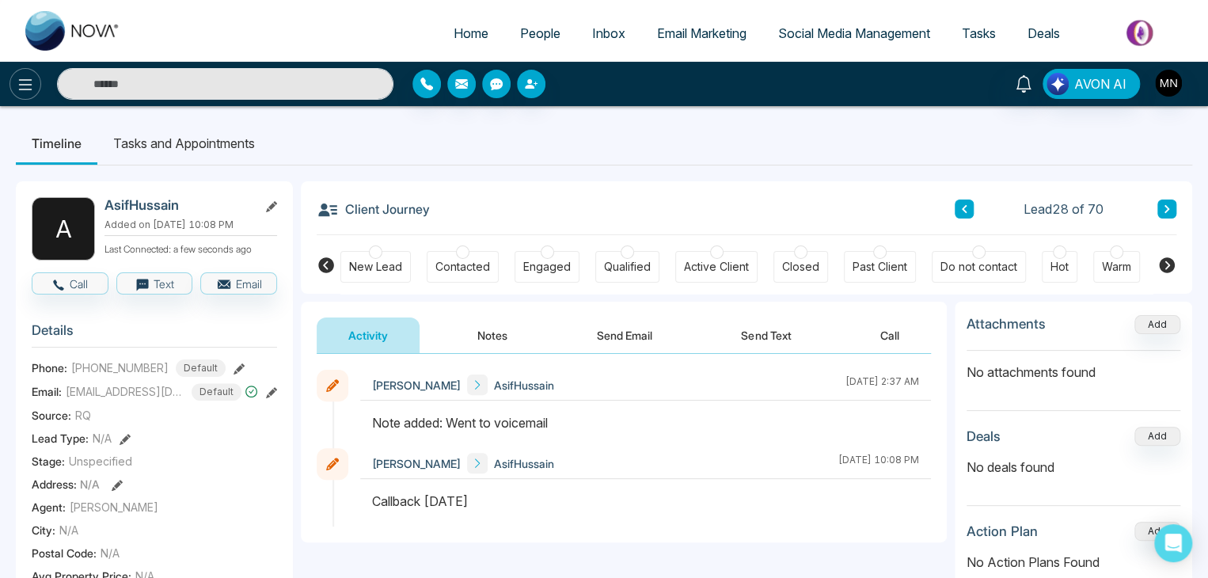
click at [16, 78] on icon at bounding box center [25, 84] width 19 height 19
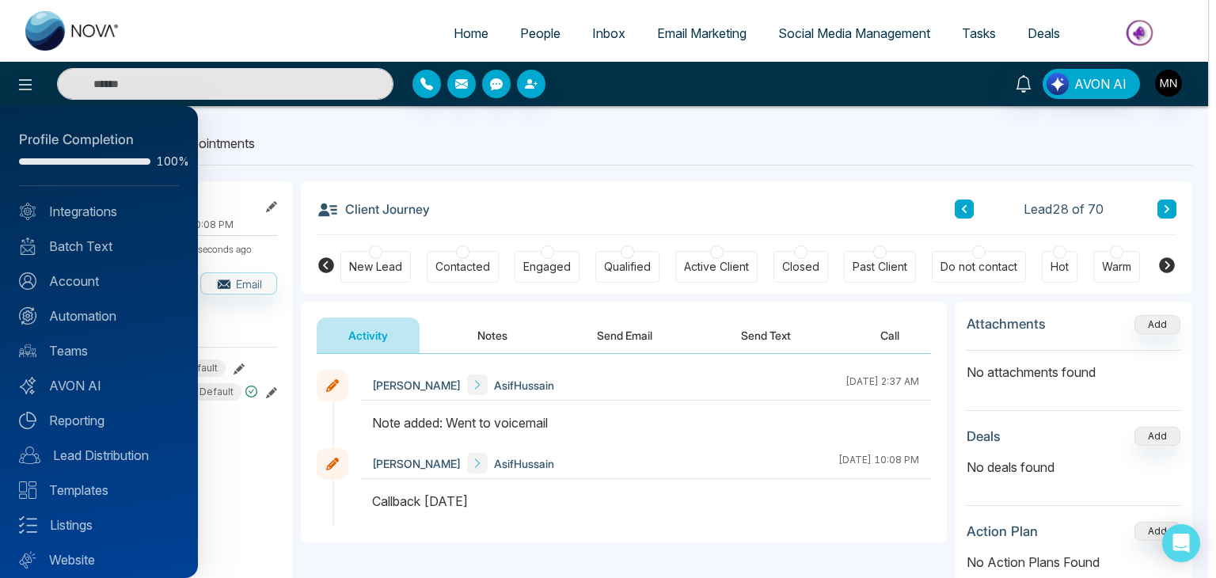
click at [777, 150] on div at bounding box center [608, 289] width 1216 height 578
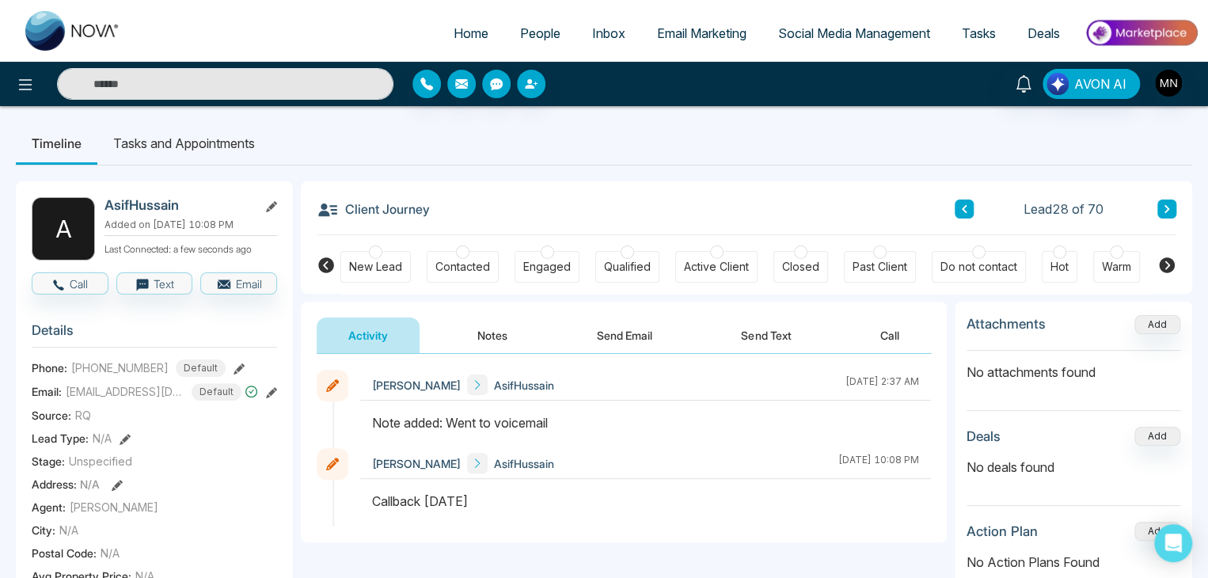
click at [234, 368] on icon at bounding box center [239, 368] width 11 height 11
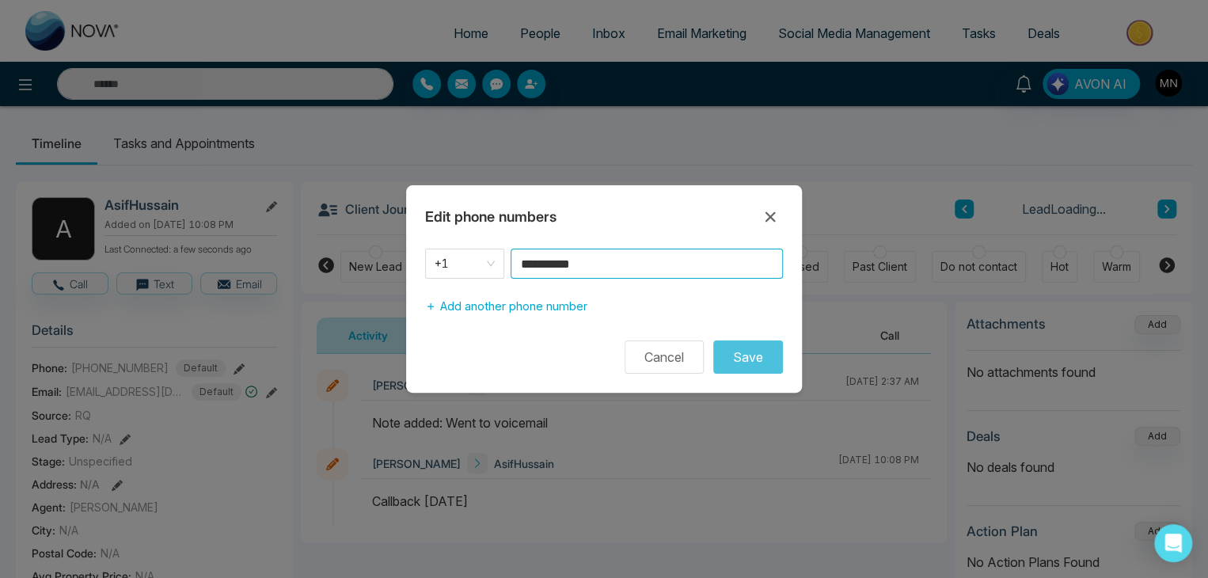
click at [622, 272] on input "**********" at bounding box center [647, 264] width 272 height 30
click at [644, 362] on button "Cancel" at bounding box center [664, 356] width 79 height 33
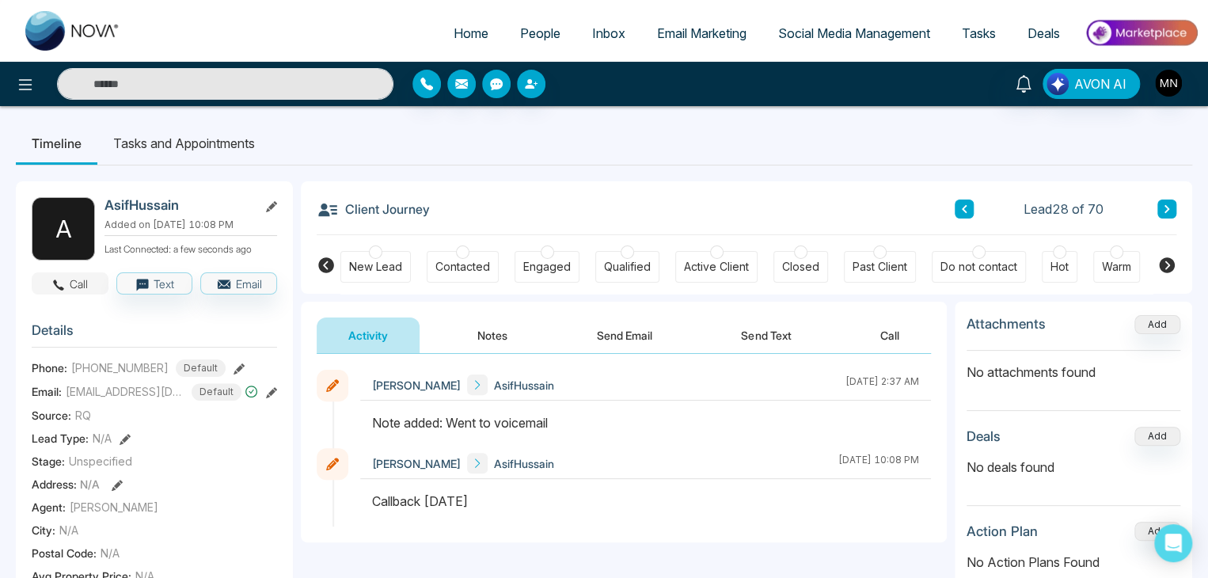
click at [81, 277] on button "Call" at bounding box center [70, 283] width 77 height 22
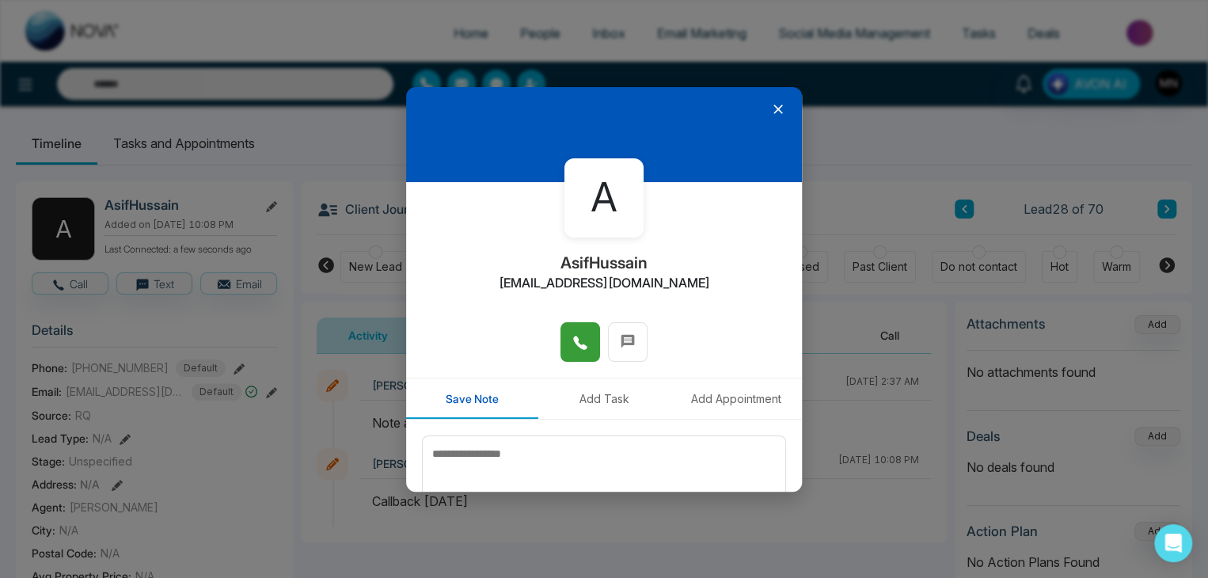
click at [584, 344] on button at bounding box center [581, 342] width 40 height 40
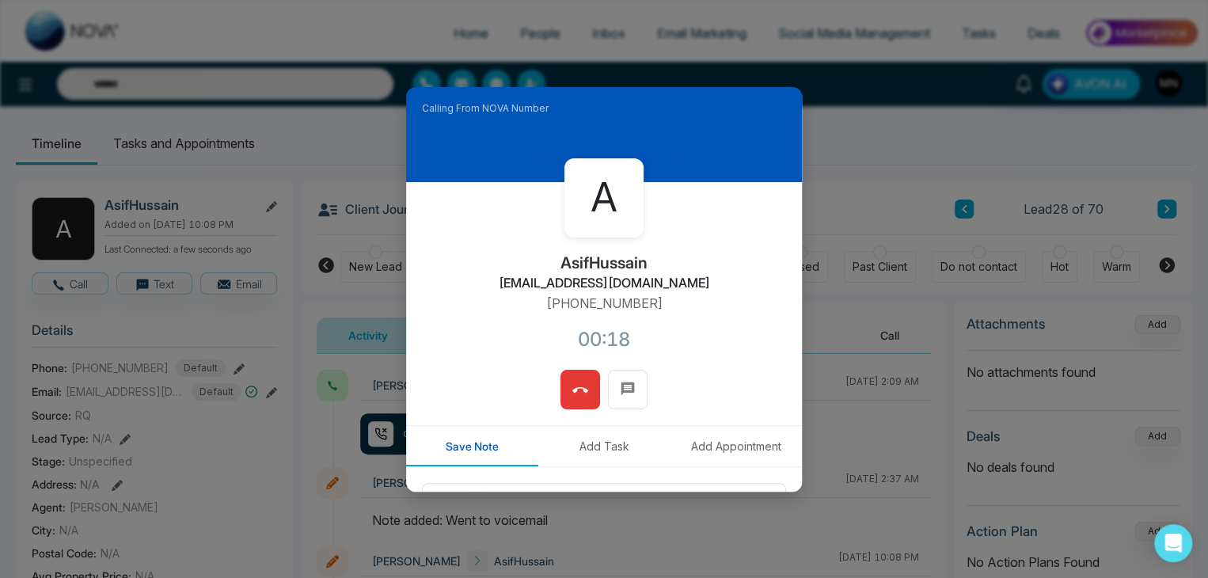
click at [569, 403] on button at bounding box center [581, 390] width 40 height 40
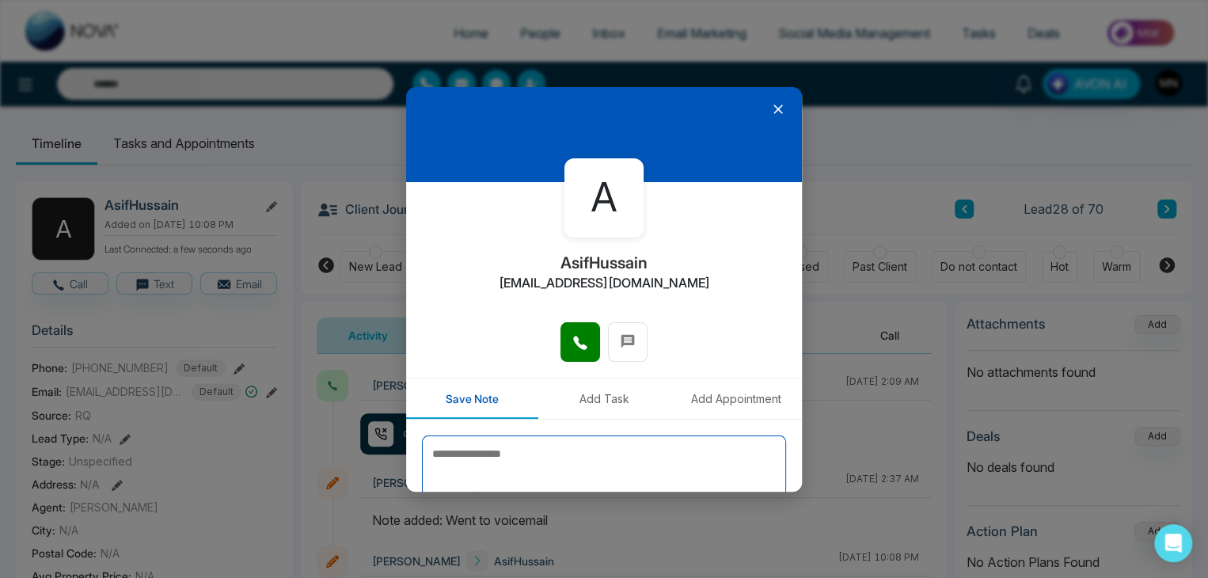
click at [701, 448] on textarea at bounding box center [604, 474] width 364 height 79
type textarea "*********"
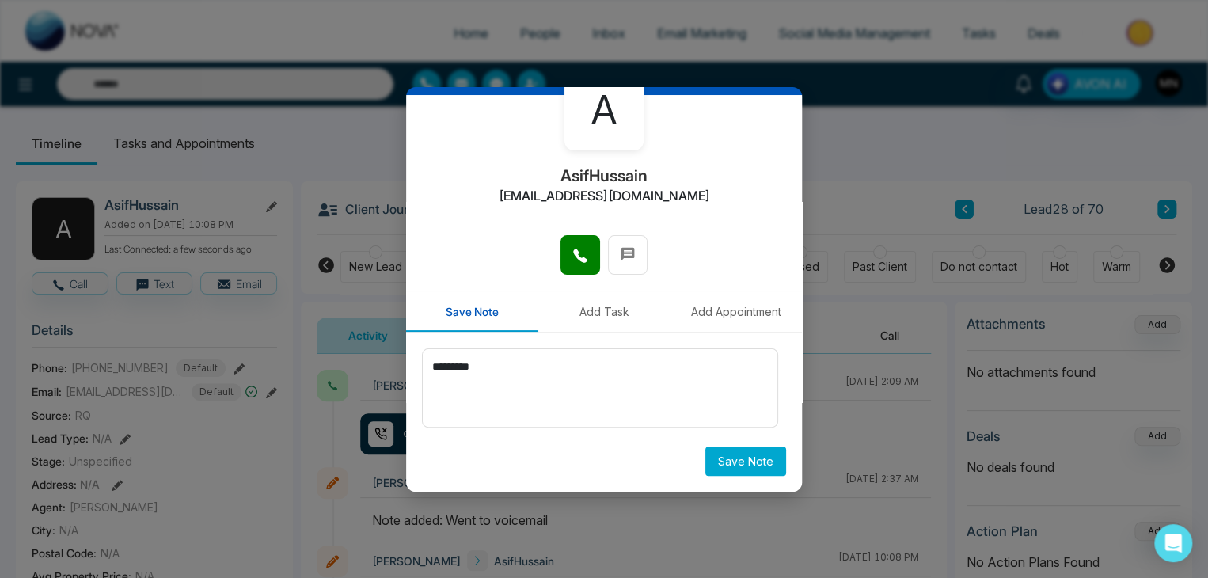
click at [705, 447] on button "Save Note" at bounding box center [745, 461] width 81 height 29
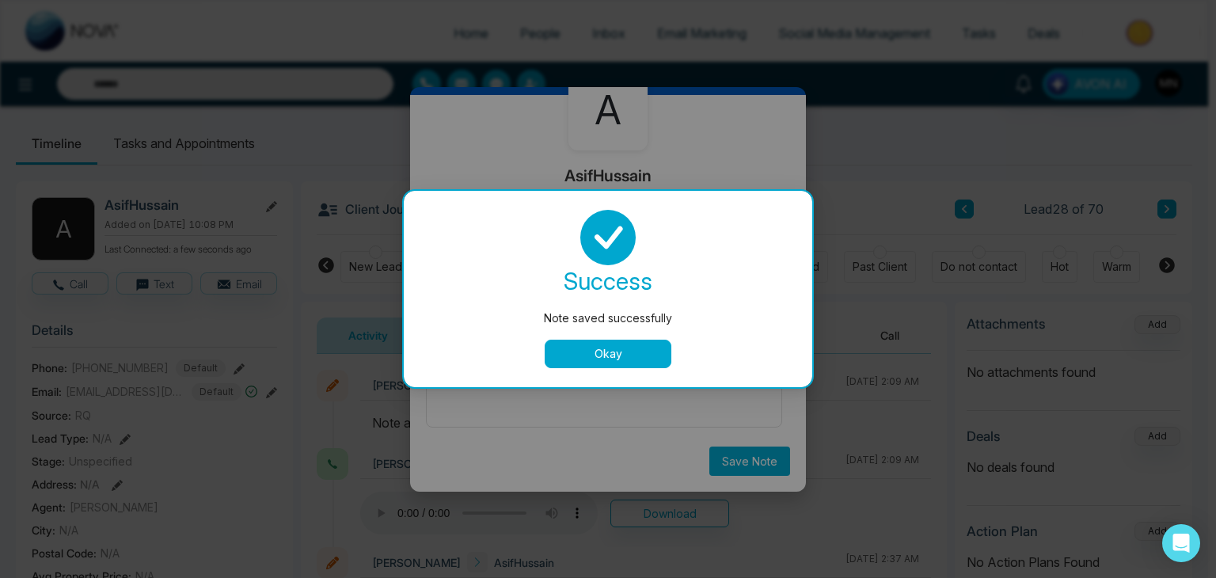
click at [647, 328] on div "success Note saved successfully Okay" at bounding box center [608, 289] width 371 height 158
click at [618, 351] on button "Okay" at bounding box center [608, 354] width 127 height 29
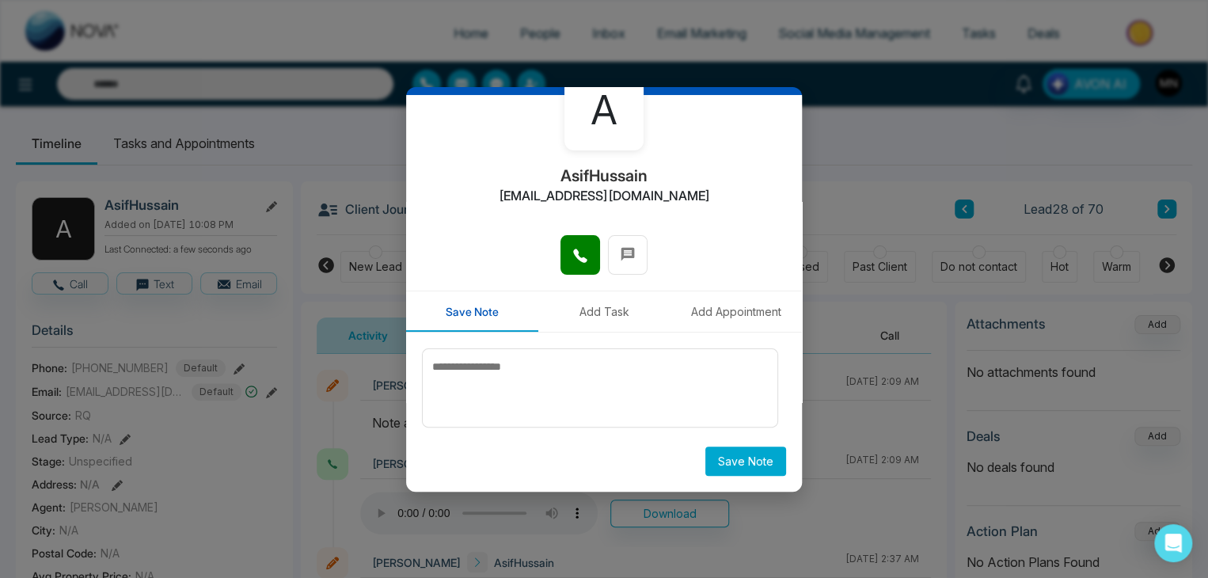
scroll to position [0, 0]
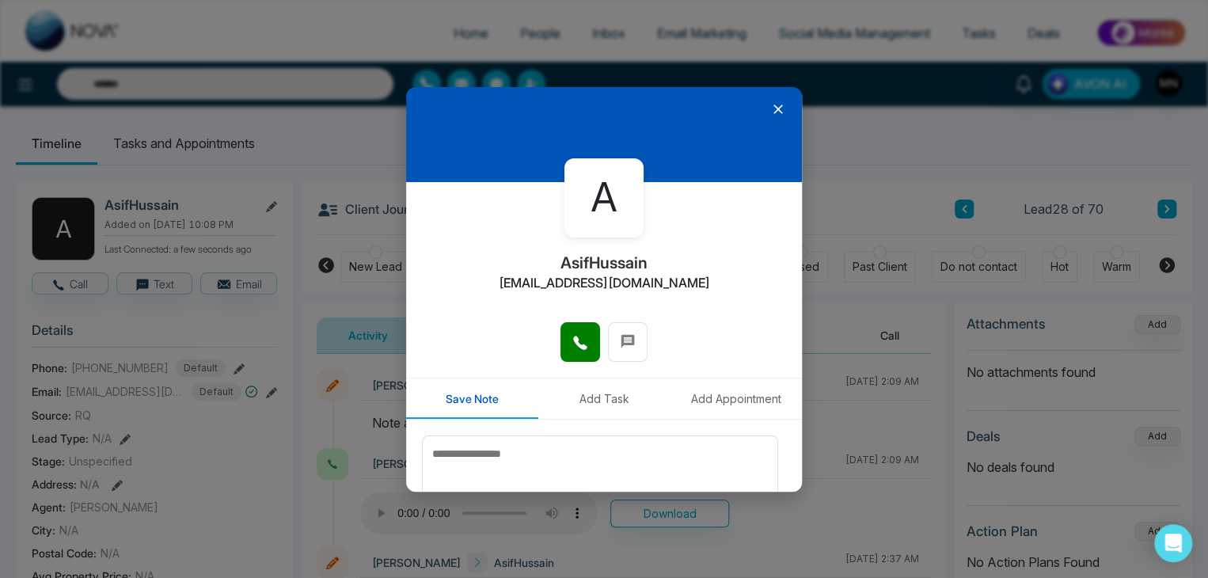
click at [770, 105] on icon at bounding box center [778, 109] width 16 height 16
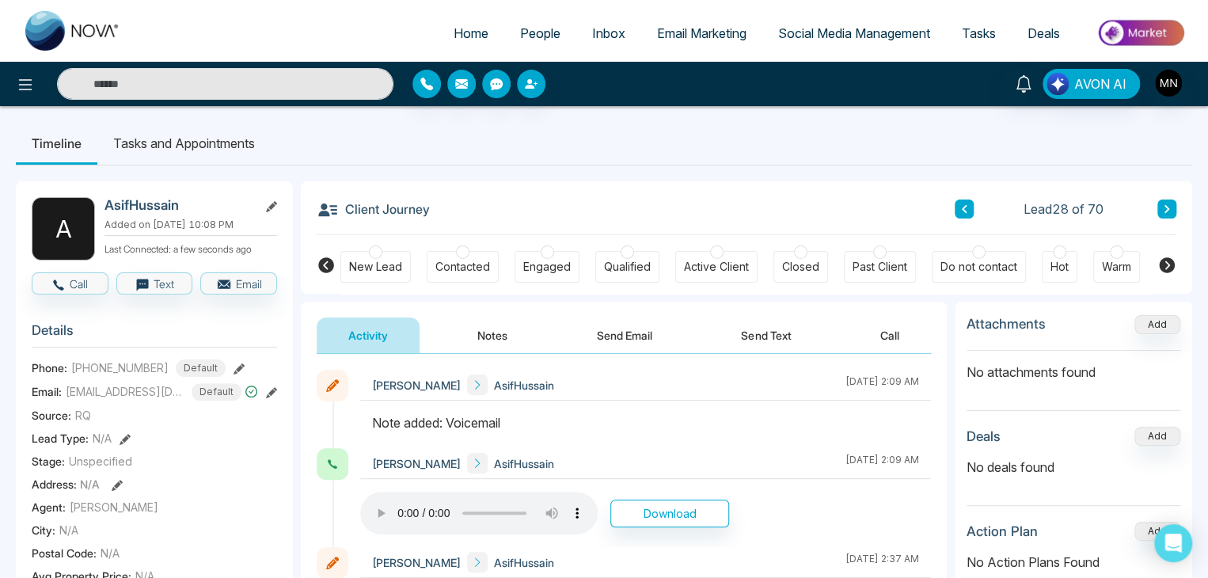
click at [1170, 202] on button at bounding box center [1167, 209] width 19 height 19
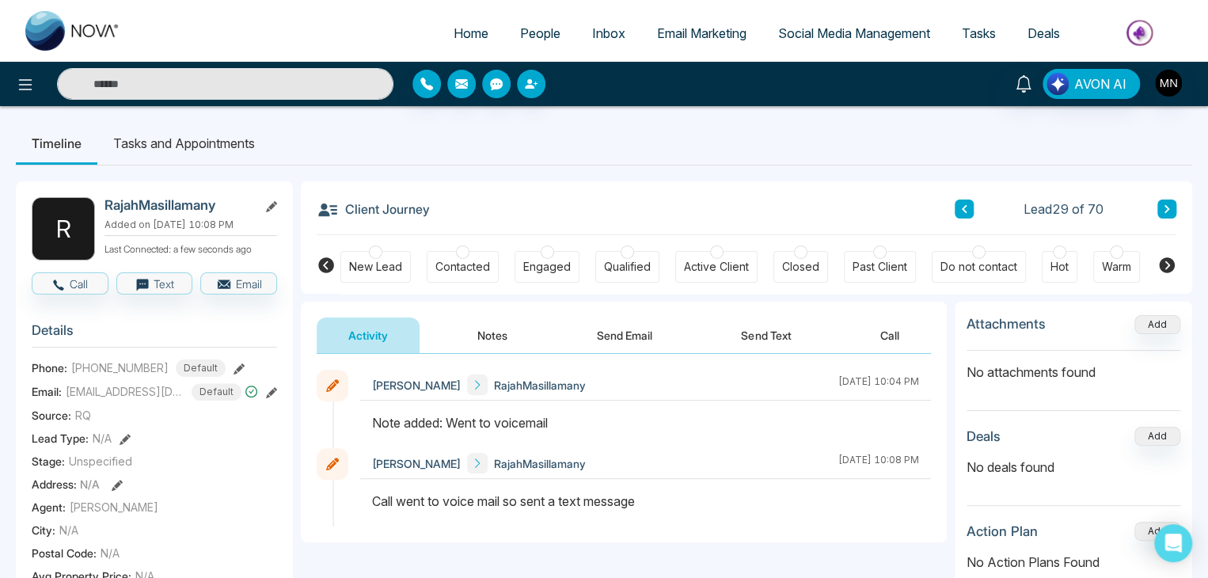
click at [234, 359] on button at bounding box center [239, 367] width 11 height 17
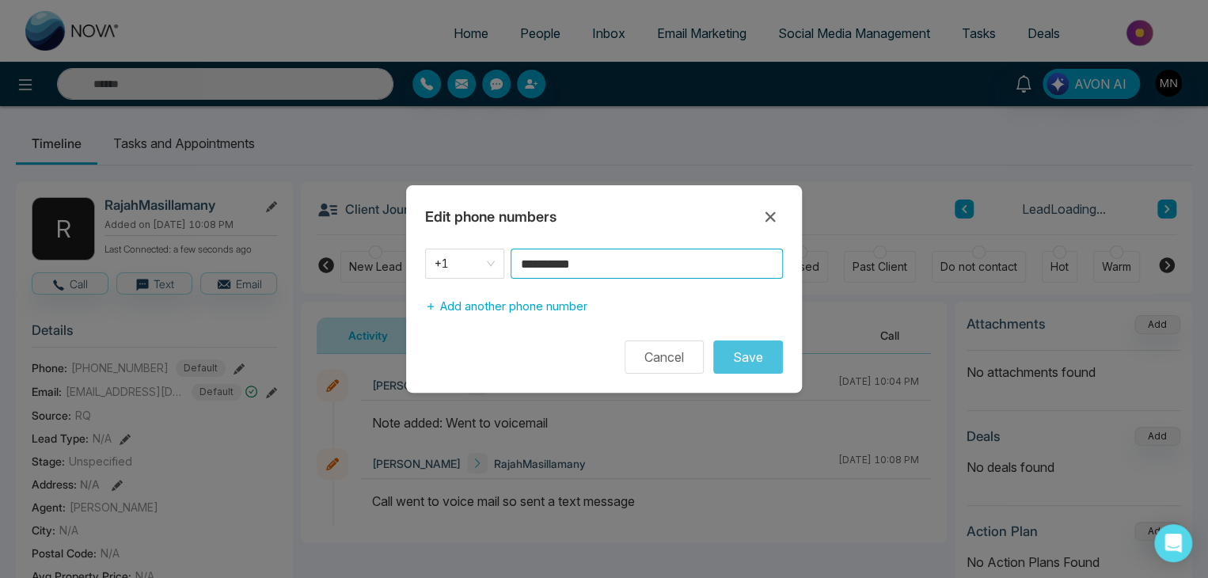
click at [604, 264] on input "**********" at bounding box center [647, 264] width 272 height 30
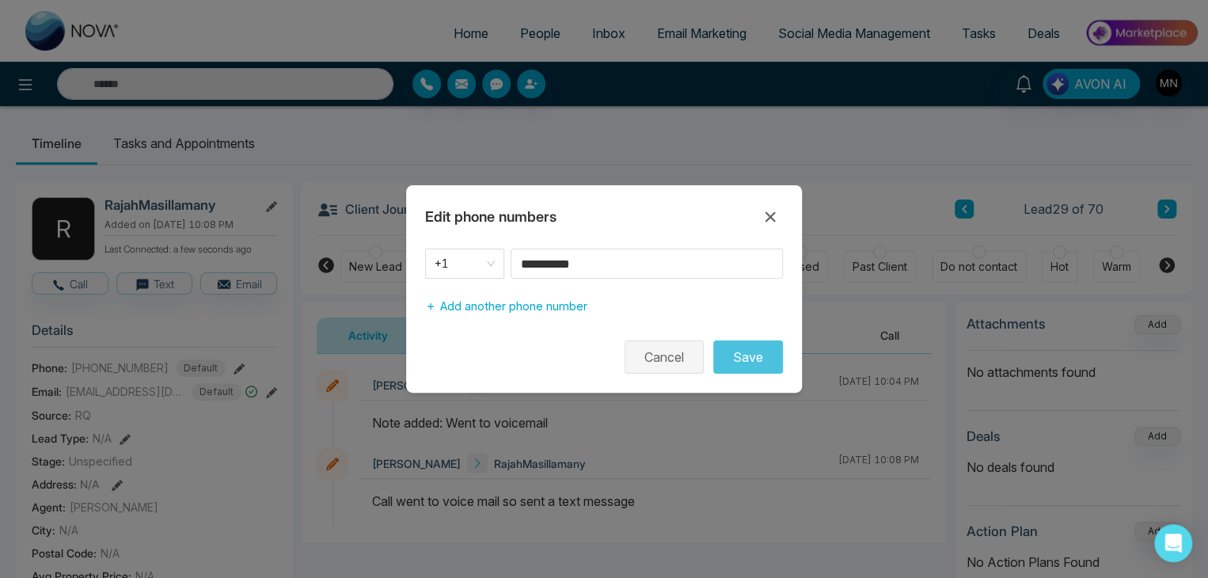
click at [652, 352] on button "Cancel" at bounding box center [664, 356] width 79 height 33
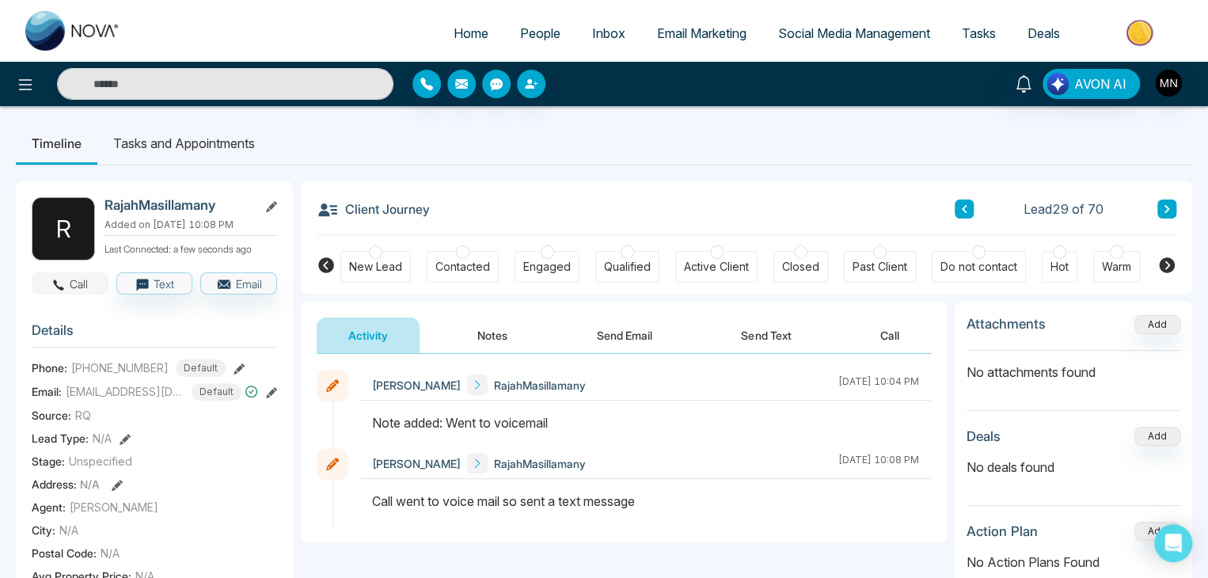
click at [66, 280] on icon "button" at bounding box center [58, 285] width 14 height 14
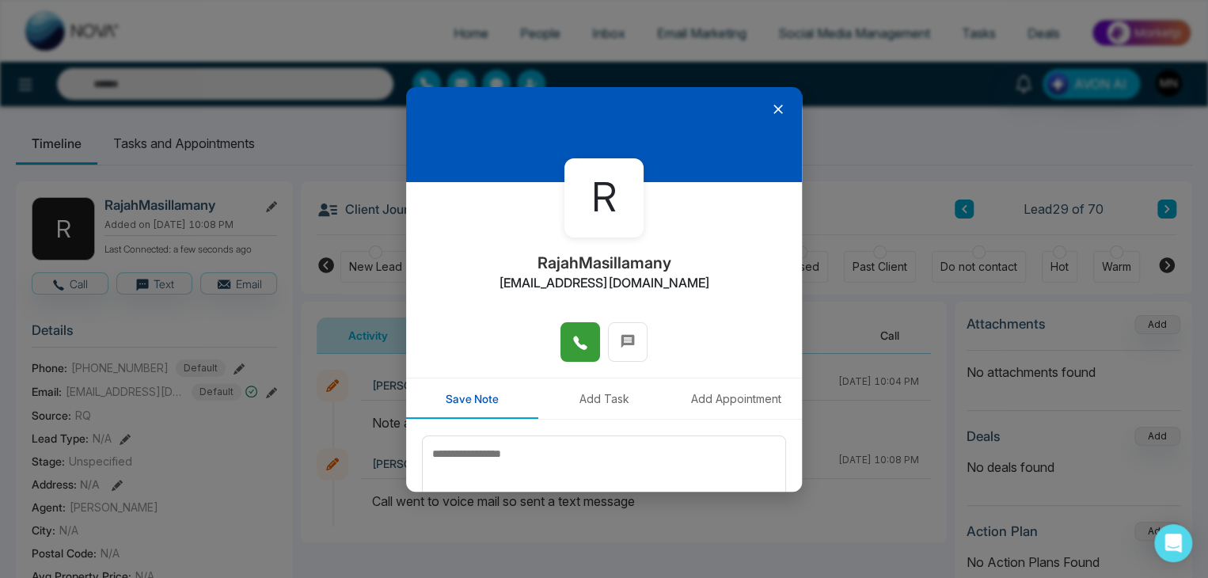
click at [564, 340] on button at bounding box center [581, 342] width 40 height 40
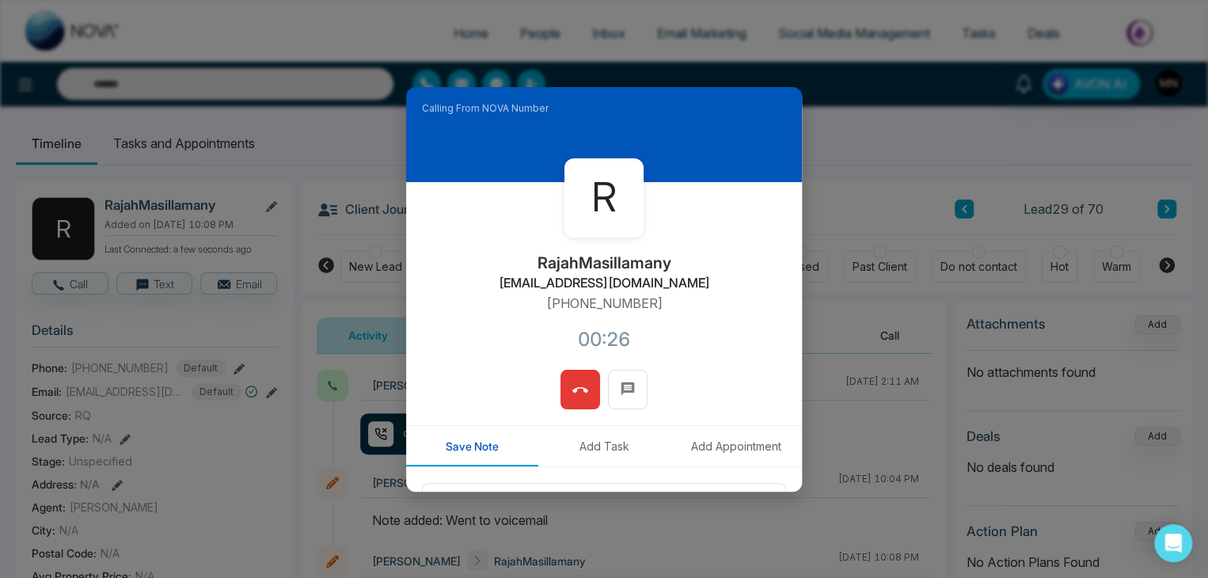
click at [572, 401] on span at bounding box center [580, 390] width 16 height 24
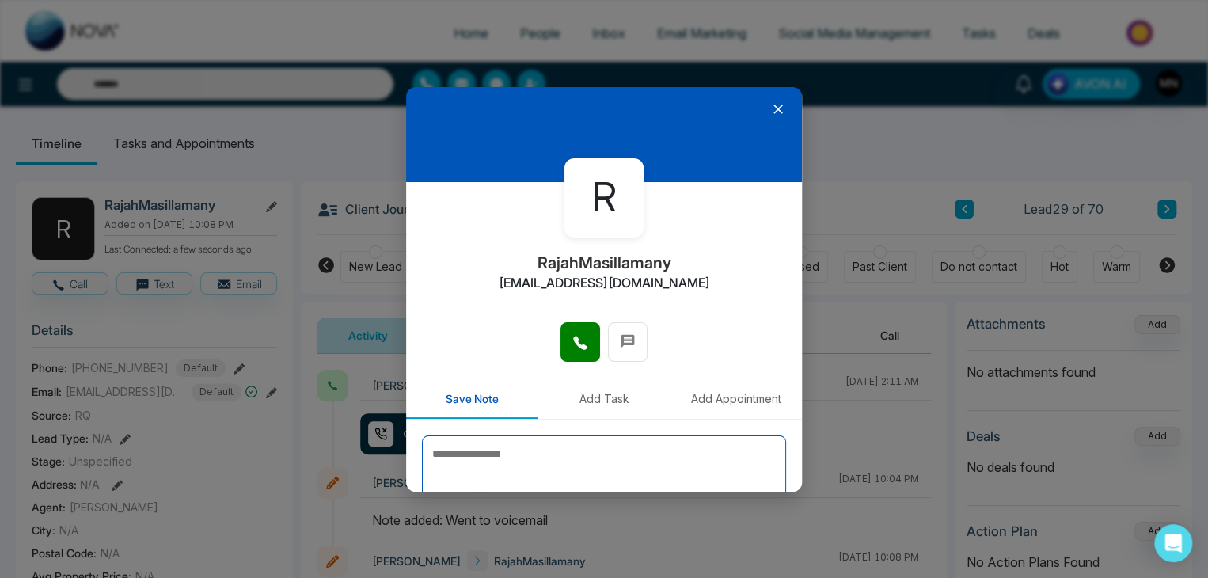
click at [634, 467] on textarea at bounding box center [604, 474] width 364 height 79
type textarea "*********"
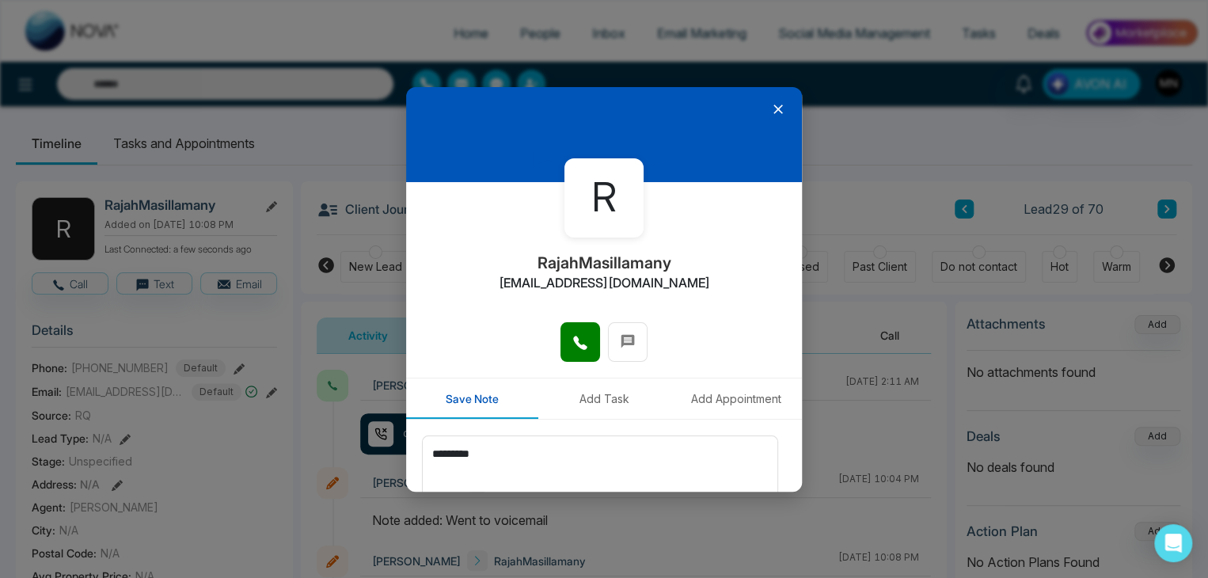
click at [705, 534] on button "Save Note" at bounding box center [745, 548] width 81 height 29
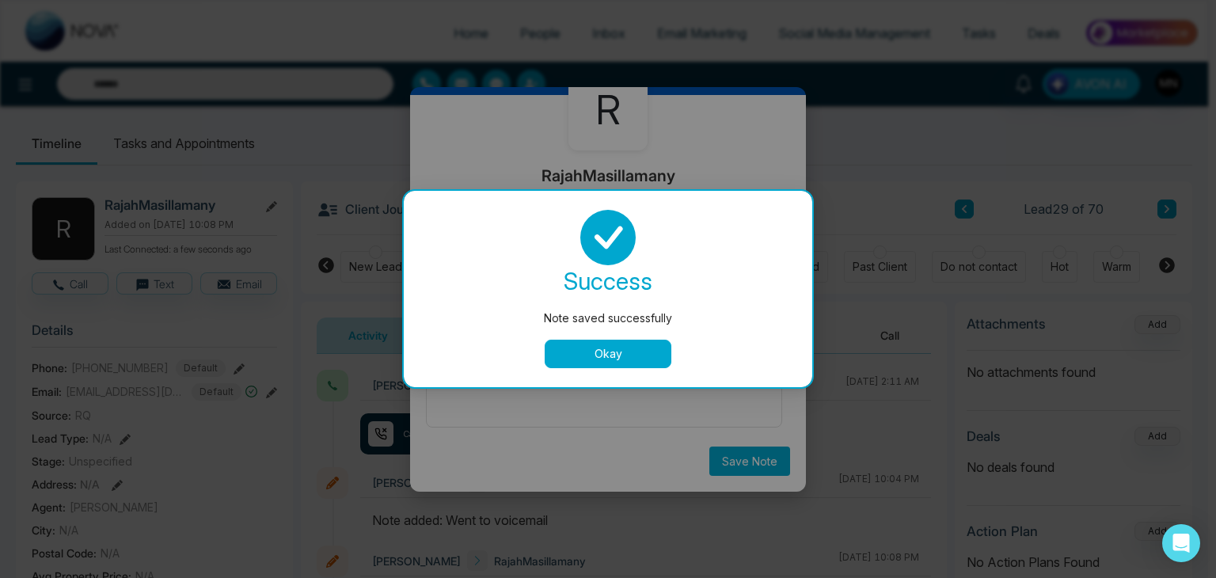
click at [659, 344] on button "Okay" at bounding box center [608, 354] width 127 height 29
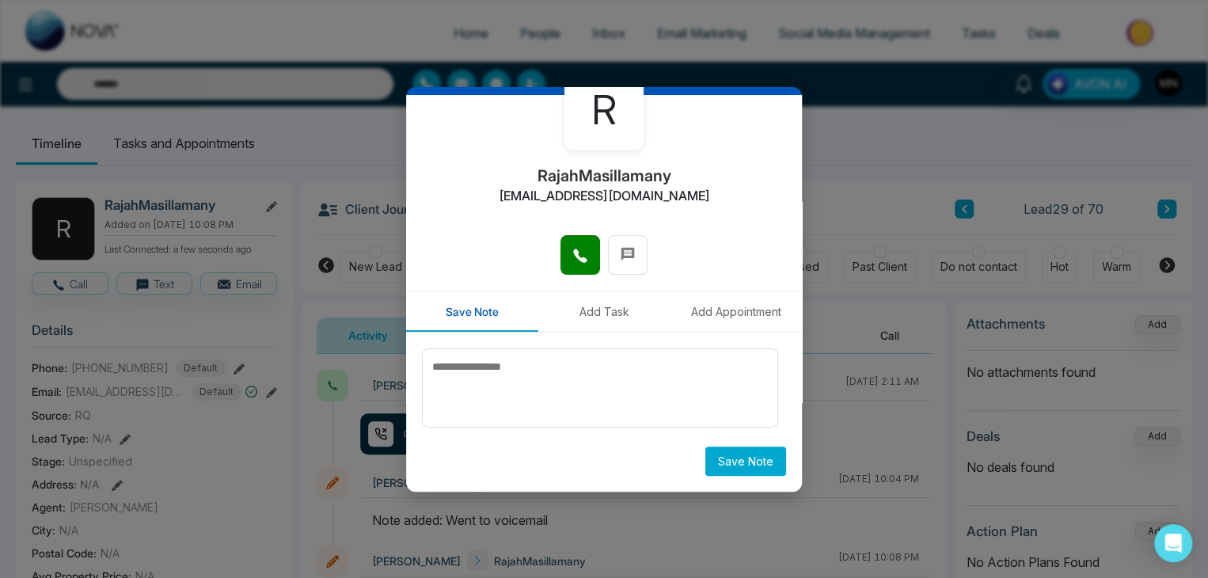
scroll to position [0, 0]
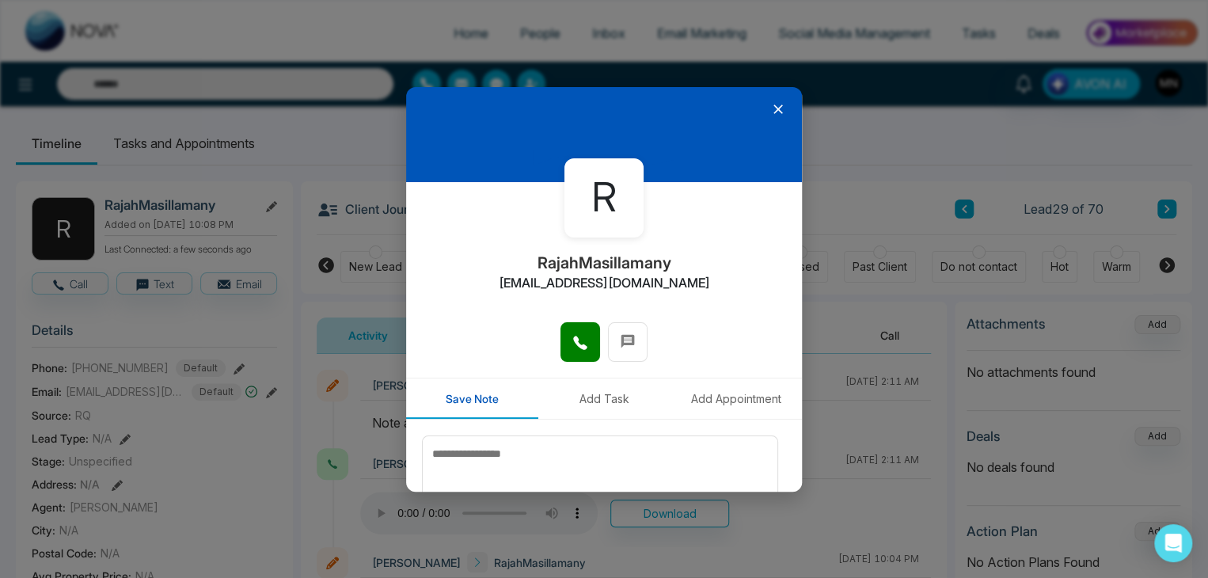
click at [770, 108] on icon at bounding box center [778, 109] width 16 height 16
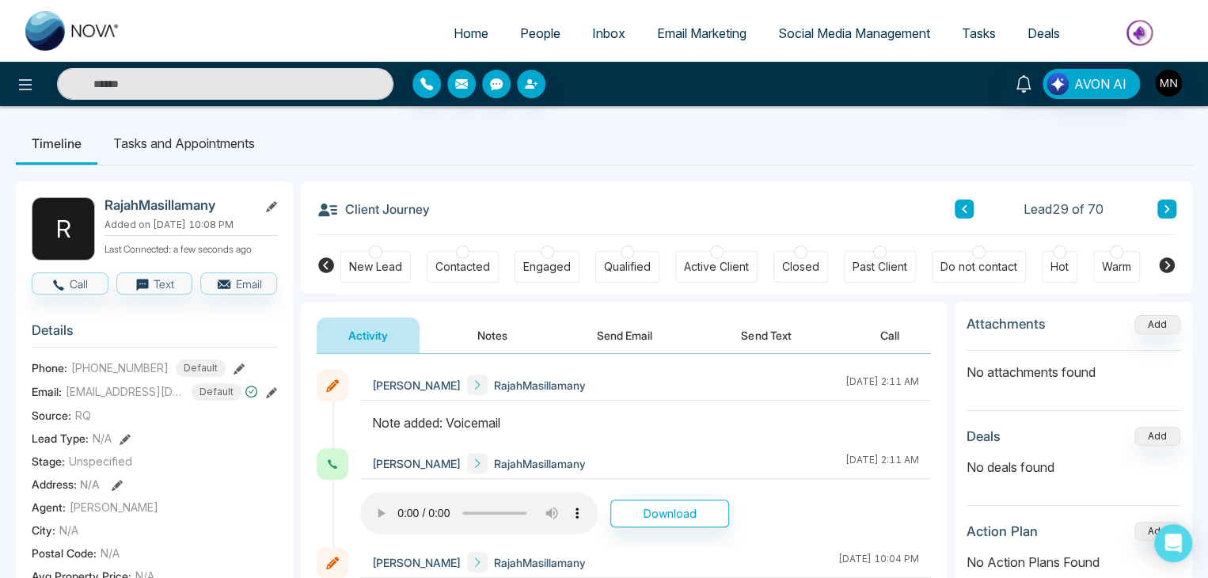
click at [1163, 200] on button at bounding box center [1167, 209] width 19 height 19
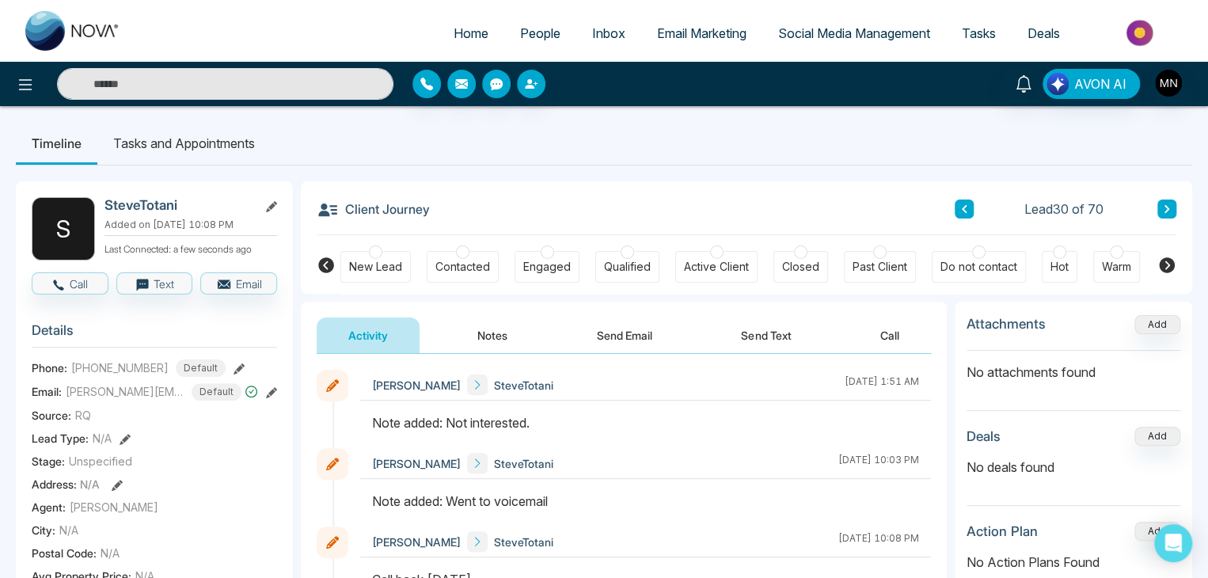
click at [1169, 226] on div "Client Journey Lead 30 of 70" at bounding box center [747, 208] width 860 height 54
click at [1169, 204] on icon at bounding box center [1167, 209] width 8 height 10
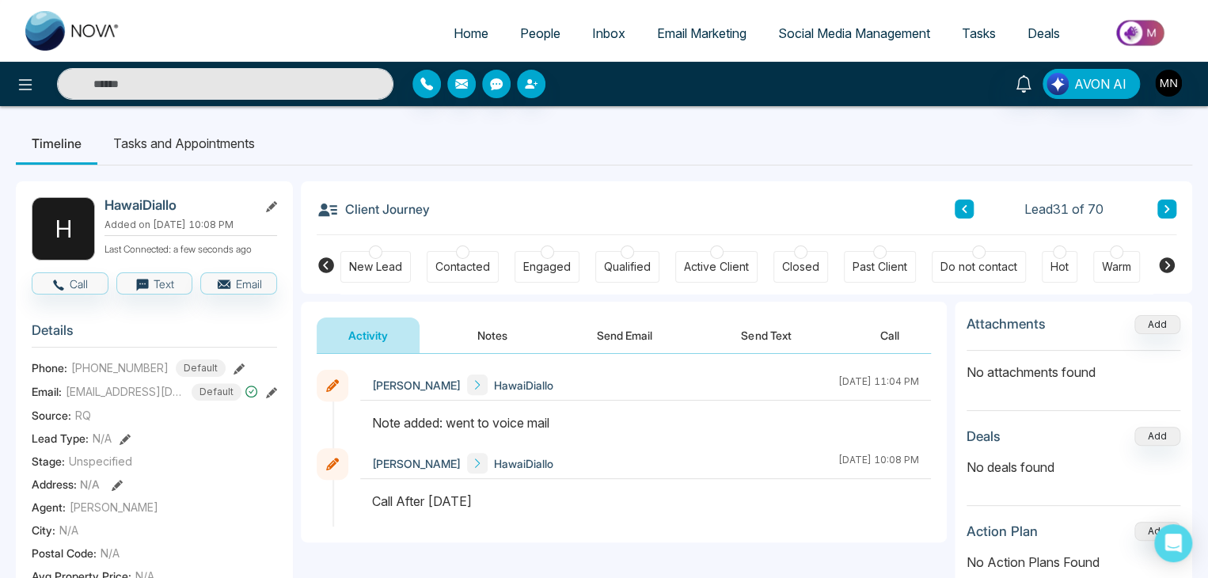
click at [234, 366] on icon at bounding box center [239, 368] width 11 height 11
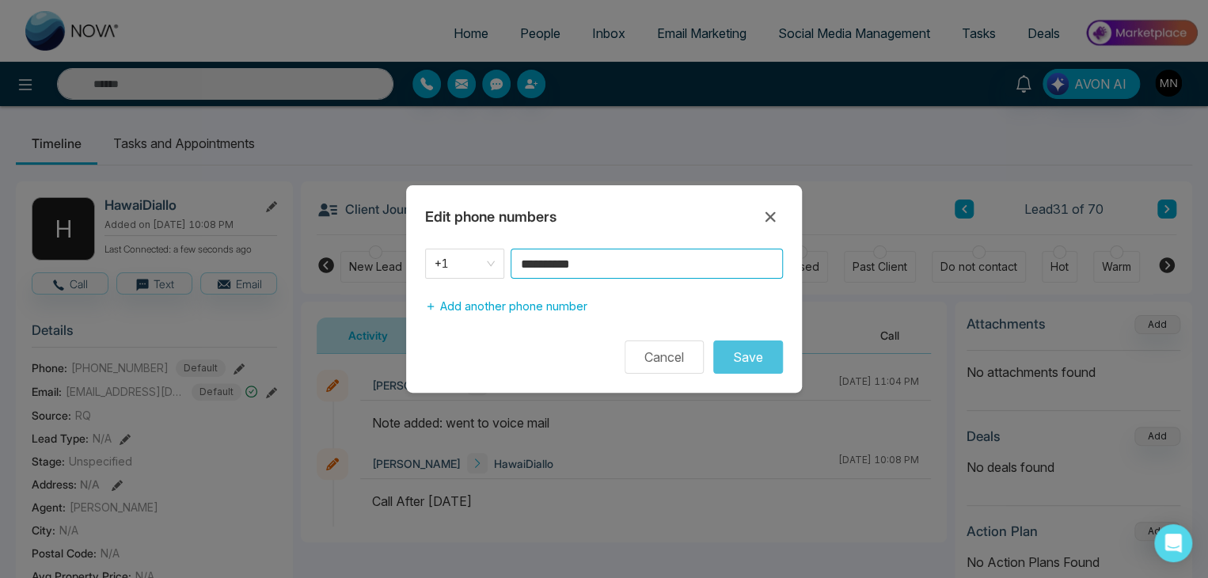
click at [611, 275] on input "**********" at bounding box center [647, 264] width 272 height 30
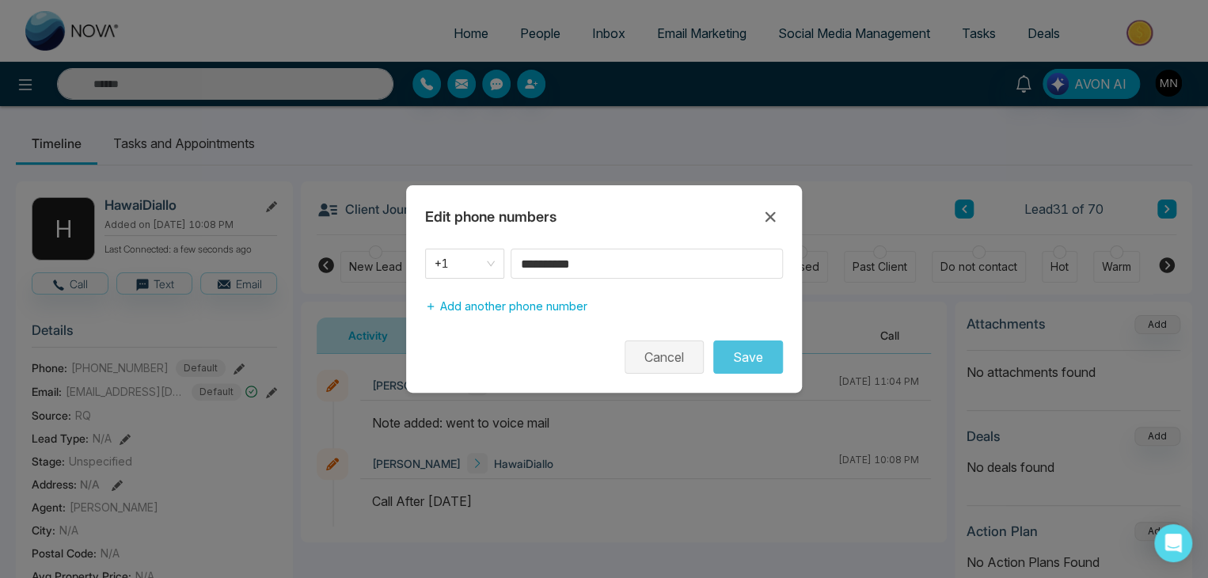
click at [660, 352] on button "Cancel" at bounding box center [664, 356] width 79 height 33
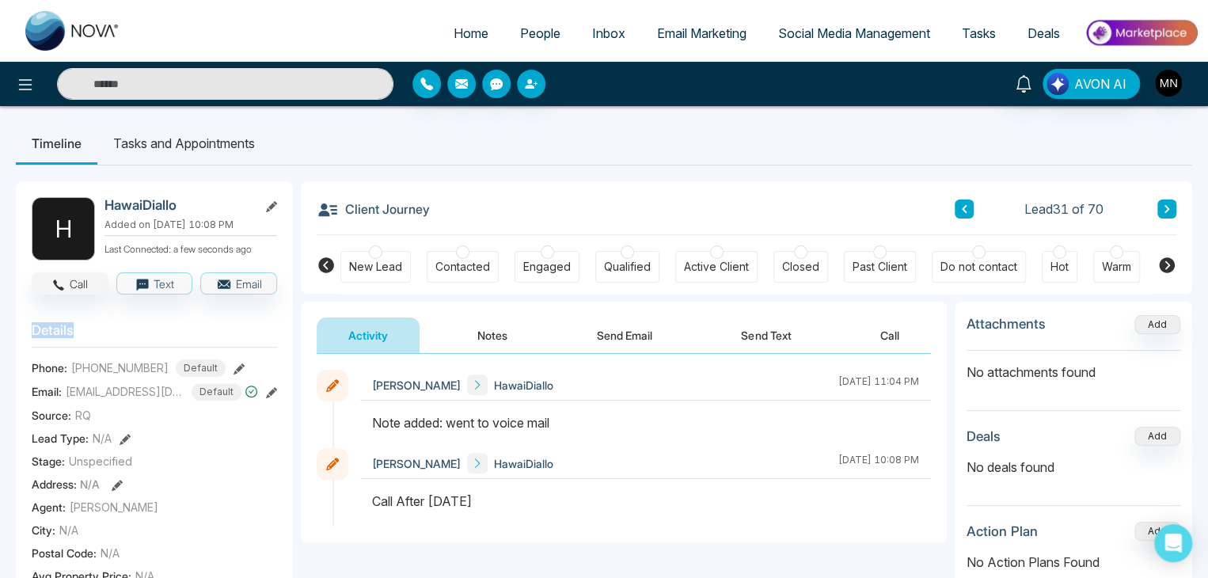
drag, startPoint x: 284, startPoint y: 314, endPoint x: 77, endPoint y: 283, distance: 209.7
click at [77, 283] on button "Call" at bounding box center [70, 283] width 77 height 22
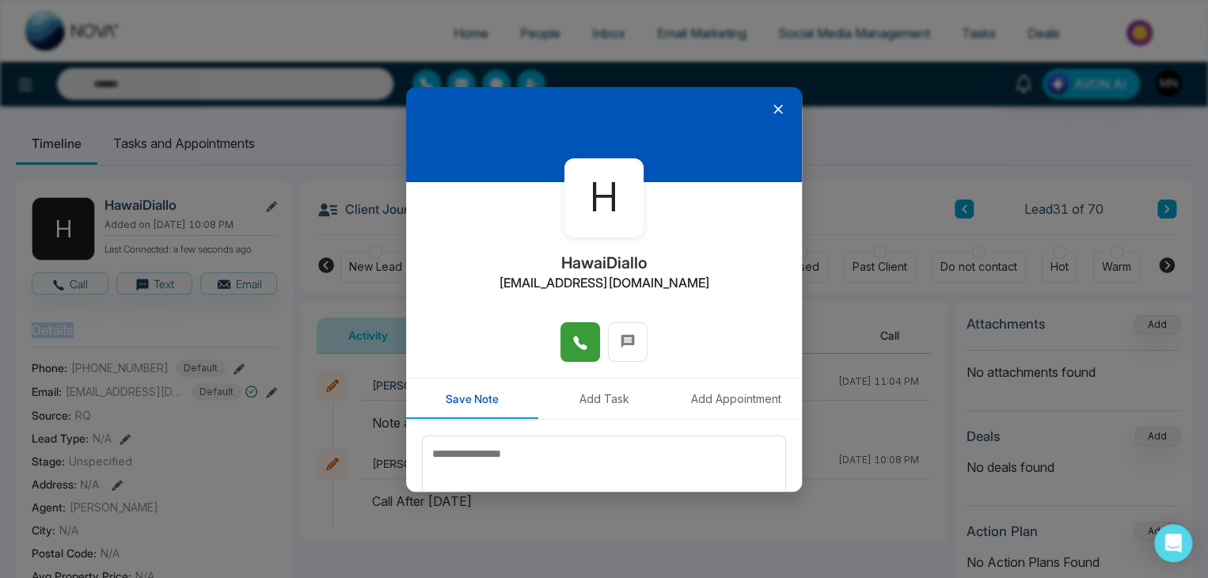
click at [565, 346] on button at bounding box center [581, 342] width 40 height 40
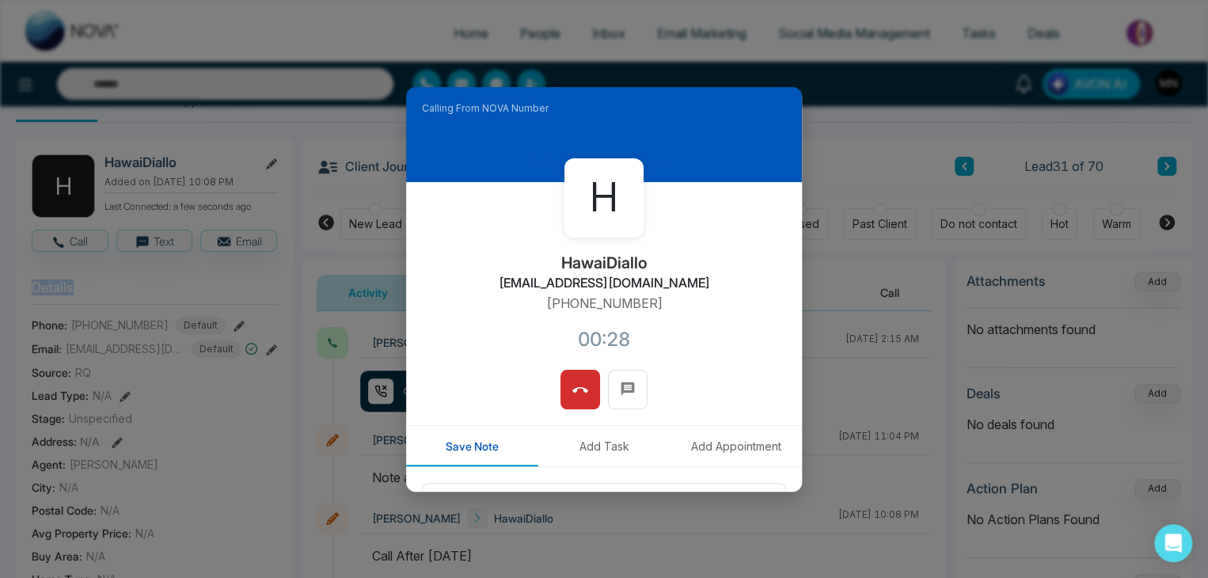
scroll to position [31, 0]
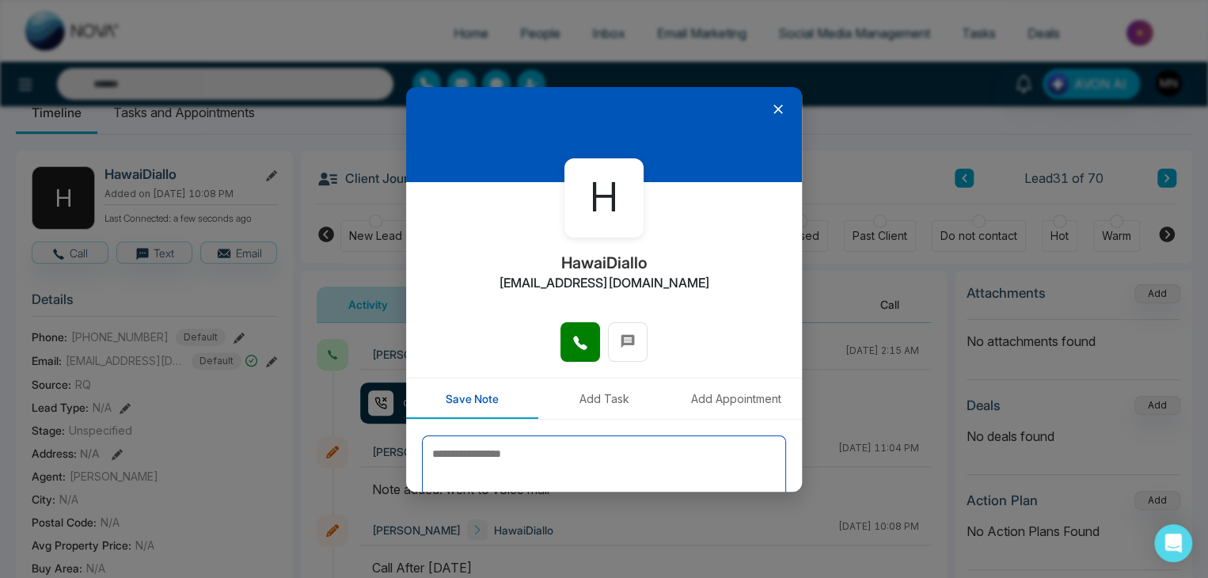
click at [613, 458] on textarea at bounding box center [604, 474] width 364 height 79
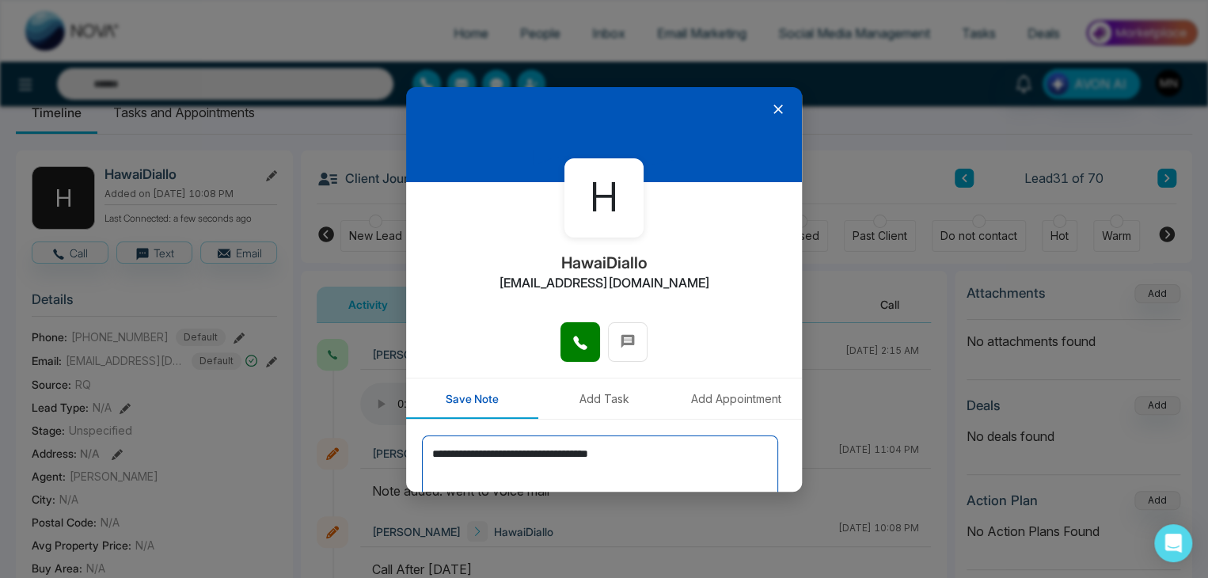
click at [496, 453] on textarea "**********" at bounding box center [600, 474] width 356 height 79
click at [703, 460] on textarea "**********" at bounding box center [600, 474] width 356 height 79
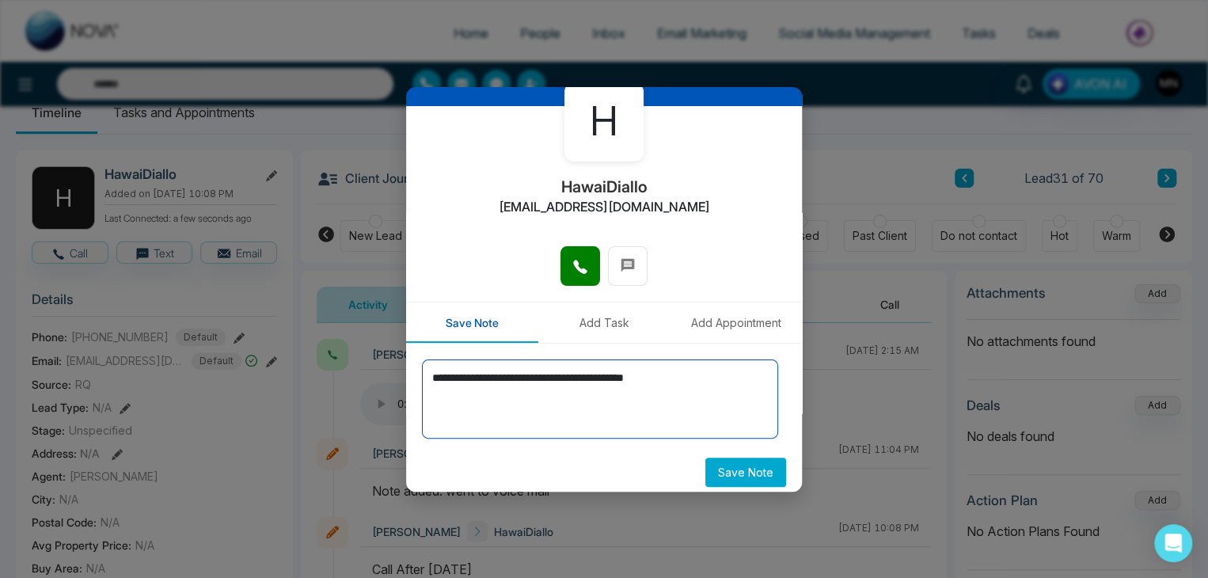
scroll to position [87, 0]
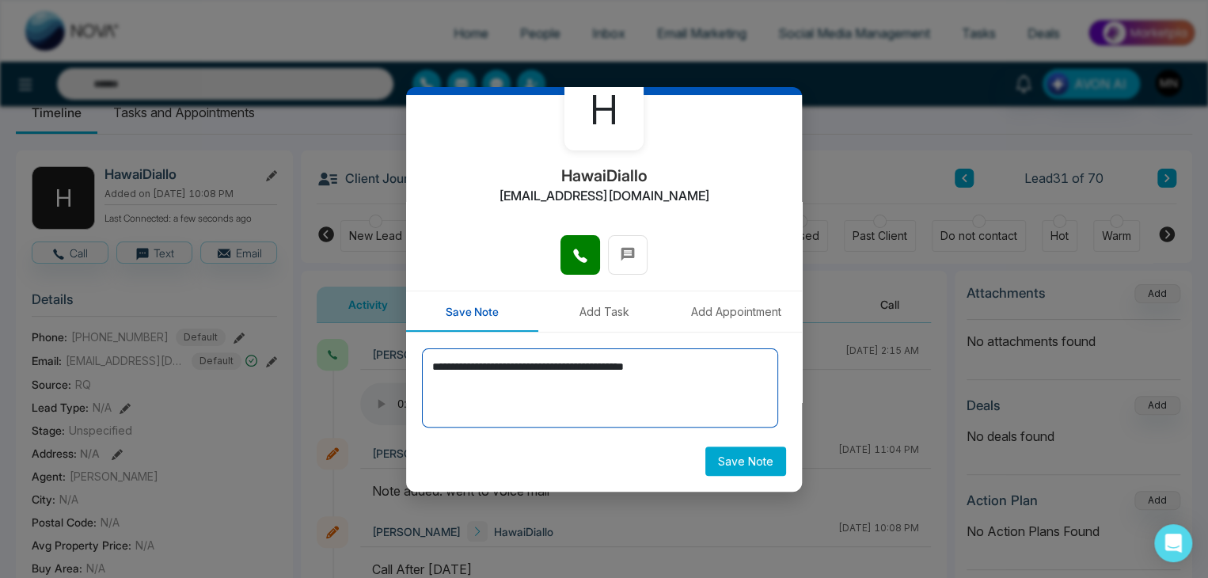
type textarea "**********"
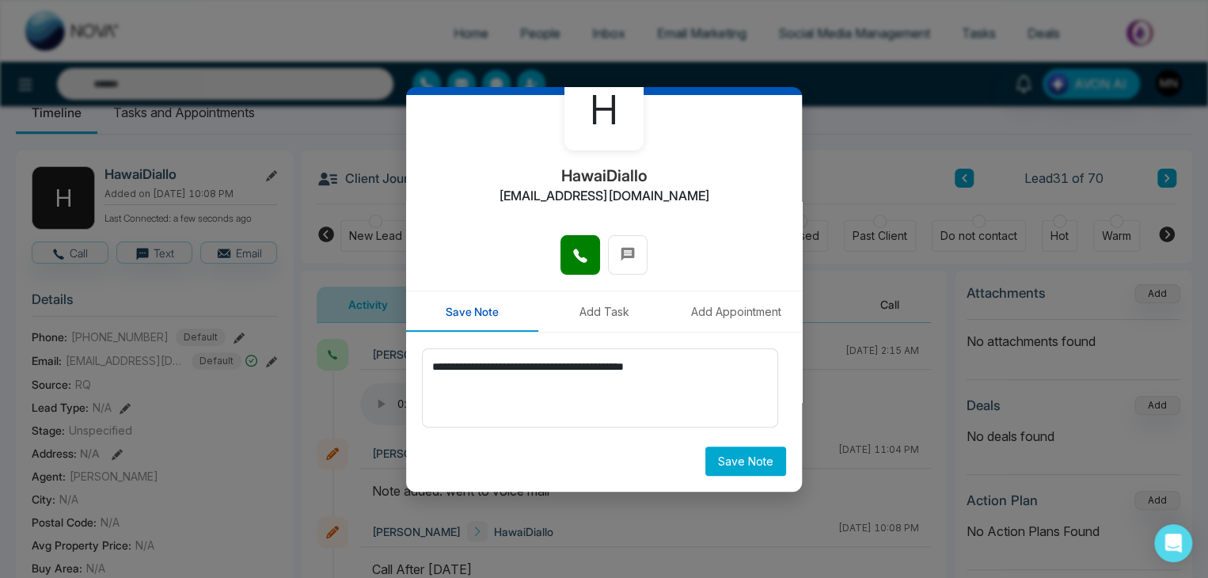
click at [744, 466] on button "Save Note" at bounding box center [745, 461] width 81 height 29
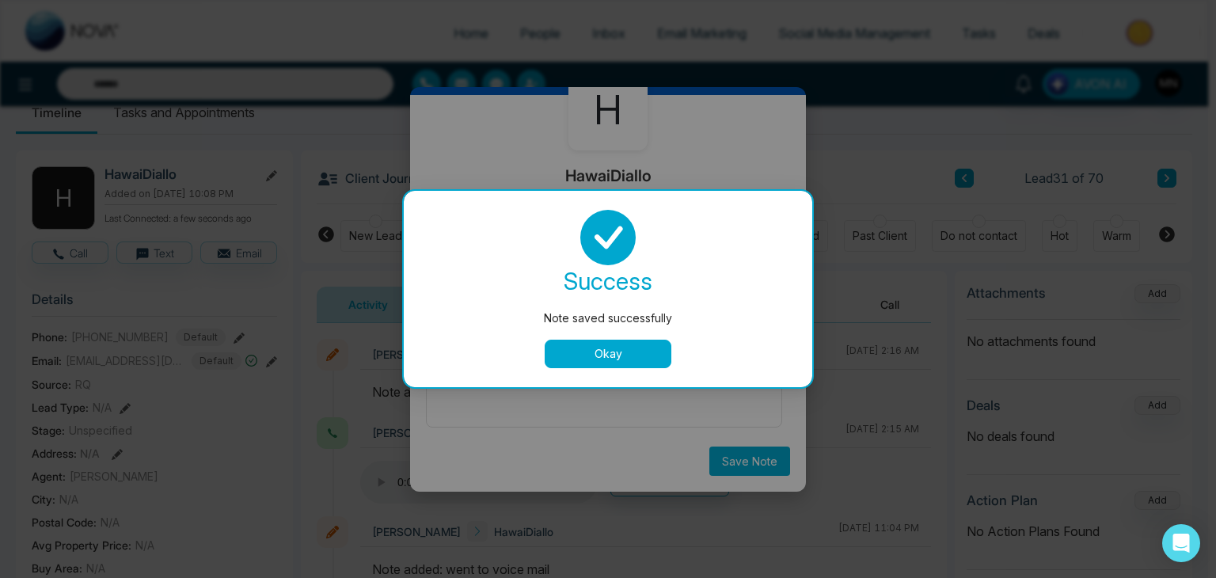
click at [629, 357] on button "Okay" at bounding box center [608, 354] width 127 height 29
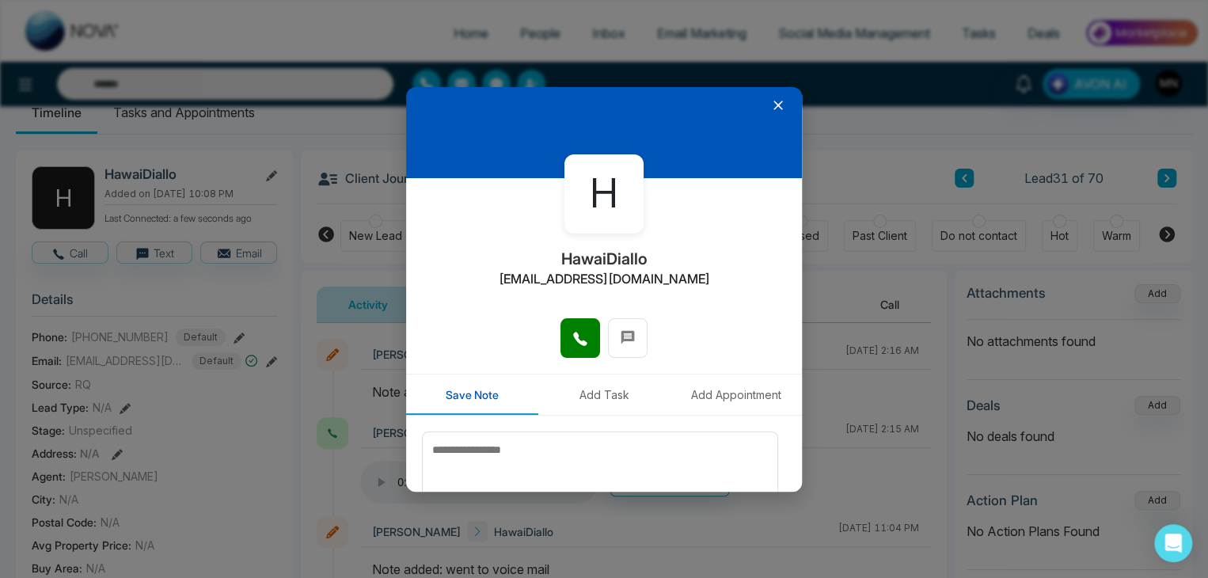
scroll to position [1, 0]
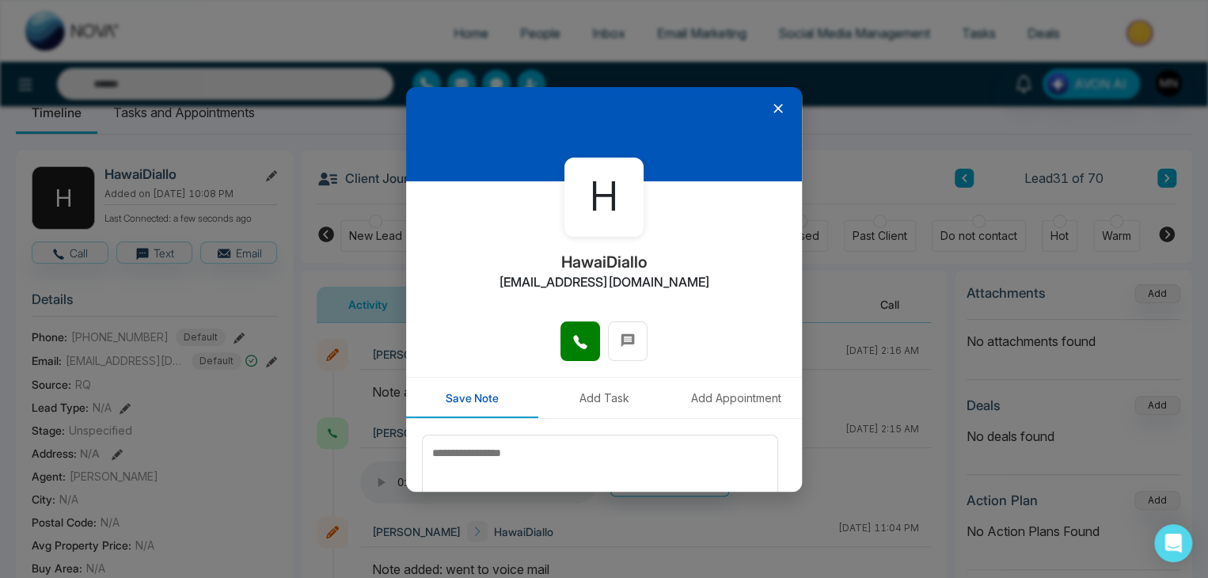
click at [770, 104] on icon at bounding box center [778, 109] width 16 height 16
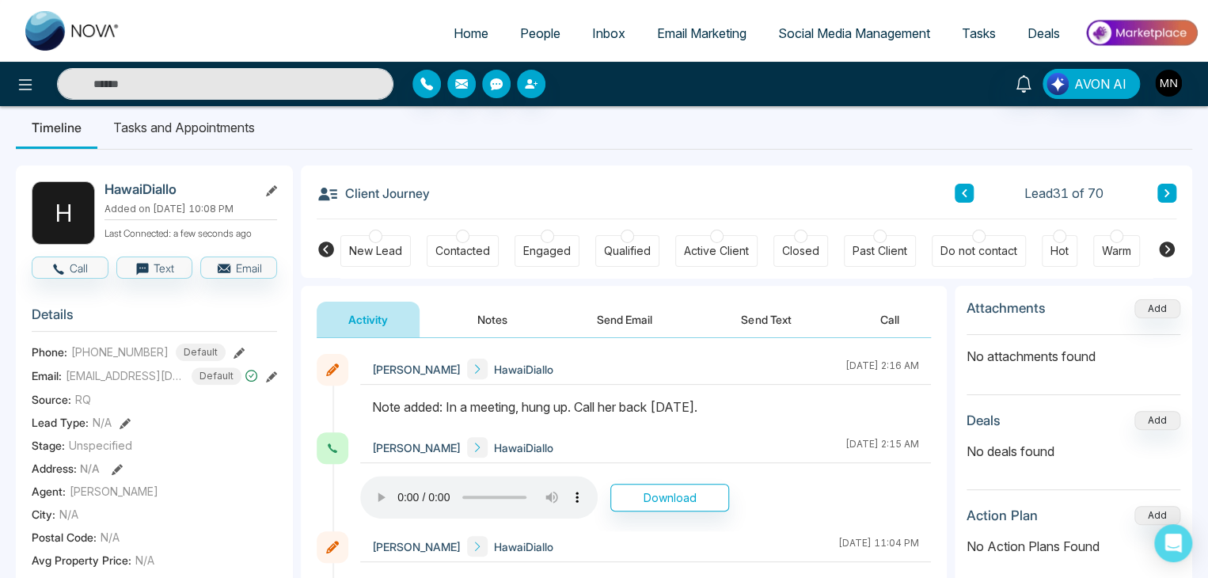
scroll to position [0, 0]
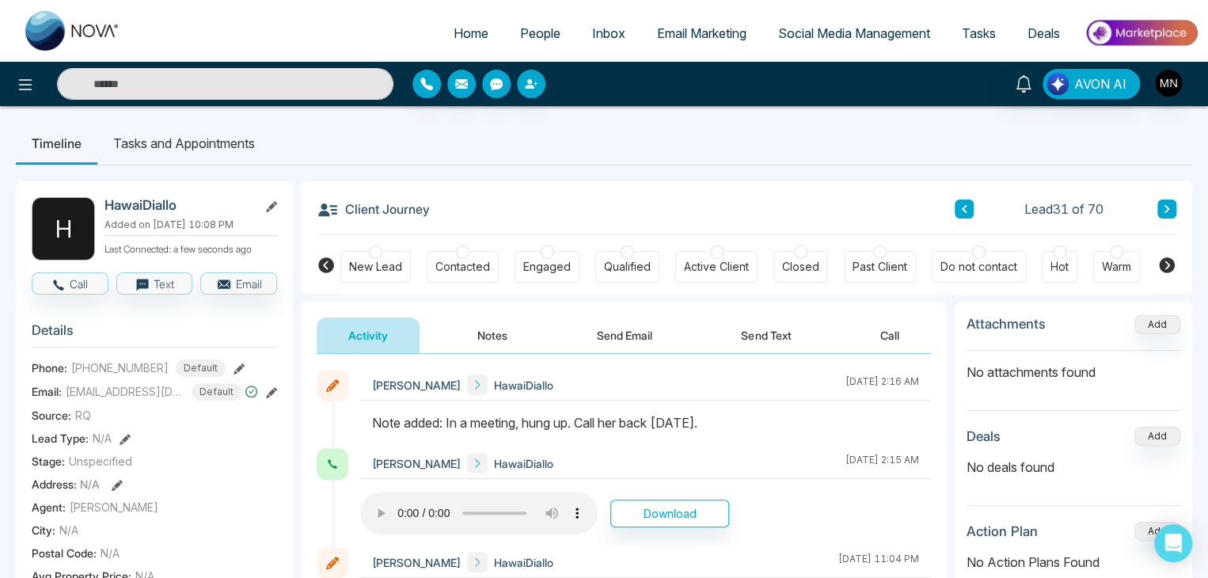
click at [1166, 210] on icon at bounding box center [1167, 209] width 5 height 8
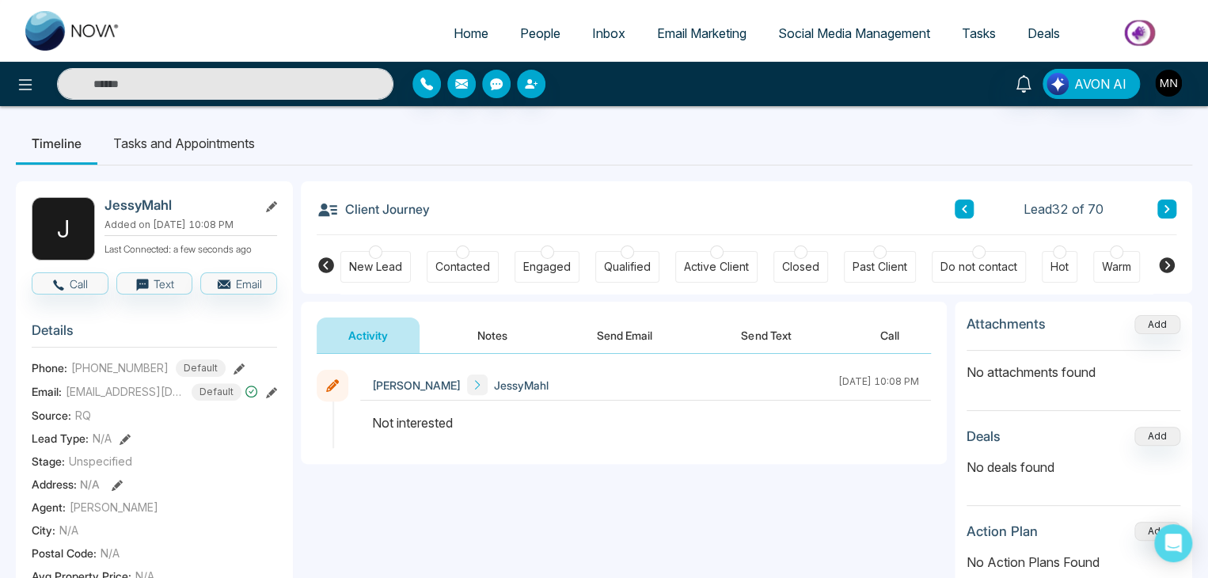
click at [1166, 210] on icon at bounding box center [1167, 209] width 5 height 8
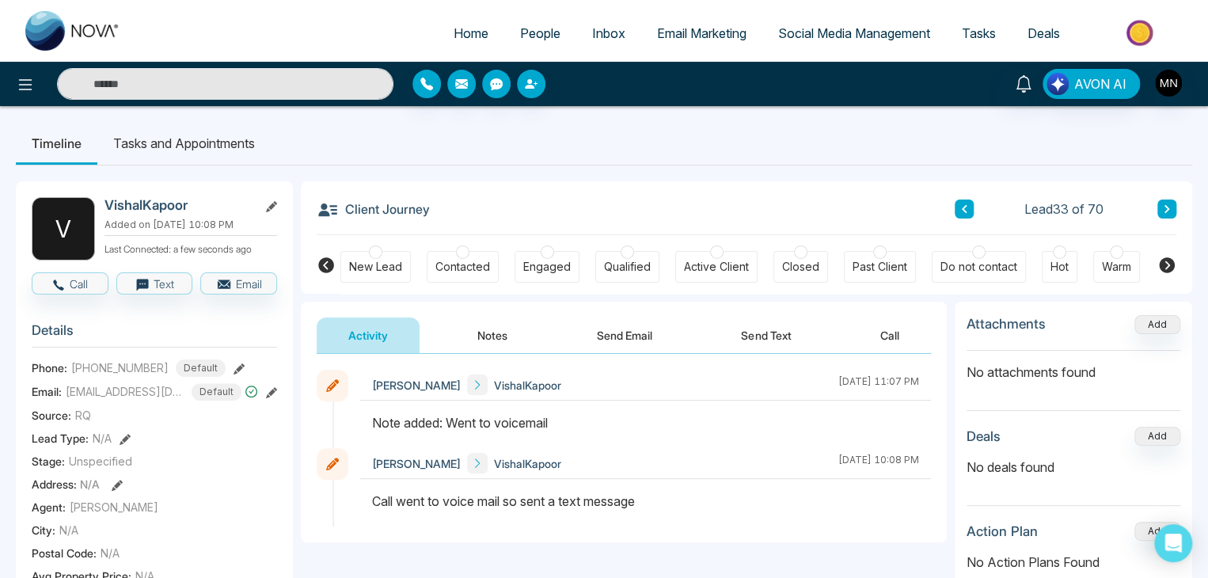
click at [635, 384] on div "Mike Nova VishalKapoor August 21 2025 | 11:07 PM" at bounding box center [645, 385] width 571 height 31
click at [234, 367] on icon at bounding box center [239, 368] width 11 height 11
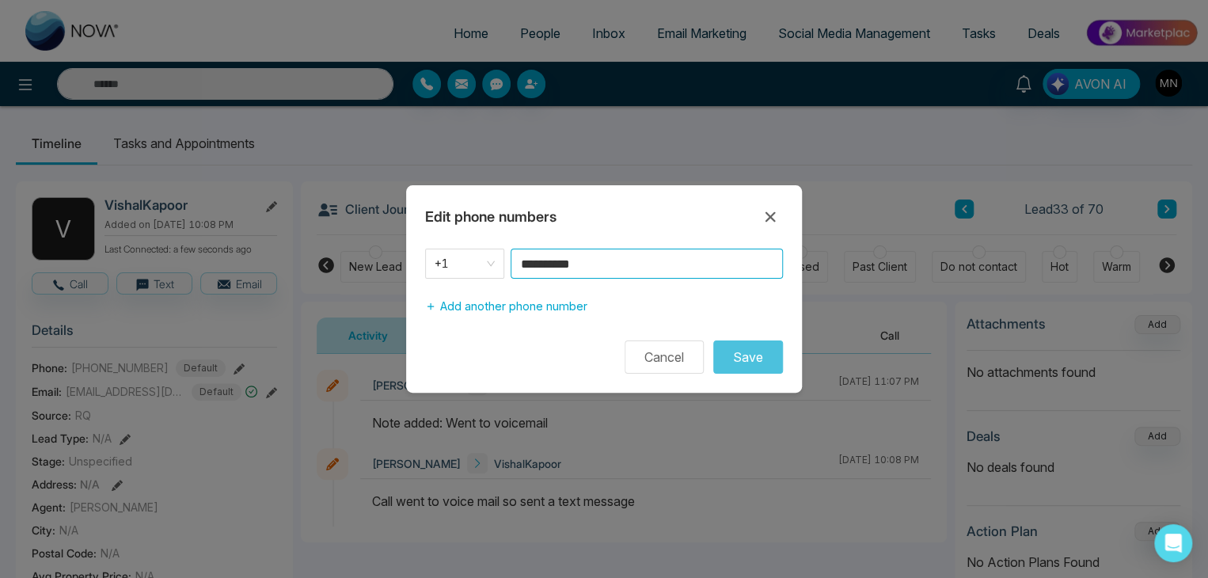
click at [610, 261] on input "**********" at bounding box center [647, 264] width 272 height 30
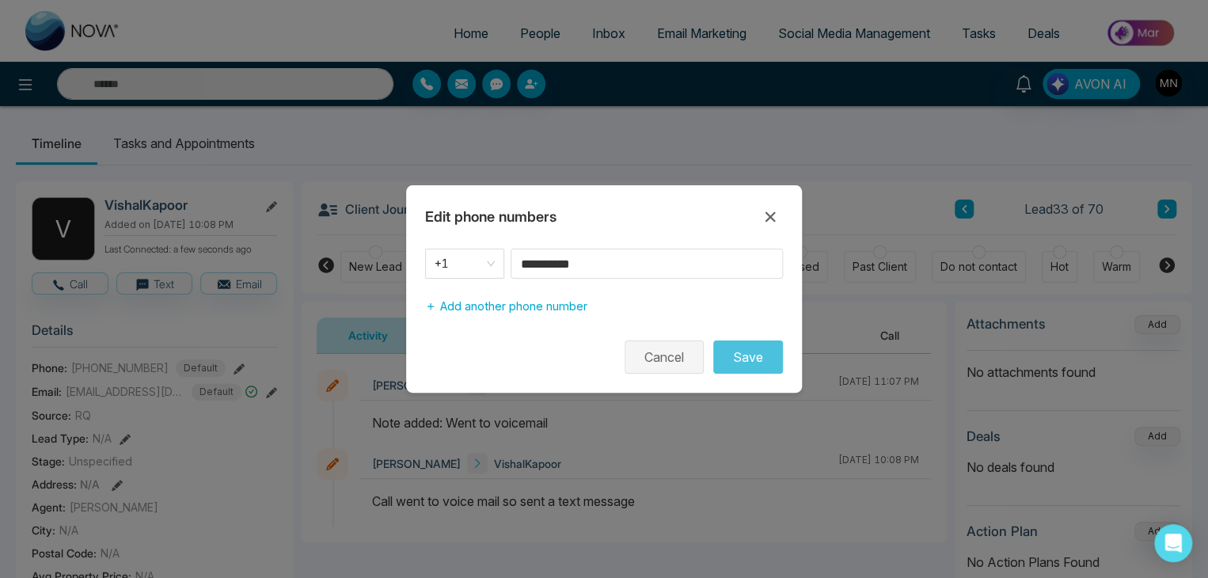
click at [655, 351] on button "Cancel" at bounding box center [664, 356] width 79 height 33
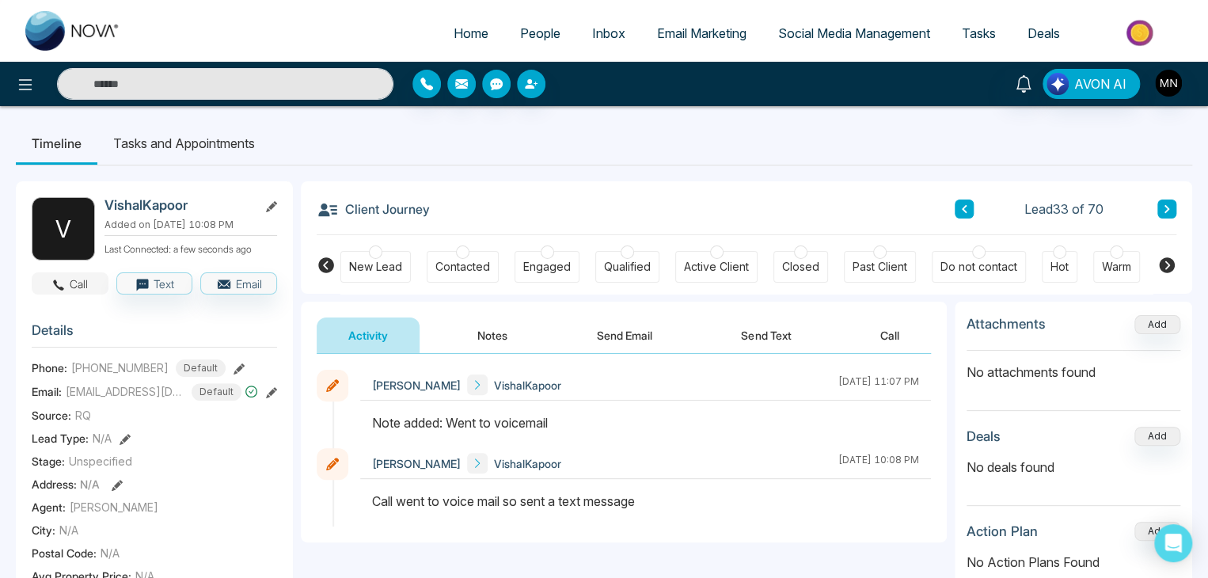
click at [81, 288] on button "Call" at bounding box center [70, 283] width 77 height 22
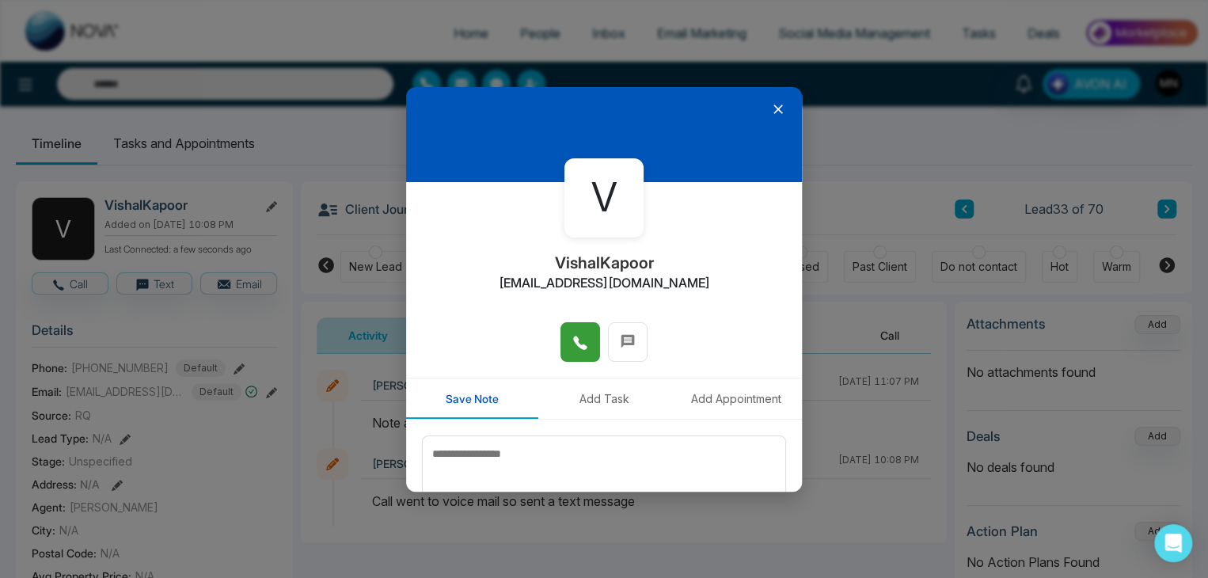
click at [571, 354] on button at bounding box center [581, 342] width 40 height 40
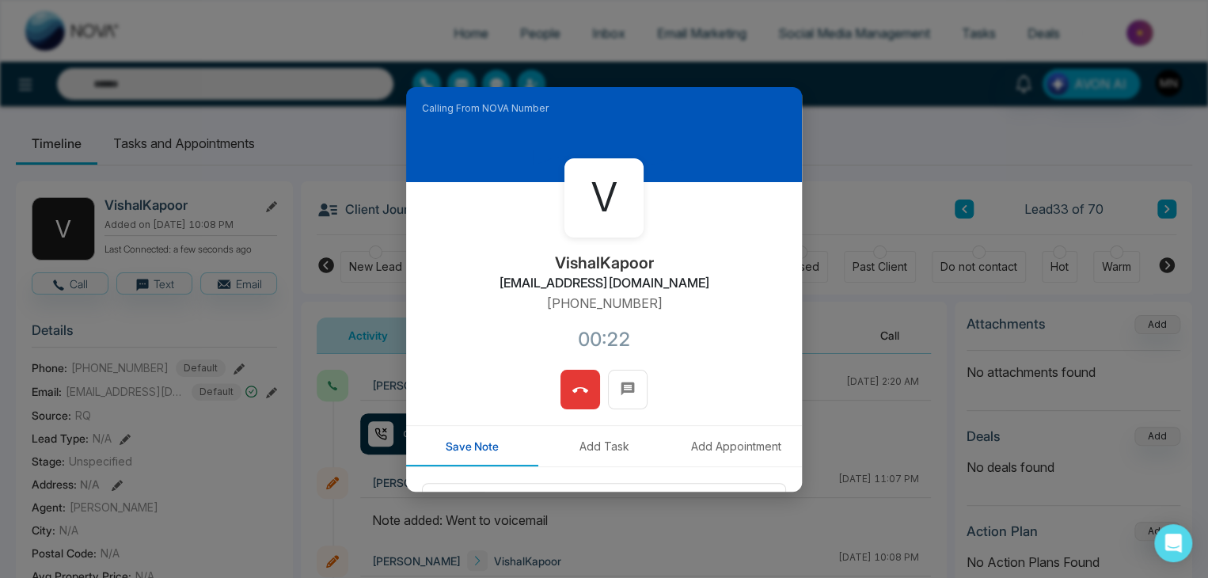
click at [584, 391] on button at bounding box center [581, 390] width 40 height 40
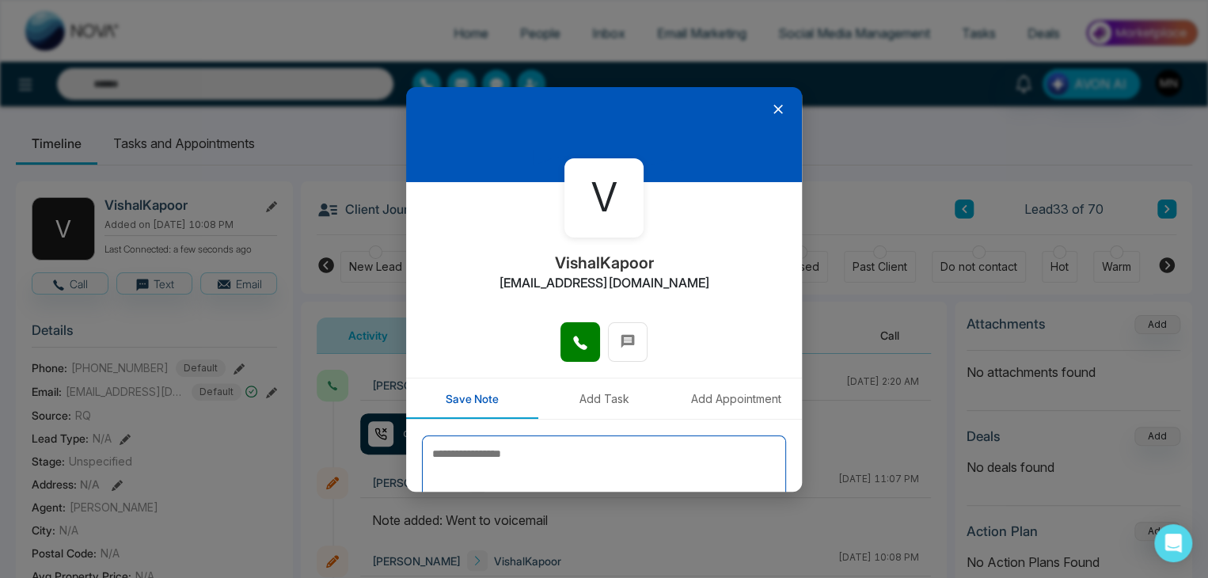
click at [652, 471] on textarea at bounding box center [604, 474] width 364 height 79
type textarea "*********"
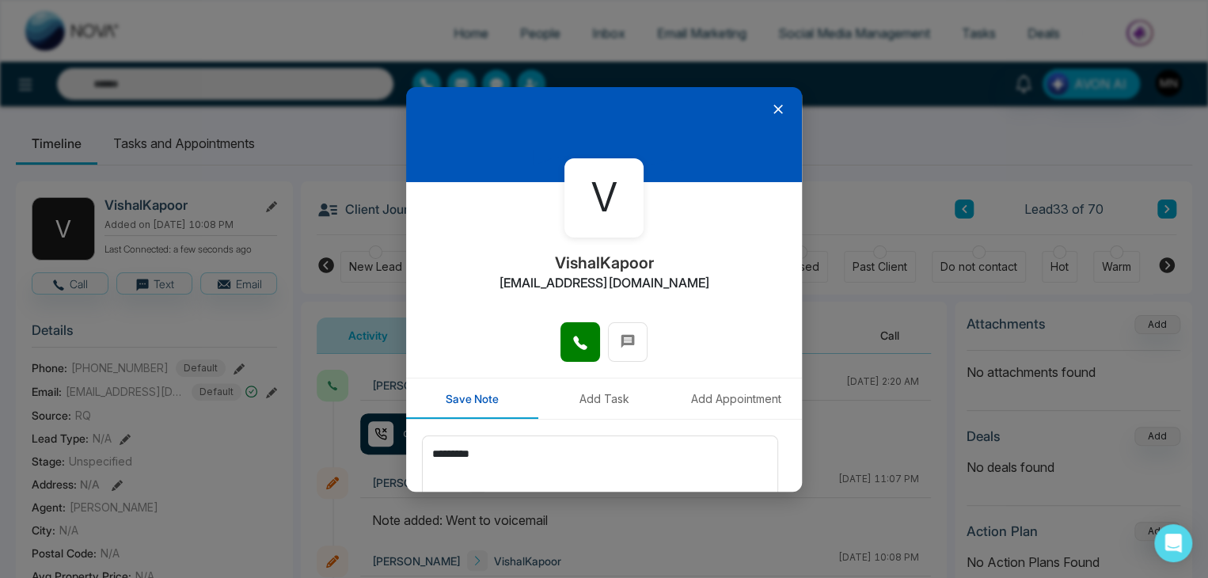
scroll to position [87, 0]
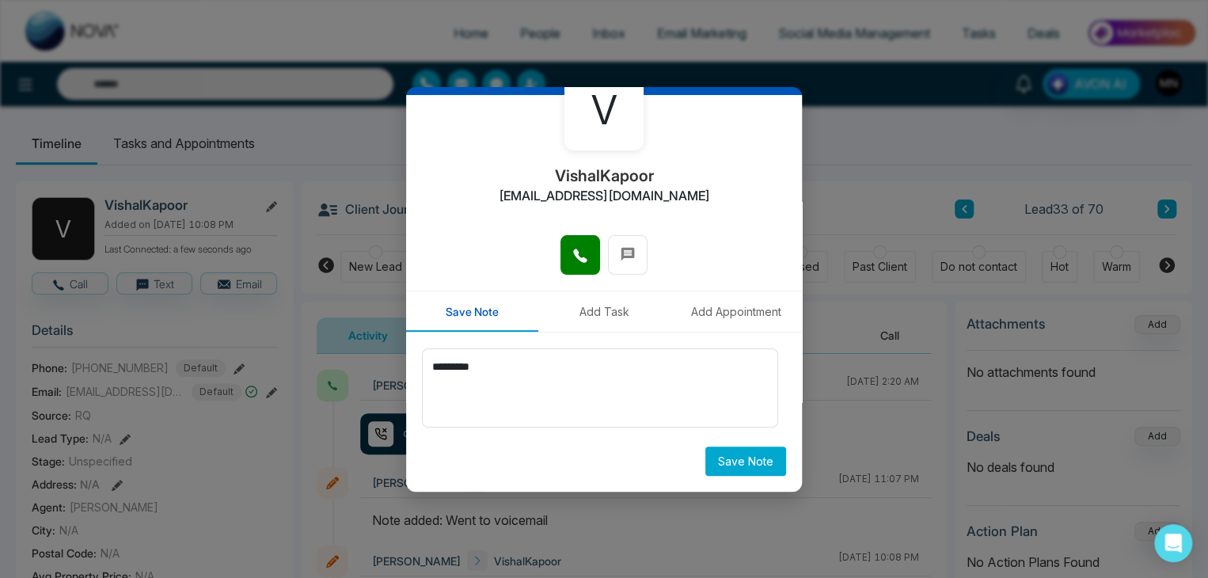
click at [705, 447] on button "Save Note" at bounding box center [745, 461] width 81 height 29
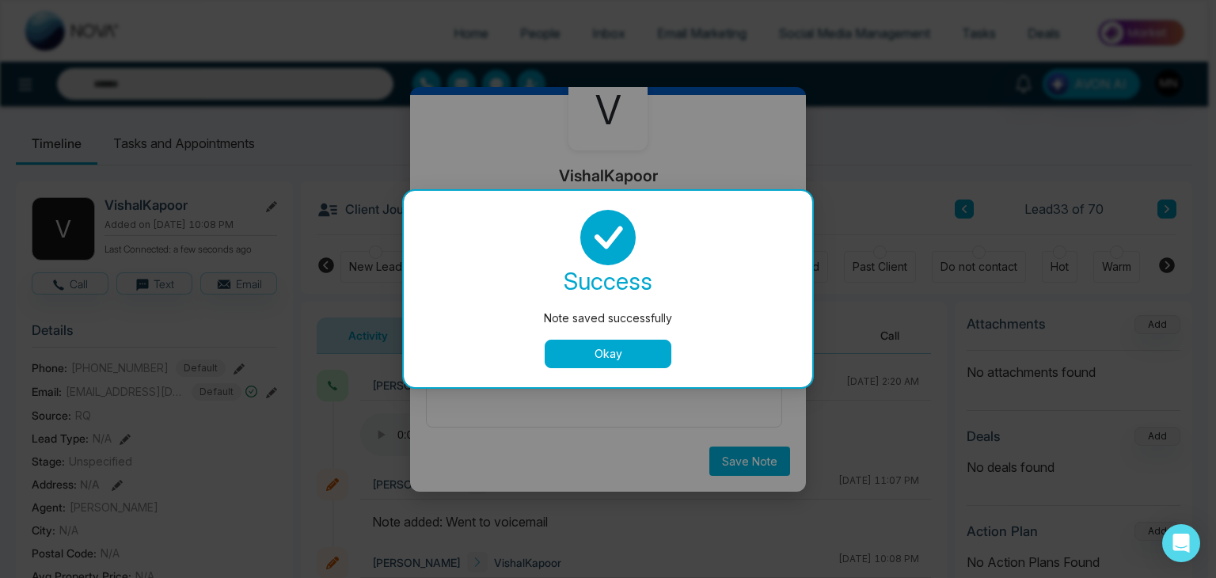
click at [629, 355] on button "Okay" at bounding box center [608, 354] width 127 height 29
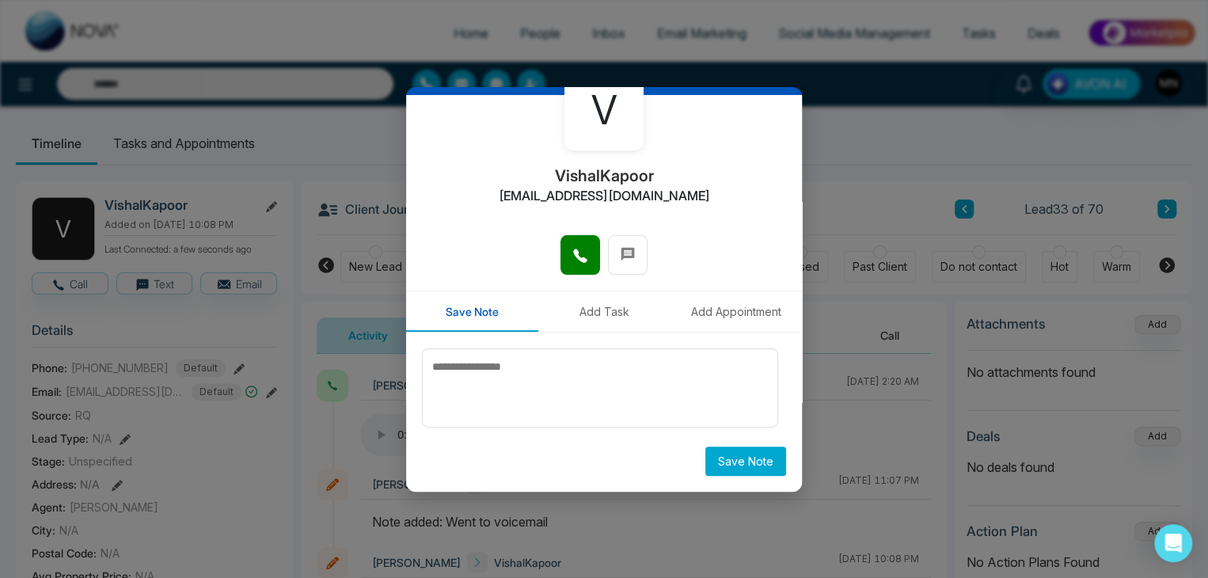
scroll to position [0, 0]
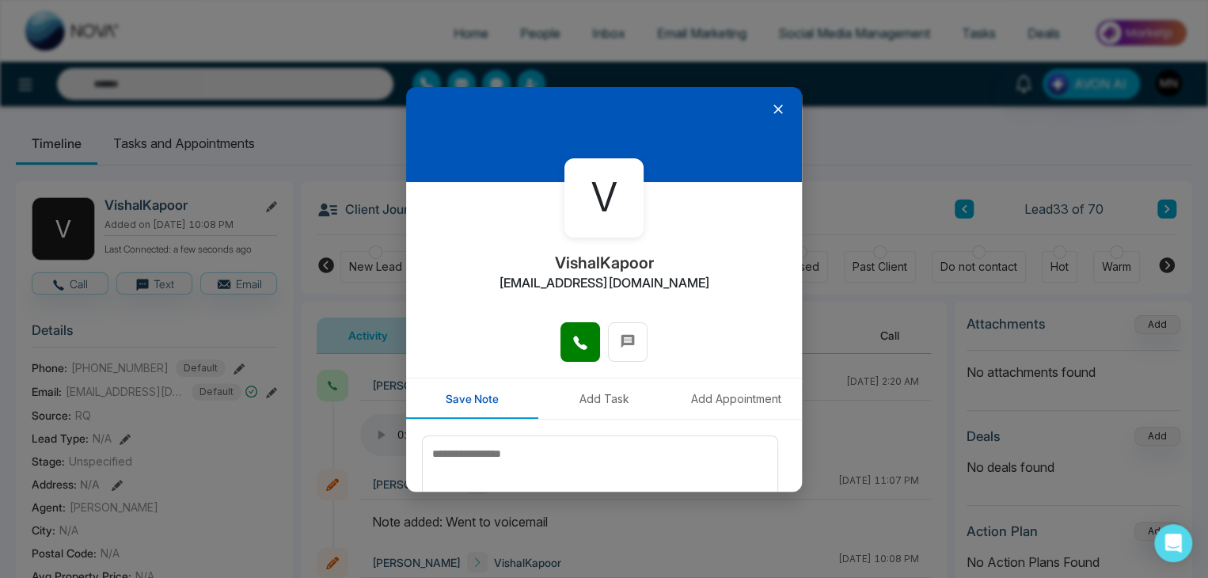
click at [770, 107] on icon at bounding box center [778, 109] width 16 height 16
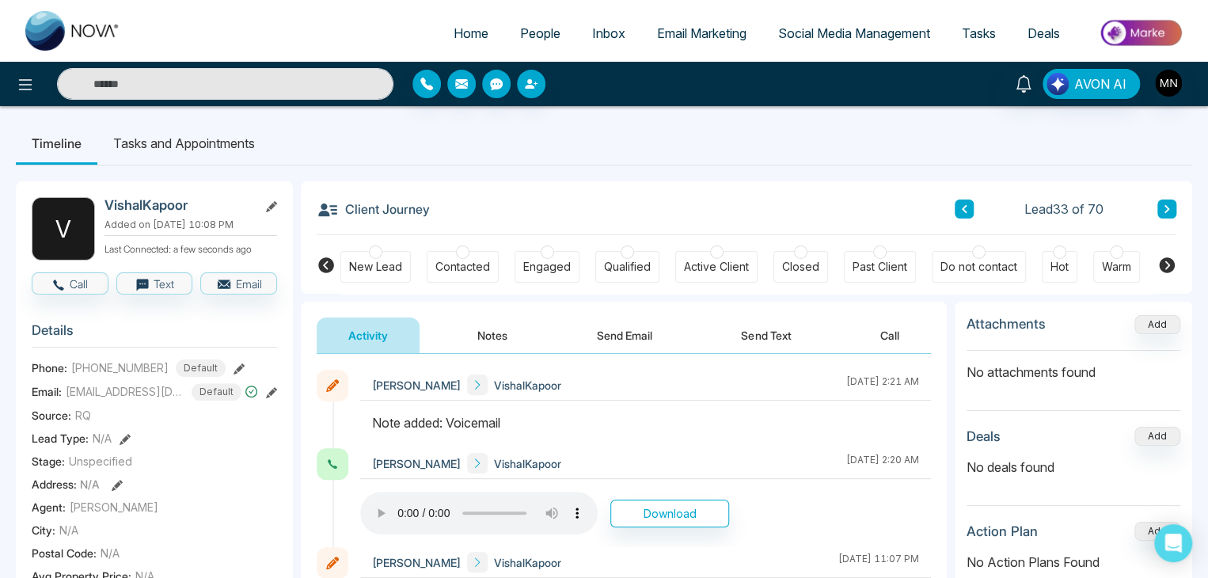
click at [1159, 207] on button at bounding box center [1167, 209] width 19 height 19
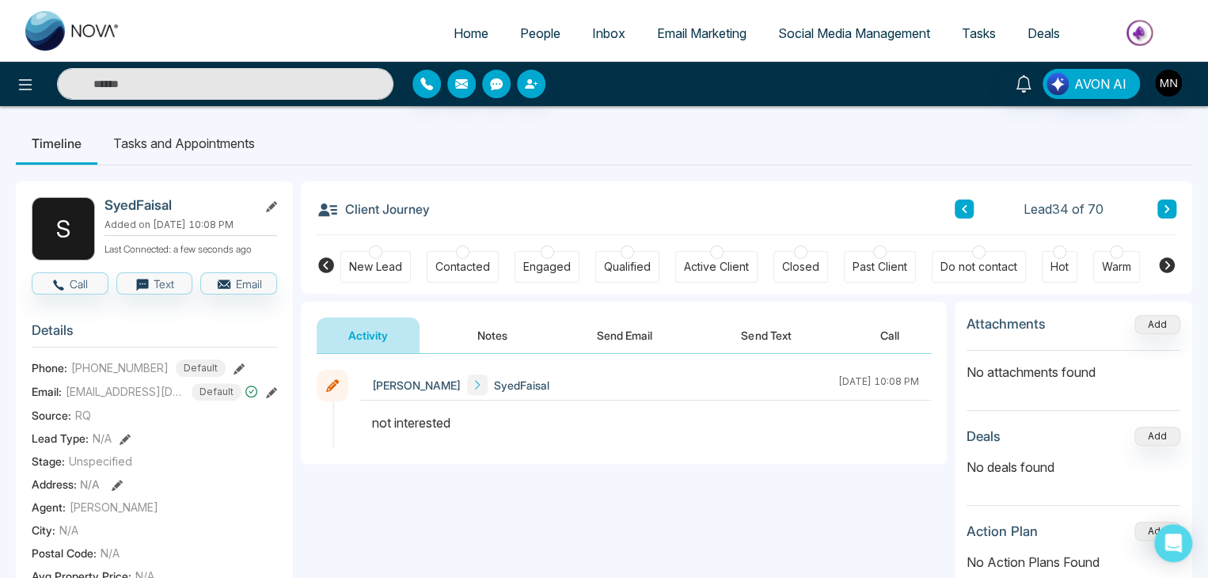
click at [1159, 207] on button at bounding box center [1167, 209] width 19 height 19
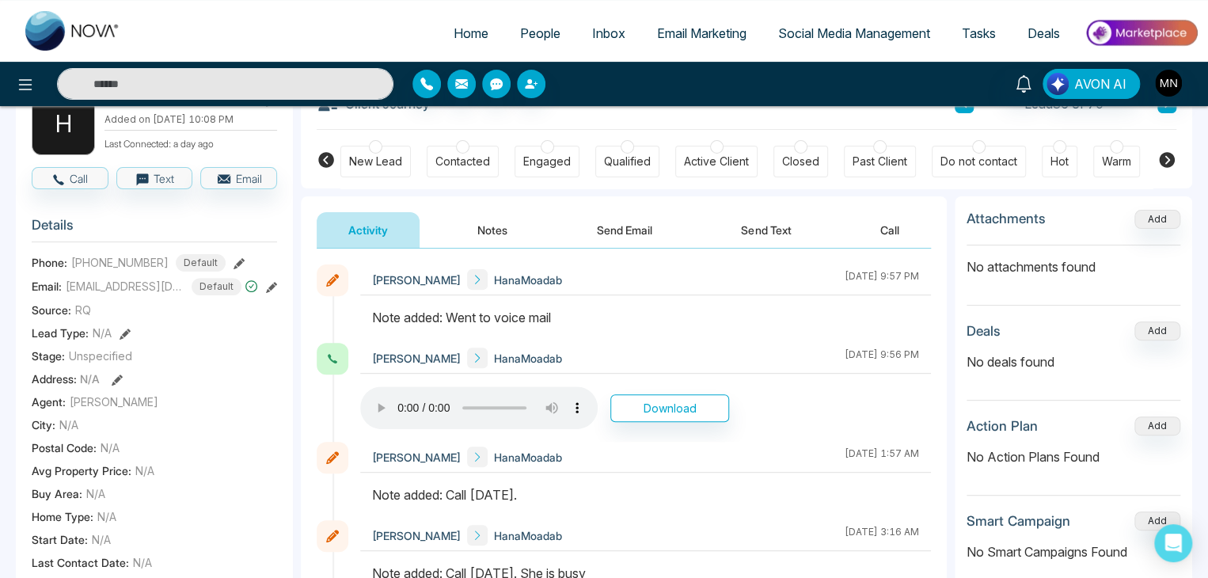
scroll to position [98, 0]
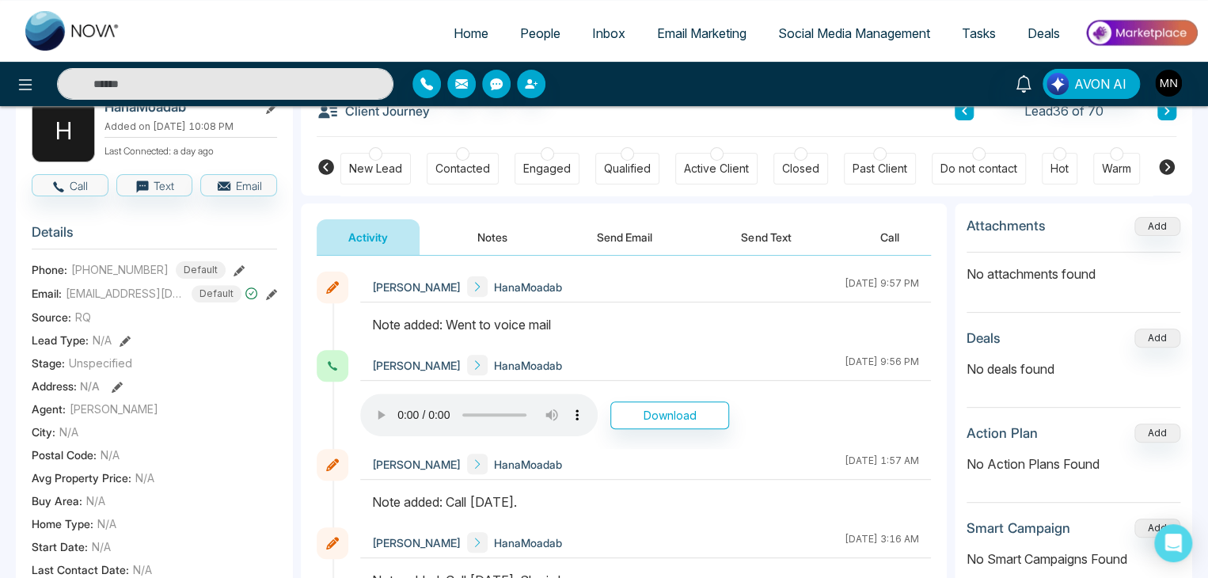
click at [272, 89] on input "text" at bounding box center [225, 84] width 336 height 32
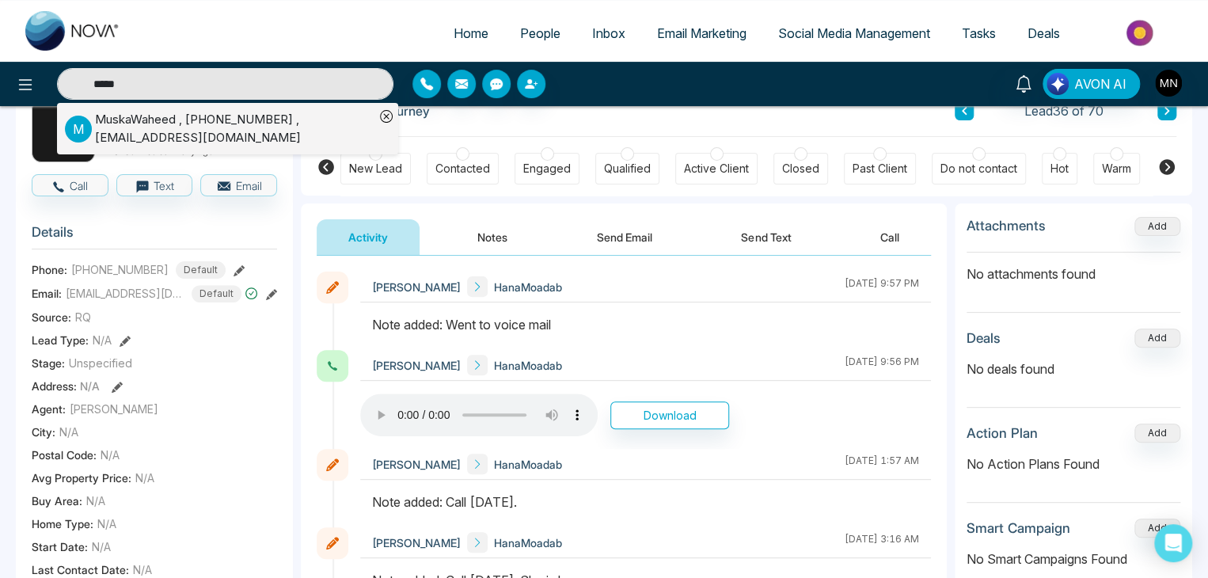
type input "*****"
click at [136, 131] on div "MuskaWaheed , +16473032028 , muska.qasim@gmail.com" at bounding box center [234, 129] width 279 height 36
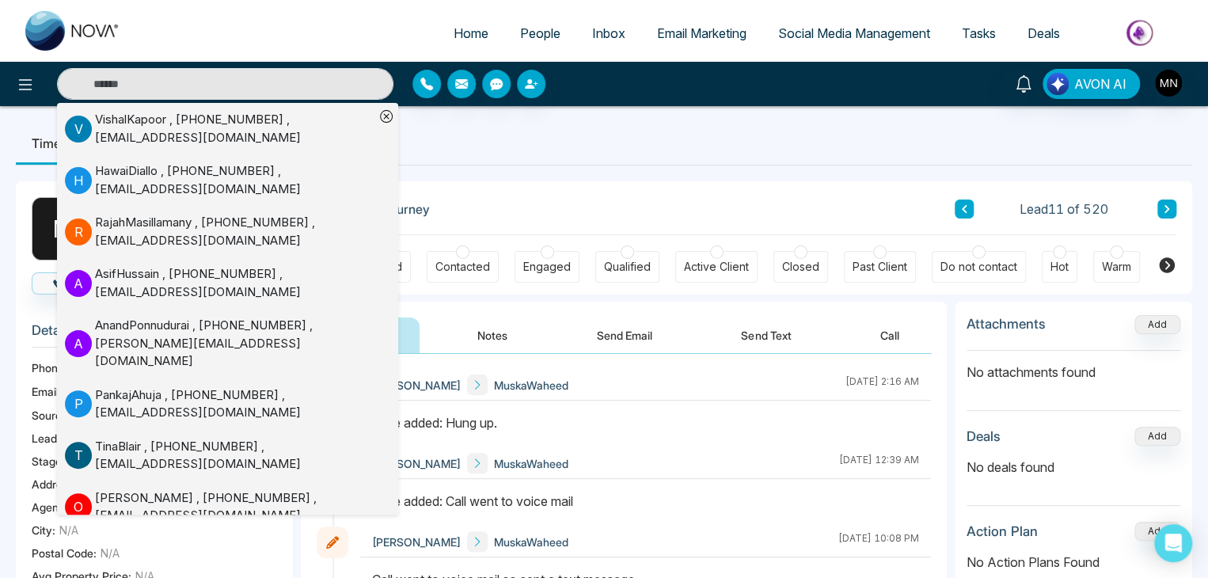
click at [496, 185] on div "Client Journey Lead 11 of 520" at bounding box center [747, 208] width 860 height 54
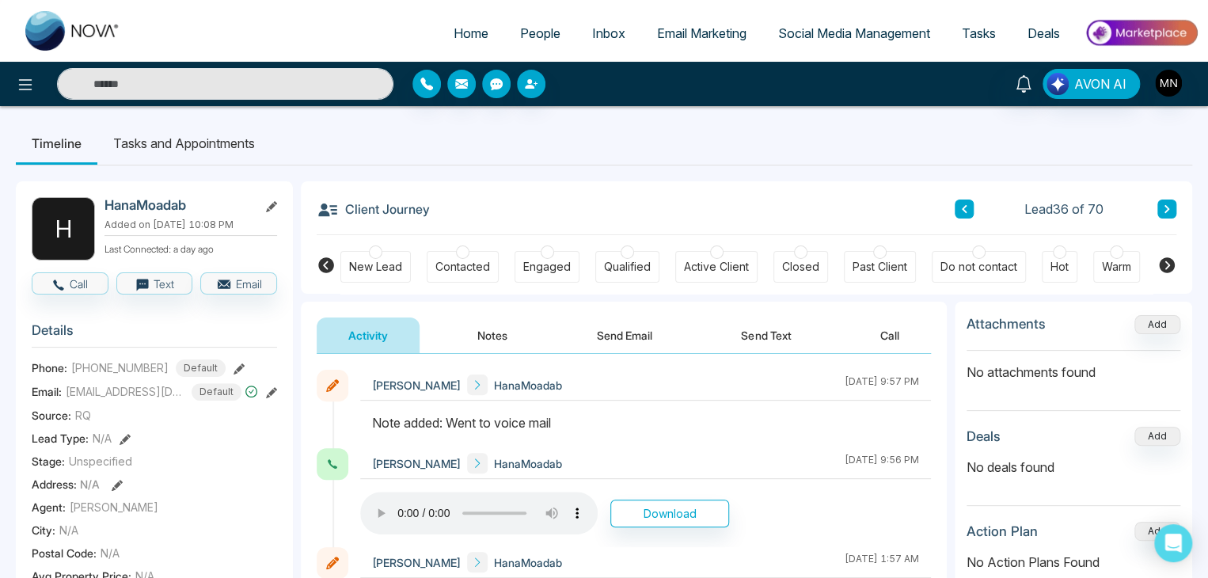
click at [215, 366] on div "Phone: +14165702020 Default" at bounding box center [154, 367] width 245 height 17
click at [234, 366] on icon at bounding box center [239, 368] width 11 height 11
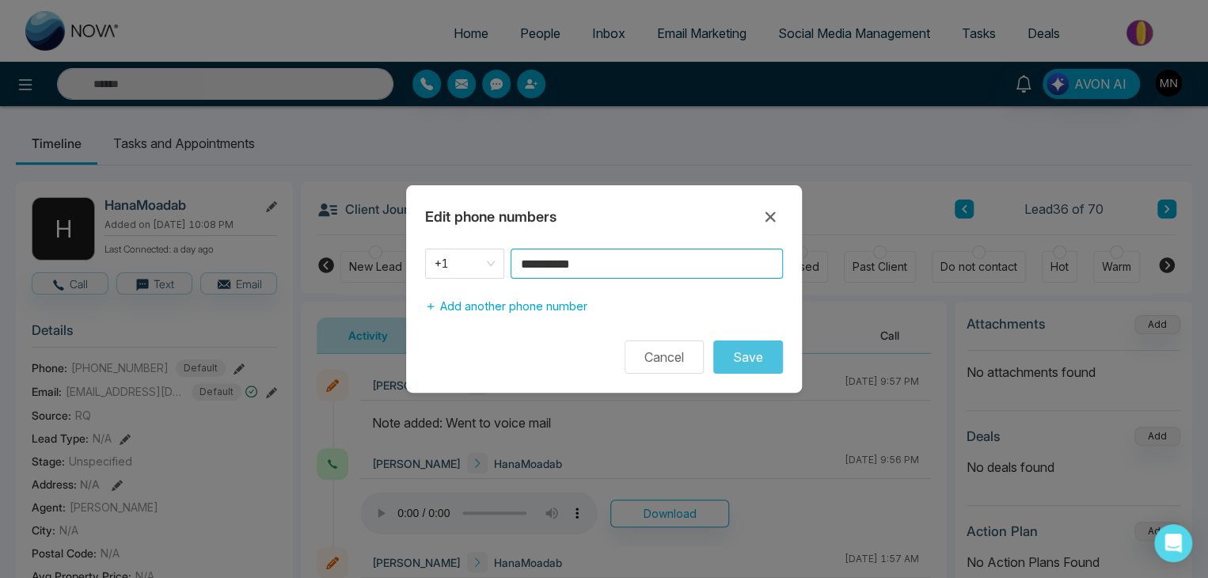
click at [609, 275] on input "**********" at bounding box center [647, 264] width 272 height 30
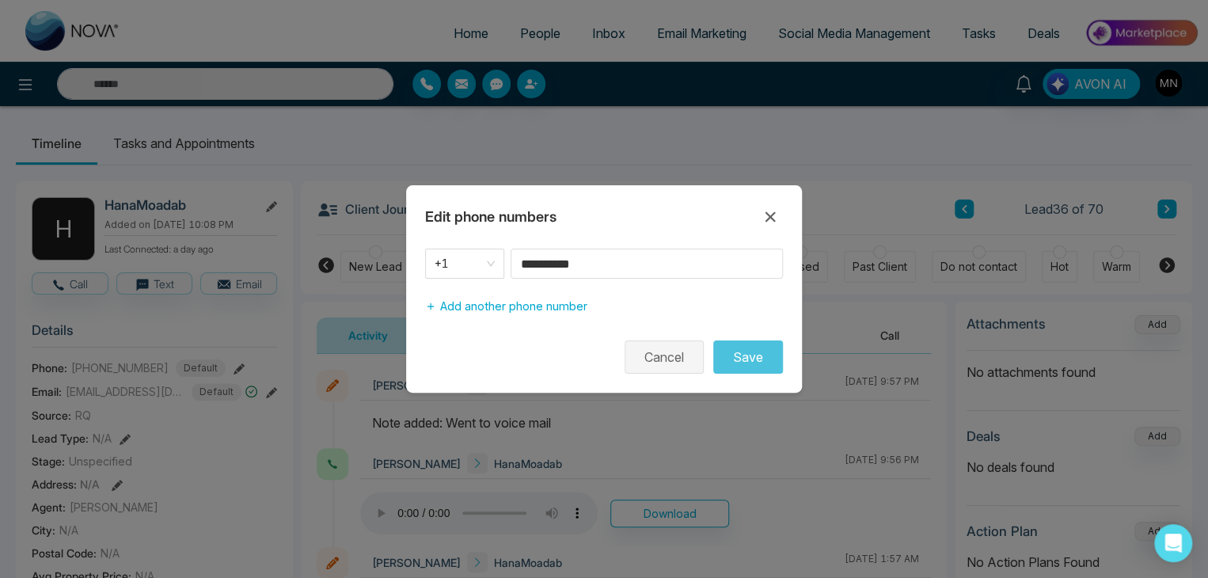
click at [648, 368] on button "Cancel" at bounding box center [664, 356] width 79 height 33
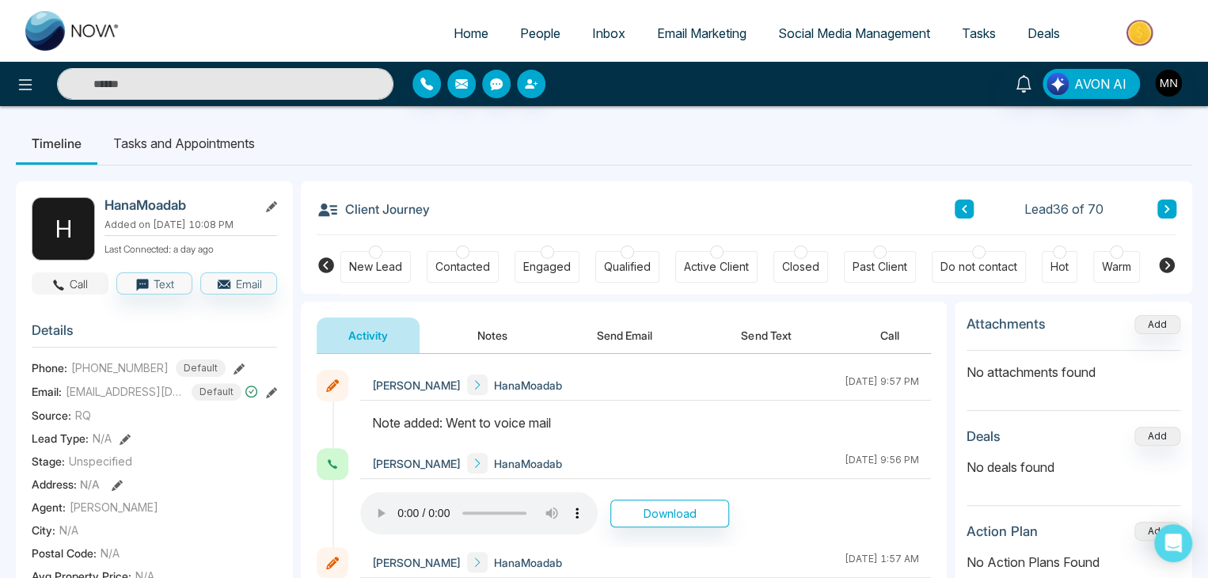
click at [88, 288] on button "Call" at bounding box center [70, 283] width 77 height 22
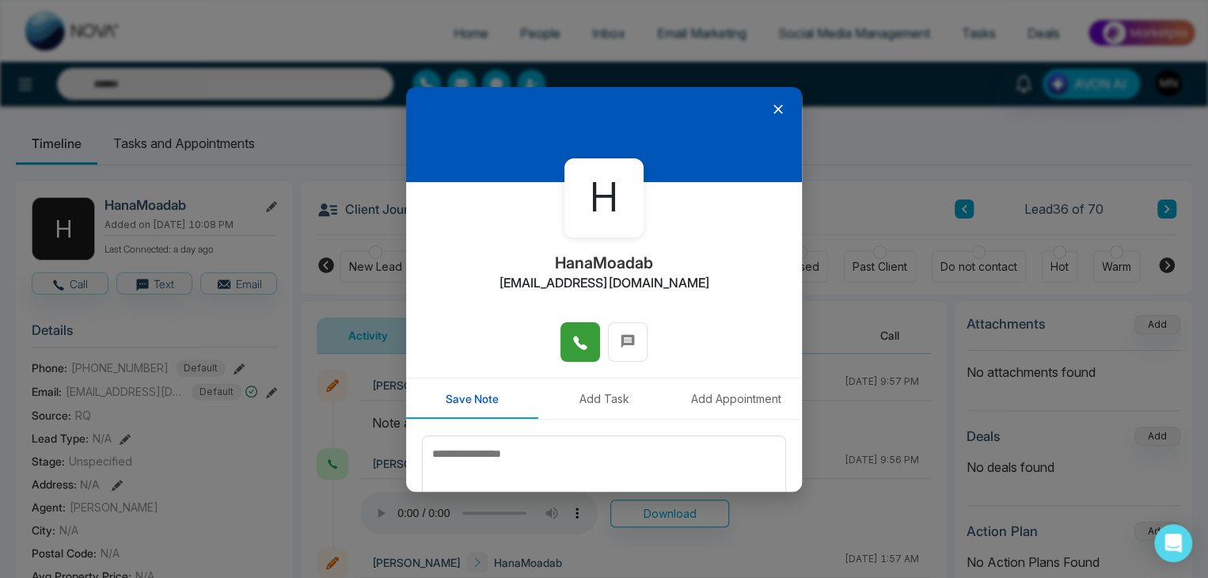
click at [573, 344] on icon at bounding box center [579, 342] width 13 height 13
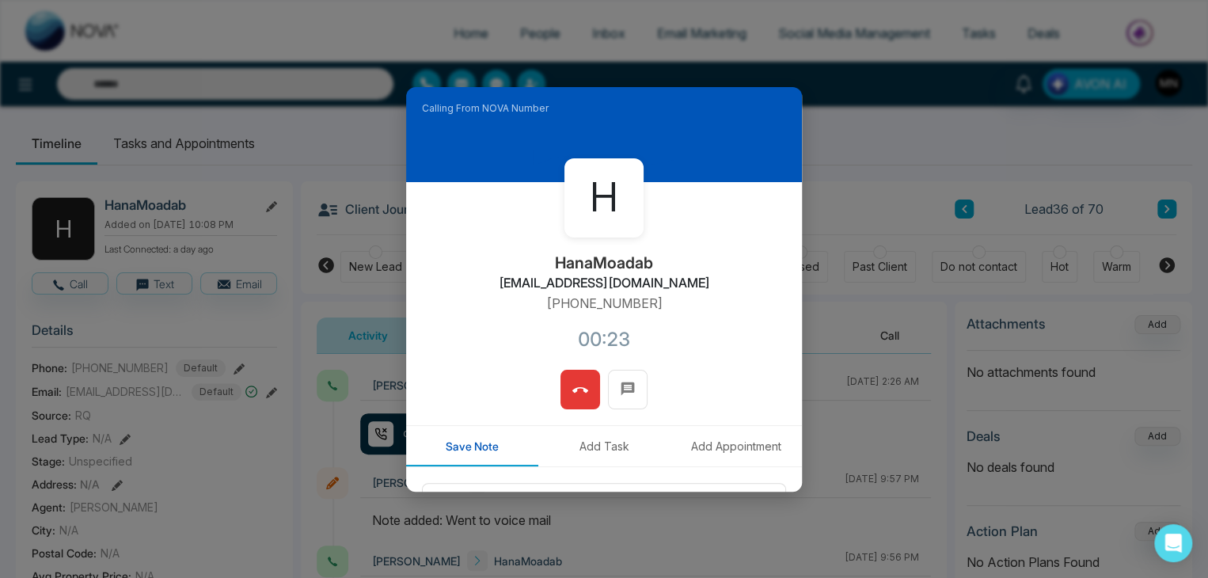
click at [580, 390] on icon at bounding box center [580, 390] width 16 height 6
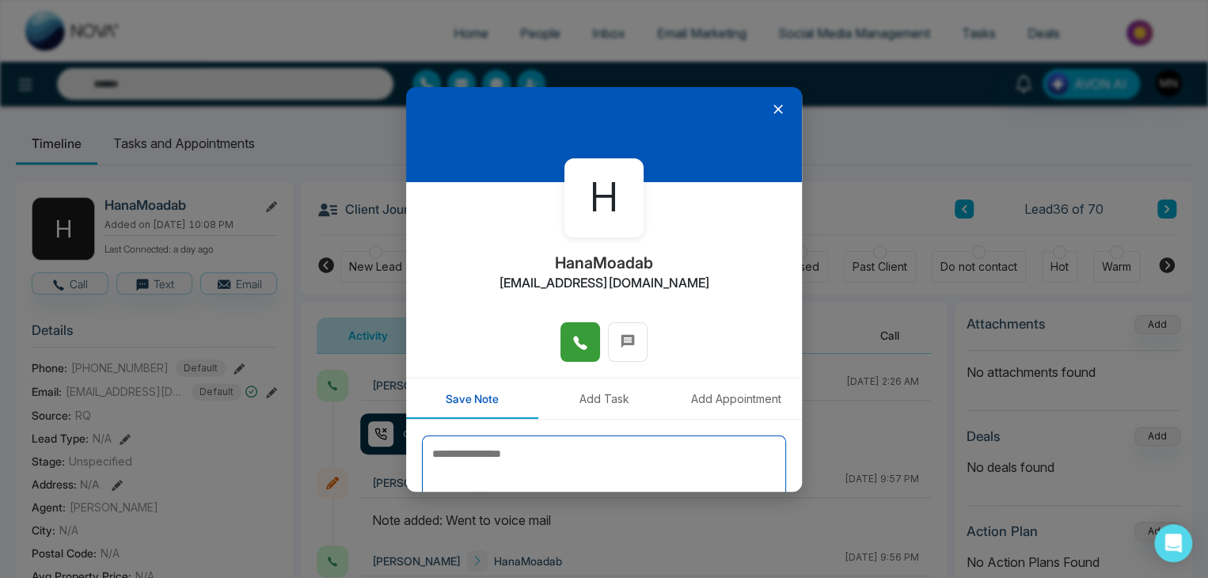
click at [638, 450] on textarea at bounding box center [604, 474] width 364 height 79
type textarea "*********"
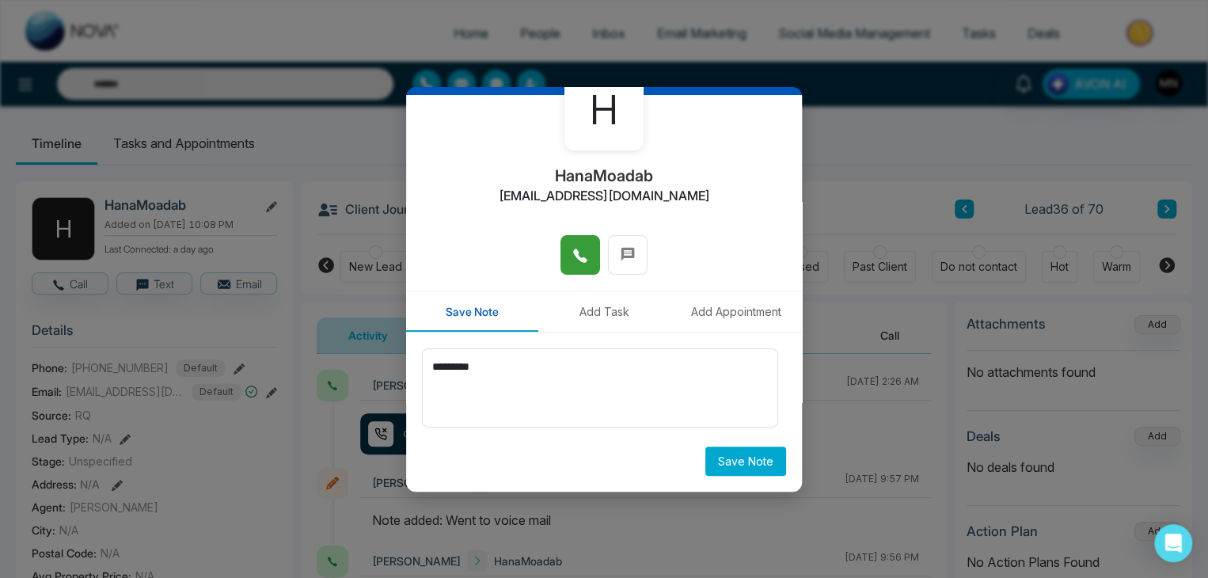
click at [705, 447] on button "Save Note" at bounding box center [745, 461] width 81 height 29
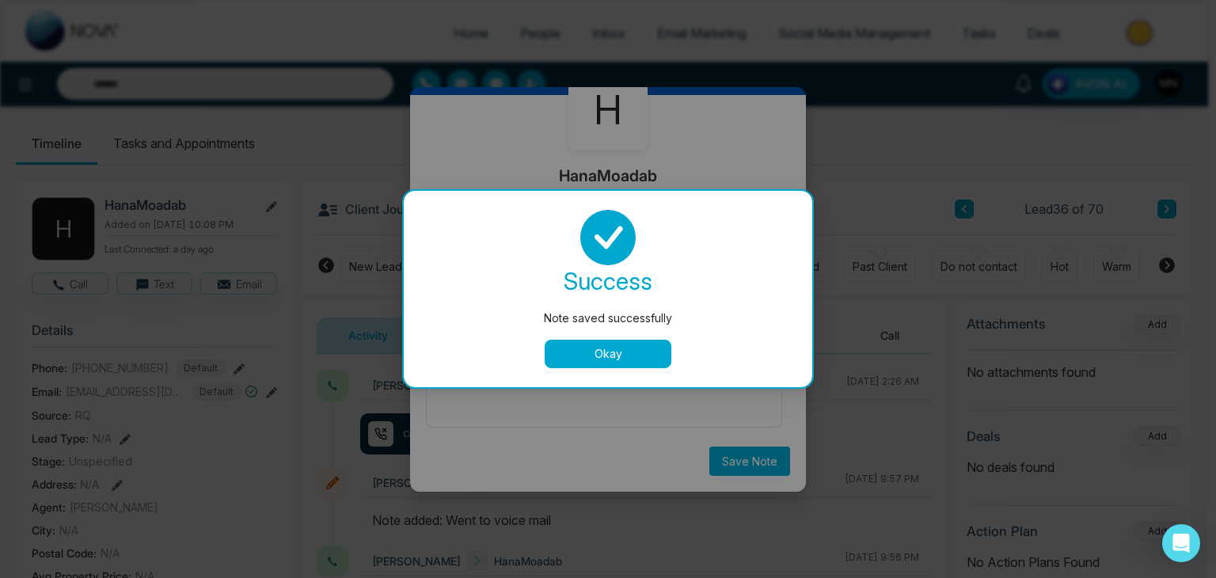
click at [606, 369] on div "success Note saved successfully Okay" at bounding box center [608, 289] width 409 height 196
click at [616, 360] on button "Okay" at bounding box center [608, 354] width 127 height 29
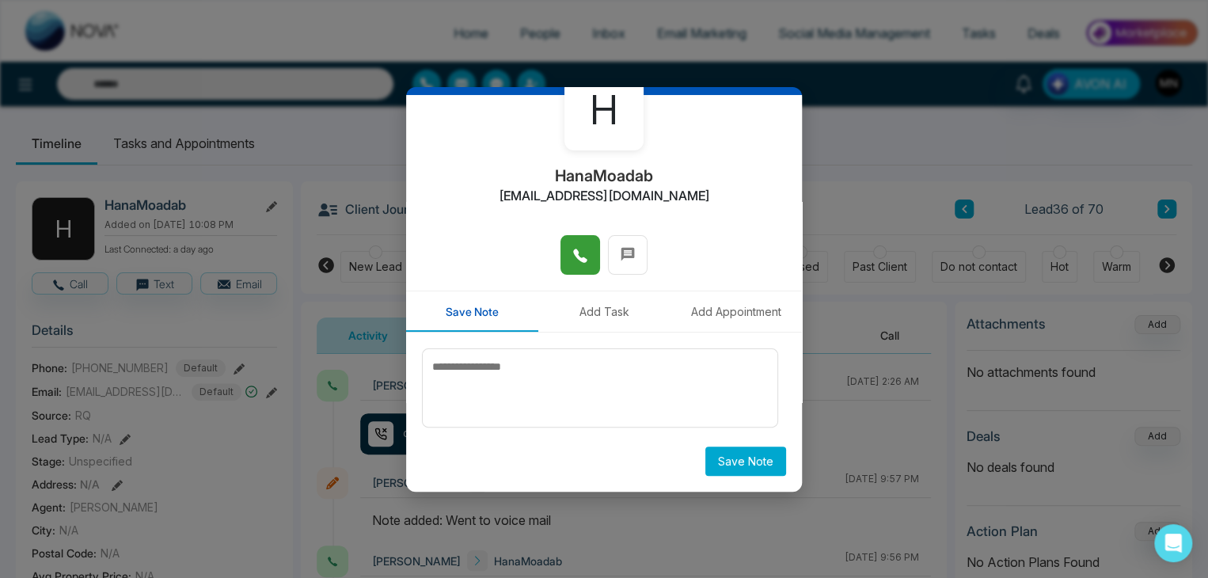
scroll to position [0, 0]
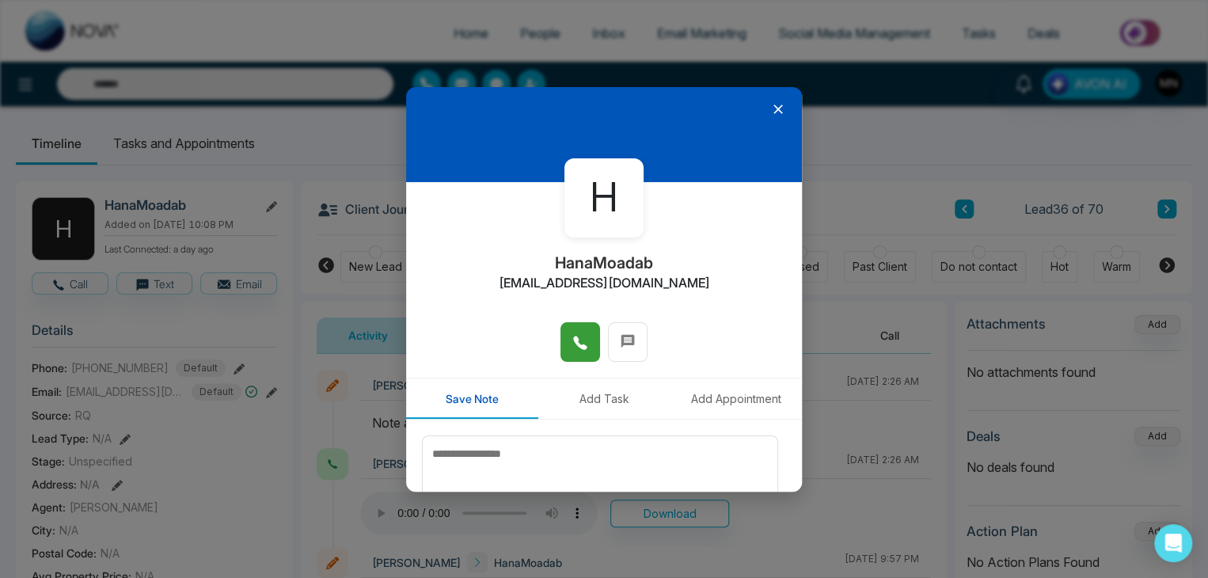
click at [767, 97] on div at bounding box center [604, 134] width 396 height 95
click at [770, 105] on icon at bounding box center [778, 109] width 16 height 16
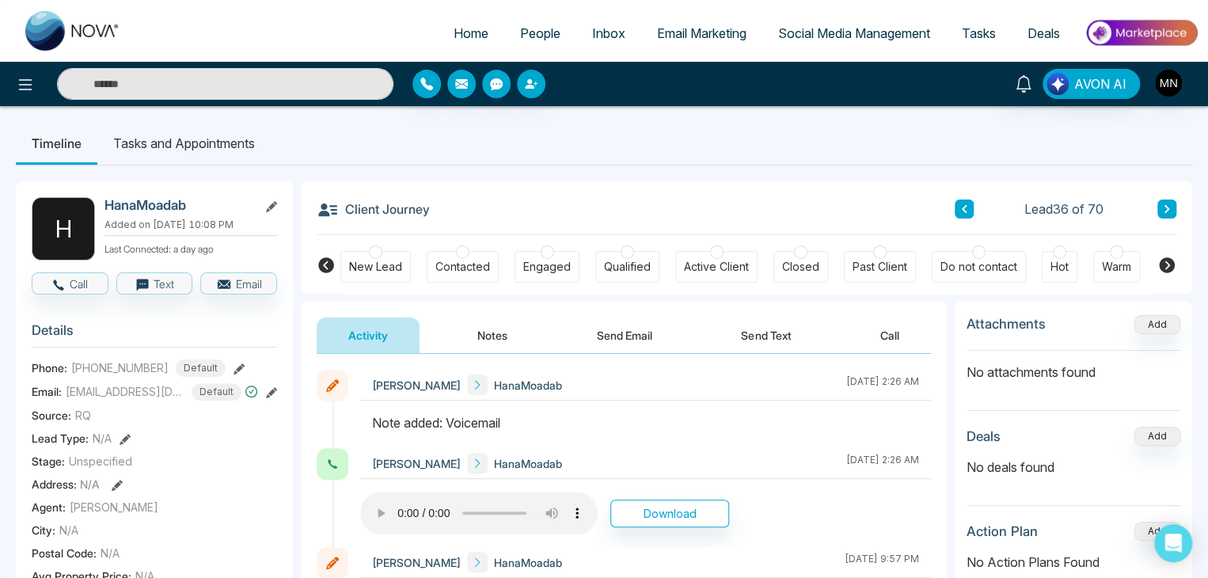
click at [1169, 209] on icon at bounding box center [1167, 209] width 8 height 10
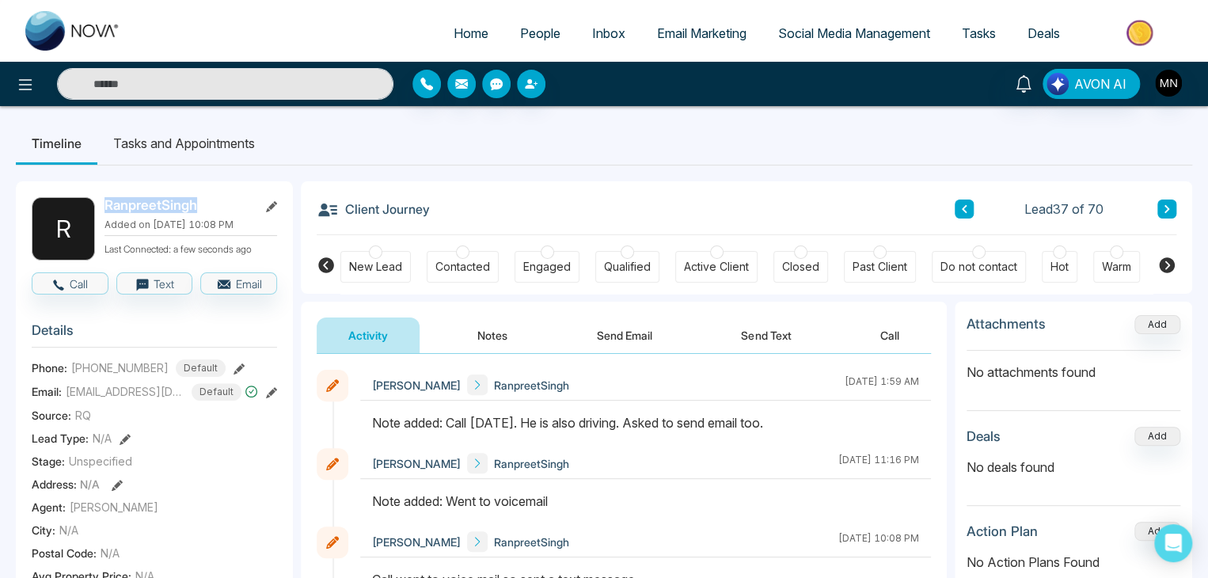
drag, startPoint x: 196, startPoint y: 200, endPoint x: 102, endPoint y: 199, distance: 94.2
click at [102, 199] on div "R RanpreetSingh Added on August 20 2025 | 10:08 PM Last Connected: a few second…" at bounding box center [154, 228] width 245 height 63
click at [515, 343] on button "Notes" at bounding box center [492, 335] width 93 height 36
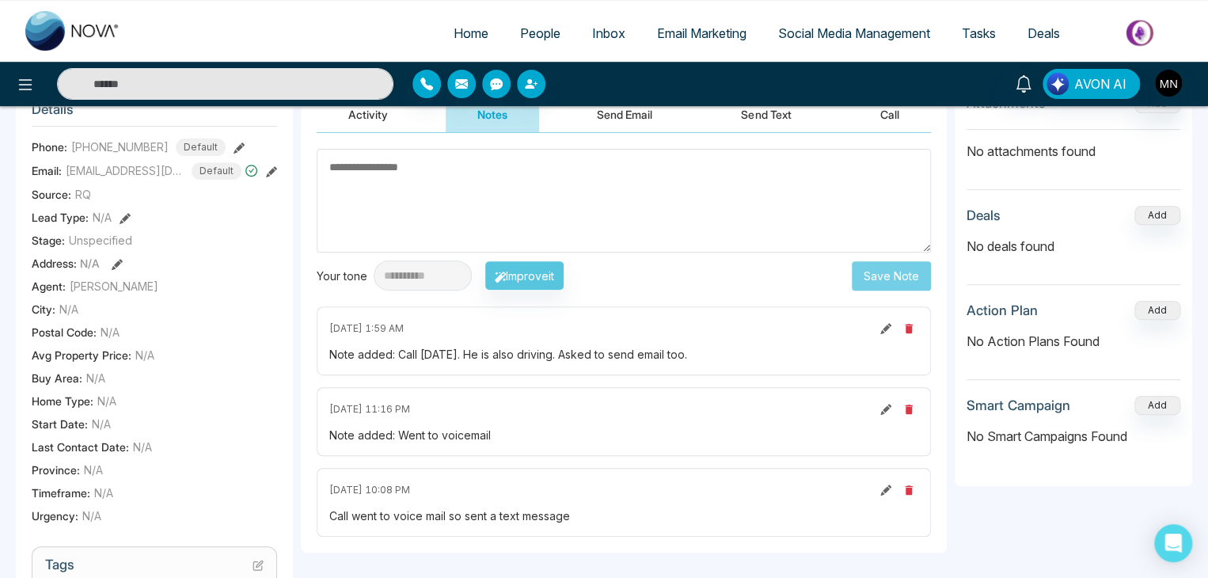
scroll to position [233, 0]
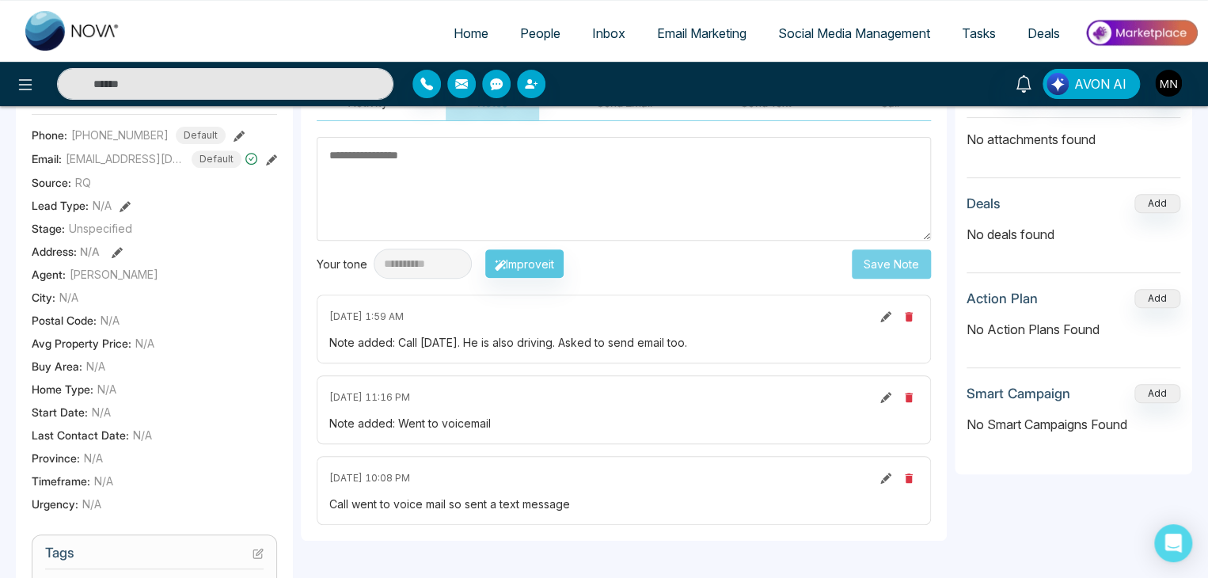
click at [878, 316] on button at bounding box center [885, 316] width 17 height 17
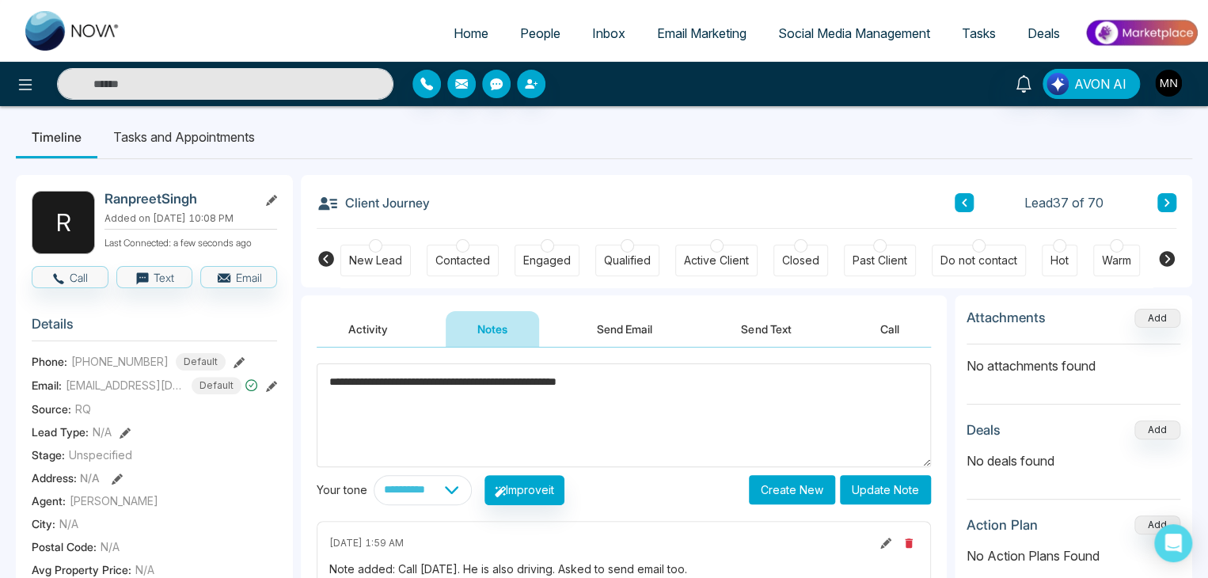
scroll to position [0, 0]
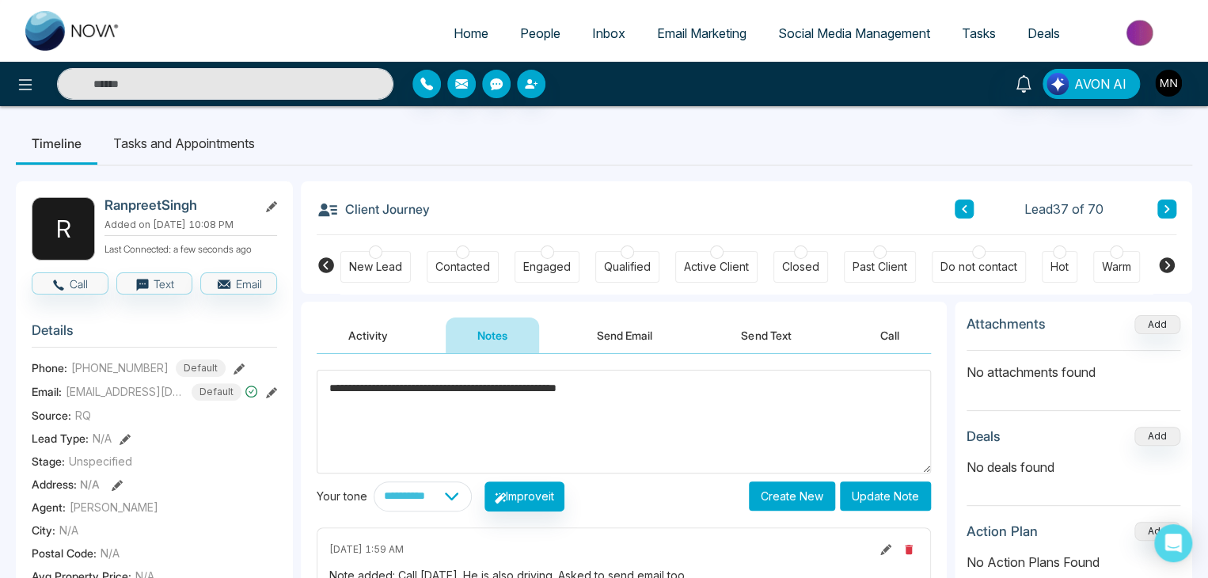
click at [367, 393] on textarea "**********" at bounding box center [624, 422] width 614 height 104
click at [644, 393] on textarea "**********" at bounding box center [624, 422] width 614 height 104
type textarea "**********"
click at [873, 498] on button "Update Note" at bounding box center [885, 495] width 91 height 29
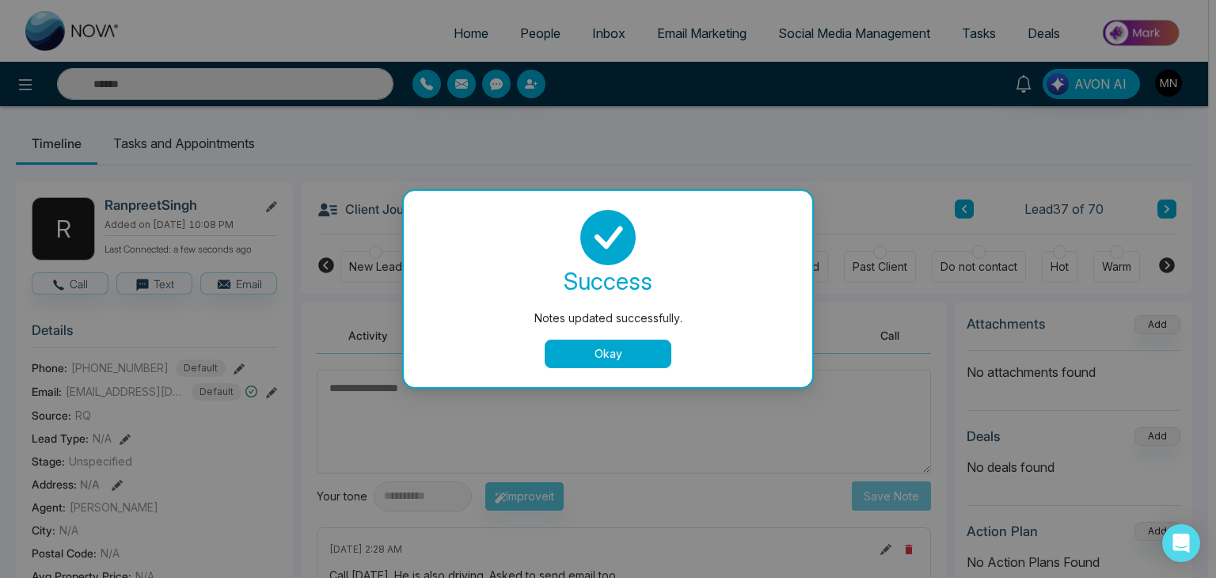
click at [625, 355] on button "Okay" at bounding box center [608, 354] width 127 height 29
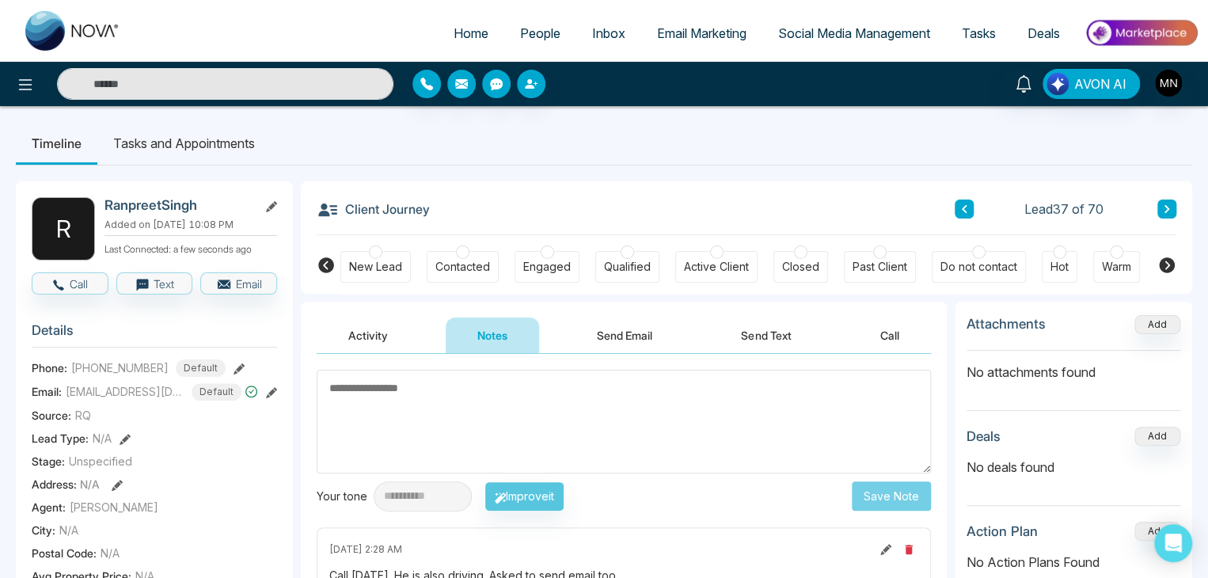
click at [1174, 203] on button at bounding box center [1167, 209] width 19 height 19
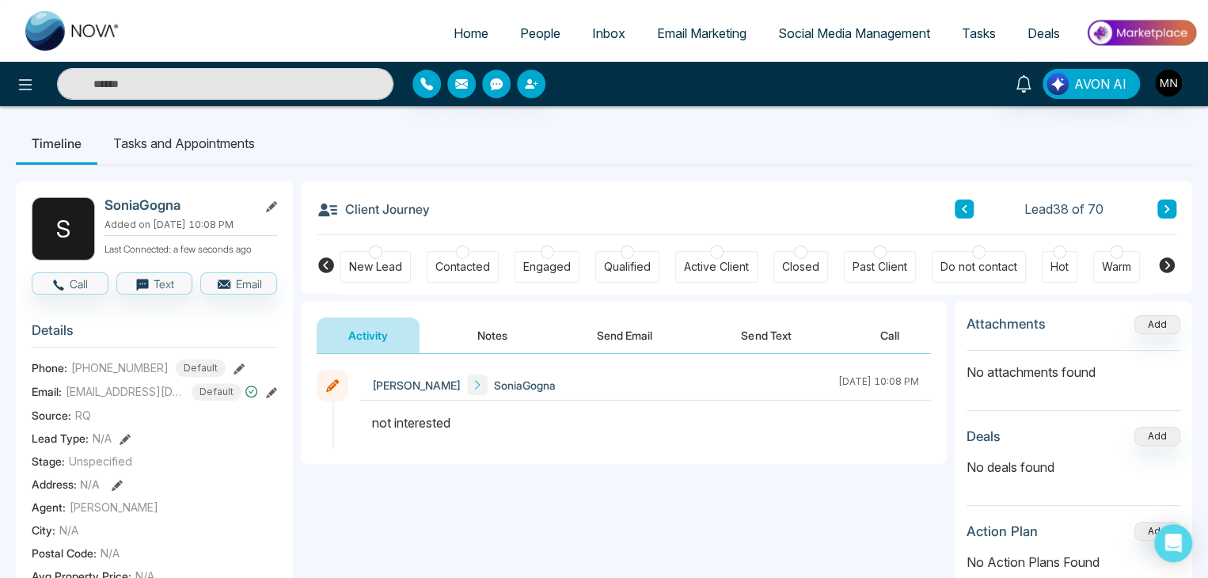
click at [968, 208] on button at bounding box center [964, 209] width 19 height 19
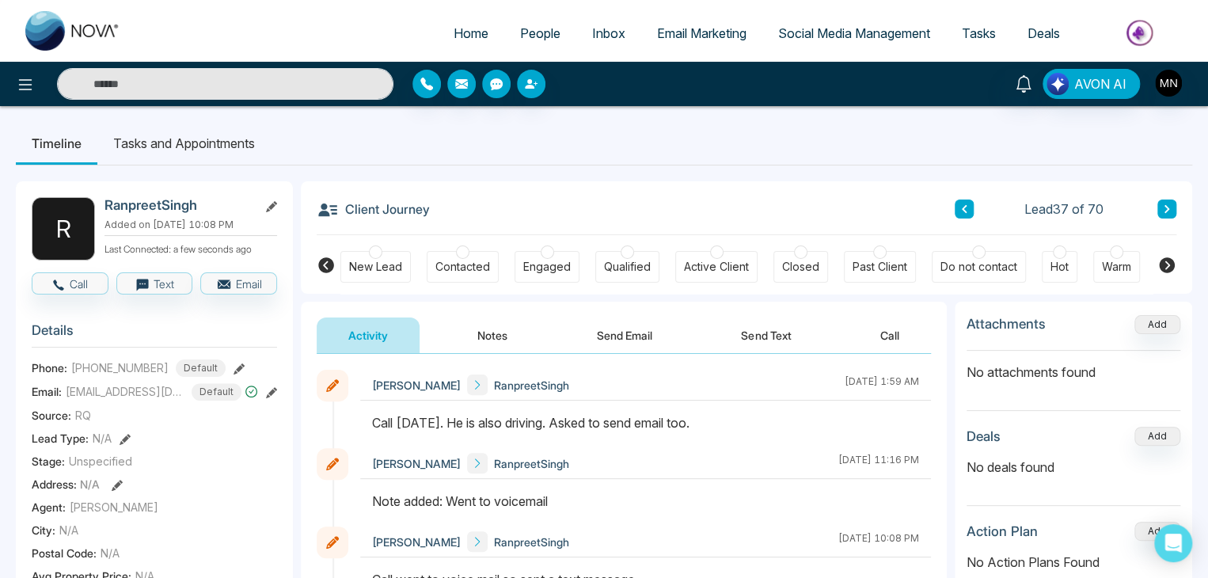
click at [1173, 203] on button at bounding box center [1167, 209] width 19 height 19
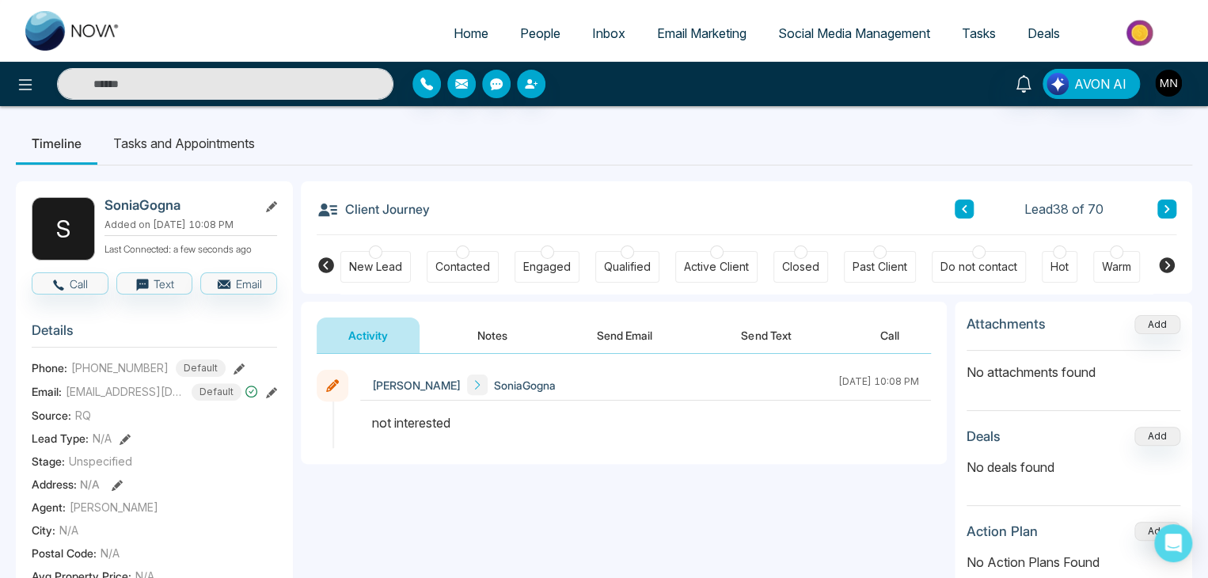
click at [1173, 203] on button at bounding box center [1167, 209] width 19 height 19
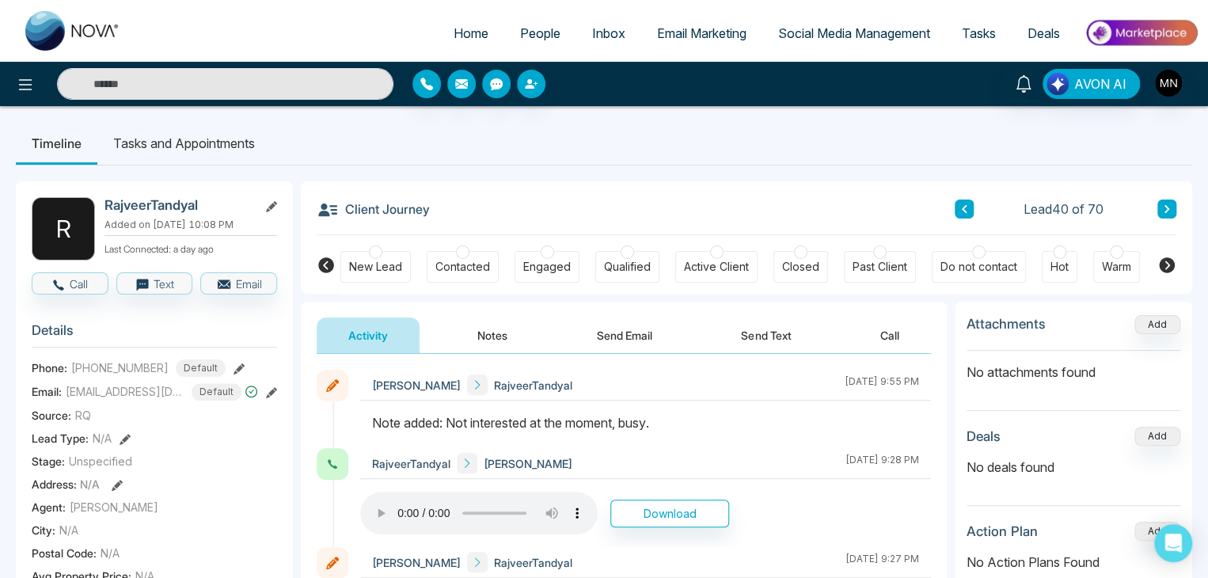
click at [1160, 210] on button at bounding box center [1167, 209] width 19 height 19
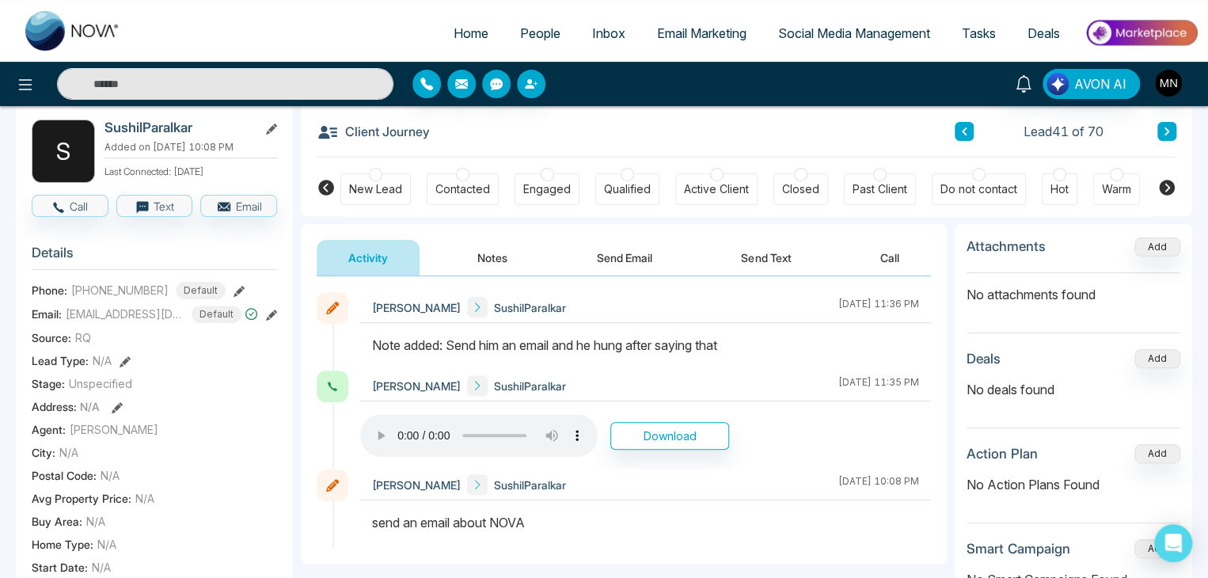
scroll to position [79, 0]
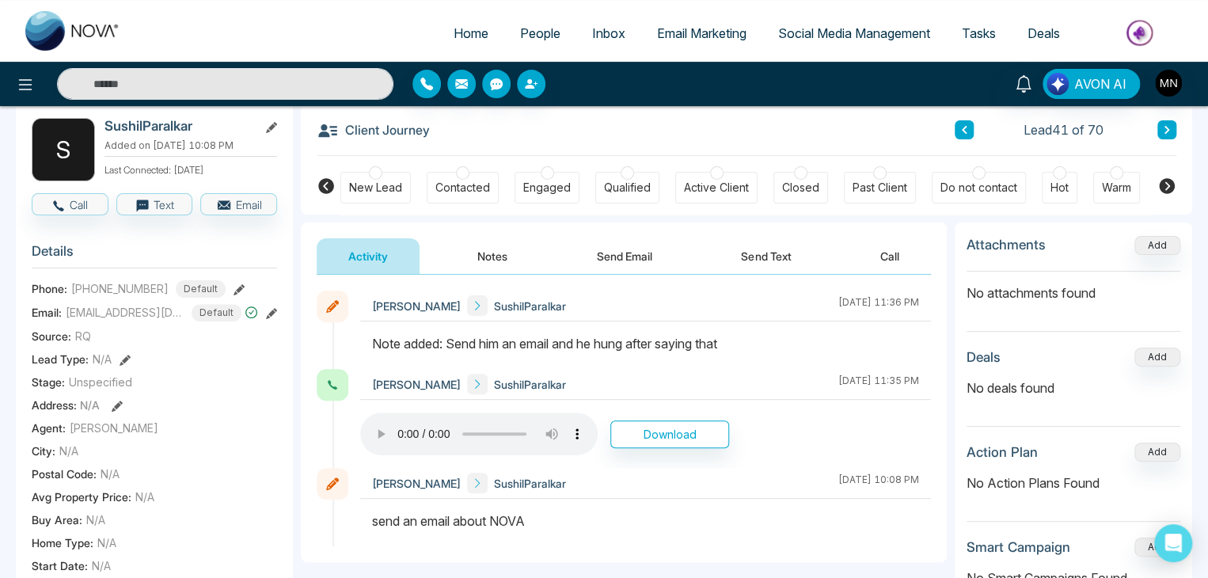
click at [234, 290] on icon at bounding box center [239, 289] width 11 height 11
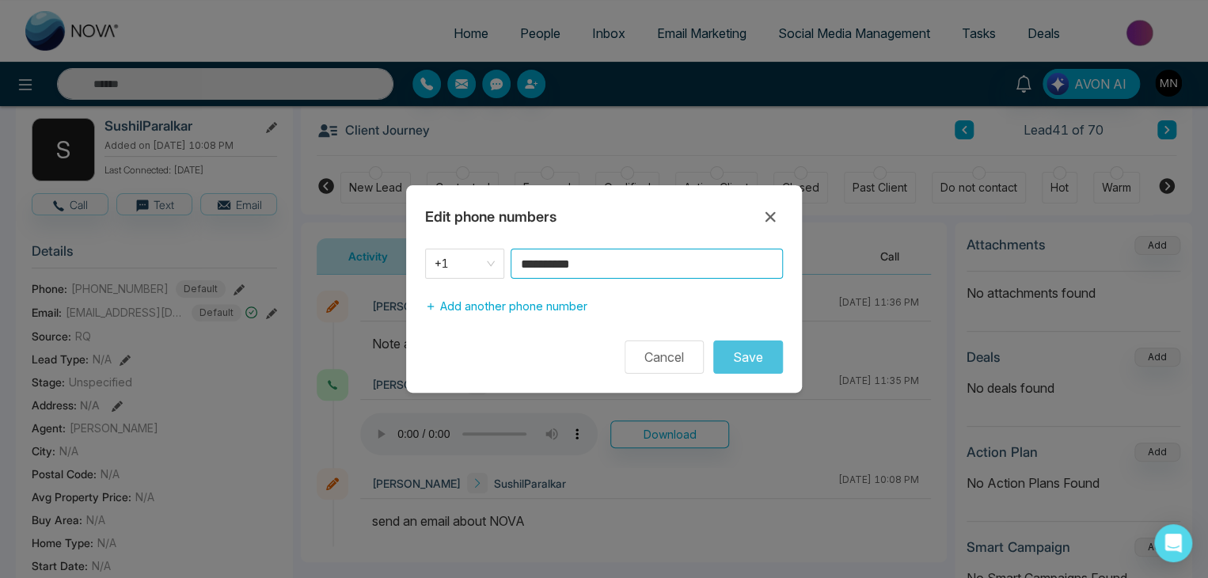
click at [599, 260] on input "**********" at bounding box center [647, 264] width 272 height 30
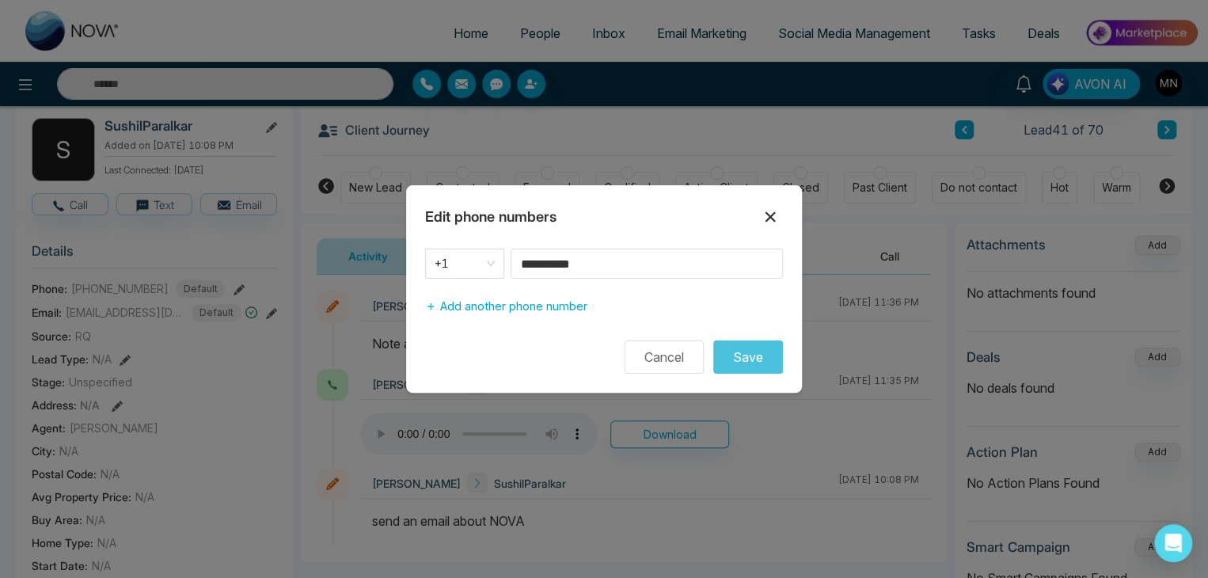
click at [767, 221] on icon at bounding box center [770, 216] width 19 height 19
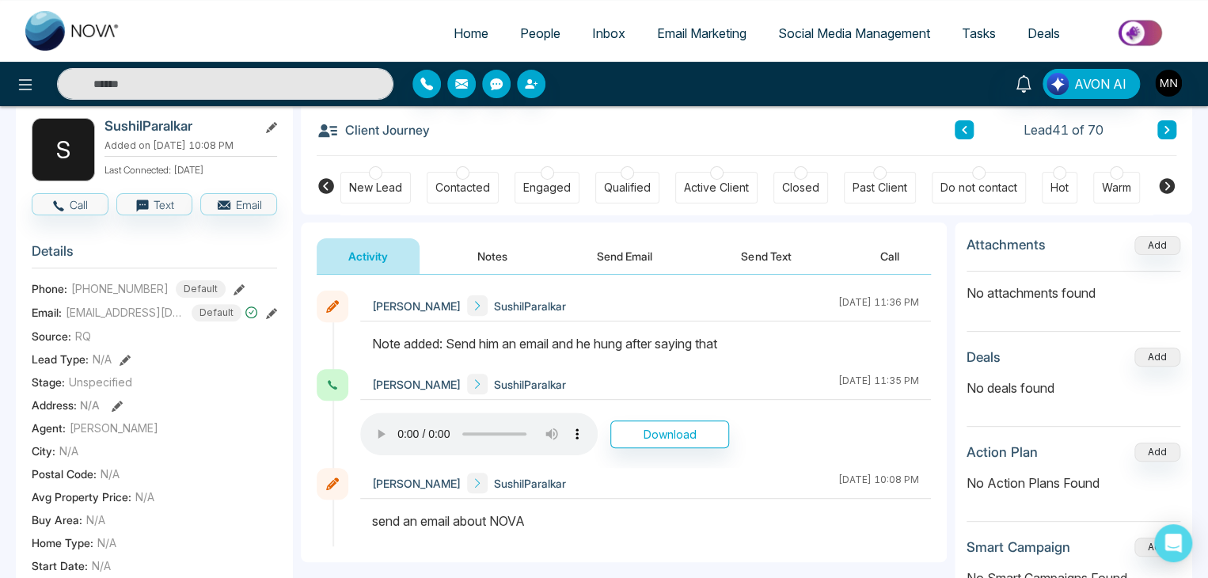
click at [496, 254] on button "Notes" at bounding box center [492, 256] width 93 height 36
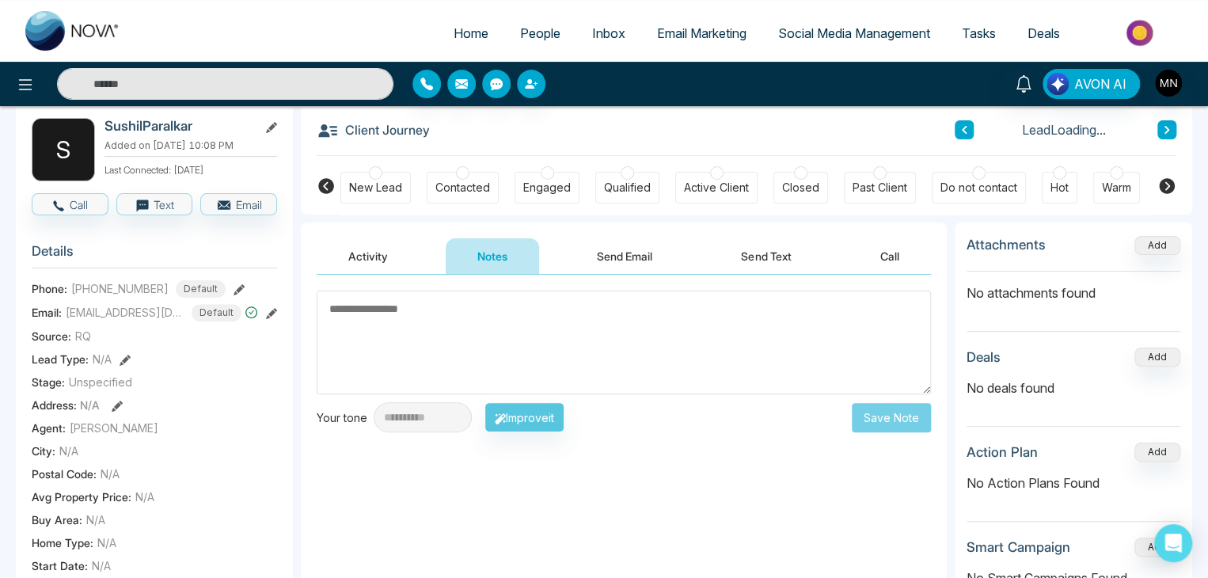
click at [447, 337] on textarea at bounding box center [624, 343] width 614 height 104
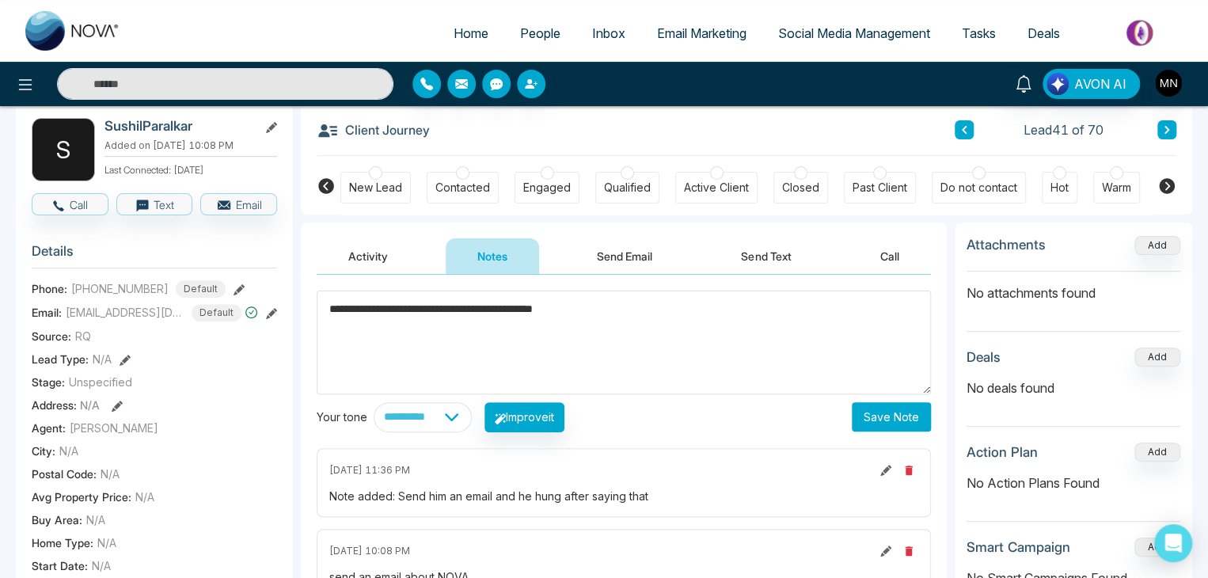
type textarea "**********"
click at [867, 413] on button "Save Note" at bounding box center [891, 416] width 79 height 29
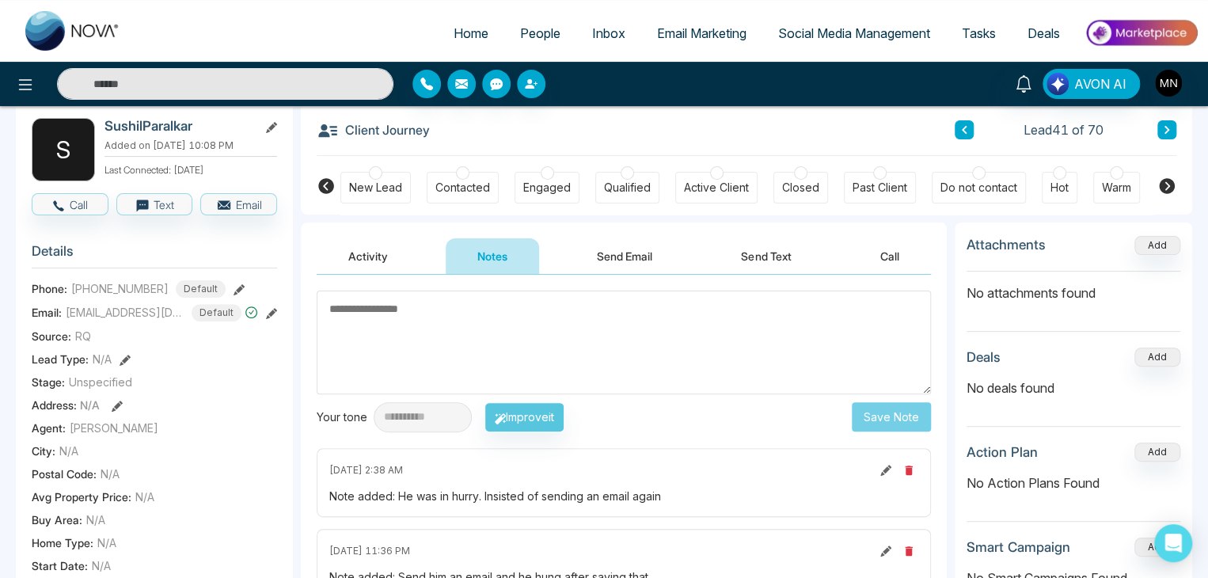
click at [367, 248] on button "Activity" at bounding box center [368, 256] width 103 height 36
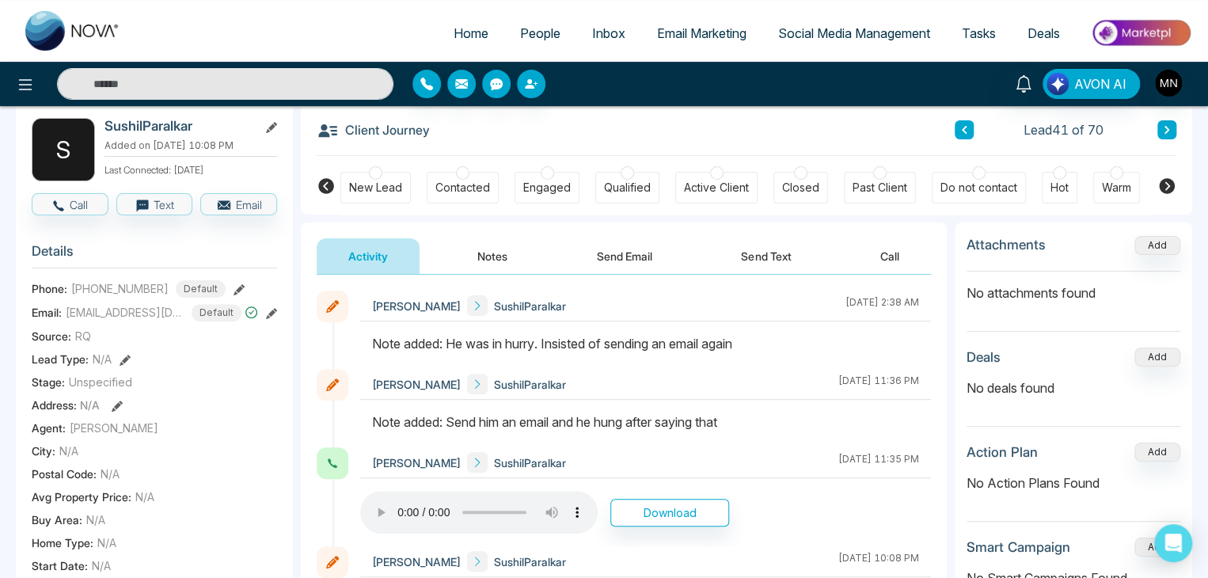
click at [1161, 128] on button at bounding box center [1167, 129] width 19 height 19
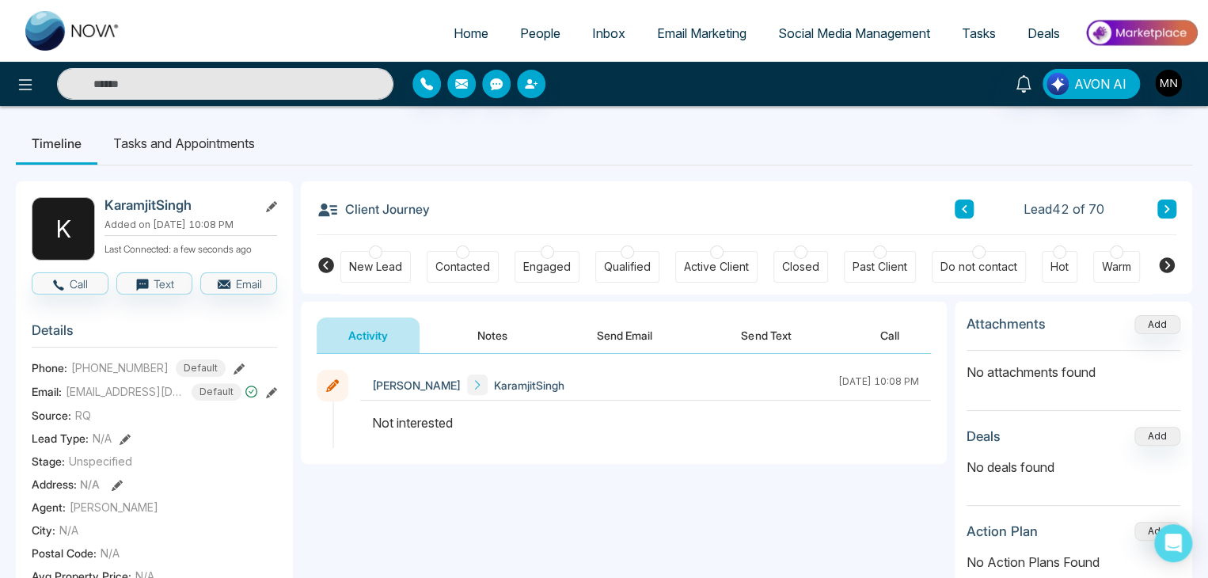
click at [1163, 207] on icon at bounding box center [1167, 209] width 8 height 10
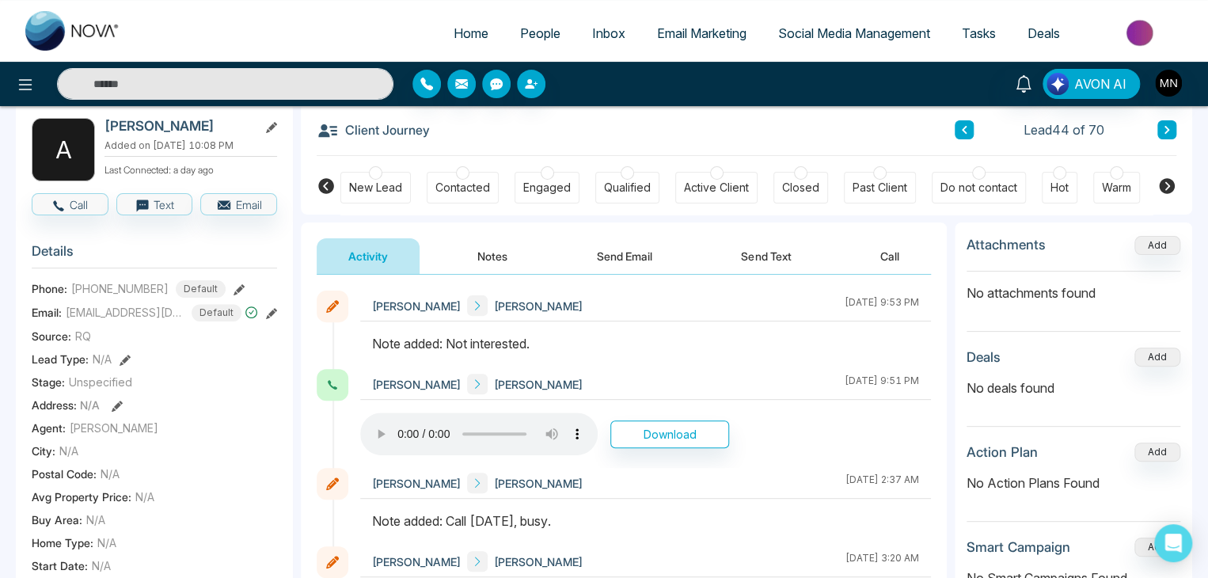
scroll to position [54, 0]
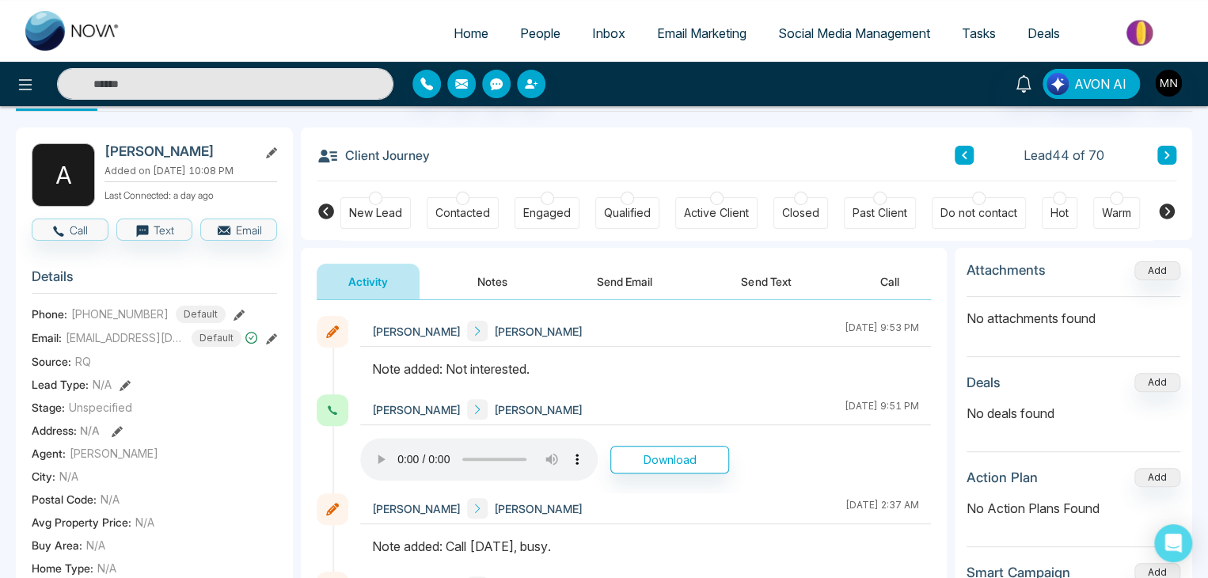
click at [1167, 150] on icon at bounding box center [1167, 155] width 8 height 10
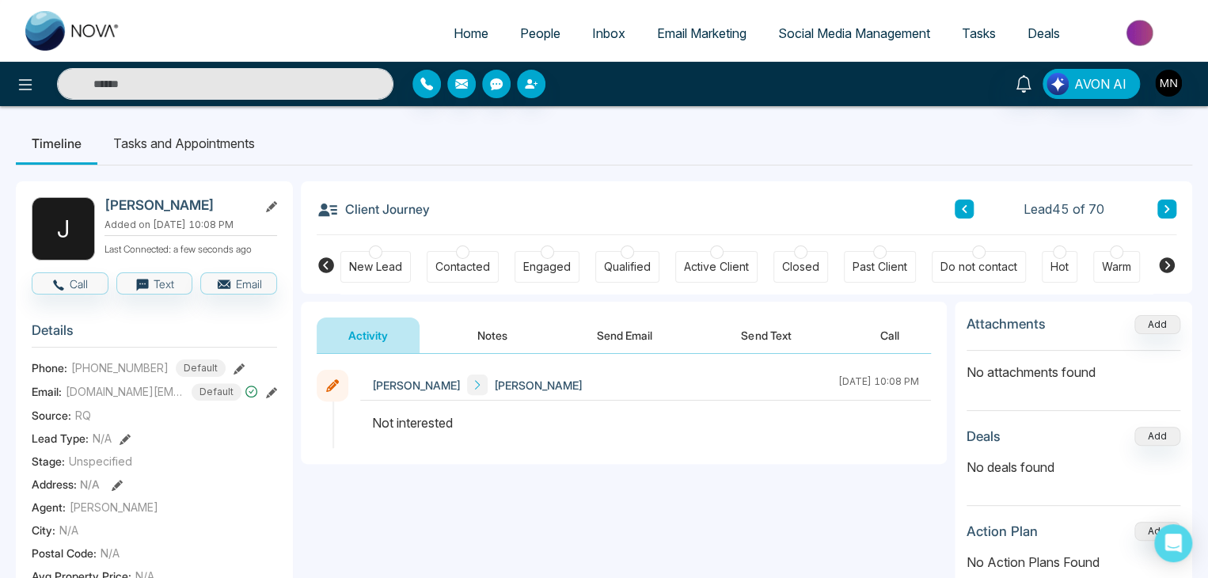
click at [1168, 207] on icon at bounding box center [1167, 209] width 8 height 10
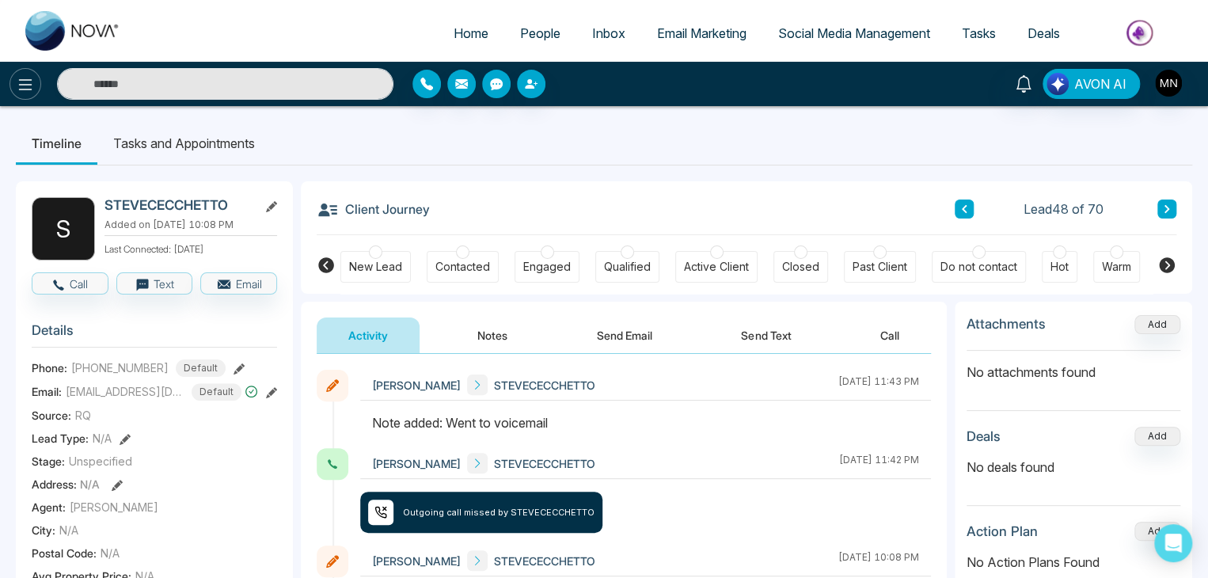
click at [31, 90] on icon at bounding box center [25, 84] width 19 height 19
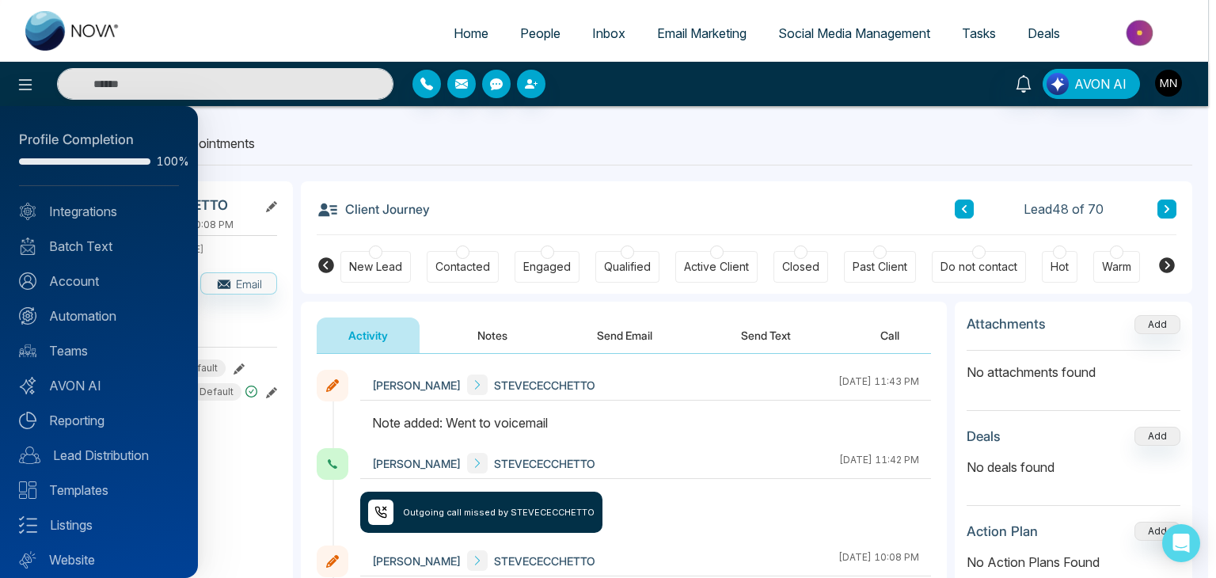
click at [595, 185] on div at bounding box center [608, 289] width 1216 height 578
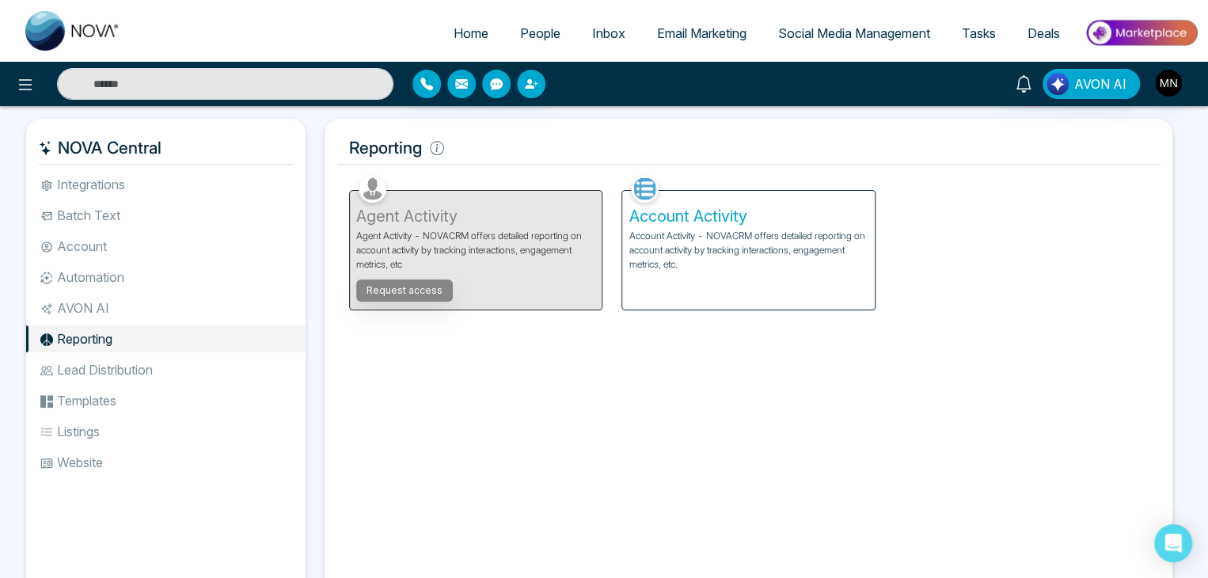
click at [705, 251] on p "Account Activity - NOVACRM offers detailed reporting on account activity by tra…" at bounding box center [748, 250] width 239 height 43
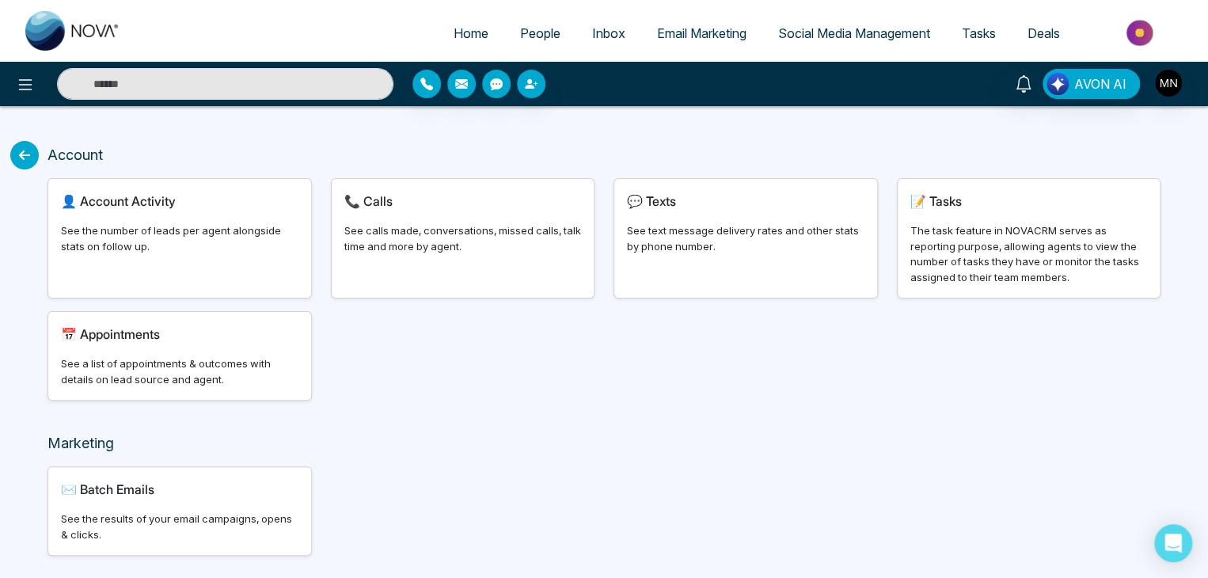
click at [448, 205] on div "📞 Calls" at bounding box center [463, 201] width 238 height 19
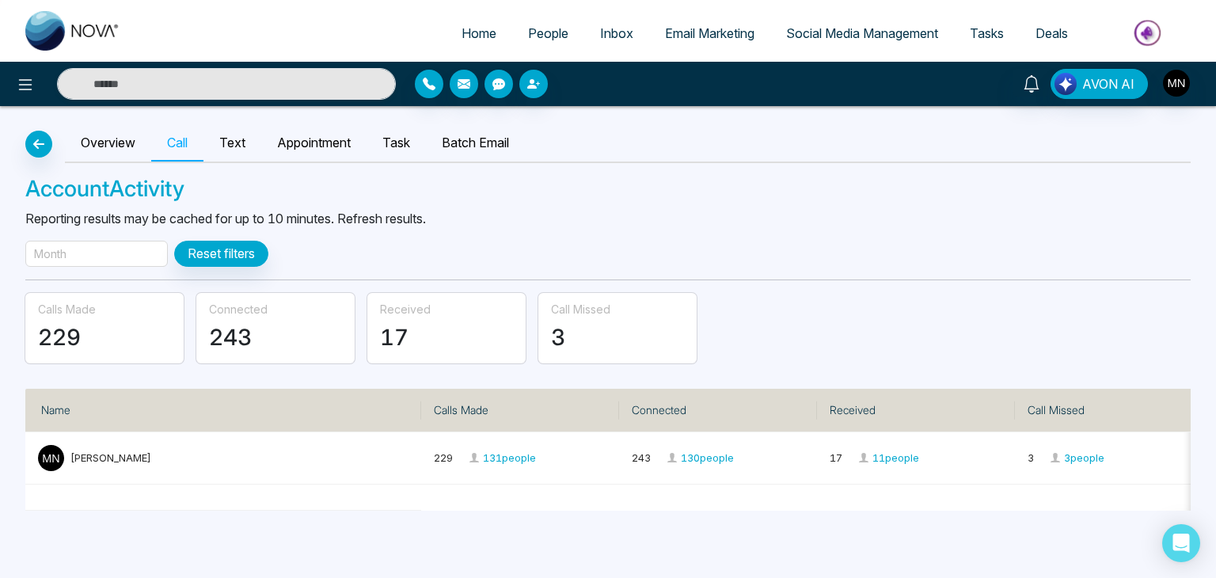
click at [116, 235] on div "Overview Call Text Appointment Task Batch Email Account Activity Reporting resu…" at bounding box center [608, 308] width 1216 height 405
click at [97, 249] on div "Month" at bounding box center [96, 254] width 143 height 26
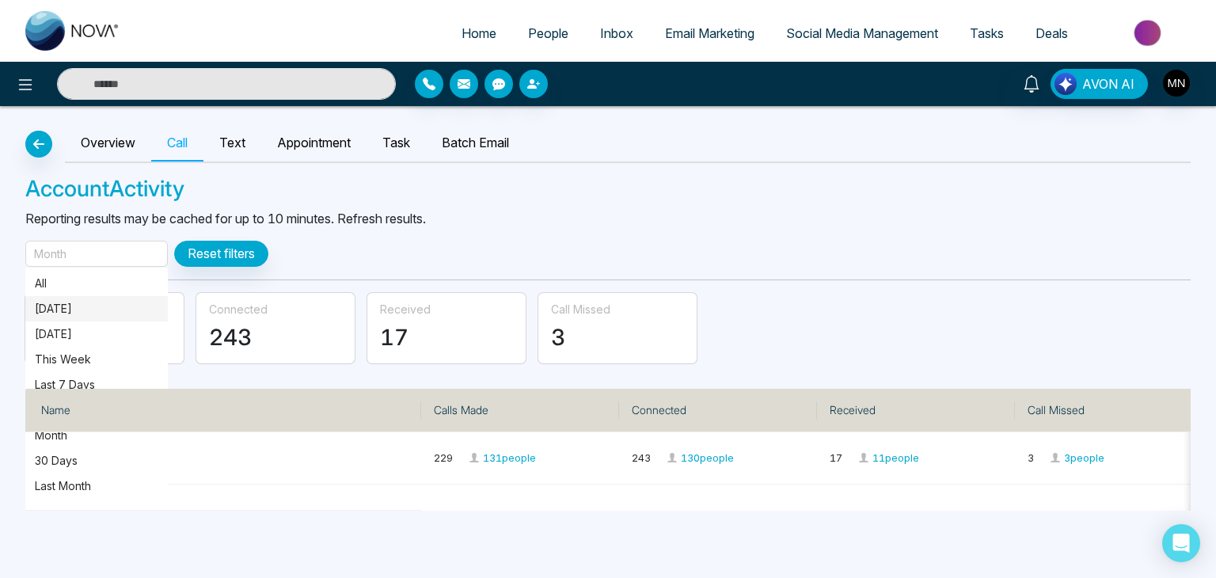
click at [63, 310] on p "[DATE]" at bounding box center [97, 308] width 124 height 17
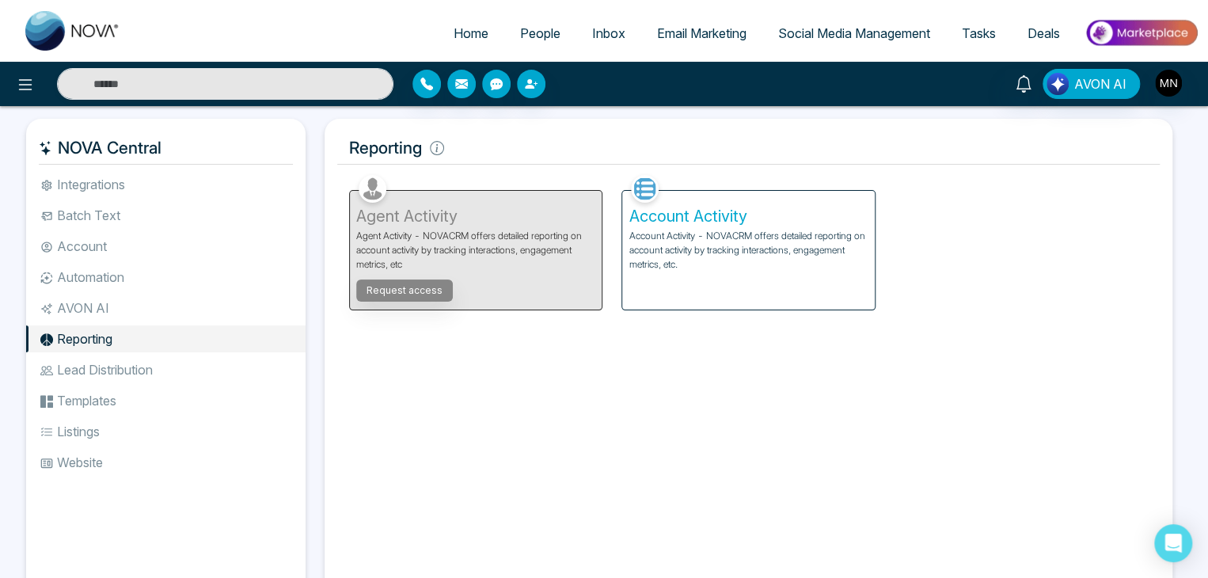
click at [716, 194] on div "Account Activity Account Activity - NOVACRM offers detailed reporting on accoun…" at bounding box center [748, 250] width 252 height 119
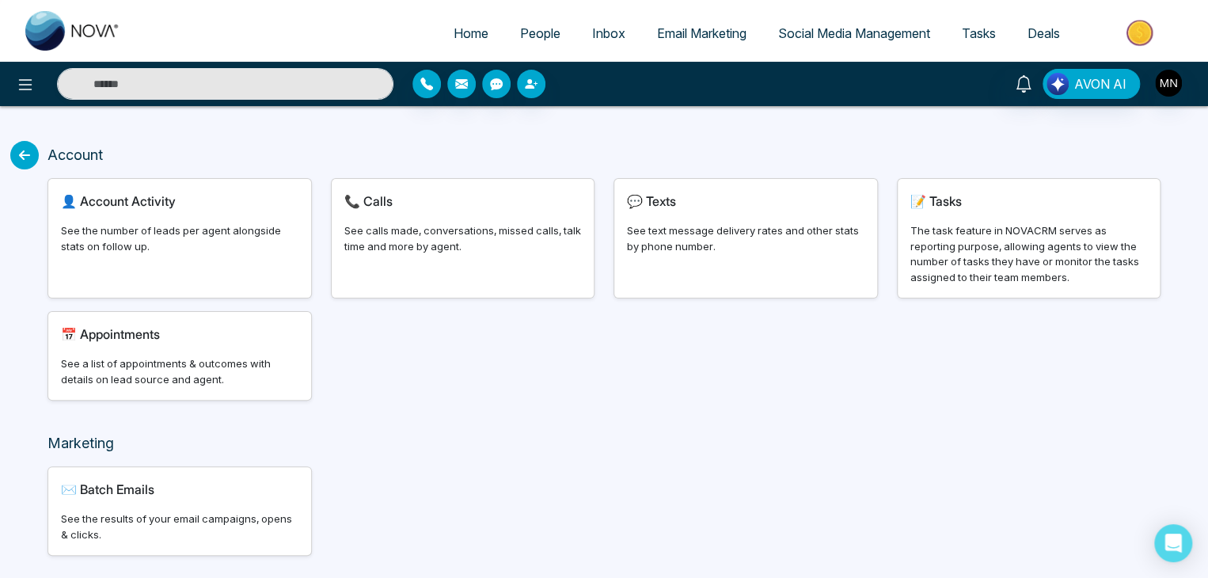
click at [456, 179] on div "📞 Calls See calls made, conversations, missed calls, talk time and more by agen…" at bounding box center [463, 238] width 263 height 119
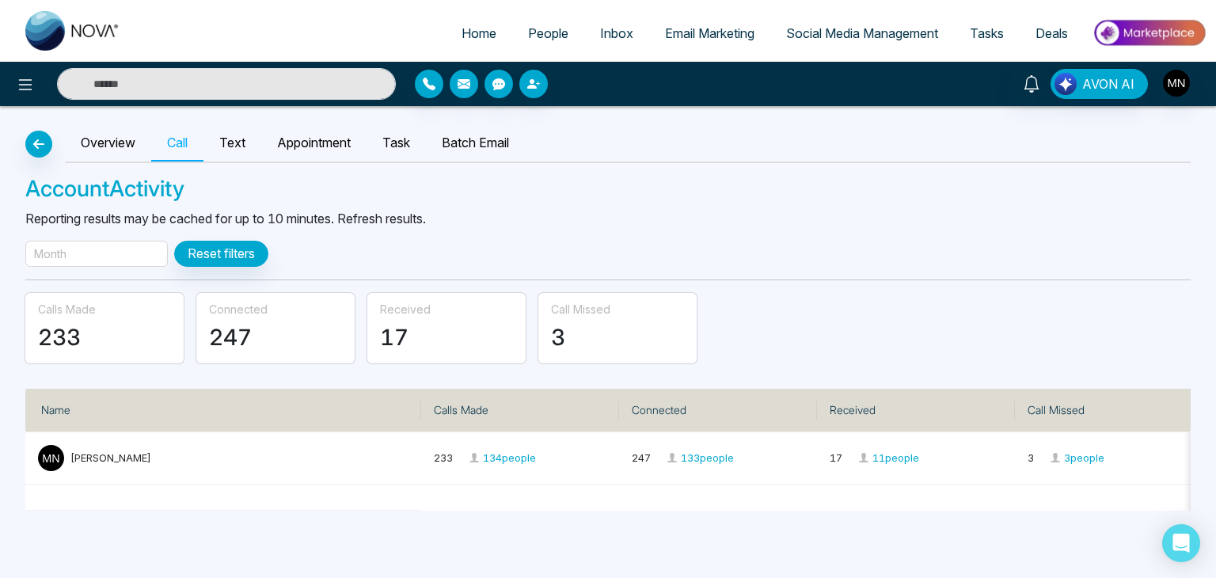
click at [94, 245] on div "Month" at bounding box center [96, 254] width 143 height 26
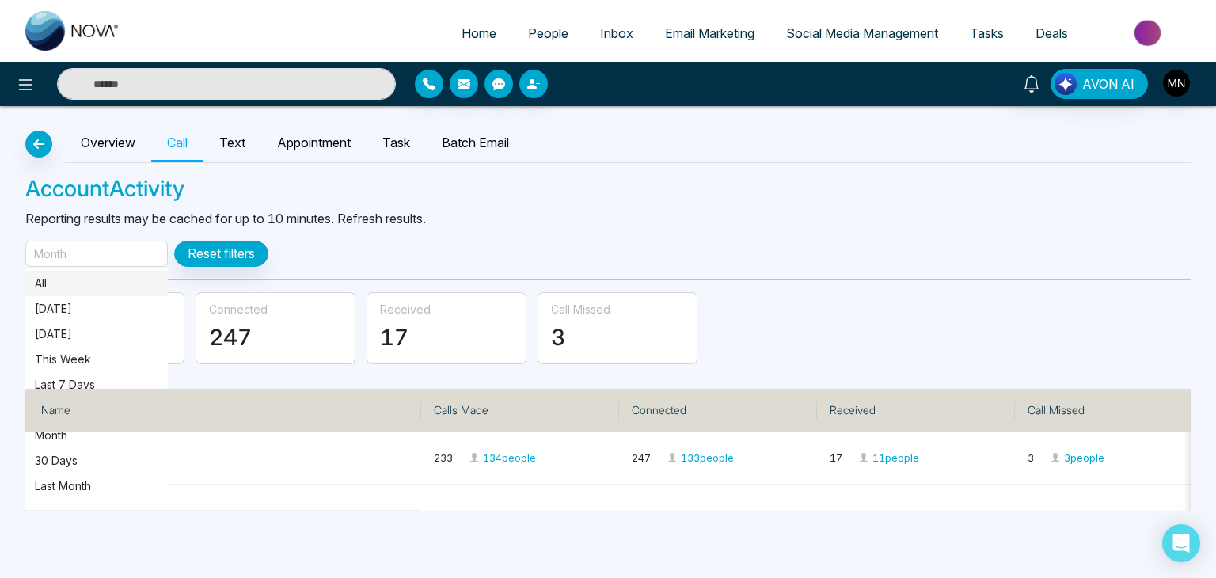
click at [76, 279] on p "All" at bounding box center [97, 283] width 124 height 17
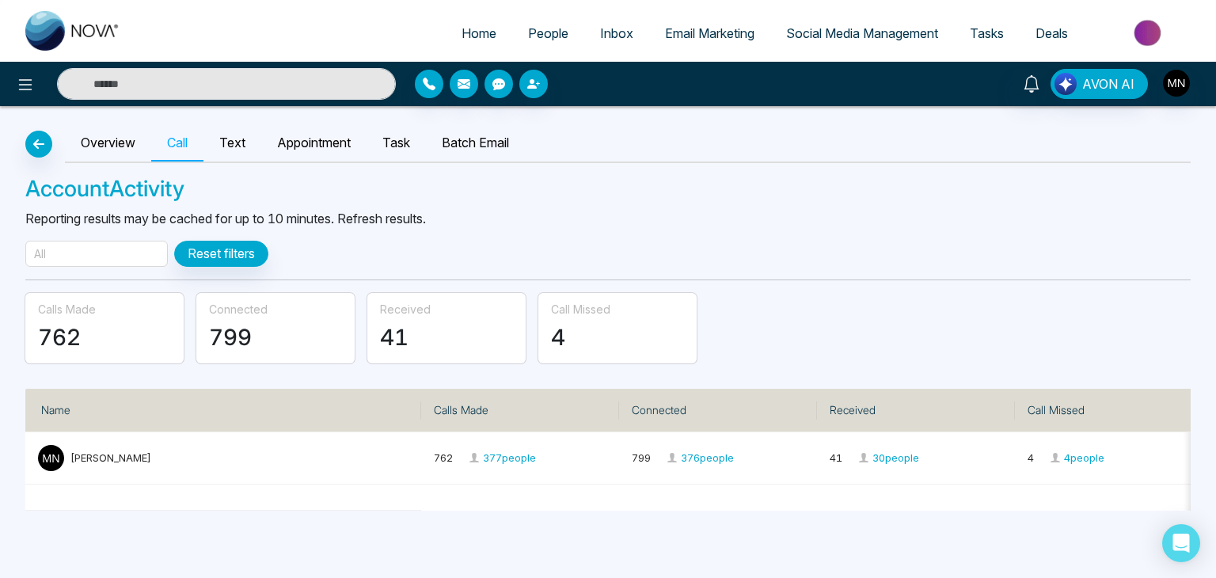
click at [90, 267] on div "Overview Call Text Appointment Task Batch Email Account Activity Reporting resu…" at bounding box center [608, 308] width 1216 height 405
click at [90, 254] on div "All" at bounding box center [96, 254] width 143 height 26
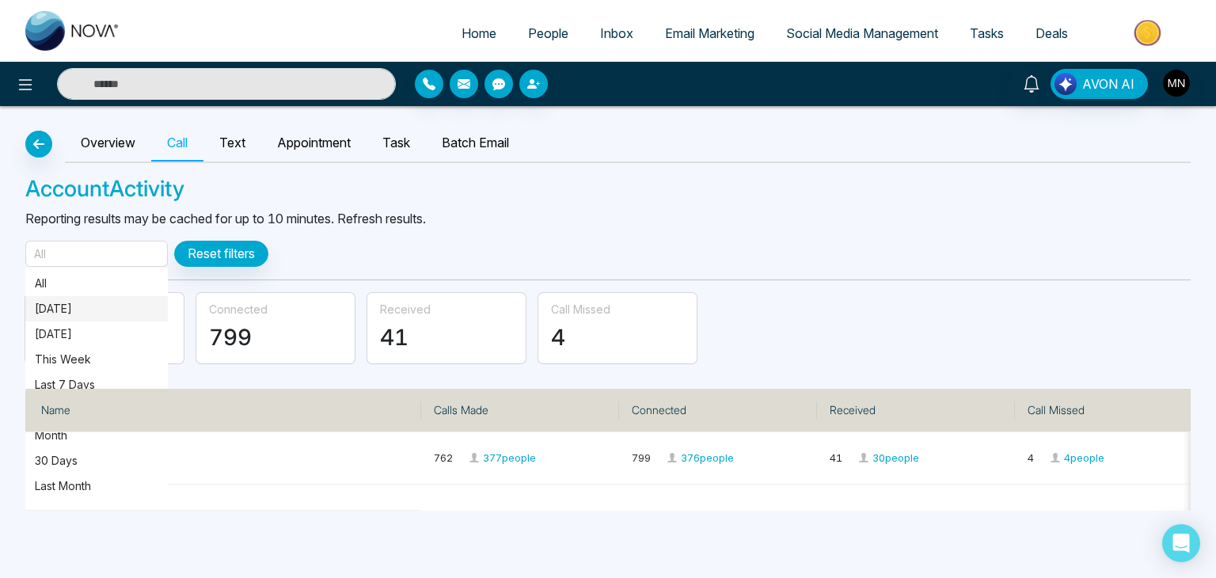
click at [46, 303] on p "[DATE]" at bounding box center [97, 308] width 124 height 17
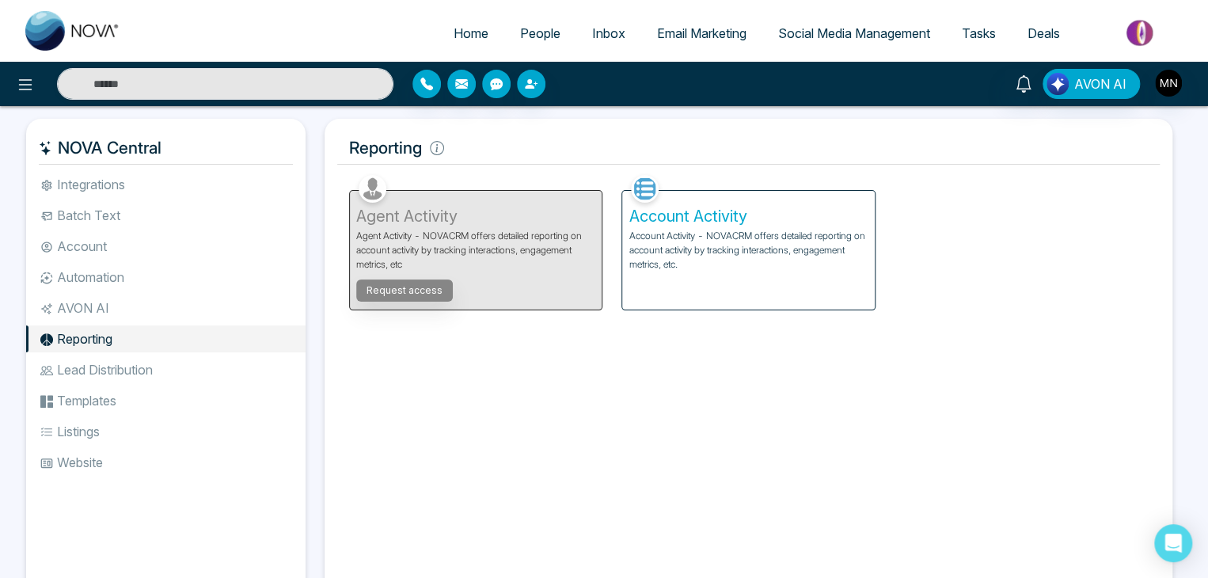
click at [624, 241] on div "Account Activity Account Activity - NOVACRM offers detailed reporting on accoun…" at bounding box center [748, 250] width 252 height 119
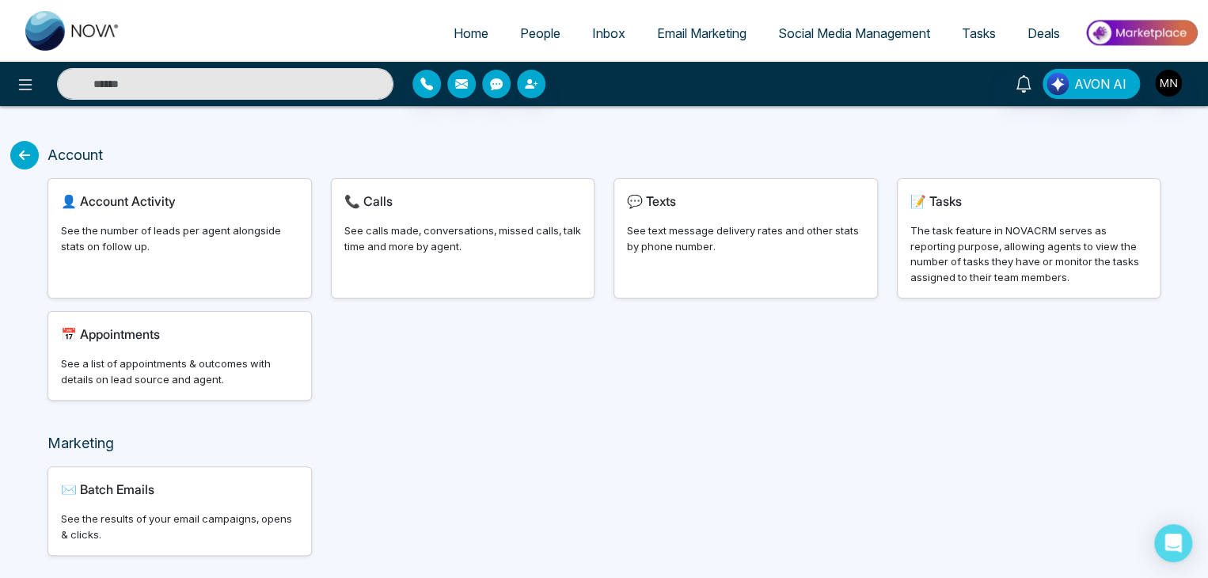
click at [503, 238] on div "See calls made, conversations, missed calls, talk time and more by agent." at bounding box center [463, 238] width 238 height 31
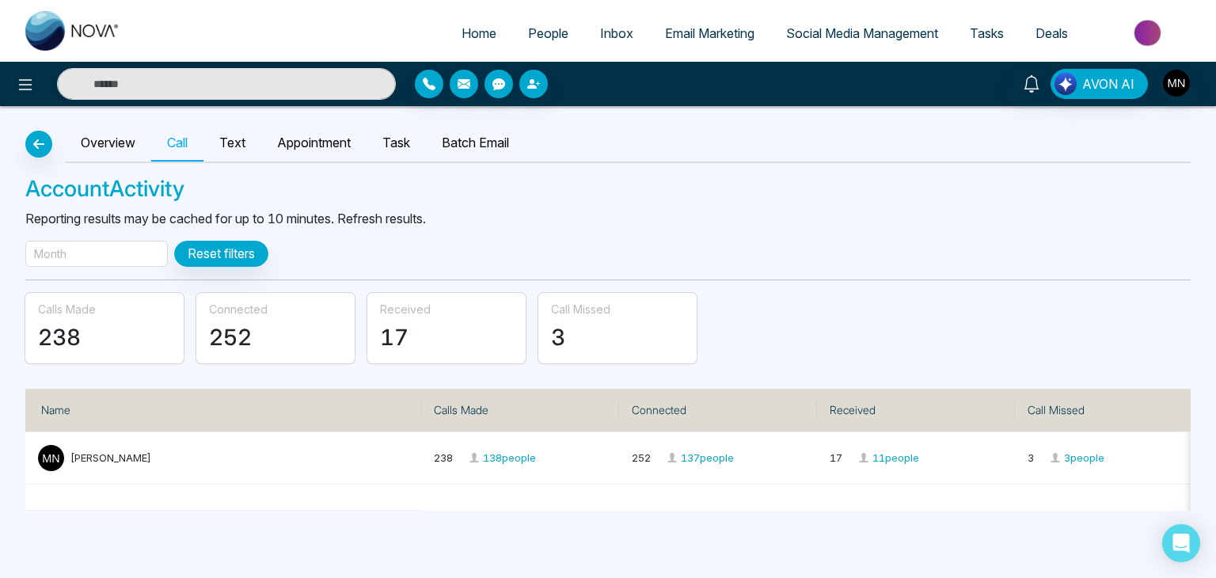
click at [70, 249] on div "Month" at bounding box center [96, 254] width 143 height 26
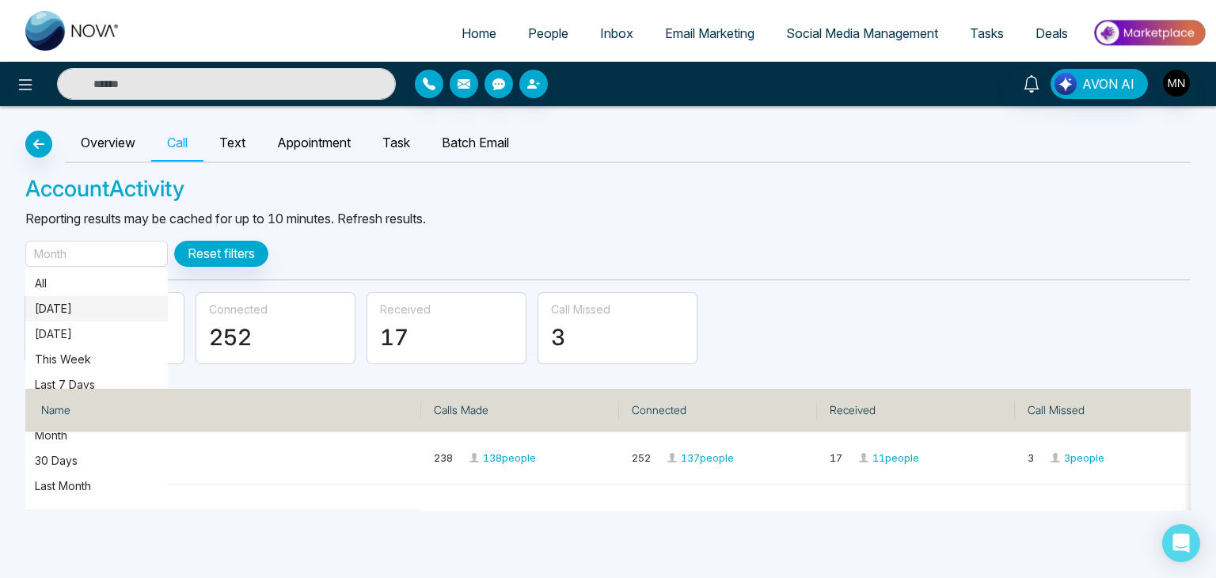
click at [54, 310] on p "[DATE]" at bounding box center [97, 308] width 124 height 17
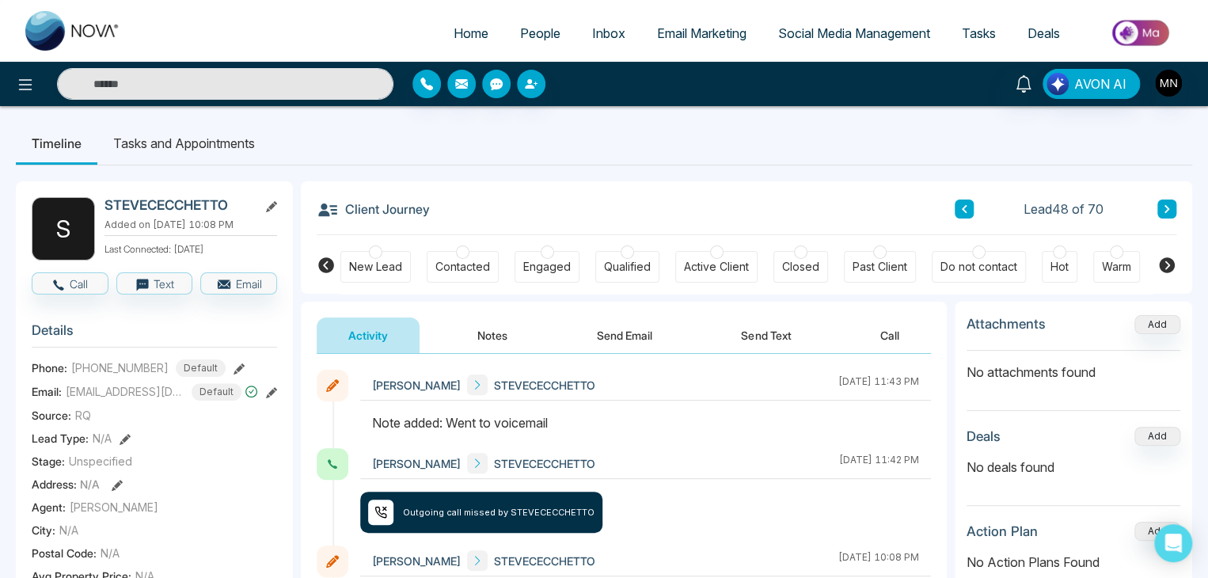
click at [234, 366] on icon at bounding box center [239, 368] width 11 height 11
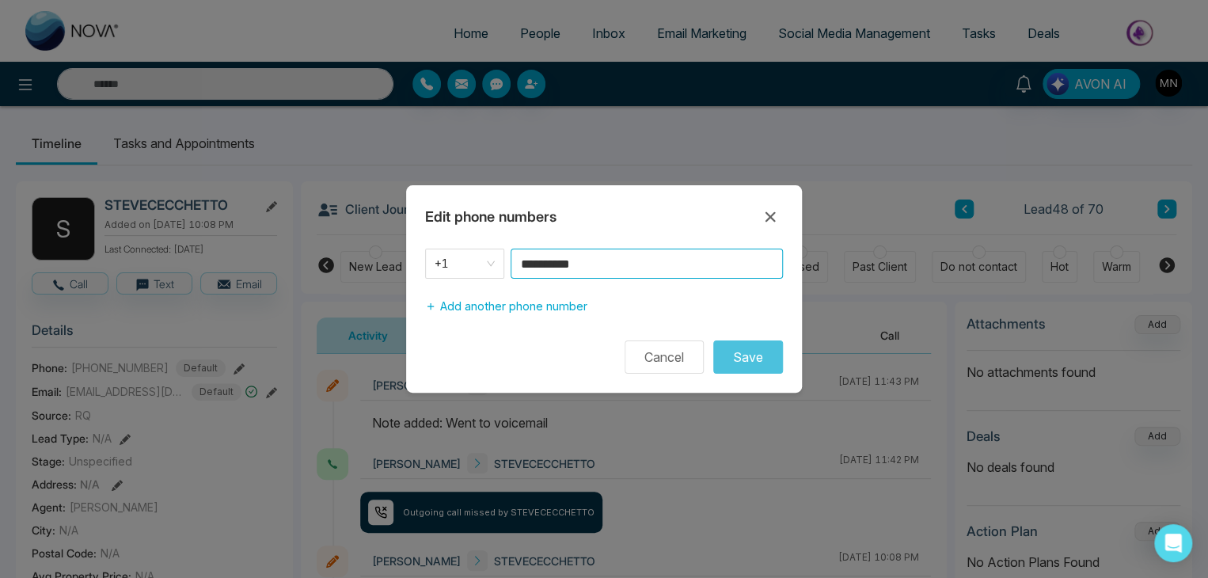
click at [607, 260] on input "**********" at bounding box center [647, 264] width 272 height 30
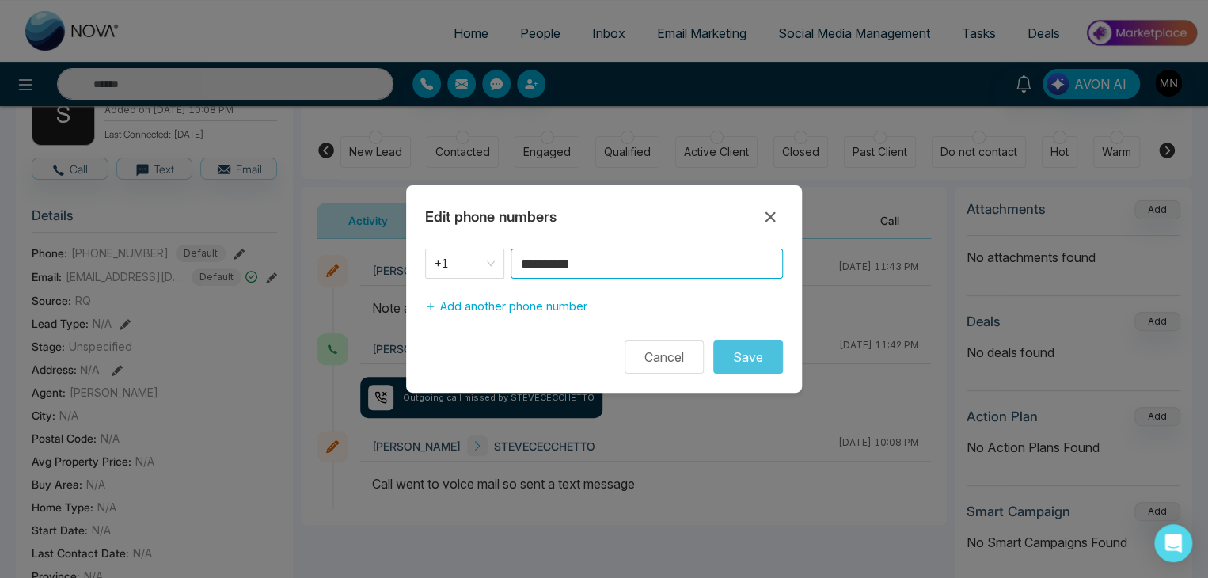
scroll to position [90, 0]
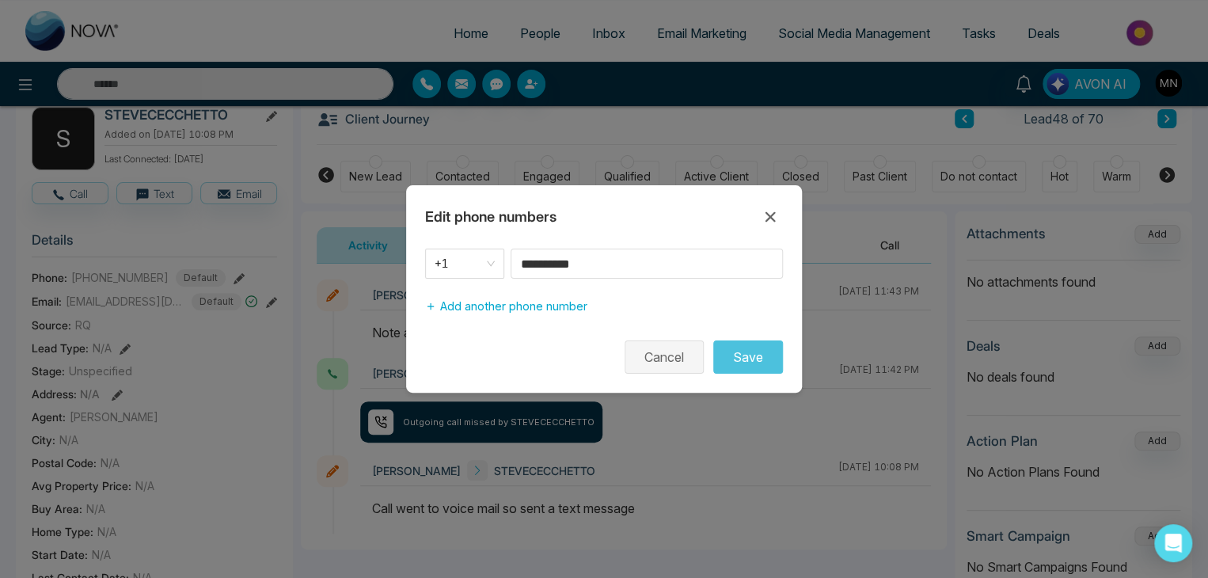
click at [656, 362] on button "Cancel" at bounding box center [664, 356] width 79 height 33
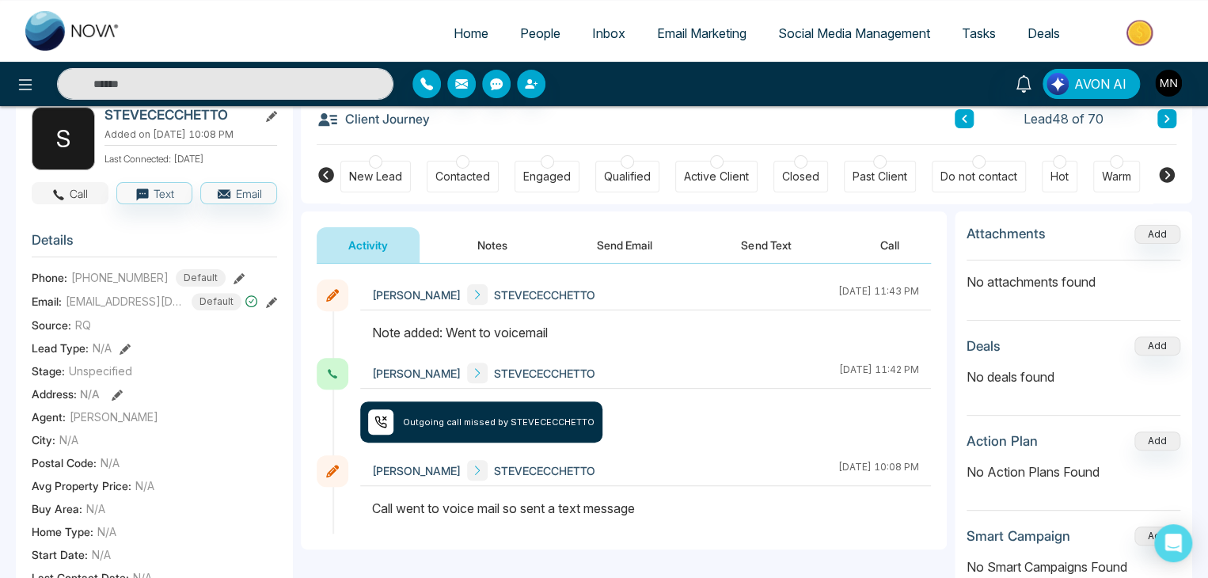
click at [79, 196] on button "Call" at bounding box center [70, 193] width 77 height 22
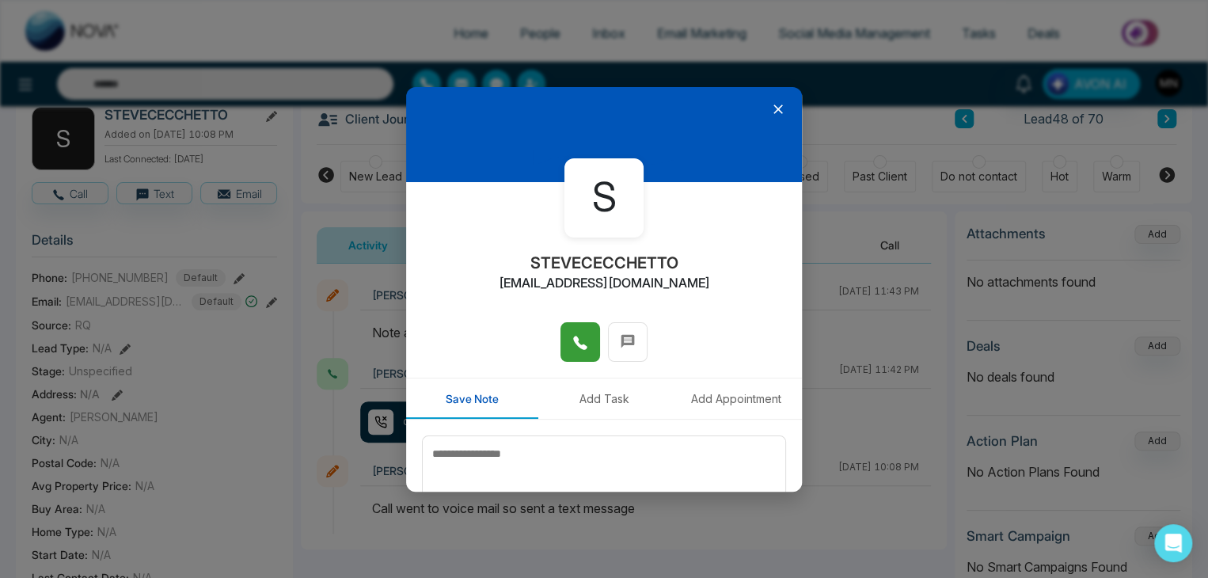
click at [561, 352] on button at bounding box center [581, 342] width 40 height 40
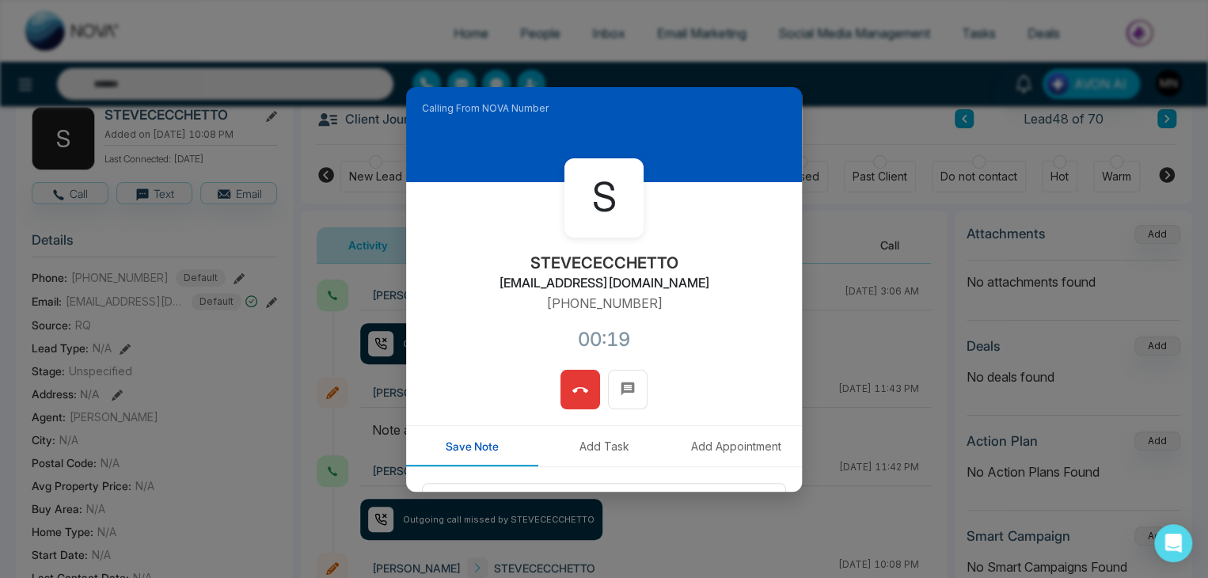
click at [580, 393] on icon at bounding box center [580, 390] width 16 height 16
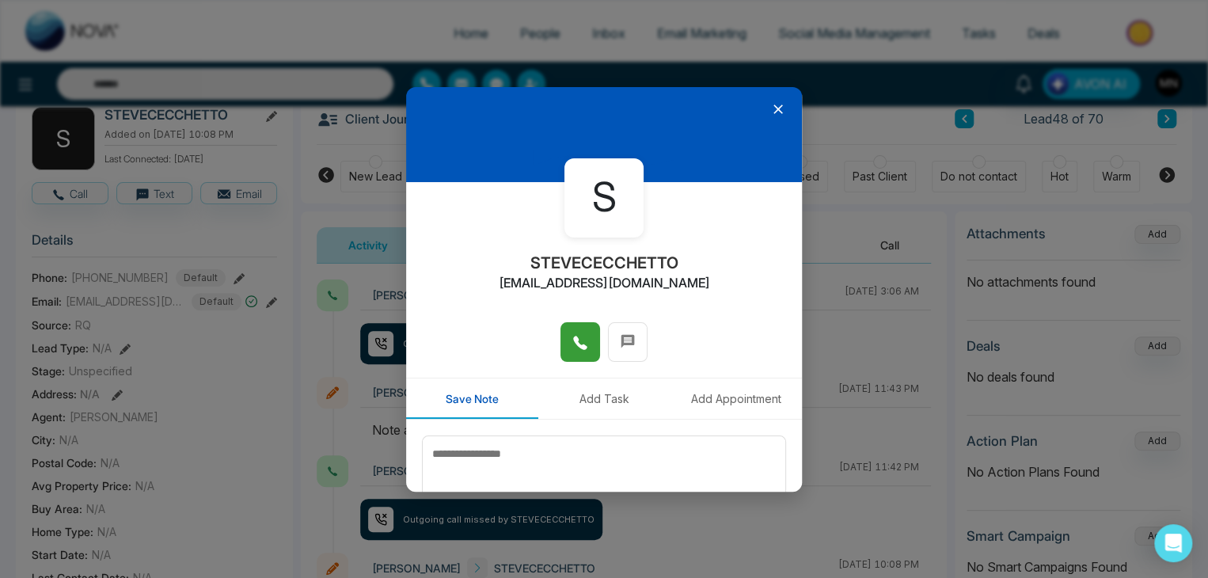
drag, startPoint x: 553, startPoint y: 433, endPoint x: 542, endPoint y: 452, distance: 22.0
click at [542, 452] on div "Save Note" at bounding box center [604, 499] width 396 height 159
click at [542, 452] on textarea at bounding box center [604, 474] width 364 height 79
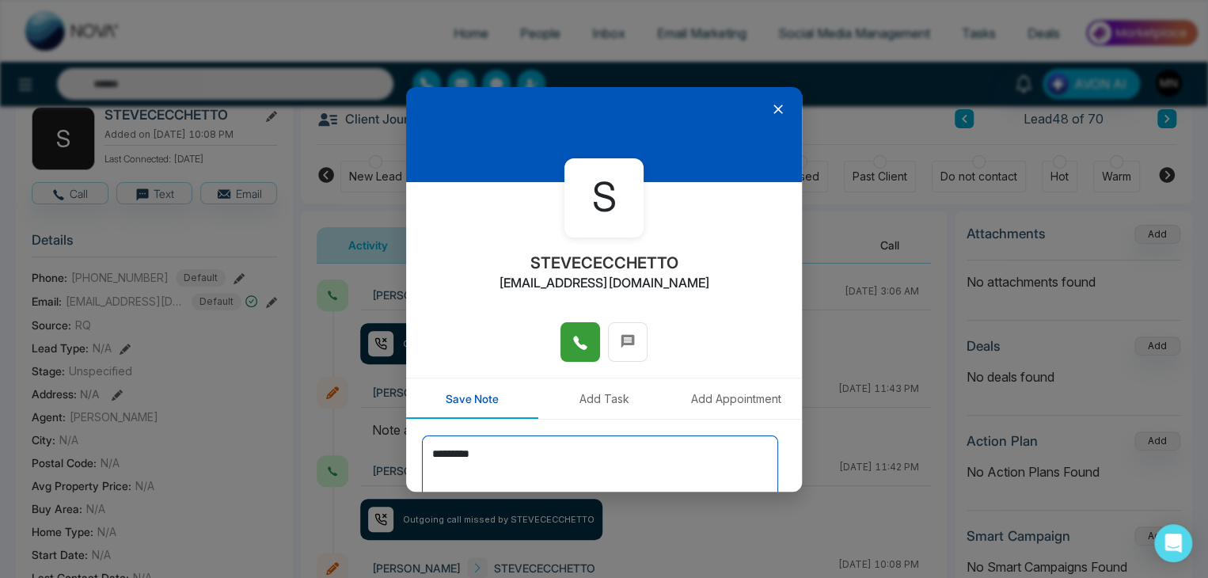
type textarea "*********"
click at [705, 534] on button "Save Note" at bounding box center [745, 548] width 81 height 29
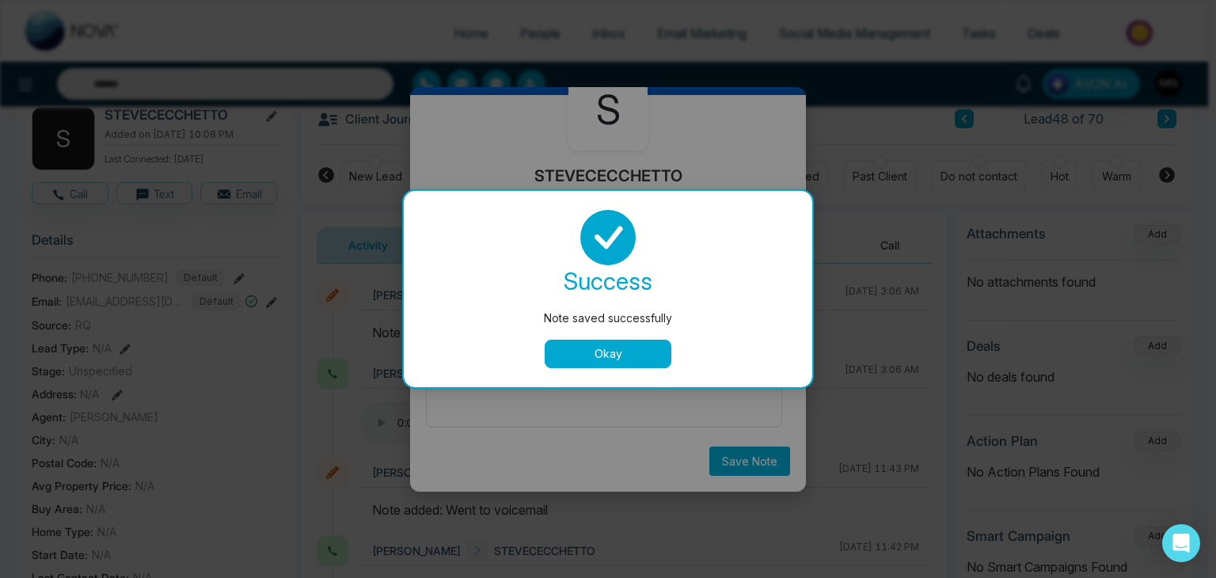
drag, startPoint x: 644, startPoint y: 354, endPoint x: 614, endPoint y: 357, distance: 29.5
click at [614, 357] on button "Okay" at bounding box center [608, 354] width 127 height 29
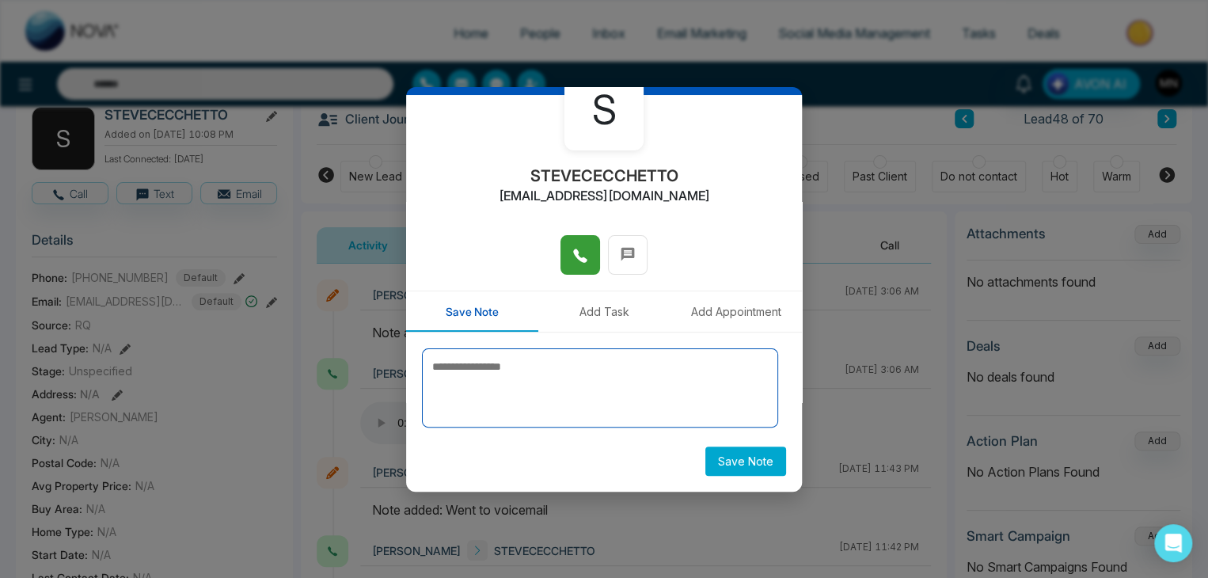
click at [614, 357] on textarea at bounding box center [600, 387] width 356 height 79
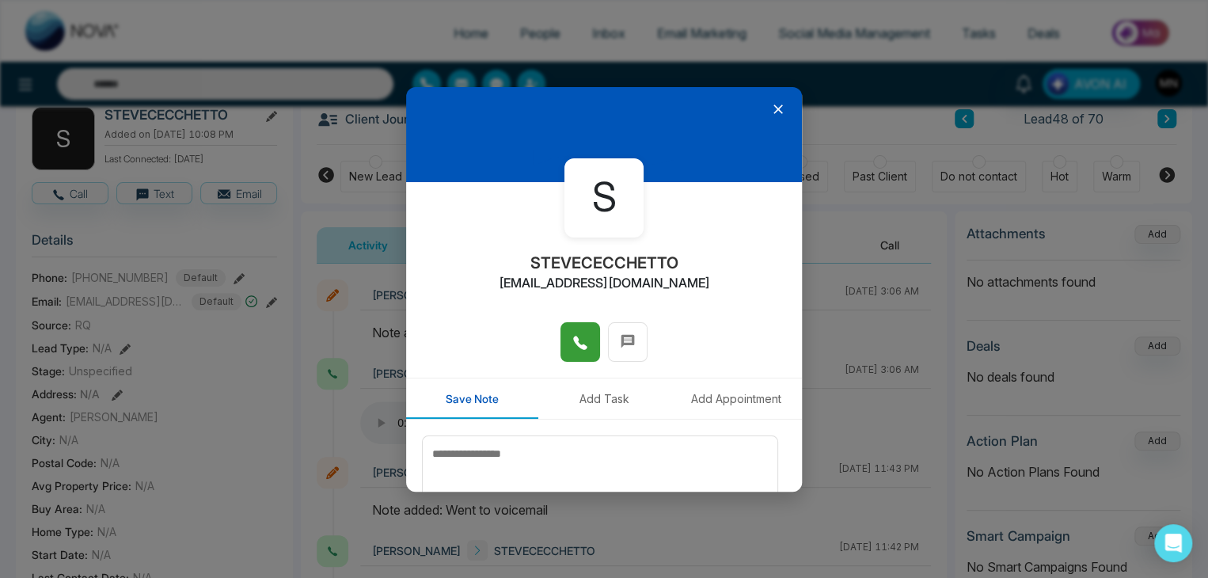
click at [774, 105] on icon at bounding box center [778, 109] width 16 height 16
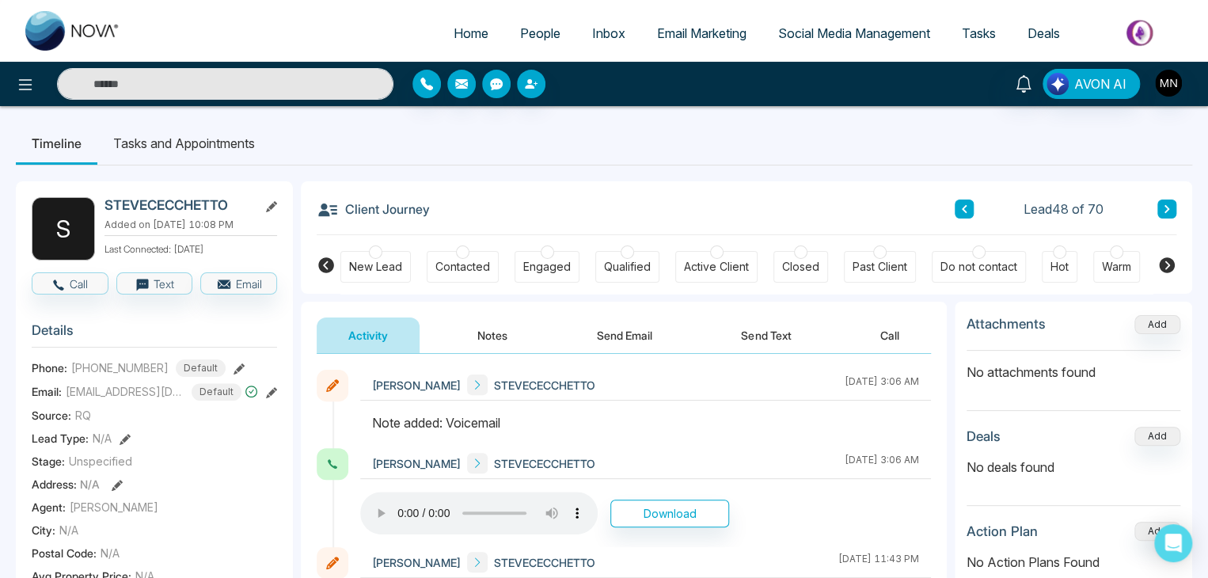
click at [1167, 202] on button at bounding box center [1167, 209] width 19 height 19
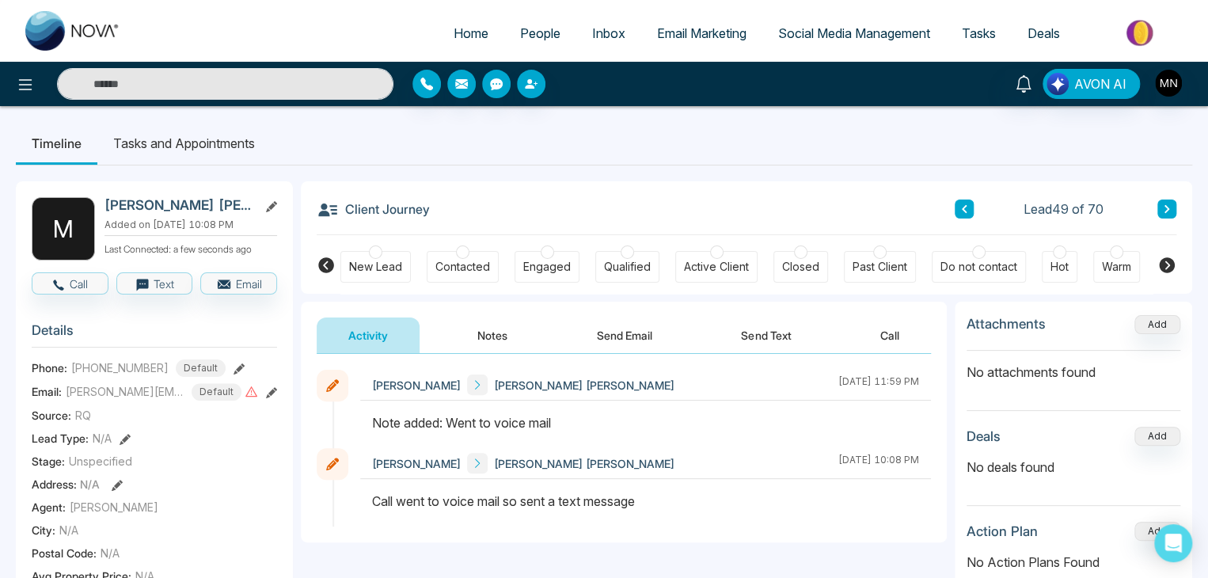
click at [234, 365] on icon at bounding box center [239, 368] width 11 height 11
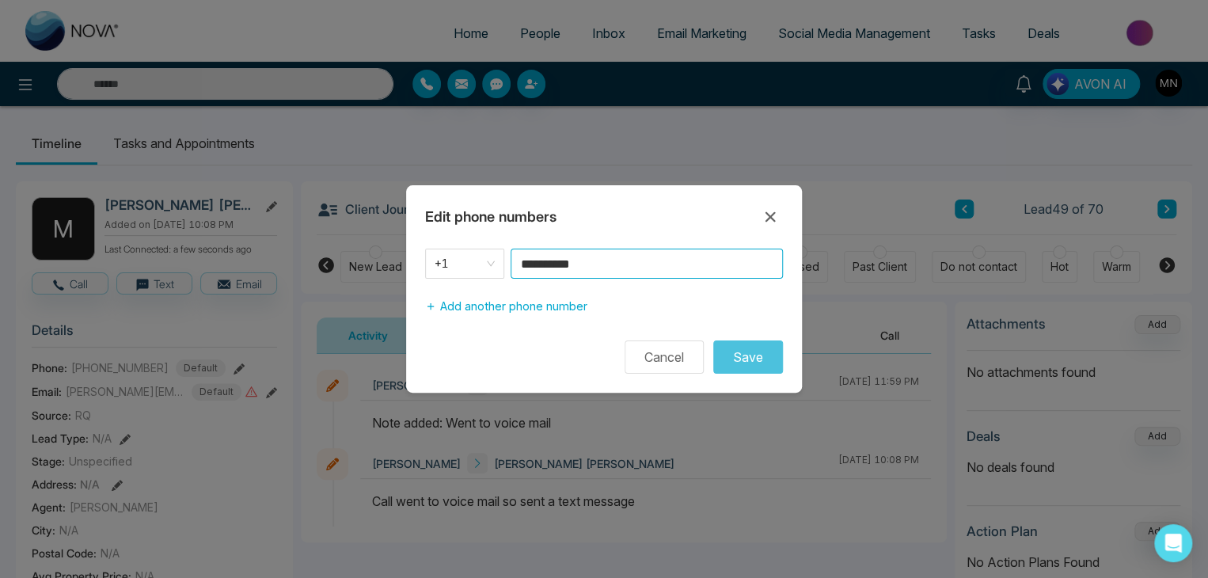
click at [644, 257] on input "**********" at bounding box center [647, 264] width 272 height 30
click at [677, 365] on button "Cancel" at bounding box center [664, 356] width 79 height 33
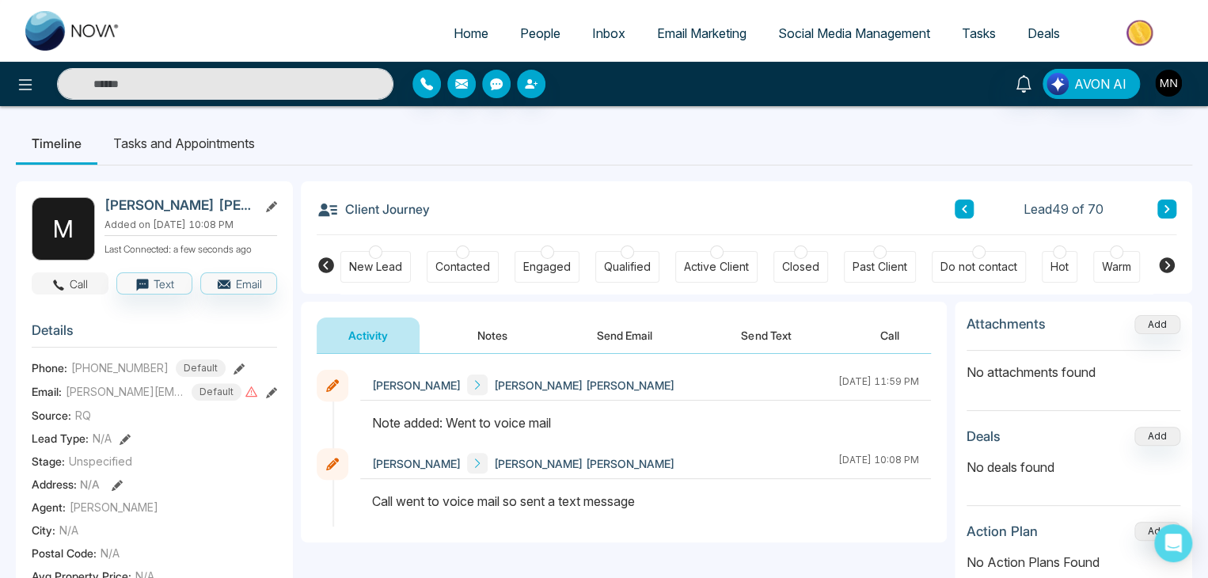
click at [88, 272] on button "Call" at bounding box center [70, 283] width 77 height 22
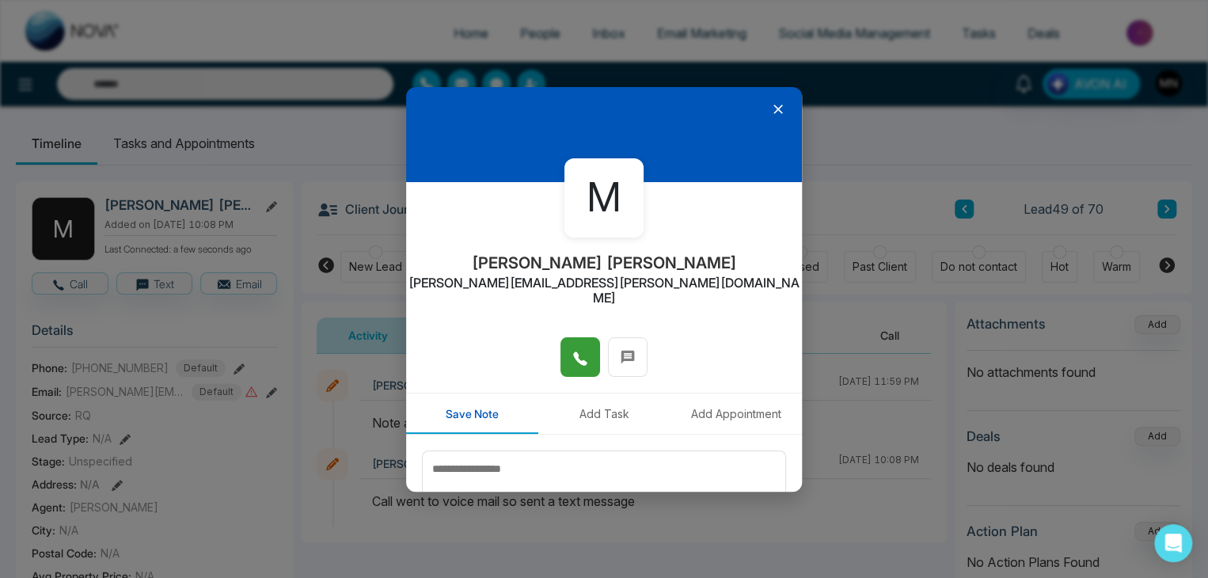
click at [567, 340] on button at bounding box center [581, 357] width 40 height 40
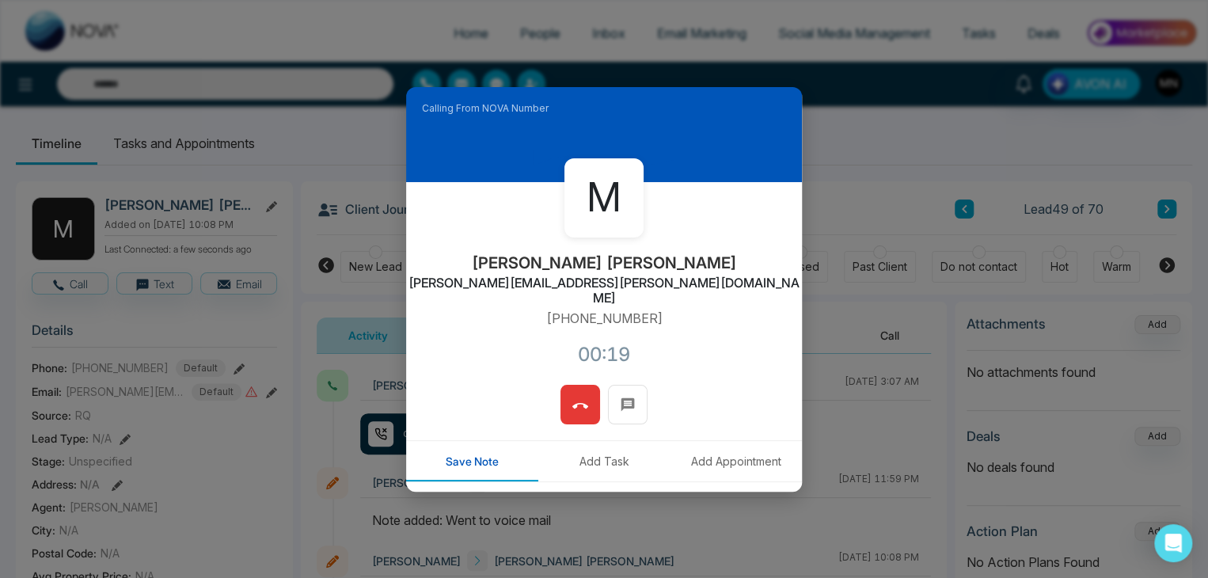
click at [572, 398] on icon at bounding box center [580, 406] width 16 height 16
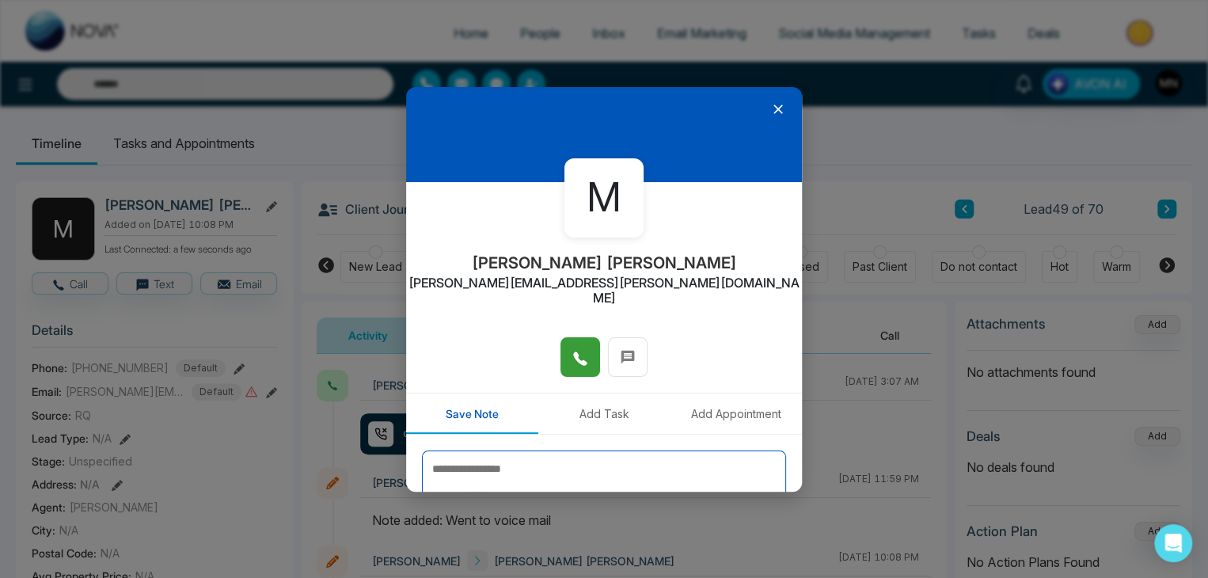
click at [535, 451] on textarea at bounding box center [604, 490] width 364 height 79
type textarea "*********"
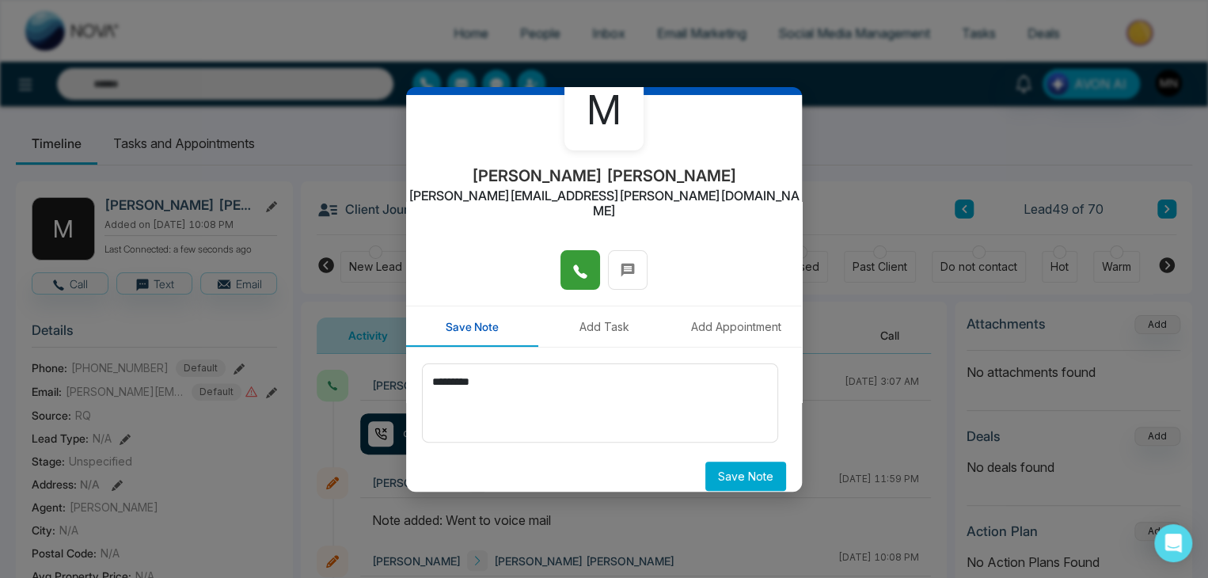
click at [705, 462] on button "Save Note" at bounding box center [745, 476] width 81 height 29
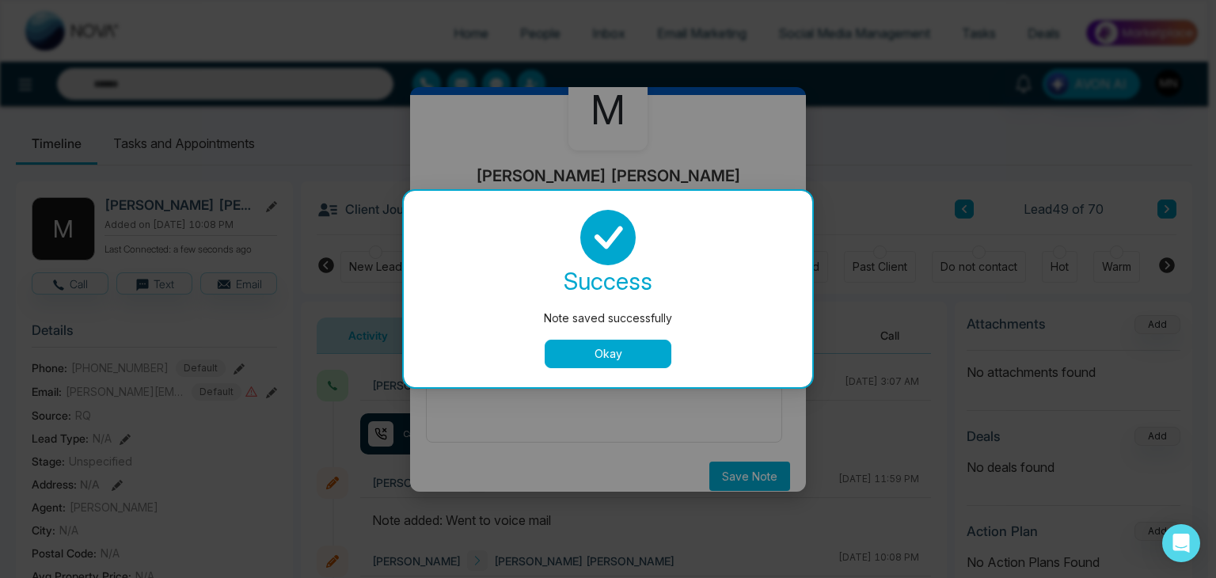
click at [624, 355] on button "Okay" at bounding box center [608, 354] width 127 height 29
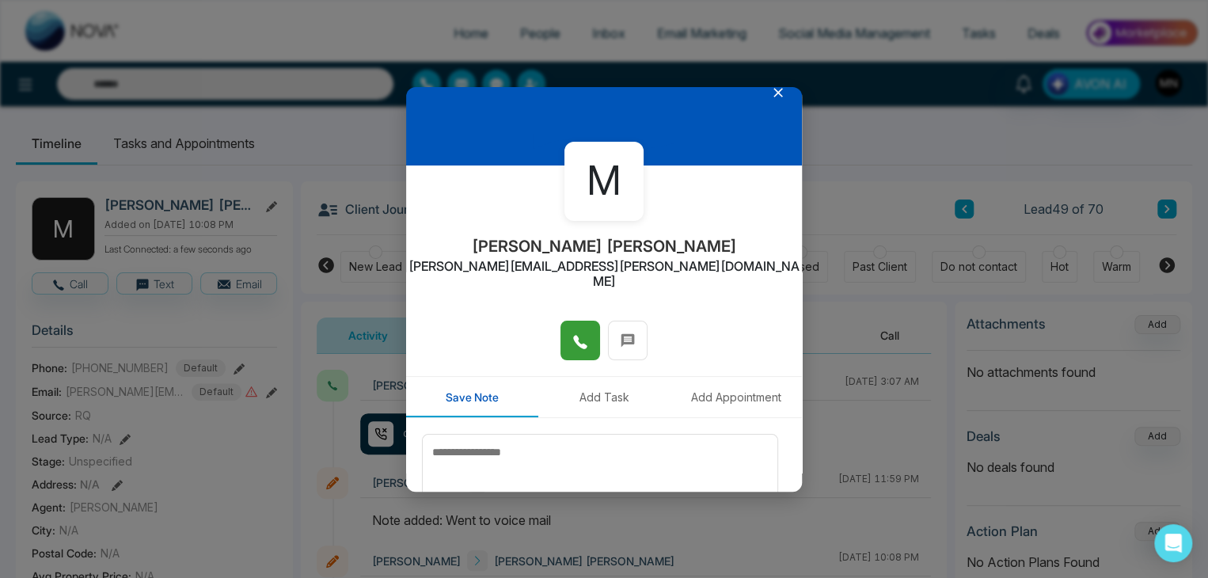
scroll to position [7, 0]
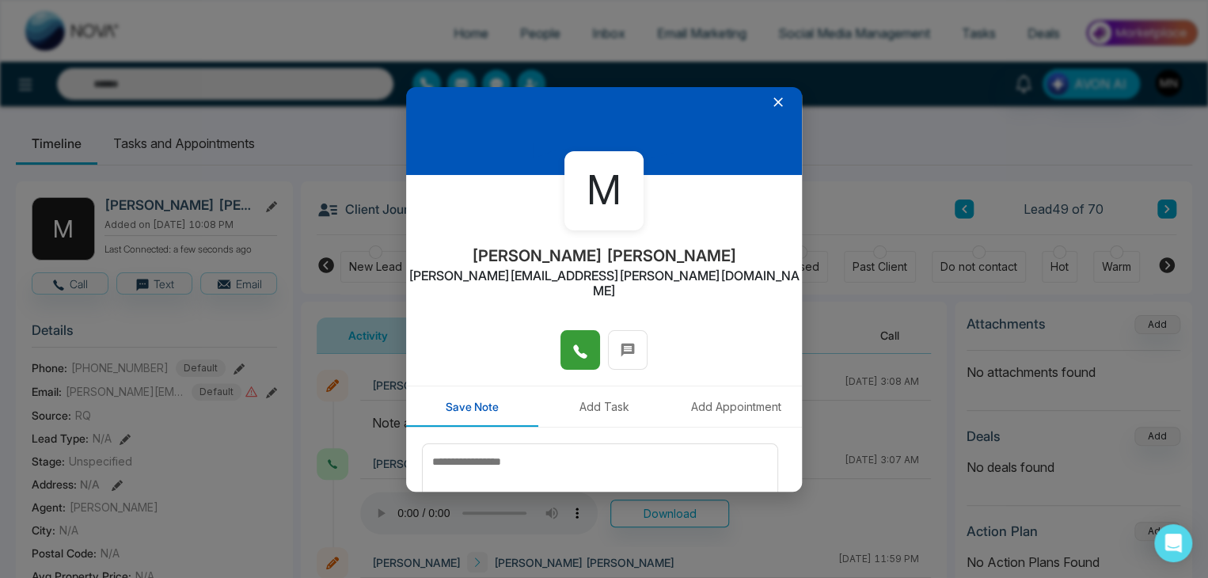
click at [770, 106] on icon at bounding box center [778, 102] width 16 height 16
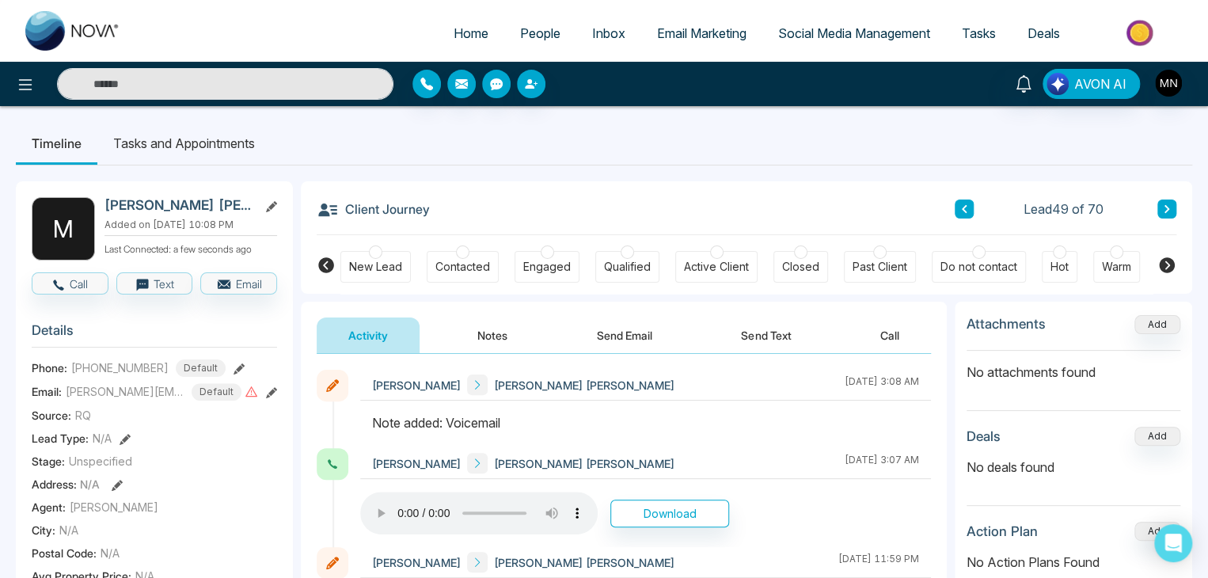
click at [1176, 205] on div "Client Journey Lead 49 of 70 New Lead Contacted Engaged Qualified Active Client…" at bounding box center [747, 237] width 892 height 112
click at [1165, 211] on icon at bounding box center [1167, 209] width 5 height 8
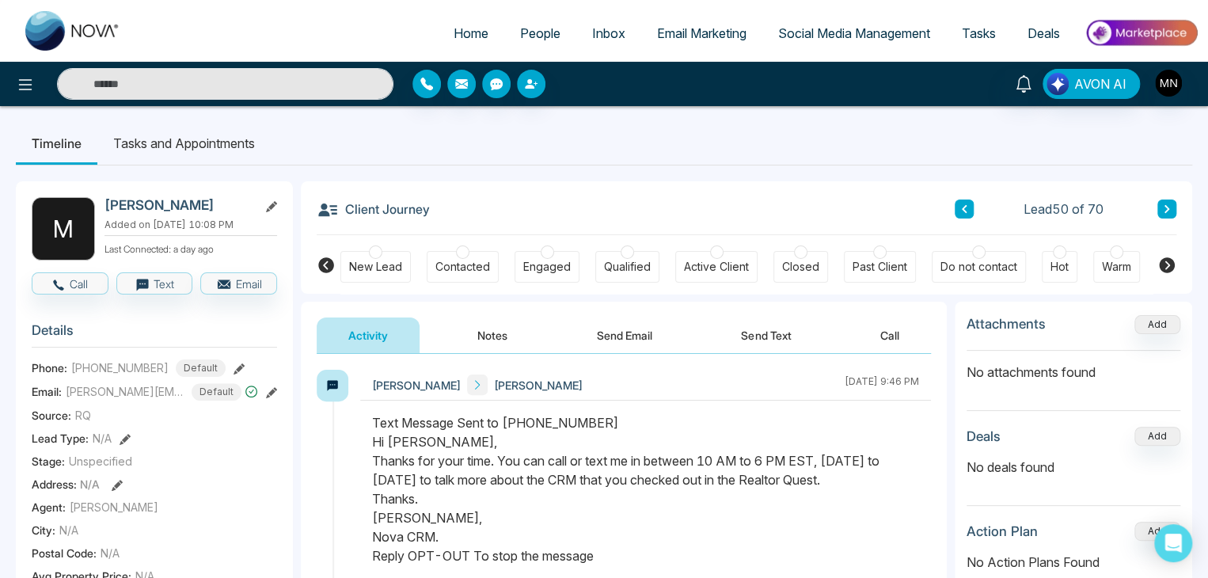
click at [1166, 207] on icon at bounding box center [1167, 209] width 5 height 8
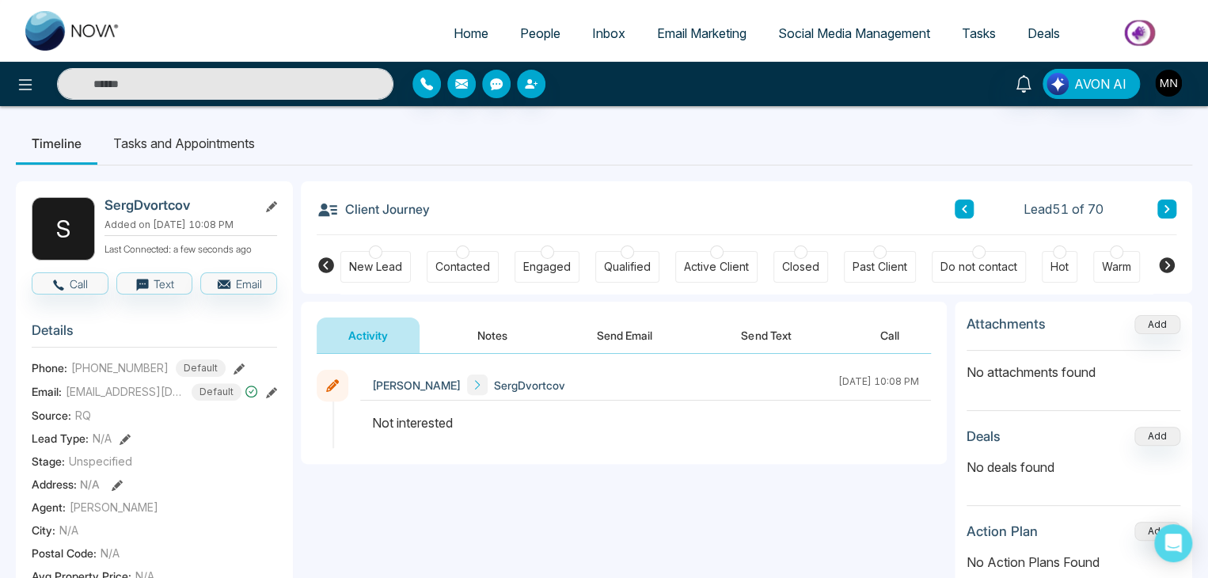
click at [1166, 207] on icon at bounding box center [1167, 209] width 5 height 8
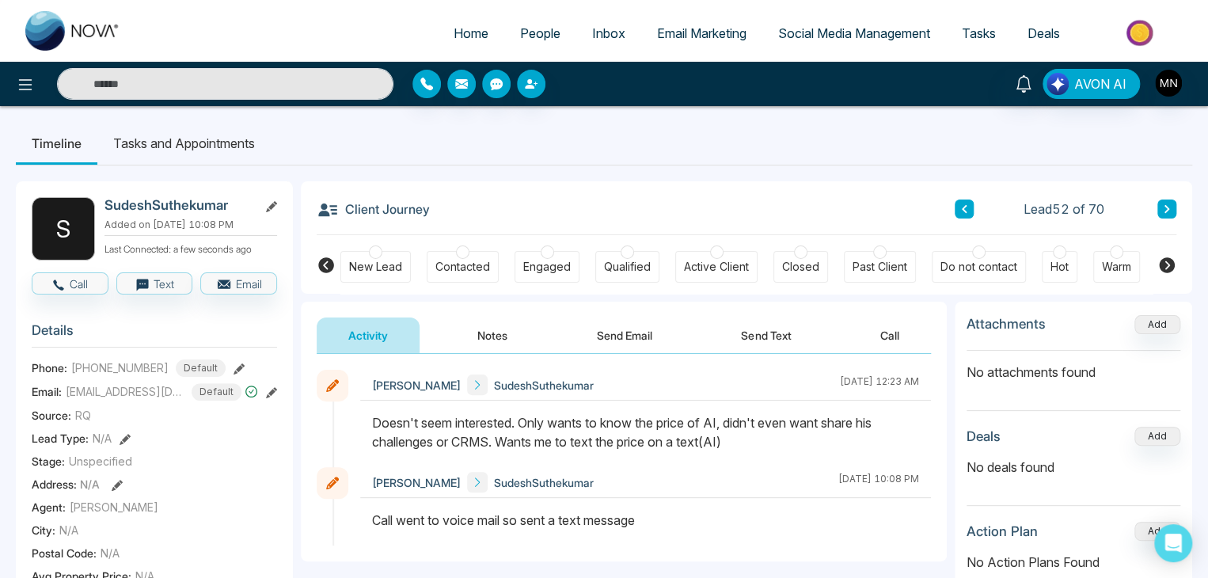
click at [1163, 211] on icon at bounding box center [1167, 209] width 8 height 10
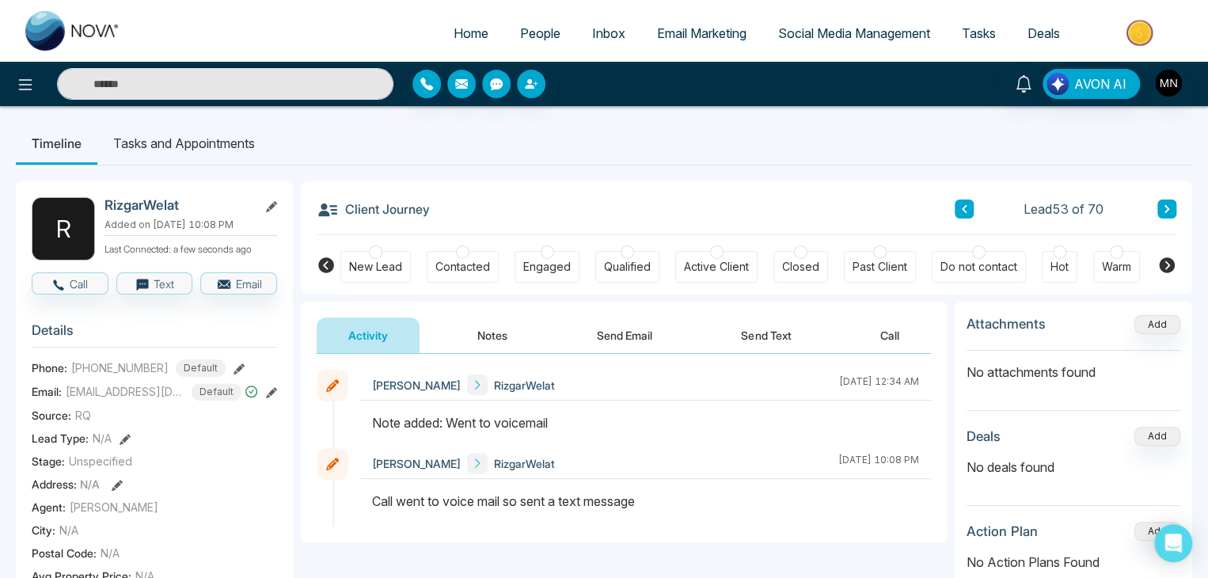
click at [234, 368] on icon at bounding box center [239, 368] width 11 height 11
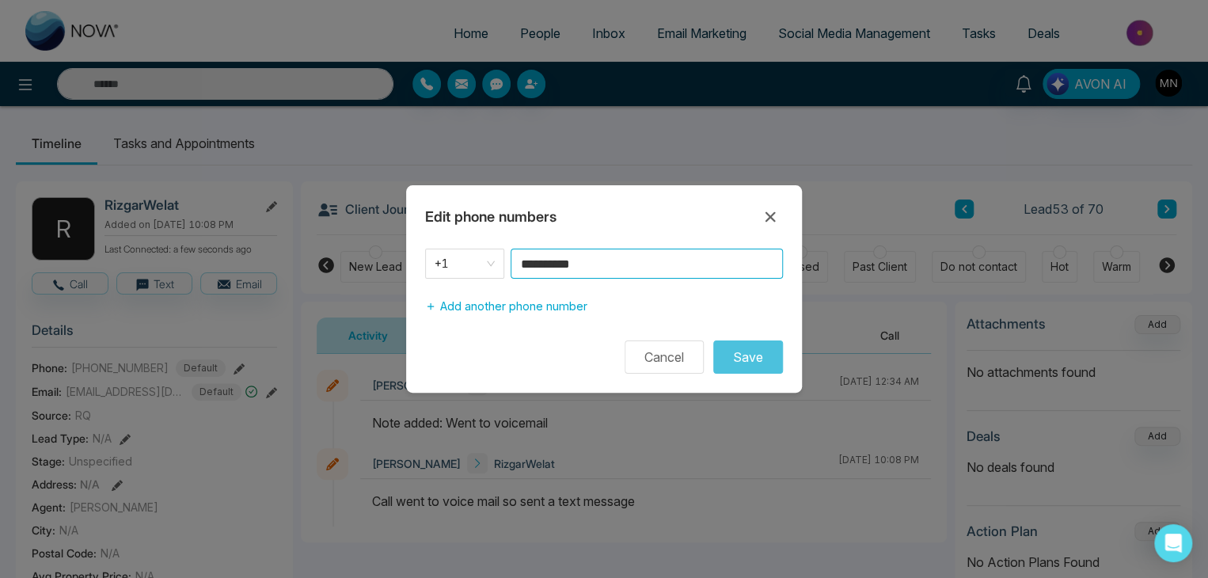
click at [625, 259] on input "**********" at bounding box center [647, 264] width 272 height 30
click at [120, 74] on div "**********" at bounding box center [604, 289] width 1208 height 578
click at [147, 89] on div "**********" at bounding box center [604, 289] width 1208 height 578
click at [763, 215] on icon at bounding box center [770, 216] width 19 height 19
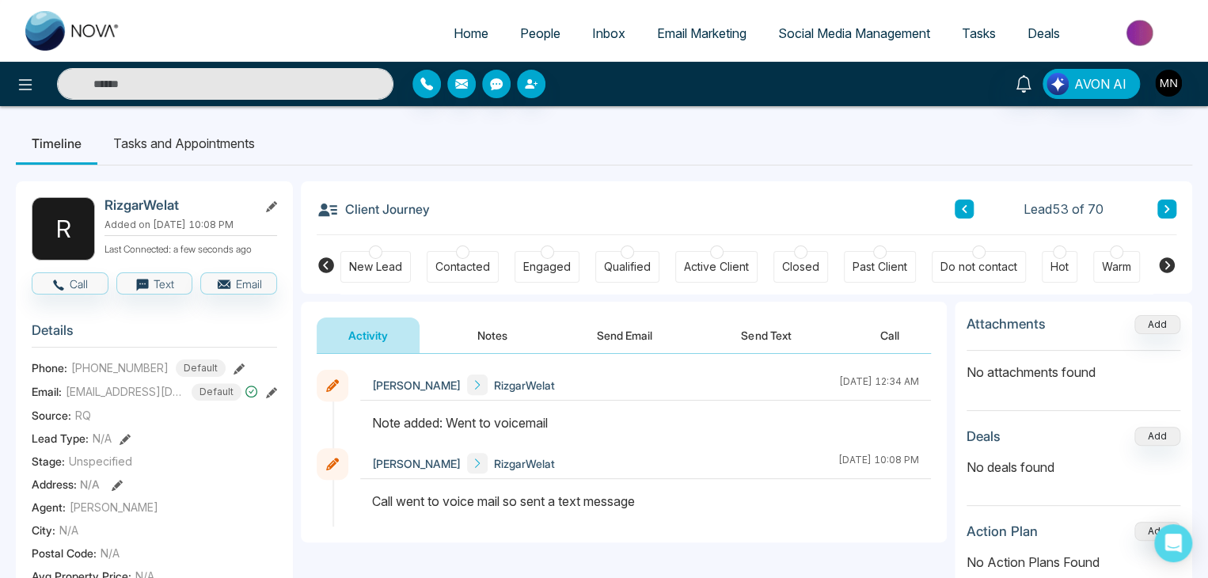
click at [266, 93] on input "text" at bounding box center [225, 84] width 336 height 32
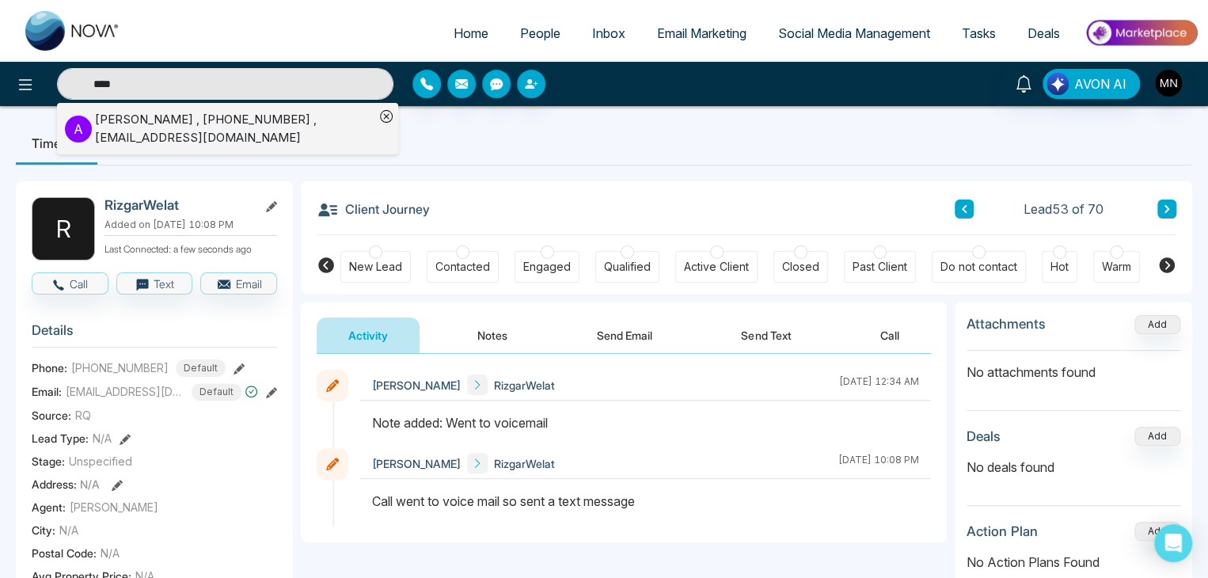
type input "****"
click at [108, 138] on div "[PERSON_NAME] , [PHONE_NUMBER] , [EMAIL_ADDRESS][DOMAIN_NAME]" at bounding box center [234, 129] width 279 height 36
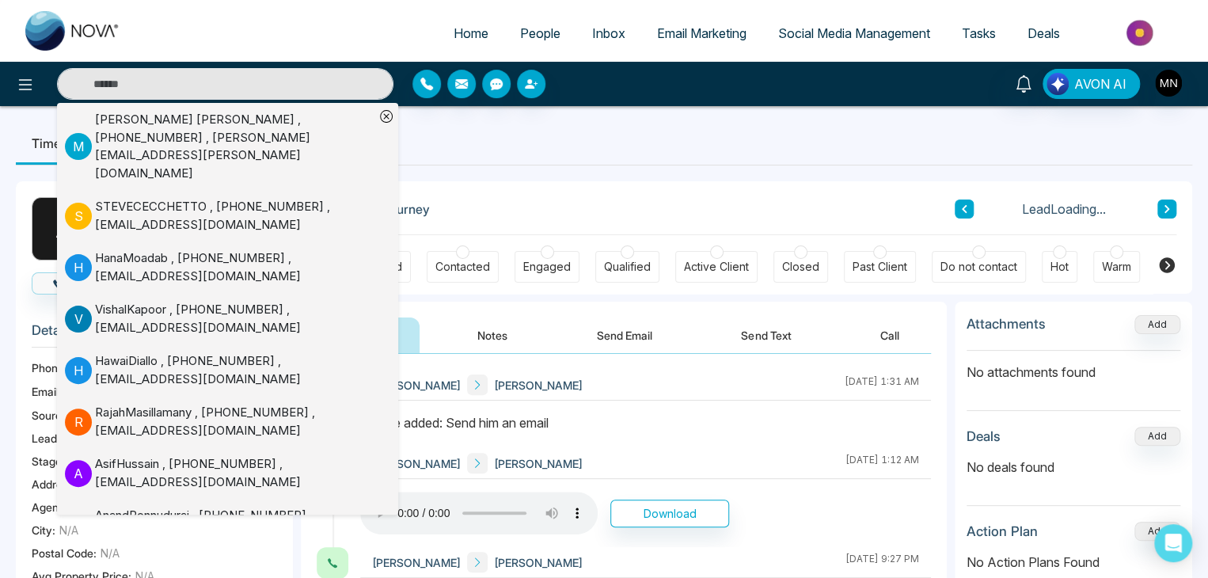
click at [621, 207] on div "Client Journey Lead Loading..." at bounding box center [747, 208] width 860 height 54
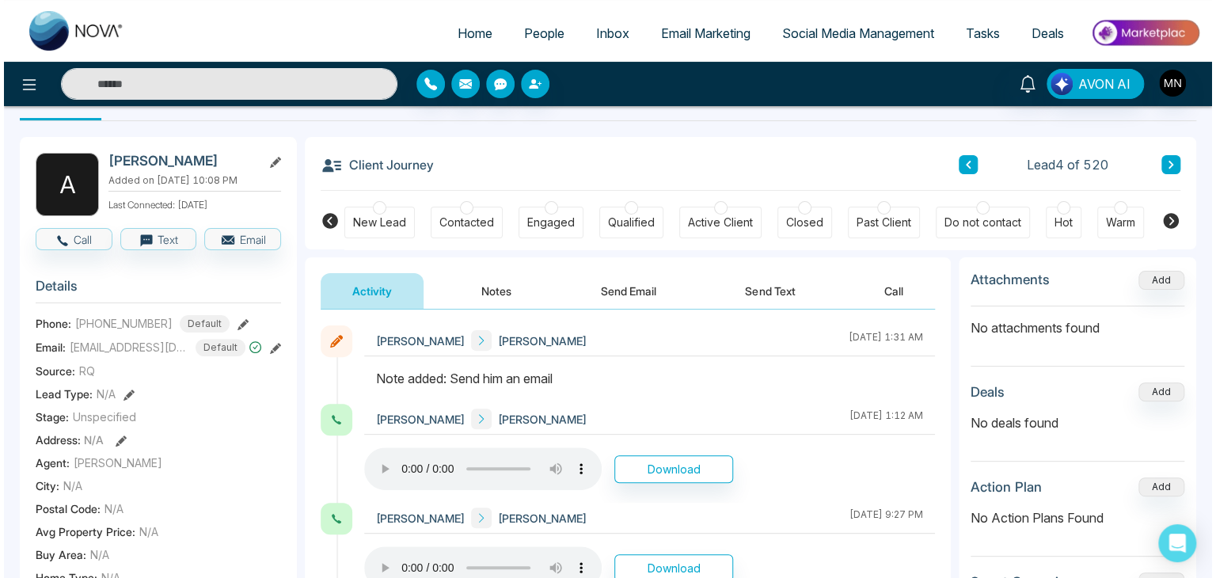
scroll to position [50, 0]
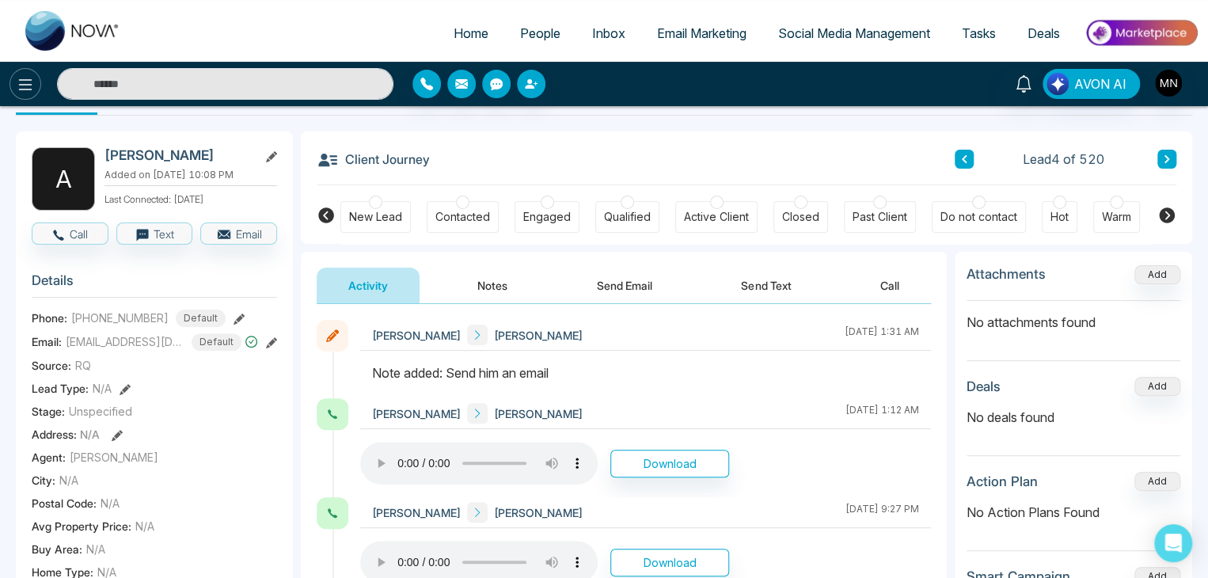
click at [24, 97] on button at bounding box center [26, 84] width 32 height 32
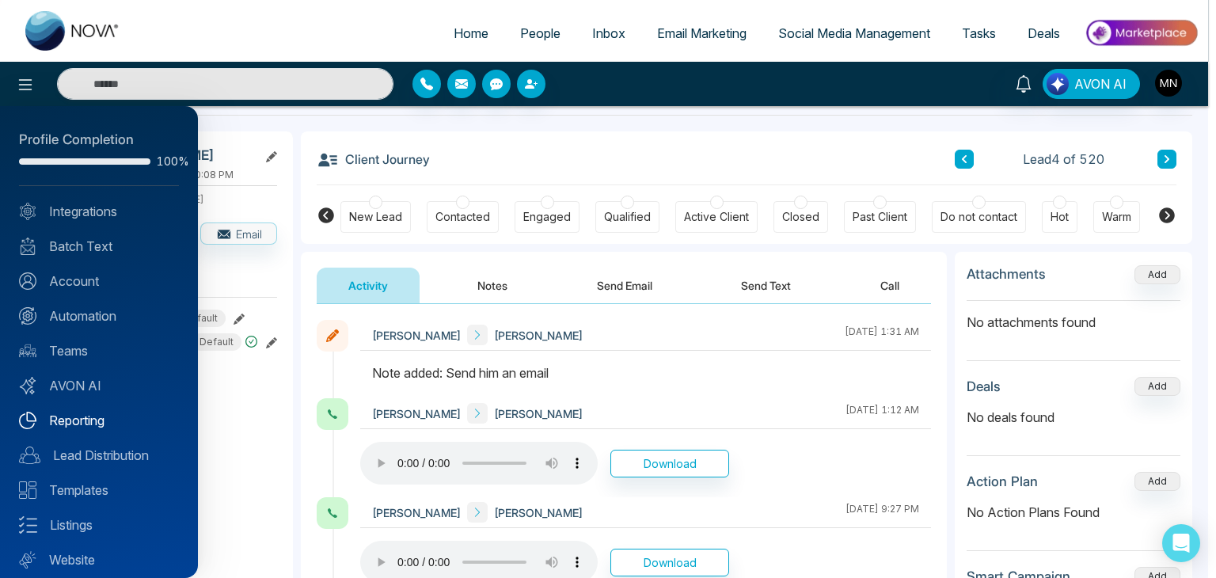
click at [84, 420] on link "Reporting" at bounding box center [99, 420] width 160 height 19
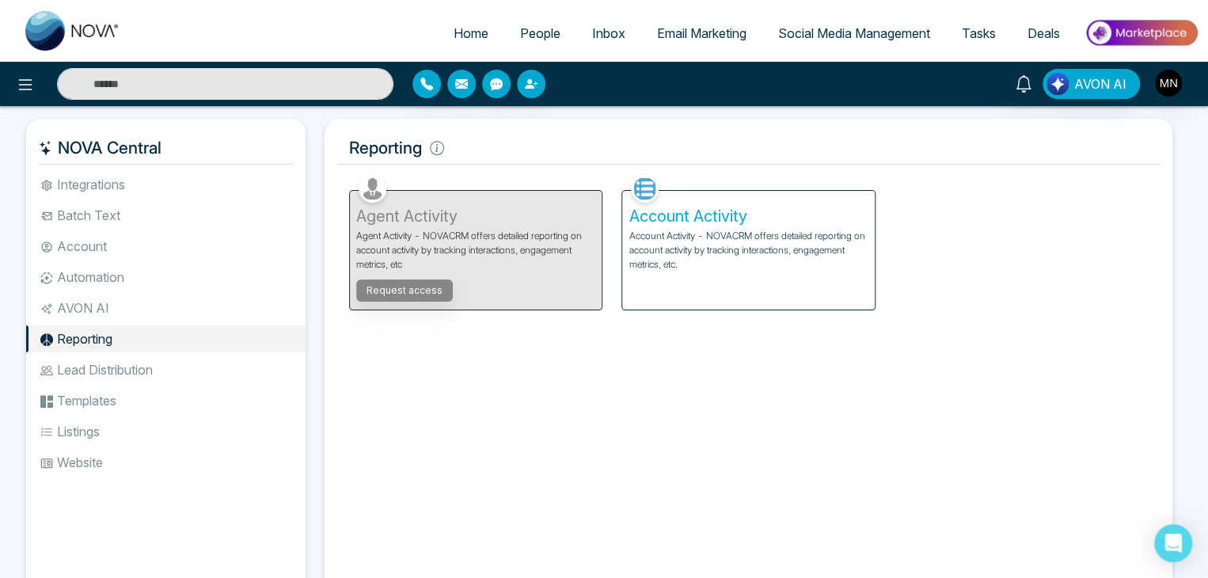
click at [677, 242] on p "Account Activity - NOVACRM offers detailed reporting on account activity by tra…" at bounding box center [748, 250] width 239 height 43
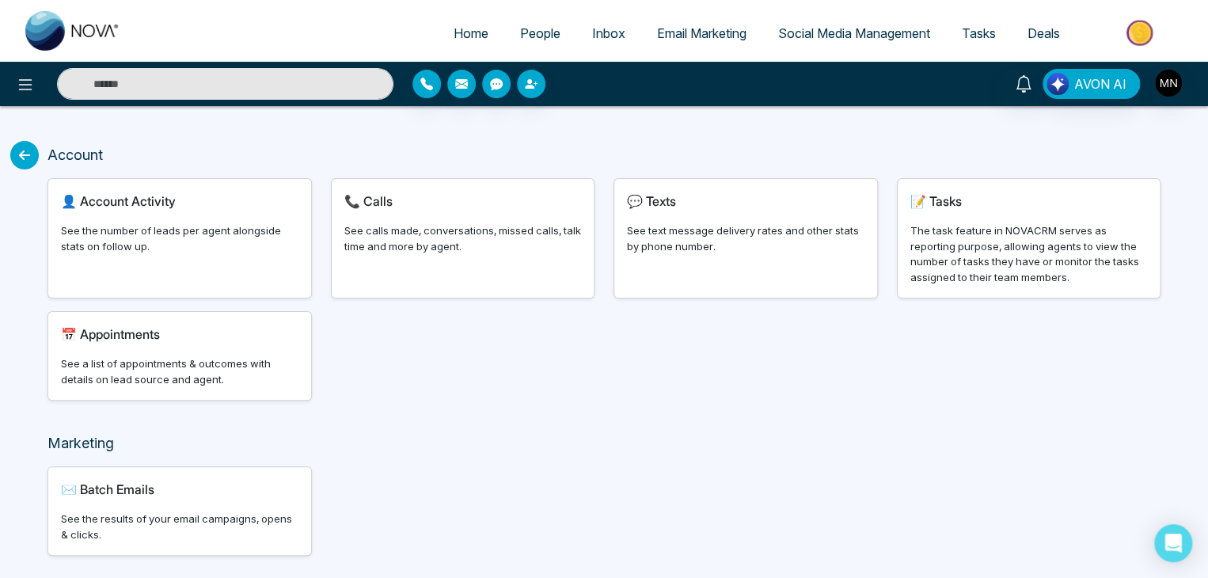
click at [456, 282] on div "📞 Calls See calls made, conversations, missed calls, talk time and more by agen…" at bounding box center [463, 238] width 263 height 119
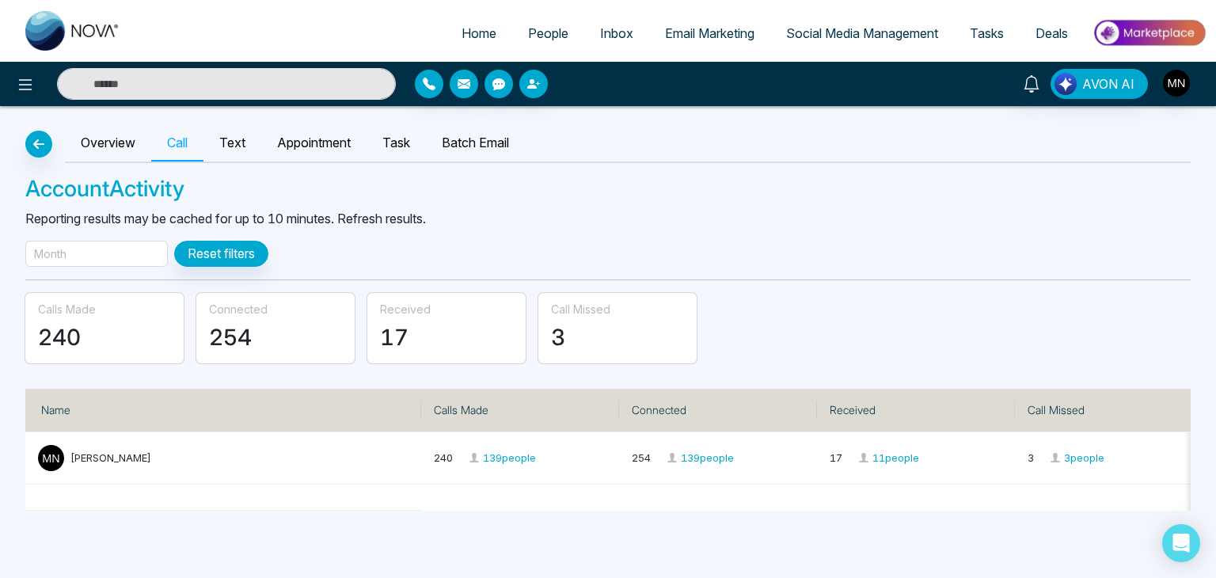
click at [97, 258] on div "Month" at bounding box center [96, 254] width 143 height 26
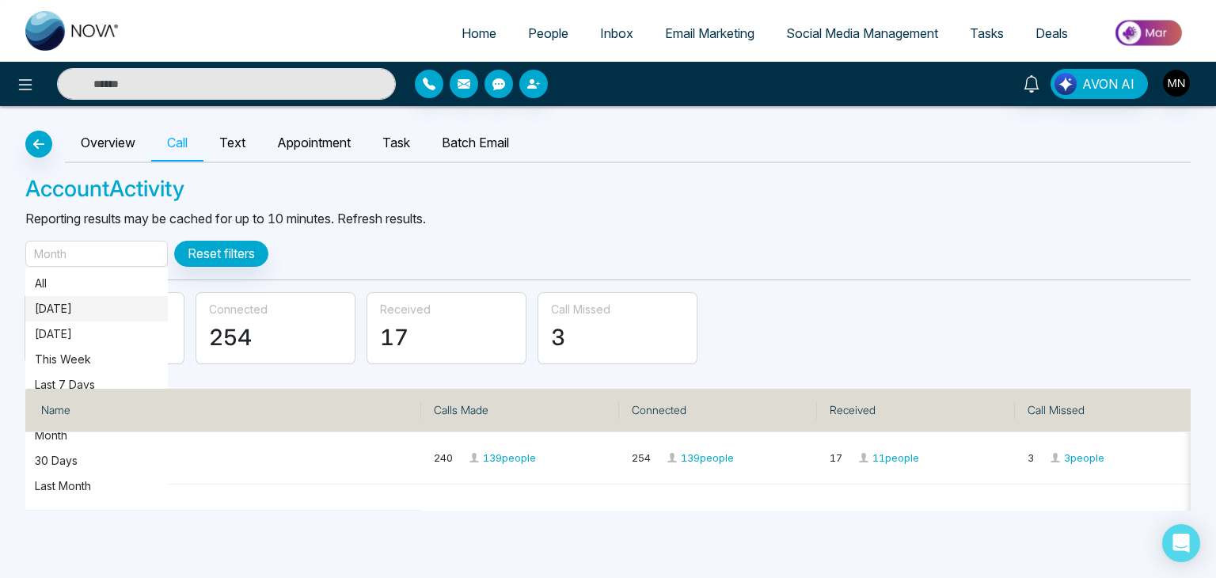
click at [63, 304] on p "[DATE]" at bounding box center [97, 308] width 124 height 17
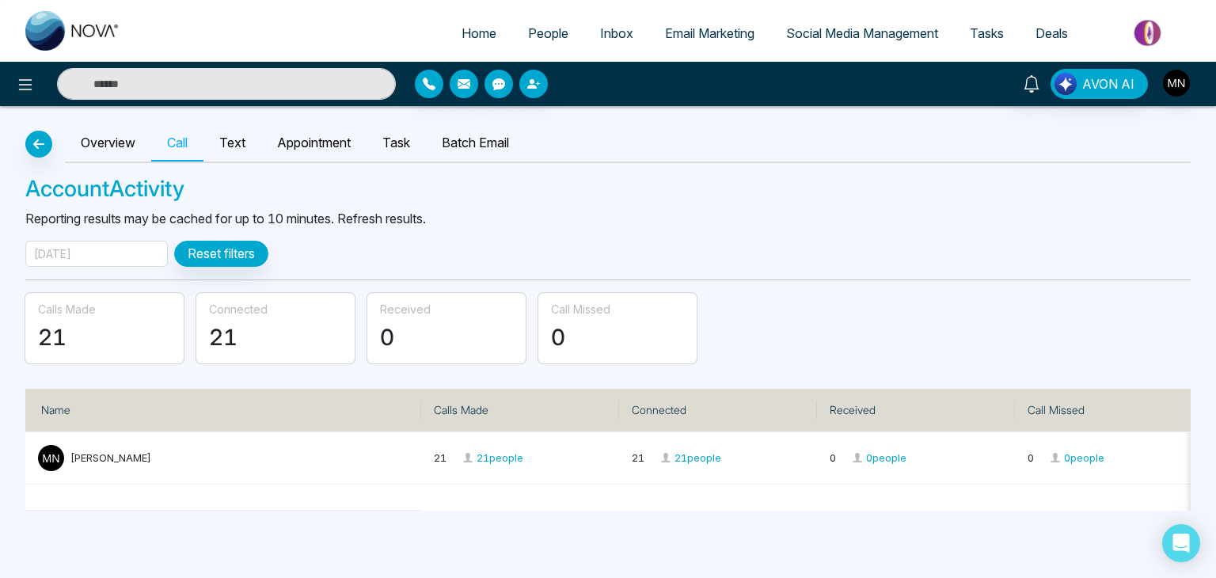
click at [542, 32] on span "People" at bounding box center [548, 33] width 40 height 16
